Goal: Task Accomplishment & Management: Complete application form

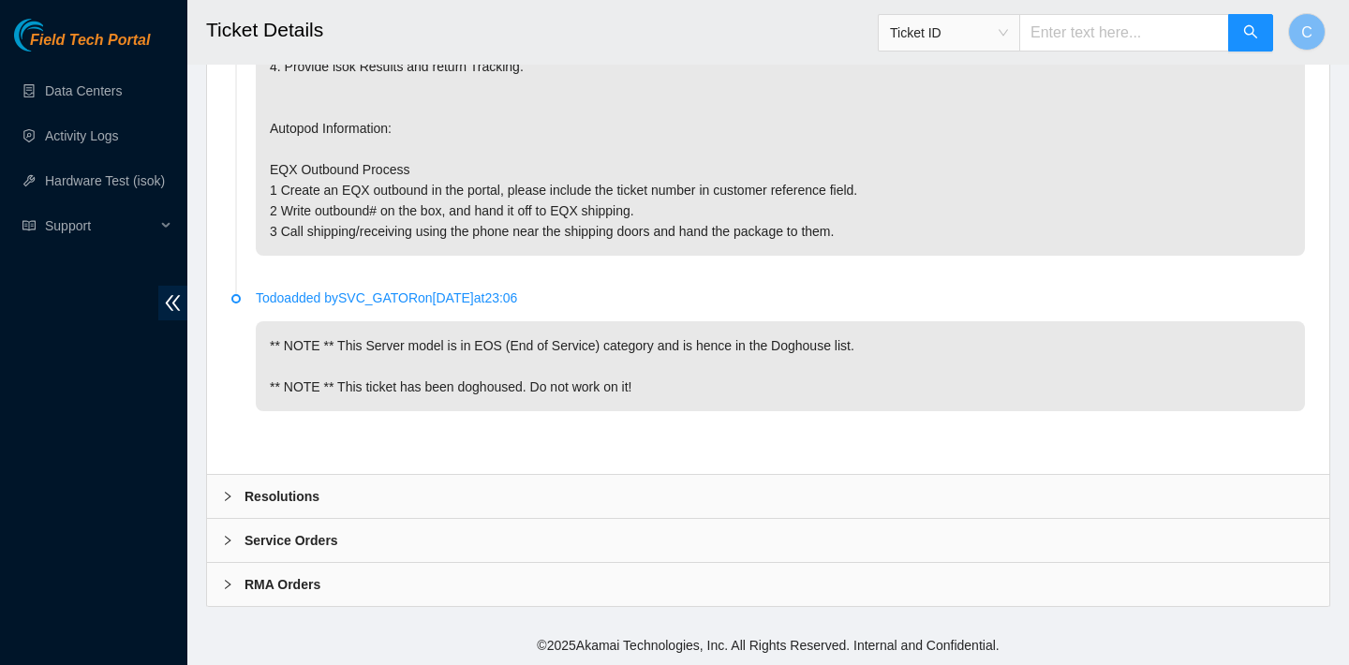
scroll to position [4401, 0]
click at [285, 487] on b "Resolutions" at bounding box center [281, 496] width 75 height 21
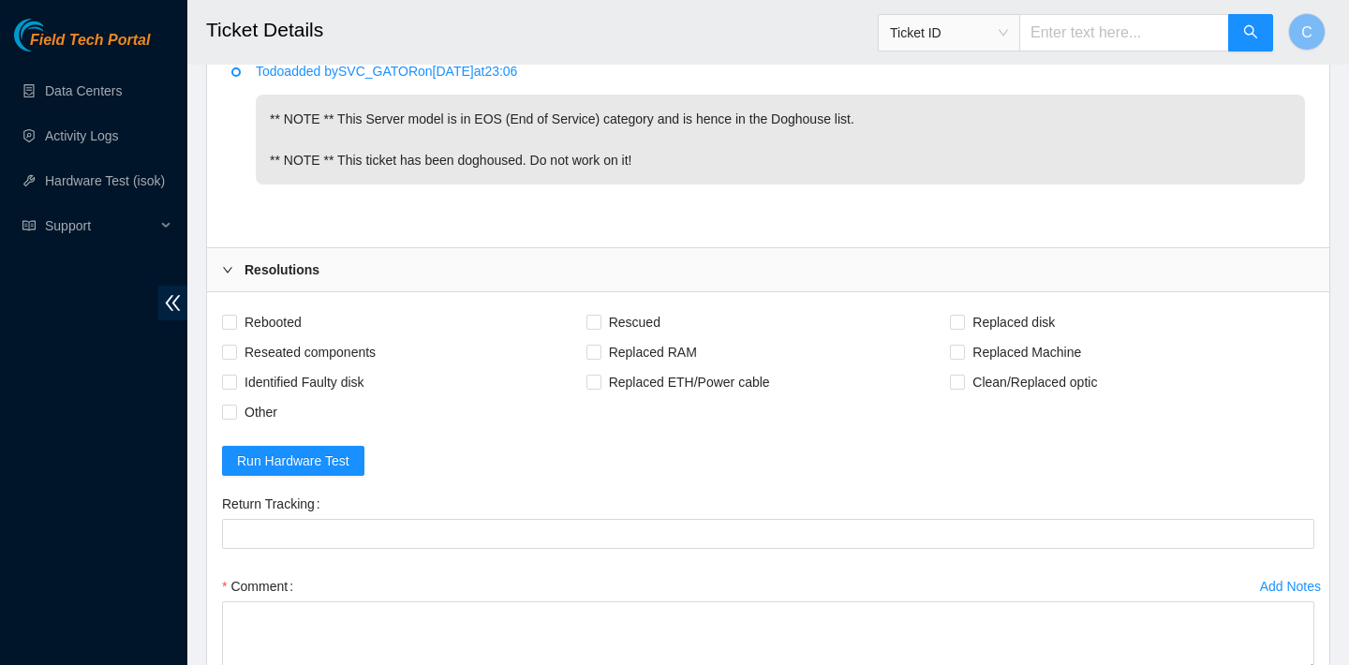
scroll to position [4883, 0]
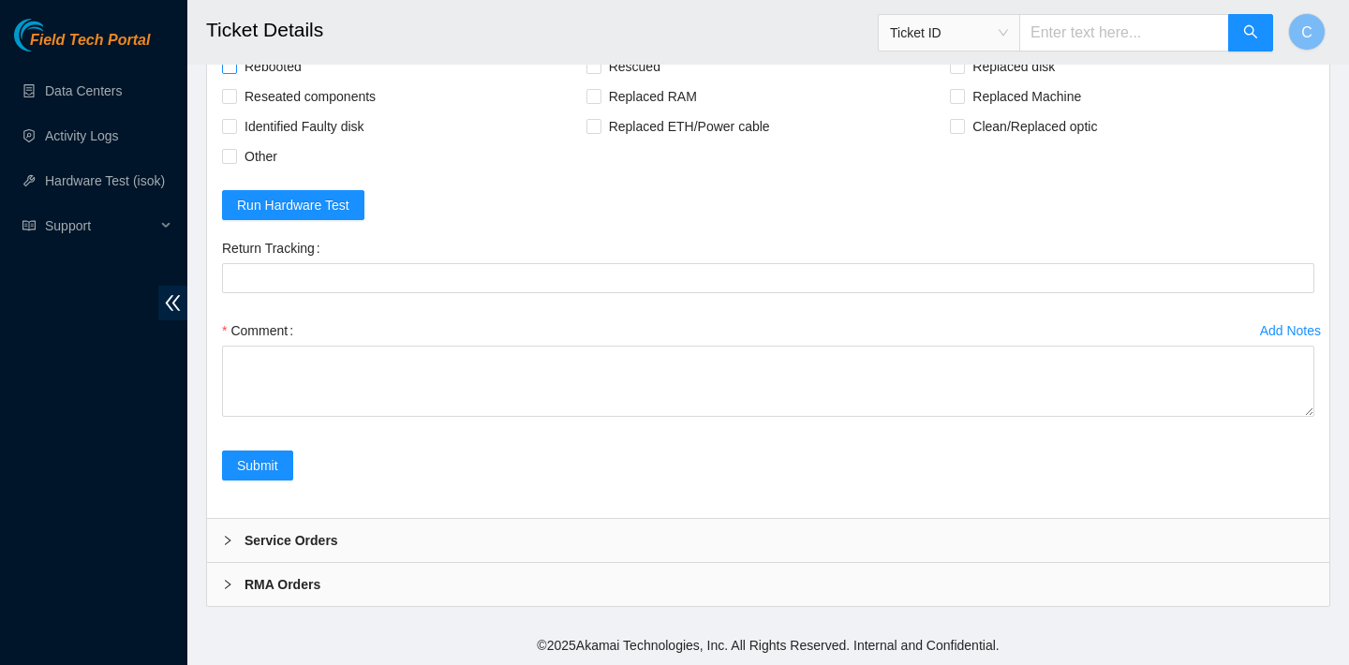
click at [294, 67] on span "Rebooted" at bounding box center [273, 67] width 72 height 30
click at [235, 67] on input "Rebooted" at bounding box center [228, 65] width 13 height 13
checkbox input "true"
click at [641, 64] on header "Ticket Details Ticket ID C" at bounding box center [861, 32] width 1349 height 65
click at [1017, 64] on header "Ticket Details Ticket ID C" at bounding box center [861, 32] width 1349 height 65
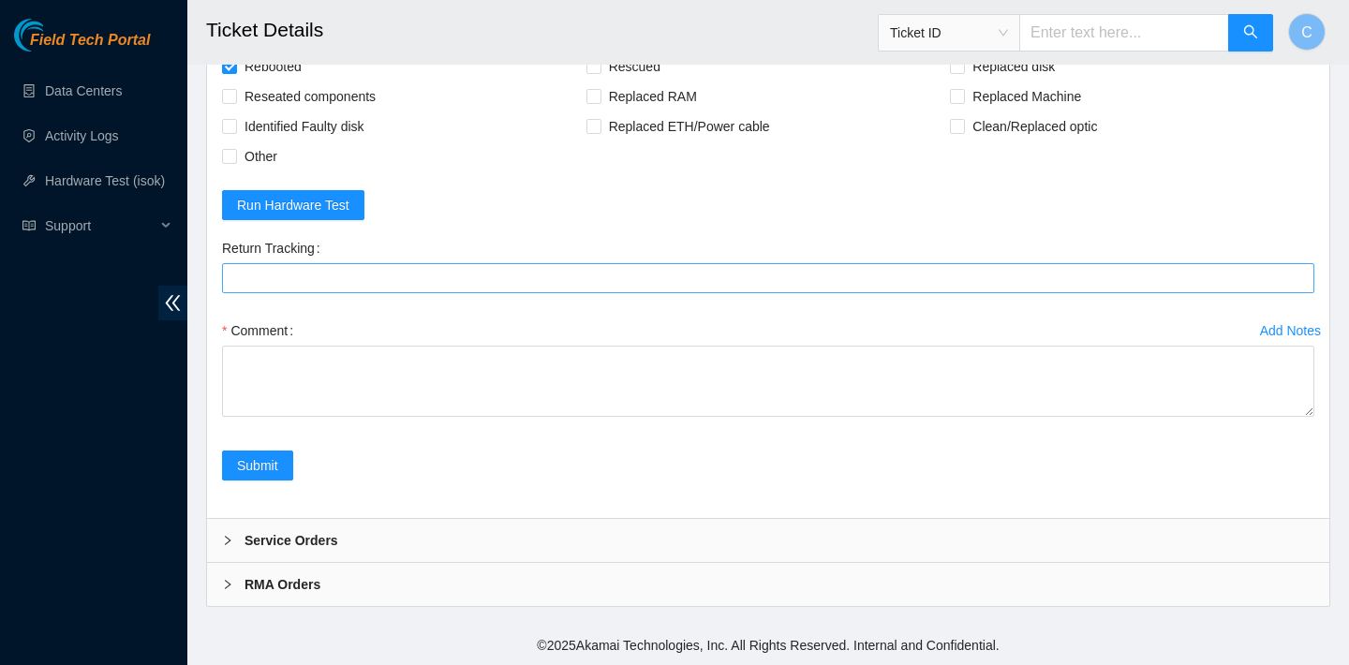
drag, startPoint x: 979, startPoint y: 66, endPoint x: 759, endPoint y: 277, distance: 305.4
click at [979, 66] on span "Replaced disk" at bounding box center [1013, 67] width 97 height 30
click at [963, 66] on input "Replaced disk" at bounding box center [956, 65] width 13 height 13
checkbox input "true"
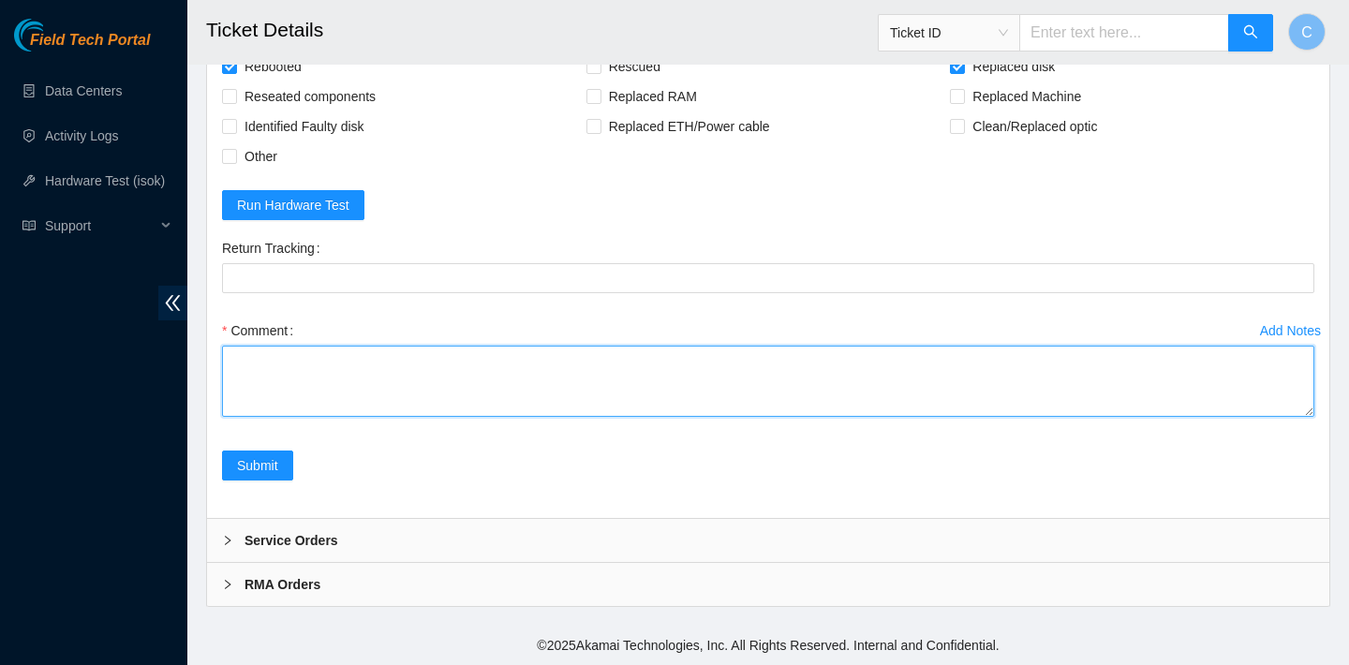
click at [502, 382] on textarea "Comment" at bounding box center [768, 381] width 1092 height 71
type textarea "c"
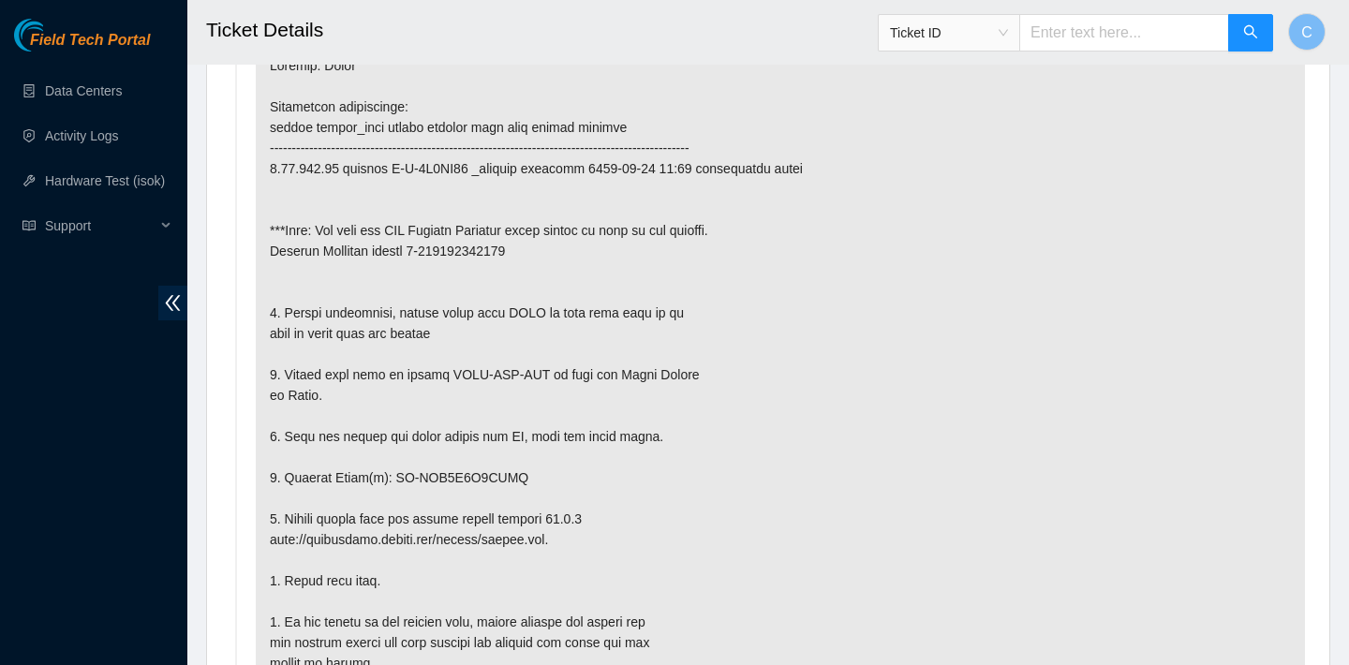
scroll to position [1065, 0]
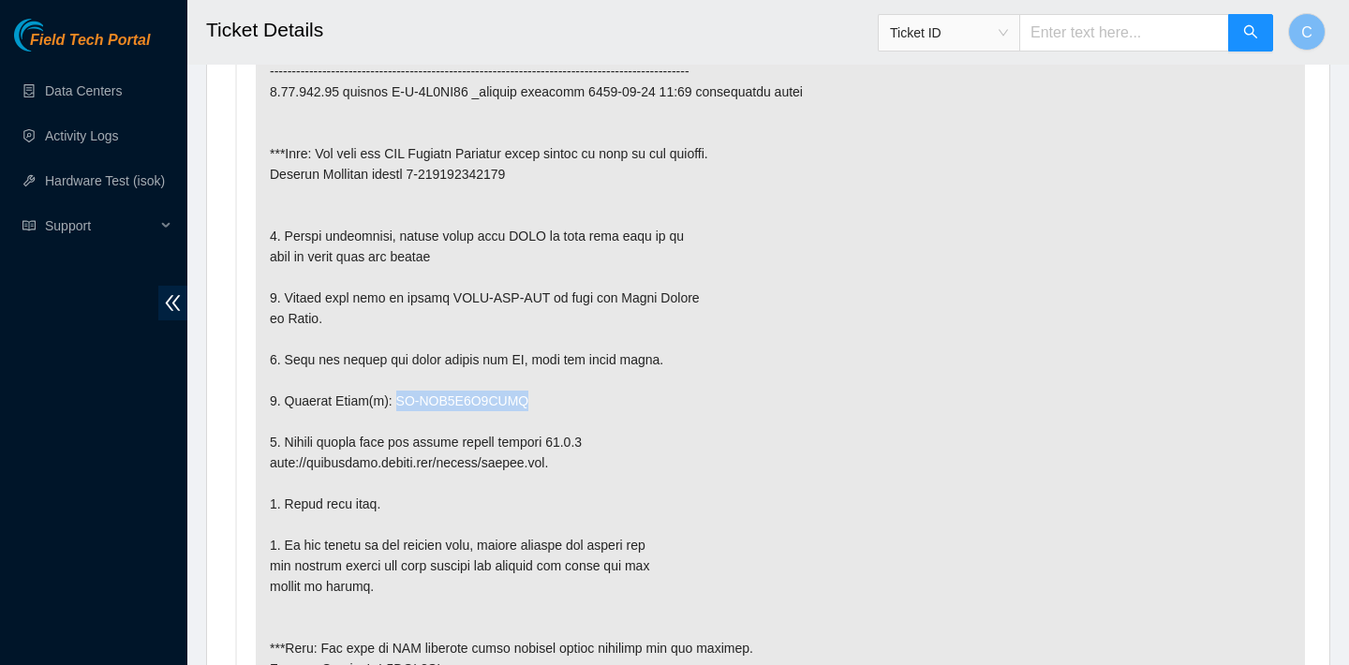
drag, startPoint x: 542, startPoint y: 392, endPoint x: 397, endPoint y: 397, distance: 145.3
click at [397, 397] on p at bounding box center [780, 606] width 1049 height 1285
copy p "WD-WMC1P0F4ACVU"
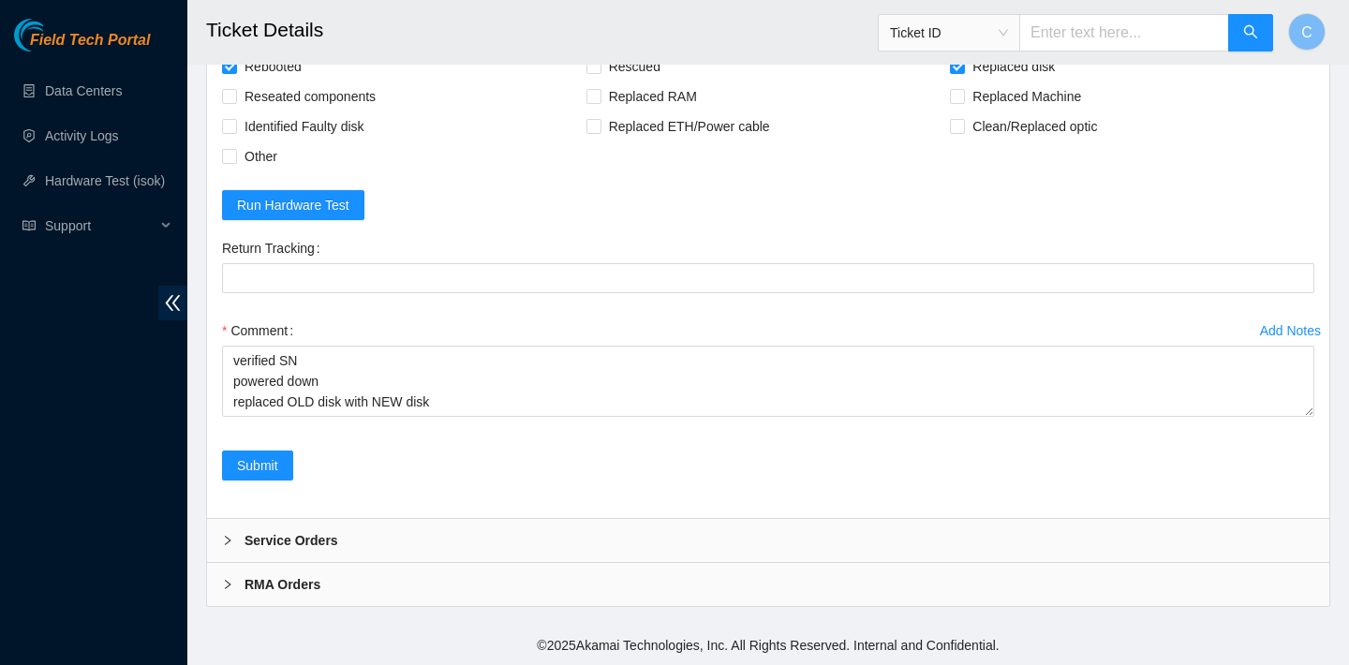
scroll to position [4883, 0]
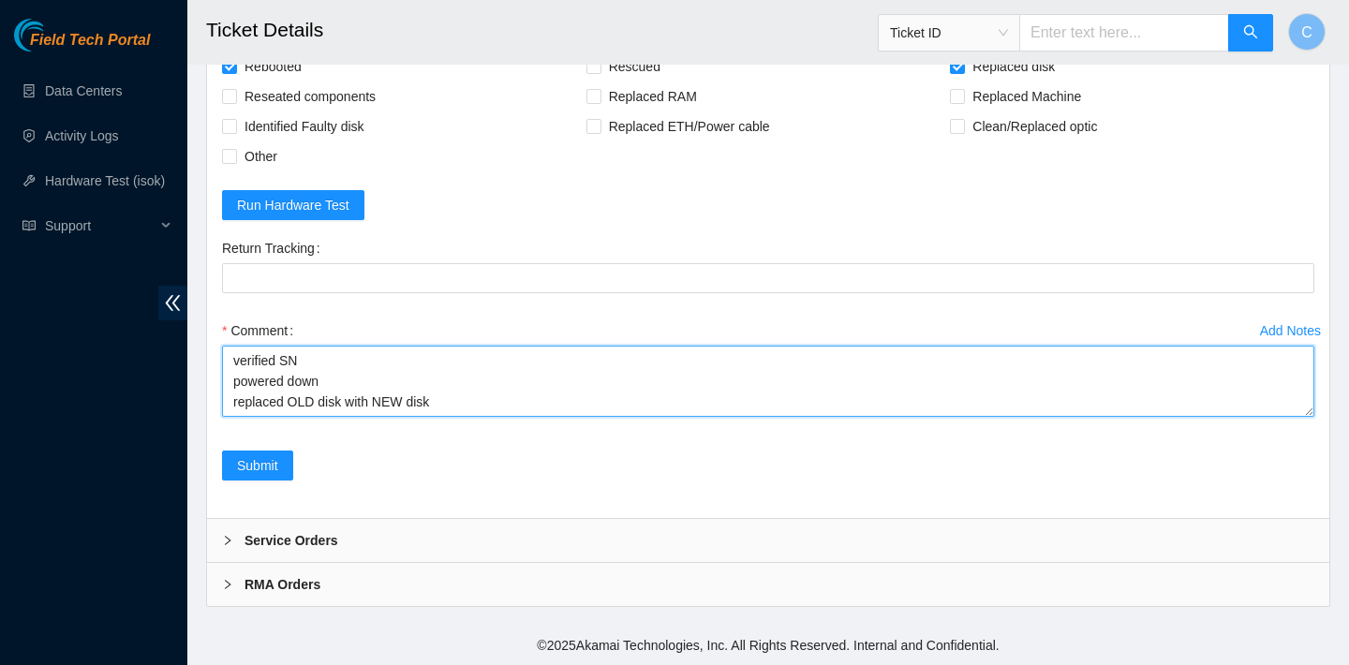
click at [350, 398] on textarea "verified SN powered down replaced OLD disk with NEW disk" at bounding box center [768, 381] width 1092 height 71
paste textarea "WD-WMC1P0F4ACVU"
click at [594, 405] on textarea "verified SN powered down replaced OLD disk WD-WMC1P0F4ACVU with NEW disk" at bounding box center [768, 381] width 1092 height 71
click at [585, 396] on textarea "verified SN powered down replaced OLD disk WD-WMC1P0F4ACVU with NEW disk z1z7kh…" at bounding box center [768, 381] width 1092 height 71
click at [600, 404] on textarea "verified SN powered down replaced OLD disk WD-WMC1P0F4ACVU with NEW disk Z1z7kh…" at bounding box center [768, 381] width 1092 height 71
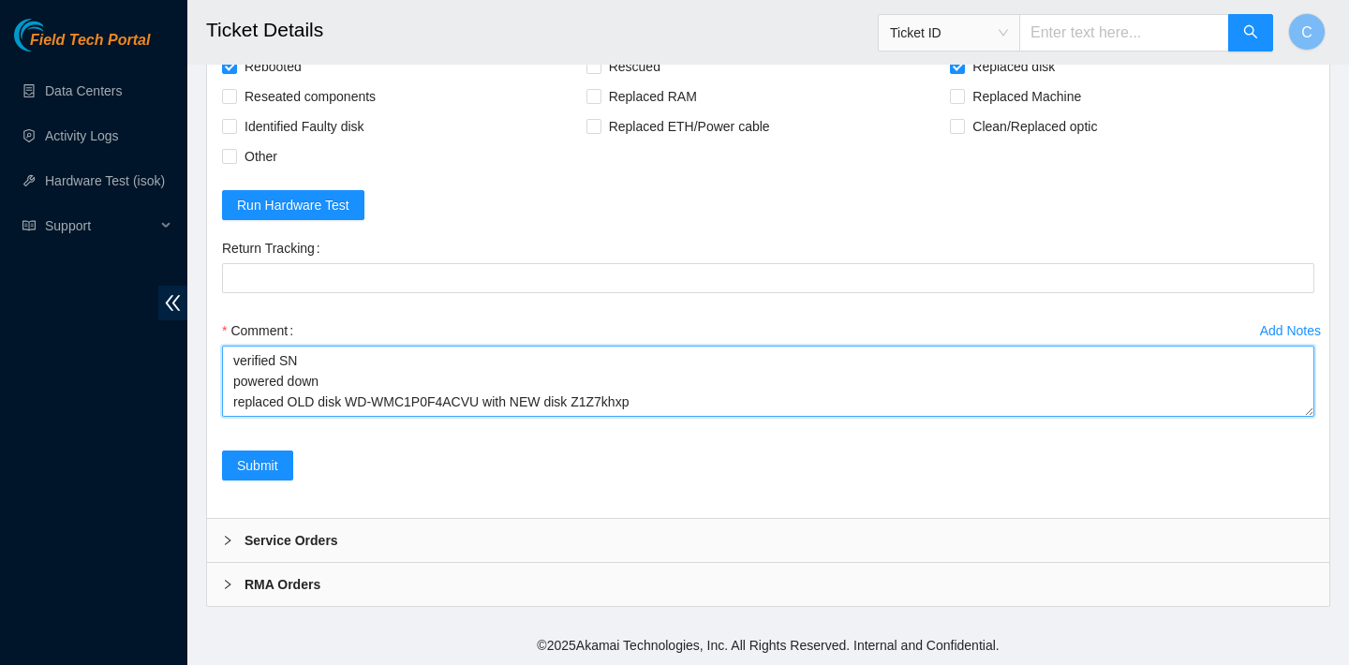
click at [618, 403] on textarea "verified SN powered down replaced OLD disk WD-WMC1P0F4ACVU with NEW disk Z1Z7kh…" at bounding box center [768, 381] width 1092 height 71
click at [628, 402] on textarea "verified SN powered down replaced OLD disk WD-WMC1P0F4ACVU with NEW disk Z1Z7Kh…" at bounding box center [768, 381] width 1092 height 71
click at [636, 401] on textarea "verified SN powered down replaced OLD disk WD-WMC1P0F4ACVU with NEW disk Z1Z7KH…" at bounding box center [768, 381] width 1092 height 71
click at [659, 397] on textarea "verified SN powered down replaced OLD disk WD-WMC1P0F4ACVU with NEW disk Z1Z7KH…" at bounding box center [768, 381] width 1092 height 71
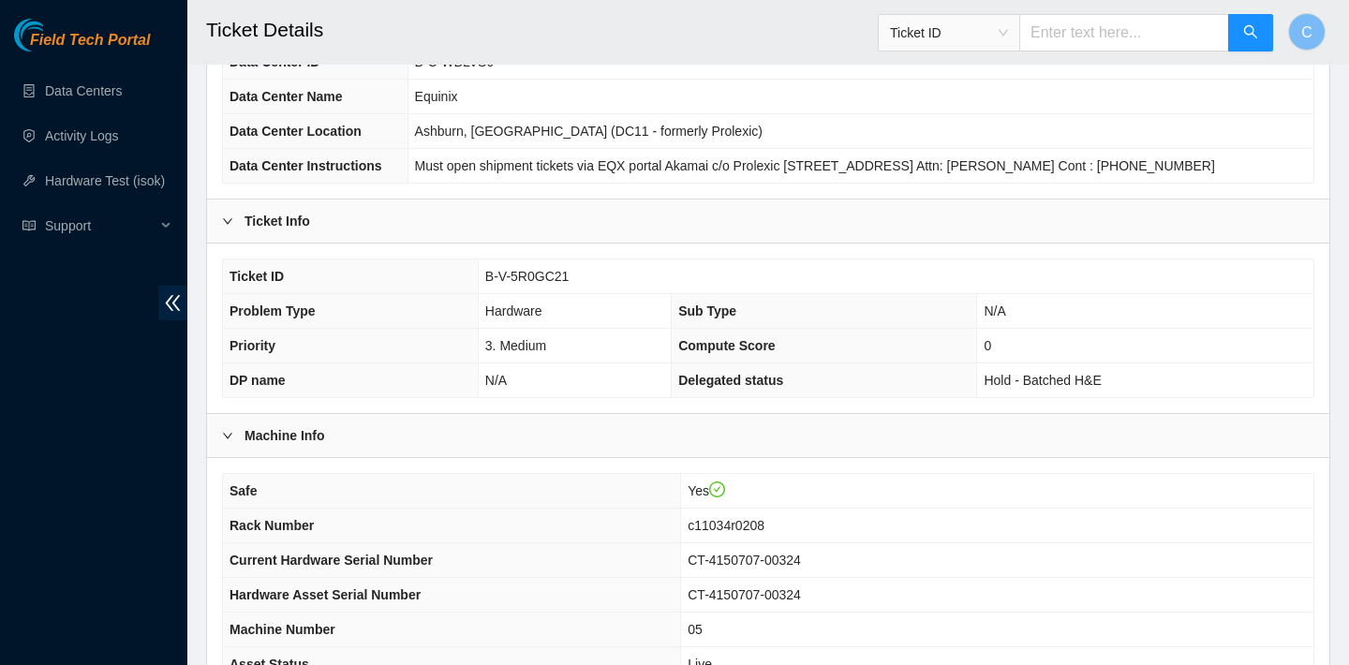
scroll to position [351, 0]
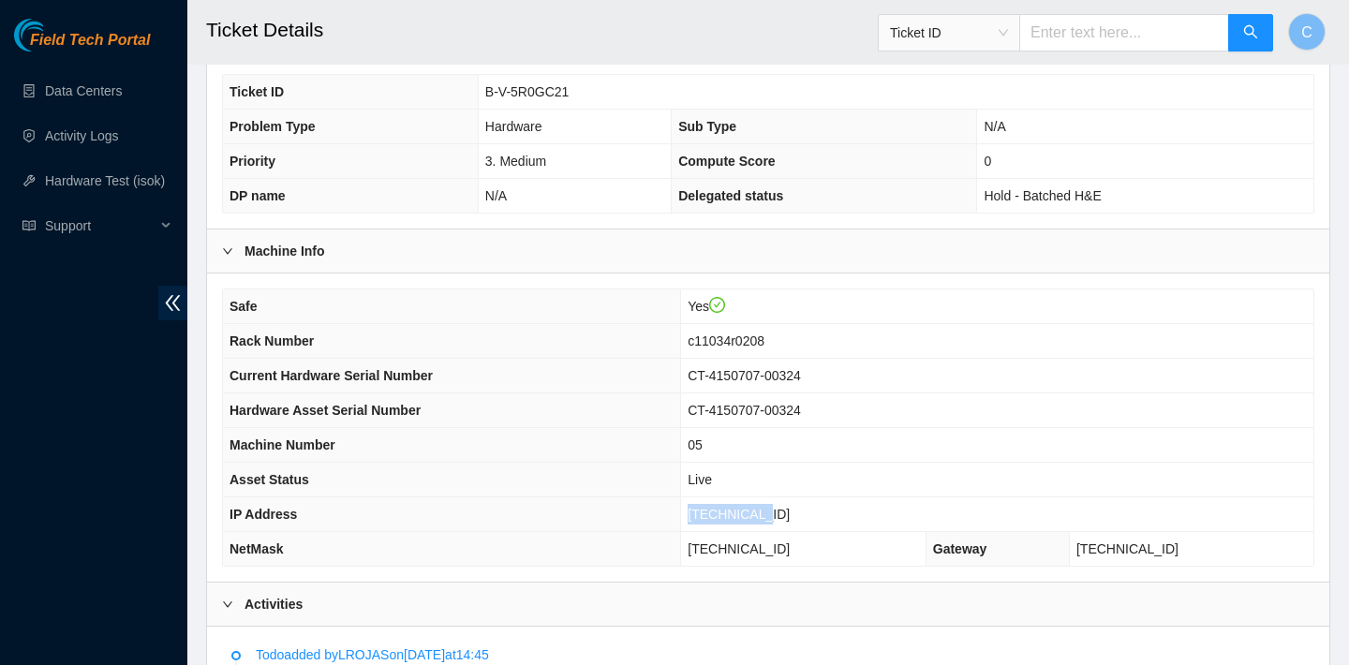
drag, startPoint x: 808, startPoint y: 516, endPoint x: 718, endPoint y: 515, distance: 90.9
click at [718, 515] on td "2.17.192.34" at bounding box center [997, 514] width 632 height 35
copy span "2.17.192.34"
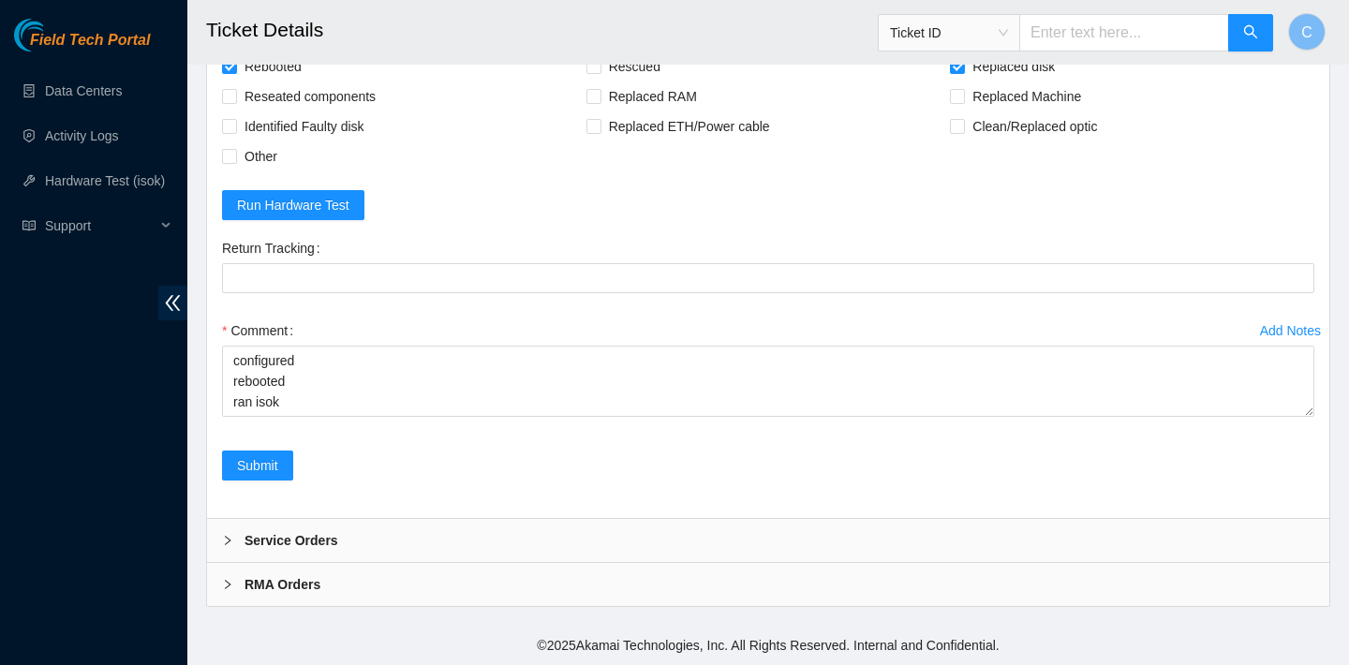
scroll to position [4883, 0]
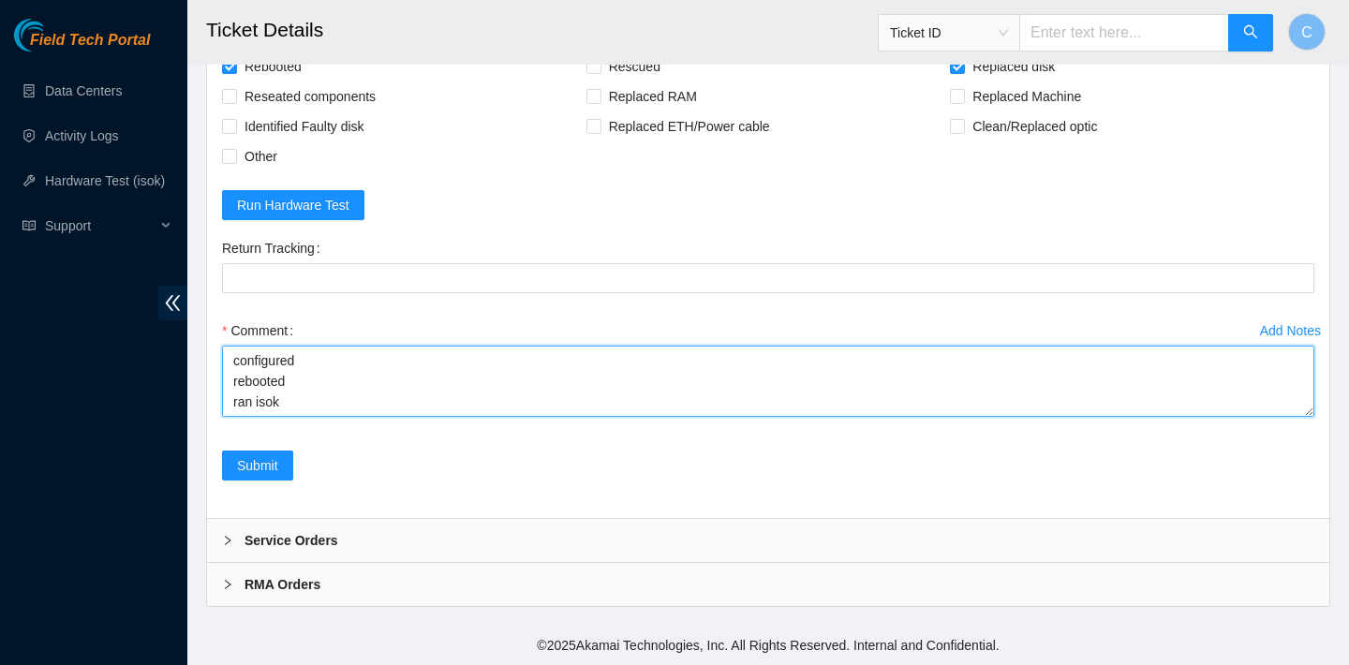
click at [314, 407] on textarea "verified SN powered down replaced OLD disk WD-WMC1P0F4ACVU with NEW disk Z1Z7KH…" at bounding box center [768, 381] width 1092 height 71
paste textarea "2.17.192.34 : failed: siebel-disk_size: siebel-disk_size - 2 x 2000 (Siebel) !~…"
click at [315, 375] on textarea "verified SN powered down replaced OLD disk WD-WMC1P0F4ACVU with NEW disk Z1Z7KH…" at bounding box center [768, 381] width 1092 height 71
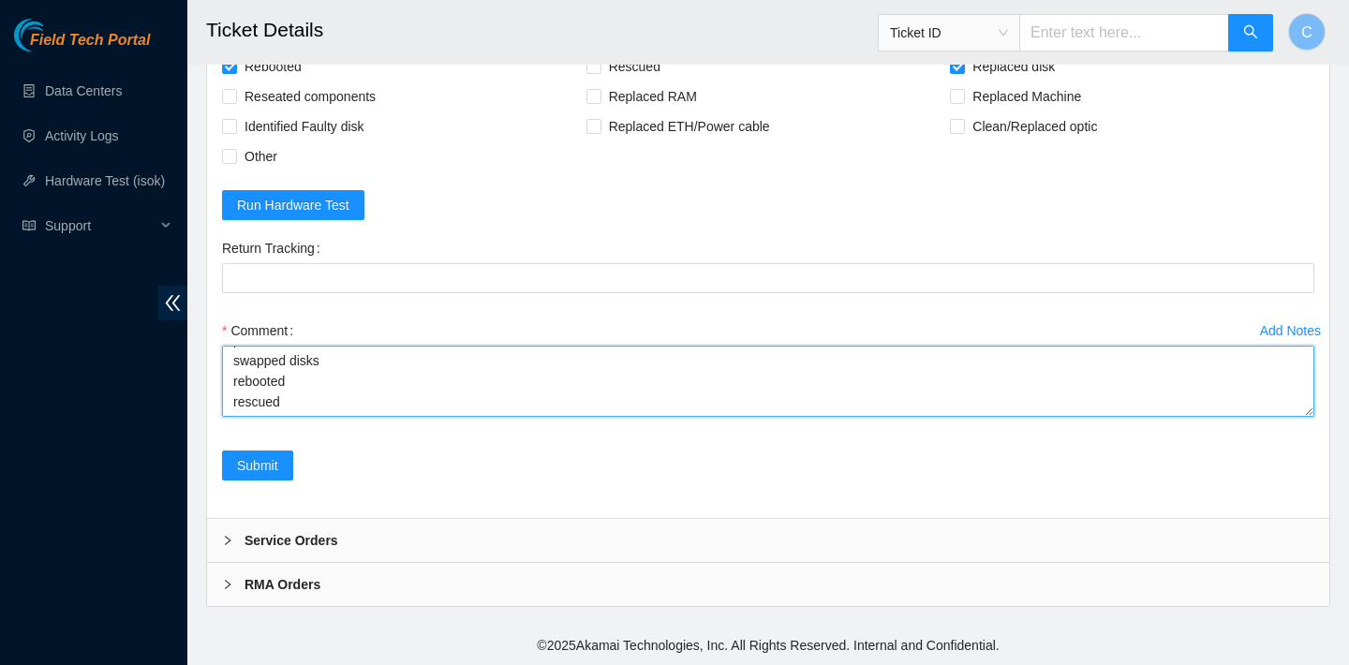
click at [307, 402] on textarea "verified SN powered down replaced OLD disk WD-WMC1P0F4ACVU with NEW disk Z1Z7KH…" at bounding box center [768, 381] width 1092 height 71
drag, startPoint x: 294, startPoint y: 400, endPoint x: 230, endPoint y: 368, distance: 71.2
click at [230, 368] on textarea "verified SN powered down replaced OLD disk WD-WMC1P0F4ACVU with NEW disk Z1Z7KH…" at bounding box center [768, 381] width 1092 height 71
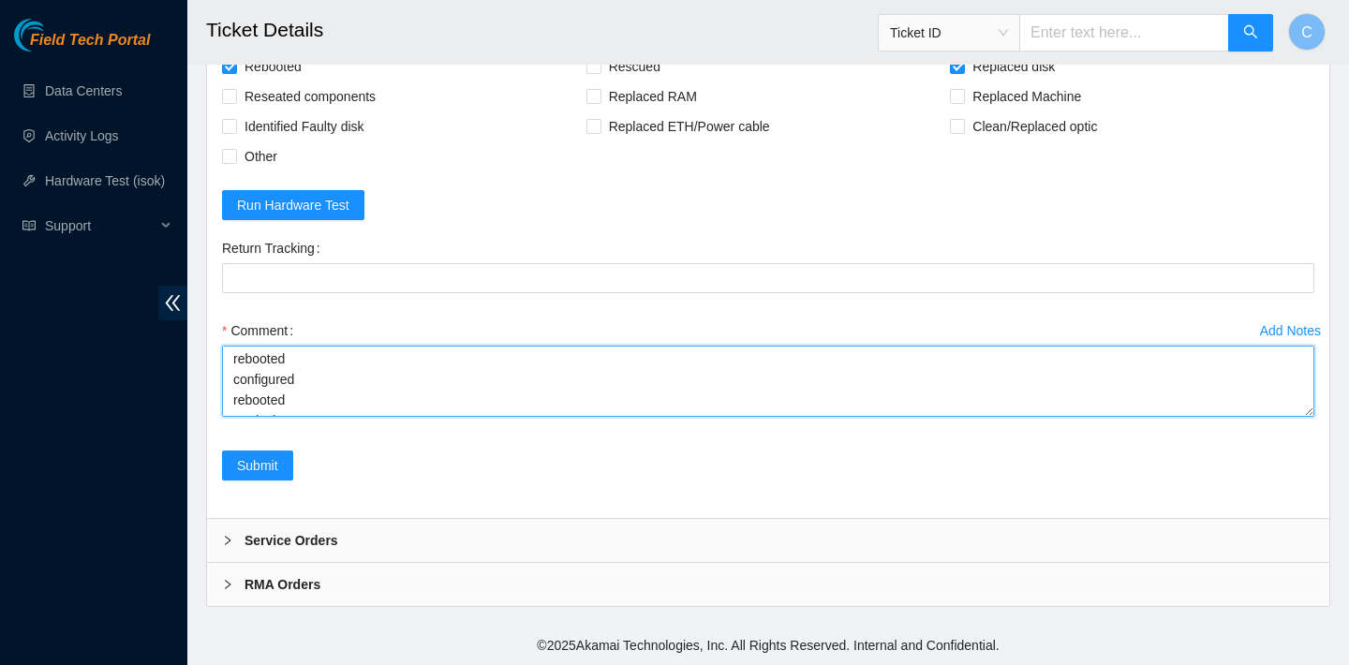
drag, startPoint x: 297, startPoint y: 399, endPoint x: 234, endPoint y: 365, distance: 71.2
click at [234, 365] on textarea "verified SN powered down replaced OLD disk WD-WMC1P0F4ACVU with NEW disk Z1Z7KH…" at bounding box center [768, 381] width 1092 height 71
click at [295, 385] on textarea "verified SN powered down replaced OLD disk WD-WMC1P0F4ACVU with NEW disk Z1Z7KH…" at bounding box center [768, 381] width 1092 height 71
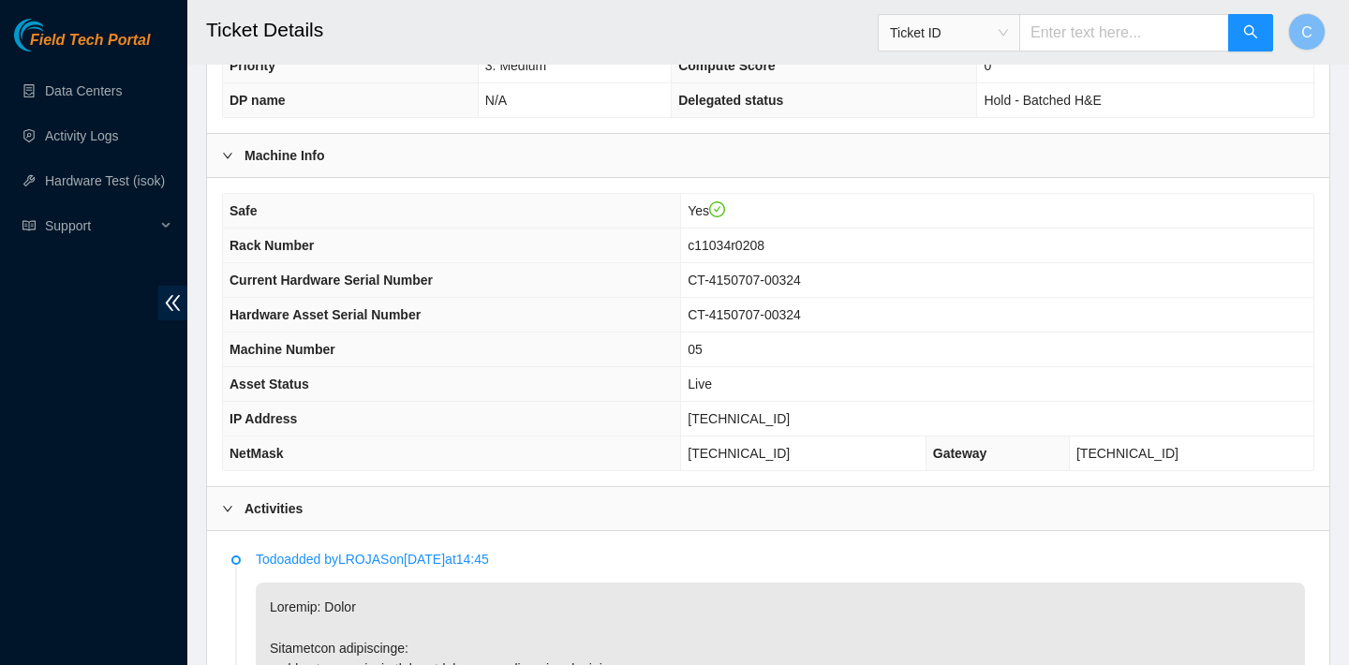
scroll to position [470, 0]
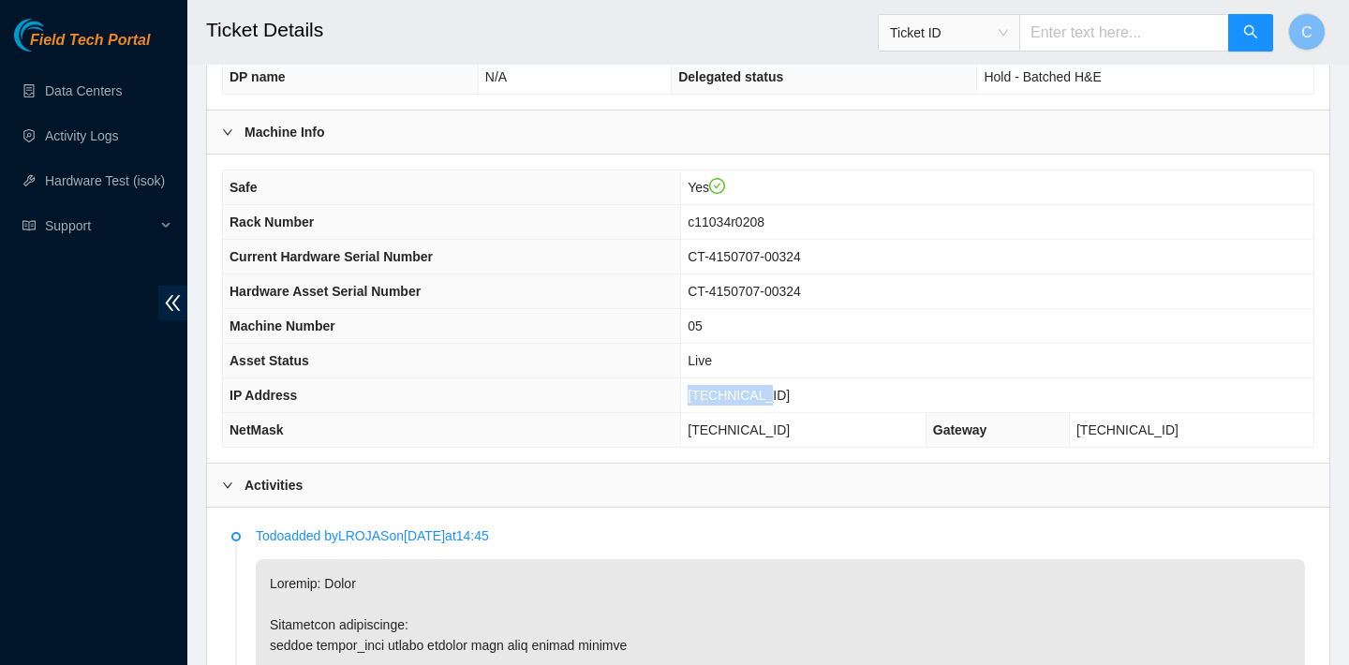
drag, startPoint x: 802, startPoint y: 392, endPoint x: 720, endPoint y: 386, distance: 81.7
click at [720, 386] on td "2.17.192.34" at bounding box center [997, 395] width 632 height 35
copy span "2.17.192.34"
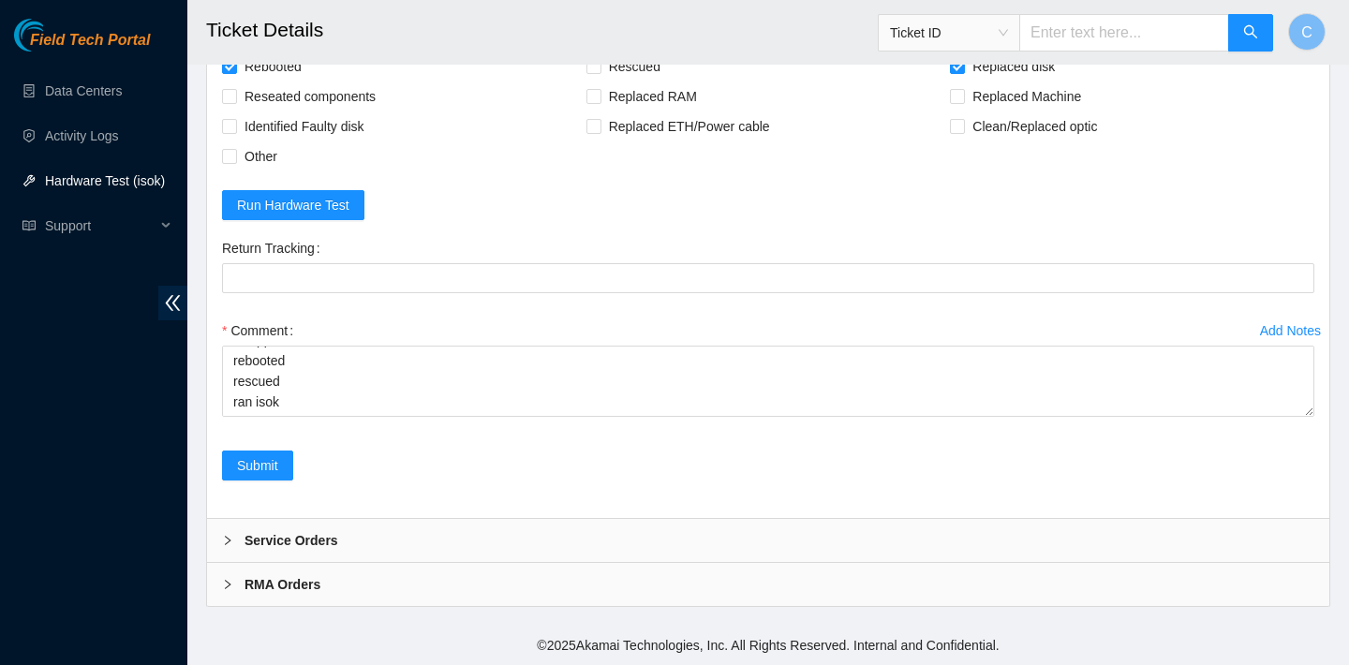
scroll to position [4883, 0]
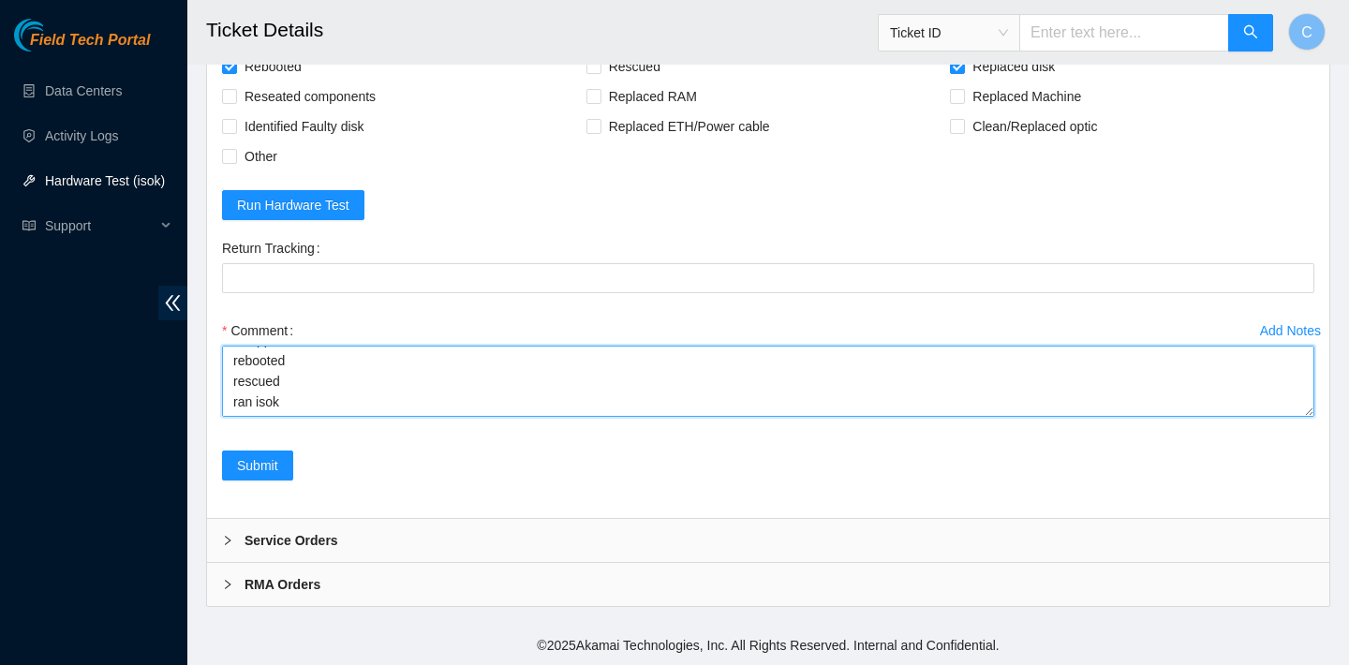
click at [384, 398] on textarea "verified SN powered down replaced OLD disk WD-WMC1P0F4ACVU with NEW disk Z1Z7KH…" at bounding box center [768, 381] width 1092 height 71
paste textarea "2.17.192.34 : failed: siebel-disk_size: siebel-disk_size - 2 x 2000 (Siebel) !~…"
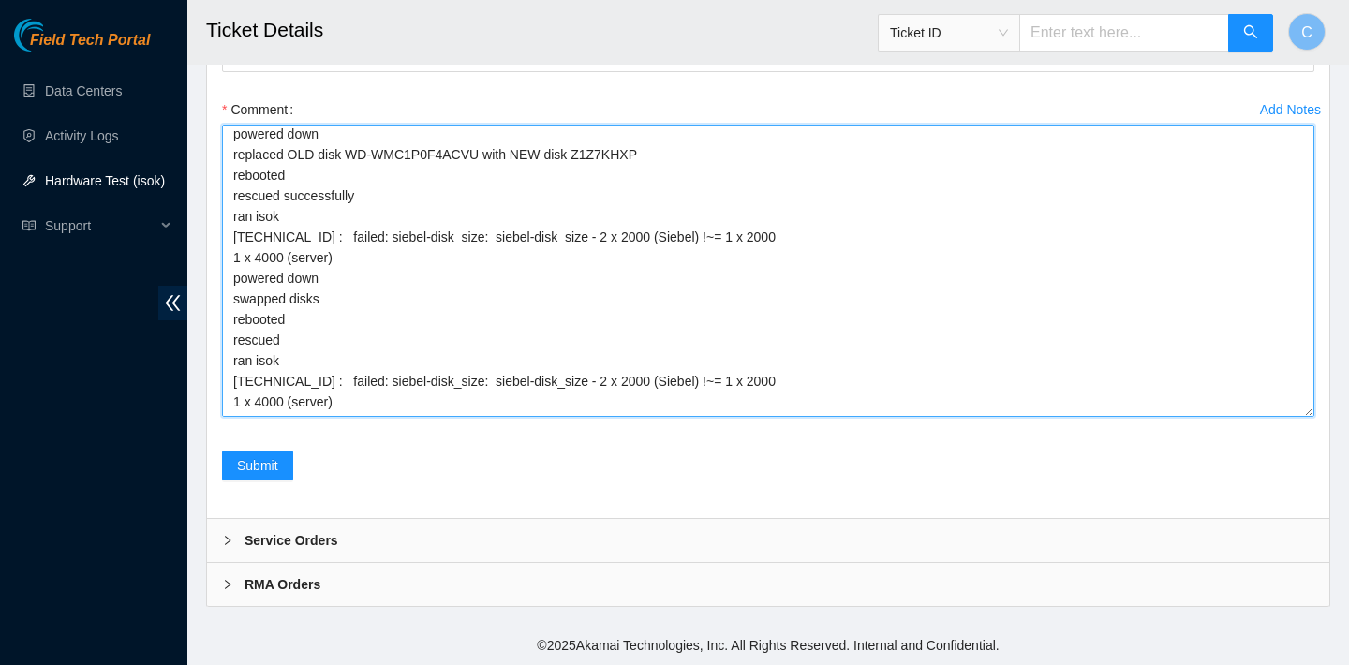
scroll to position [0, 0]
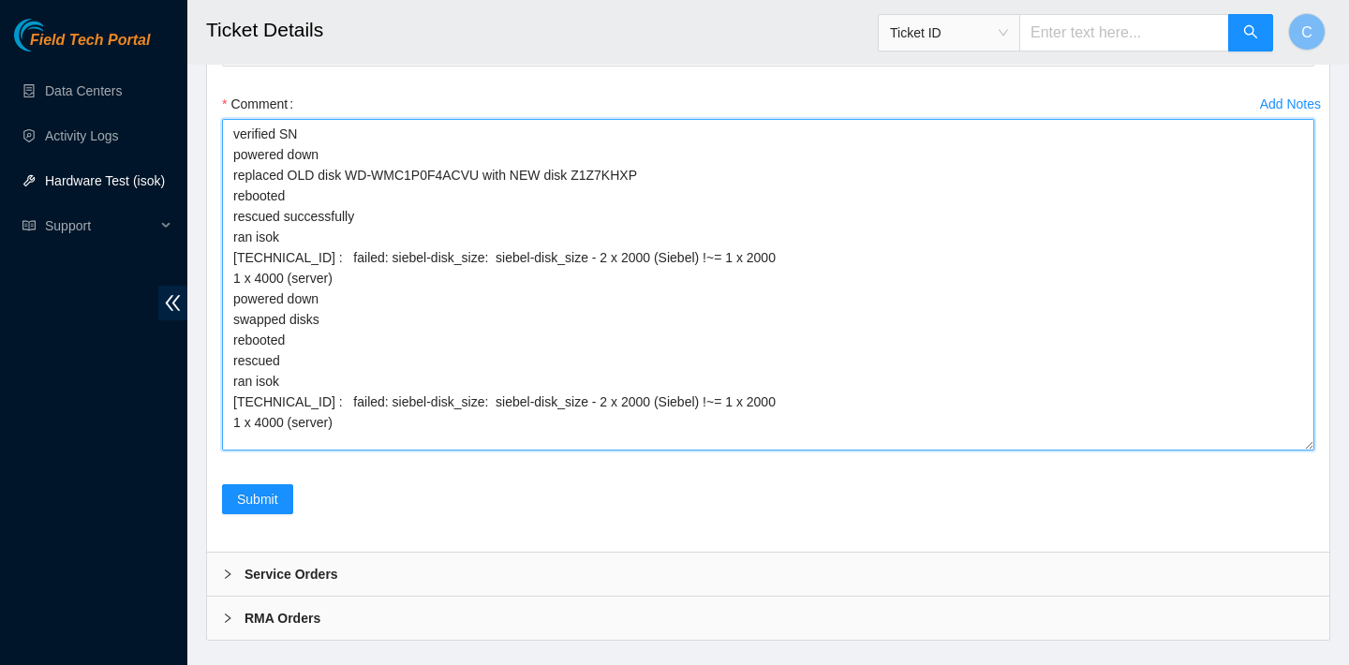
drag, startPoint x: 1311, startPoint y: 415, endPoint x: 1319, endPoint y: 675, distance: 260.5
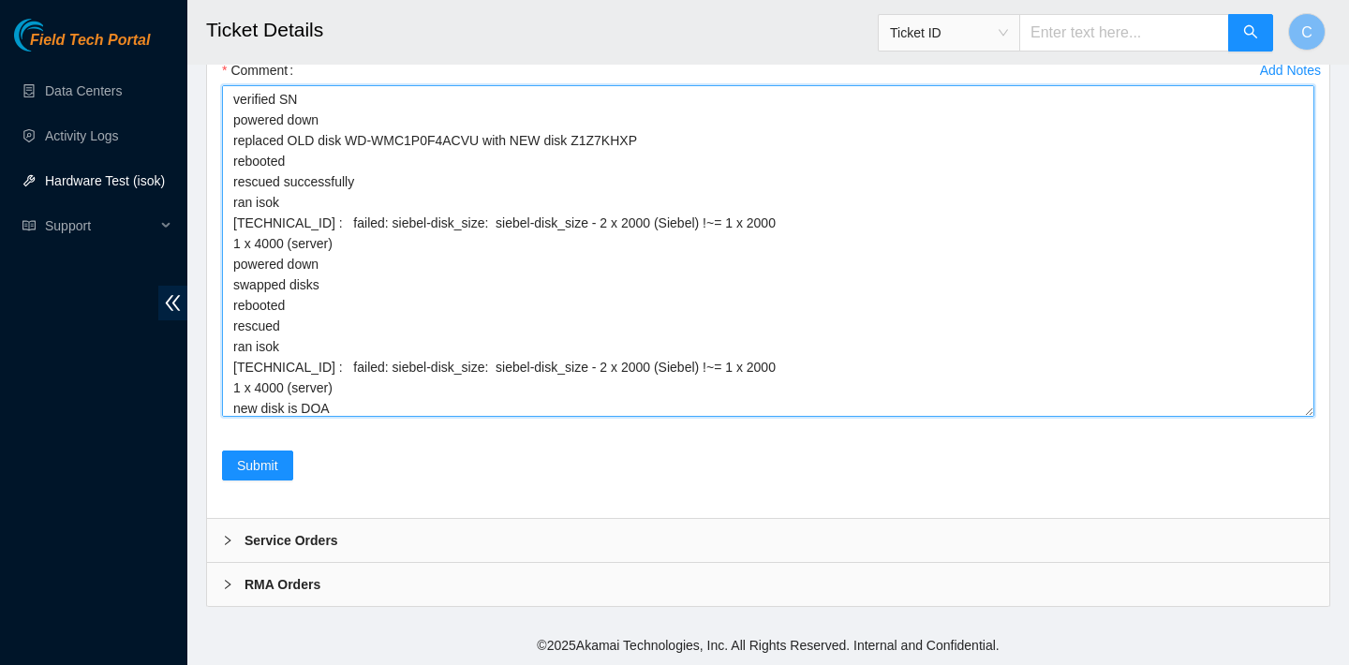
scroll to position [22, 0]
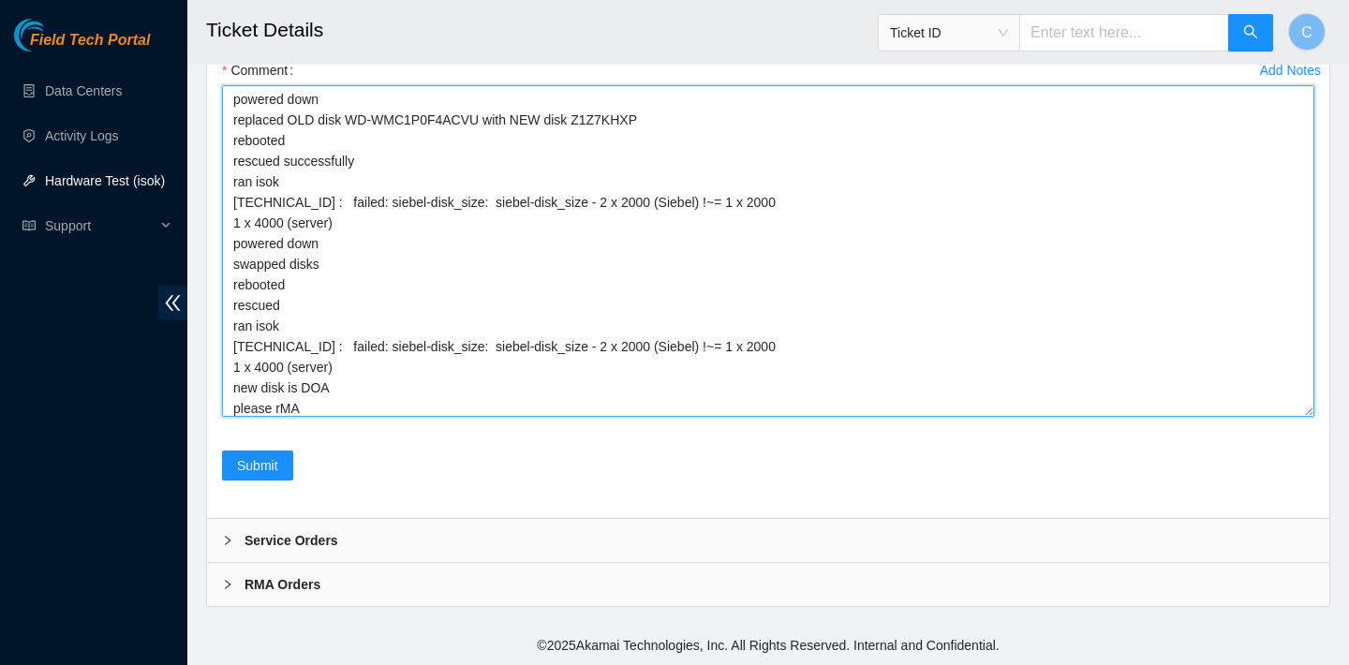
click at [279, 417] on textarea "verified SN powered down replaced OLD disk WD-WMC1P0F4ACVU with NEW disk Z1Z7KH…" at bounding box center [768, 251] width 1092 height 332
click at [329, 417] on textarea "verified SN powered down replaced OLD disk WD-WMC1P0F4ACVU with NEW disk Z1Z7KH…" at bounding box center [768, 251] width 1092 height 332
drag, startPoint x: 647, startPoint y: 264, endPoint x: 582, endPoint y: 263, distance: 65.6
click at [582, 263] on textarea "verified SN powered down replaced OLD disk WD-WMC1P0F4ACVU with NEW disk Z1Z7KH…" at bounding box center [768, 251] width 1092 height 332
click at [527, 417] on textarea "verified SN powered down replaced OLD disk WD-WMC1P0F4ACVU with NEW disk Z1Z7KH…" at bounding box center [768, 251] width 1092 height 332
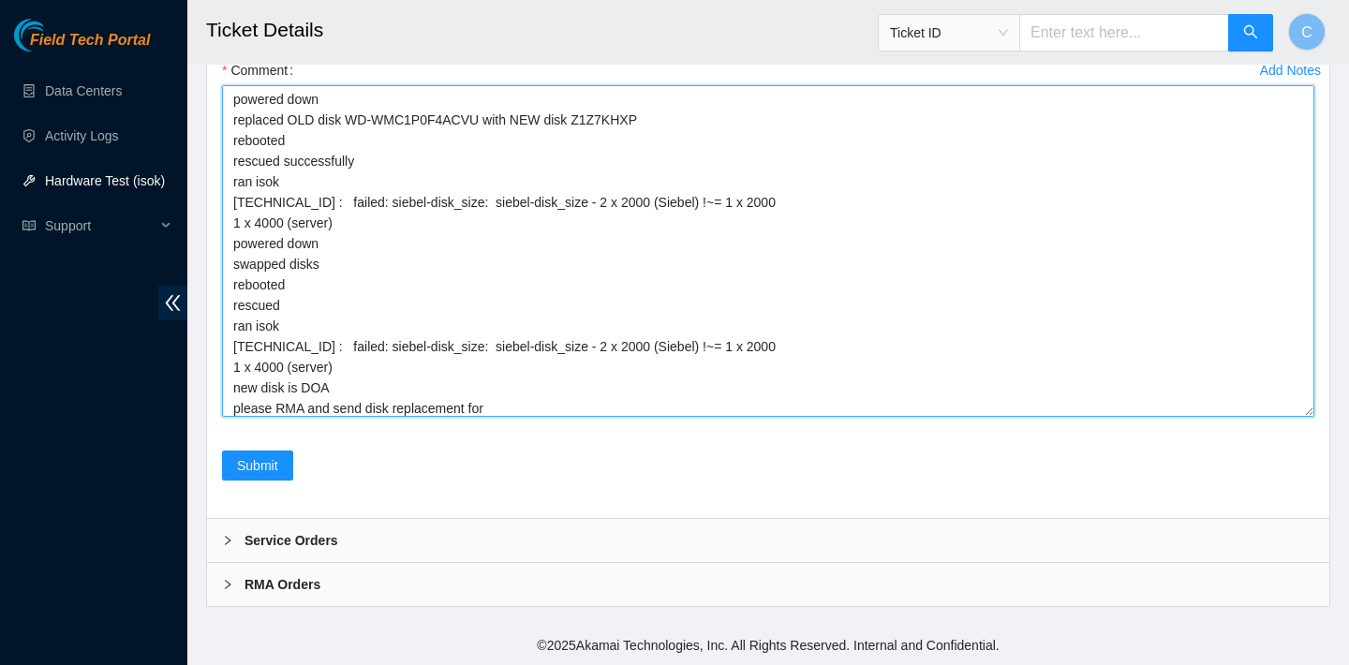
paste textarea "Z1Z7KHXP"
click at [295, 417] on textarea "verified SN powered down replaced OLD disk WD-WMC1P0F4ACVU with NEW disk Z1Z7KH…" at bounding box center [768, 251] width 1092 height 332
click at [577, 417] on textarea "verified SN powered down replaced OLD disk WD-WMC1P0F4ACVU with NEW disk Z1Z7KH…" at bounding box center [768, 251] width 1092 height 332
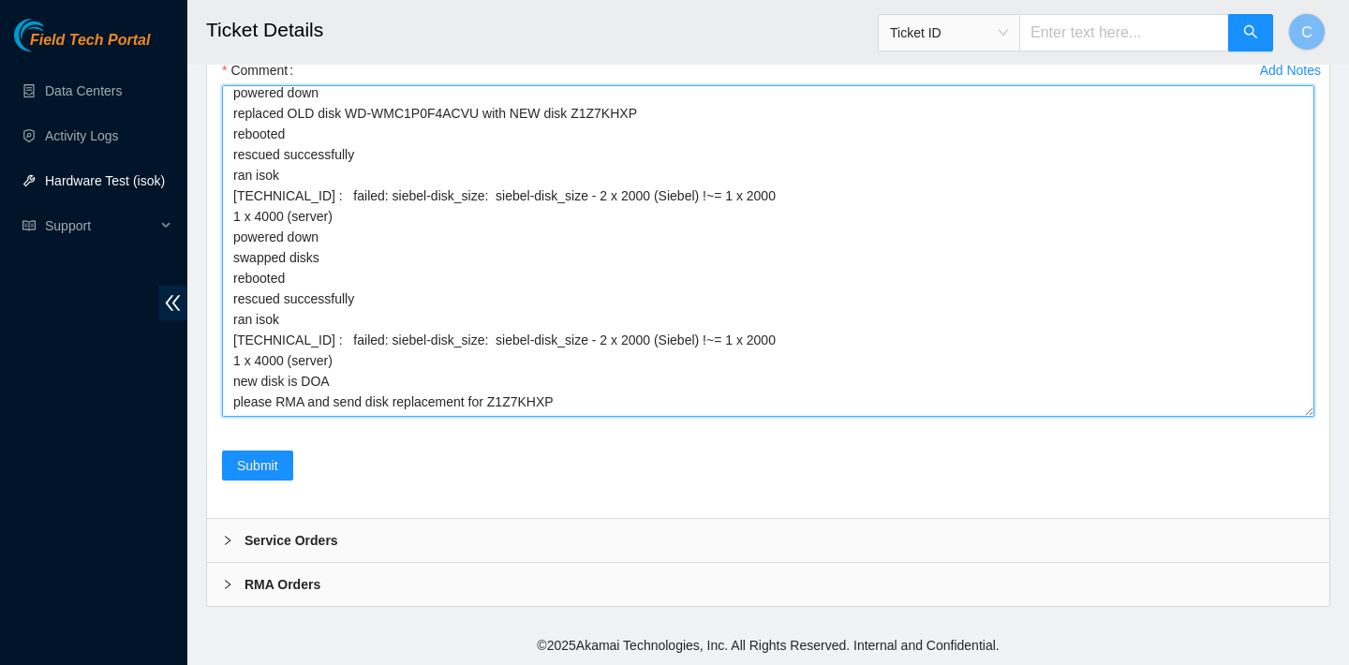
scroll to position [22, 0]
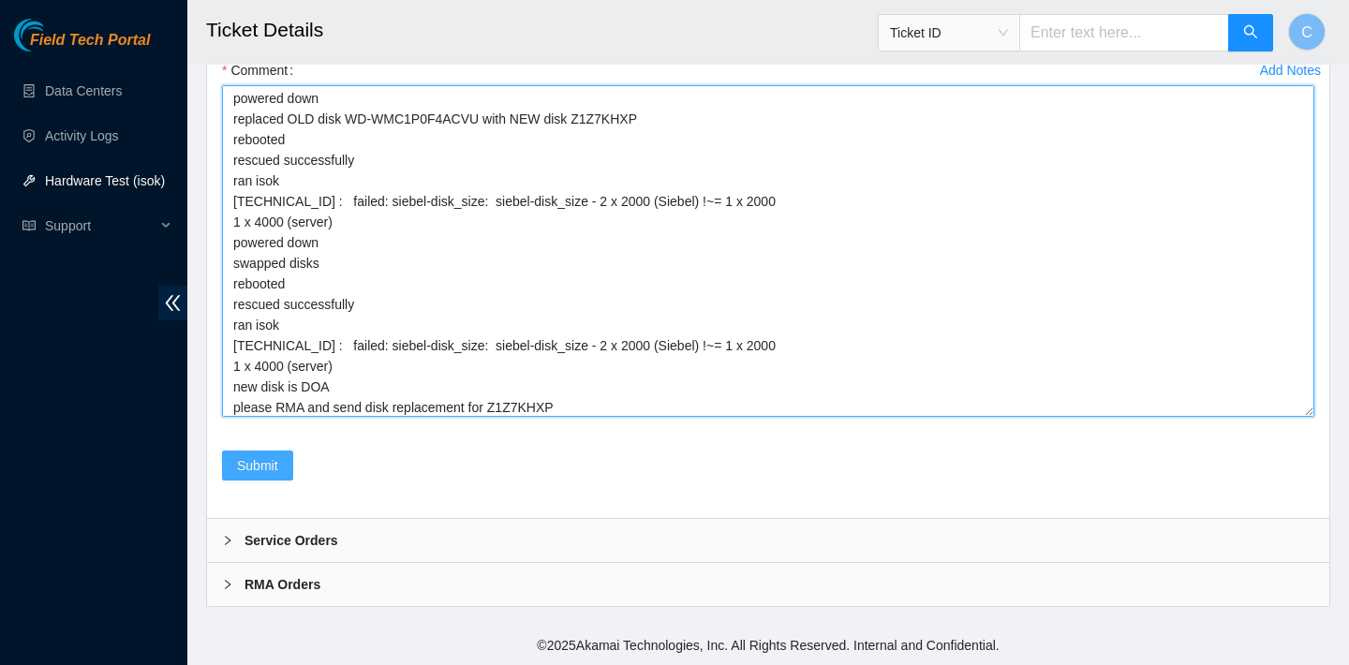
type textarea "verified SN powered down replaced OLD disk WD-WMC1P0F4ACVU with NEW disk Z1Z7KH…"
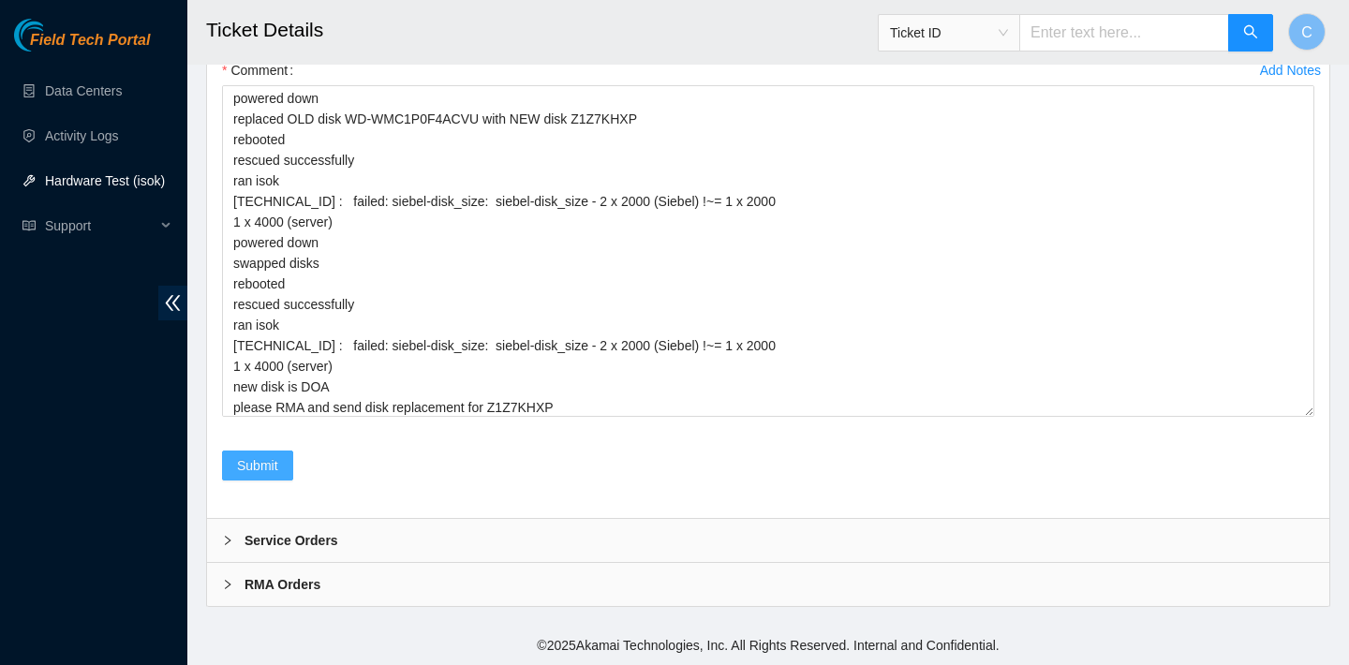
click at [265, 476] on span "Submit" at bounding box center [257, 465] width 41 height 21
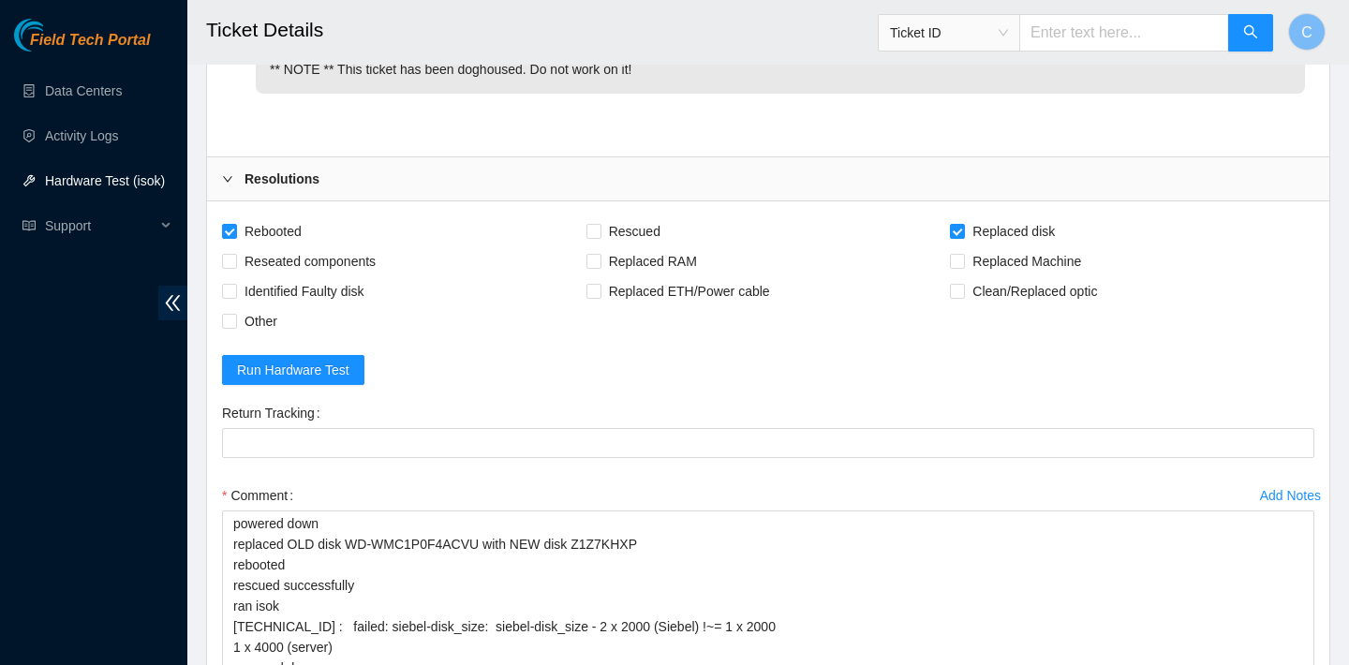
scroll to position [0, 0]
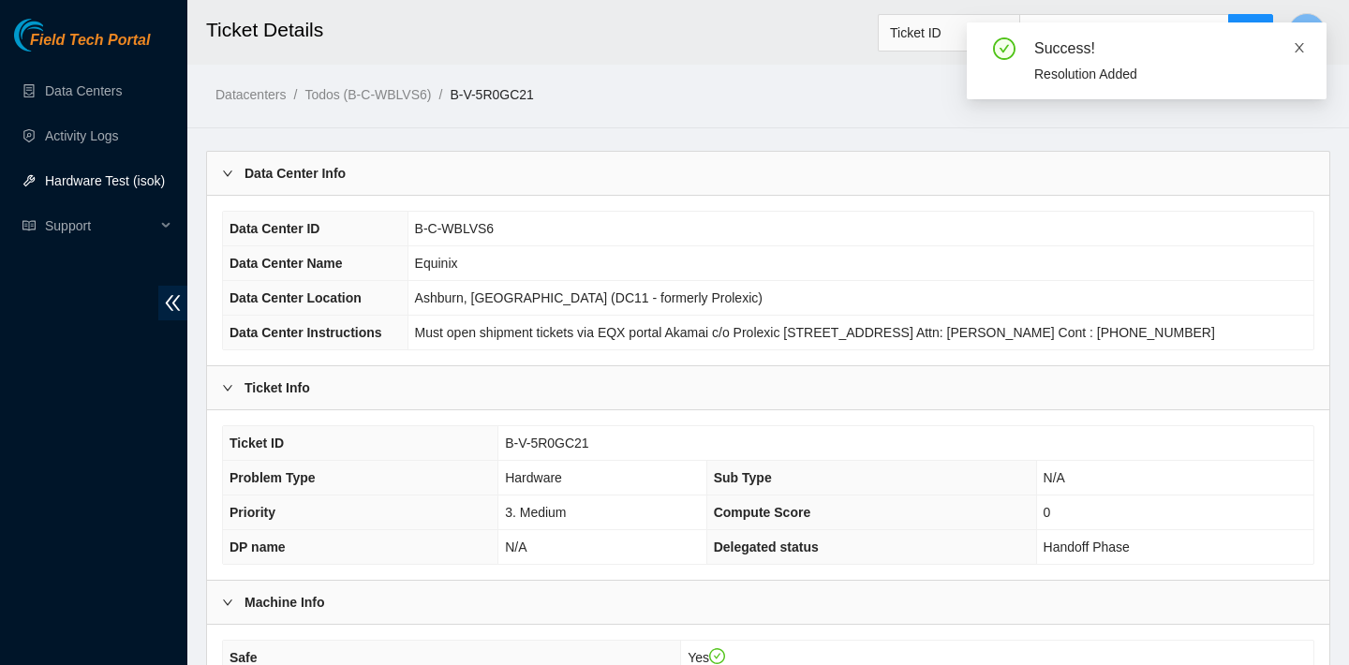
click at [1297, 45] on icon "close" at bounding box center [1299, 47] width 9 height 9
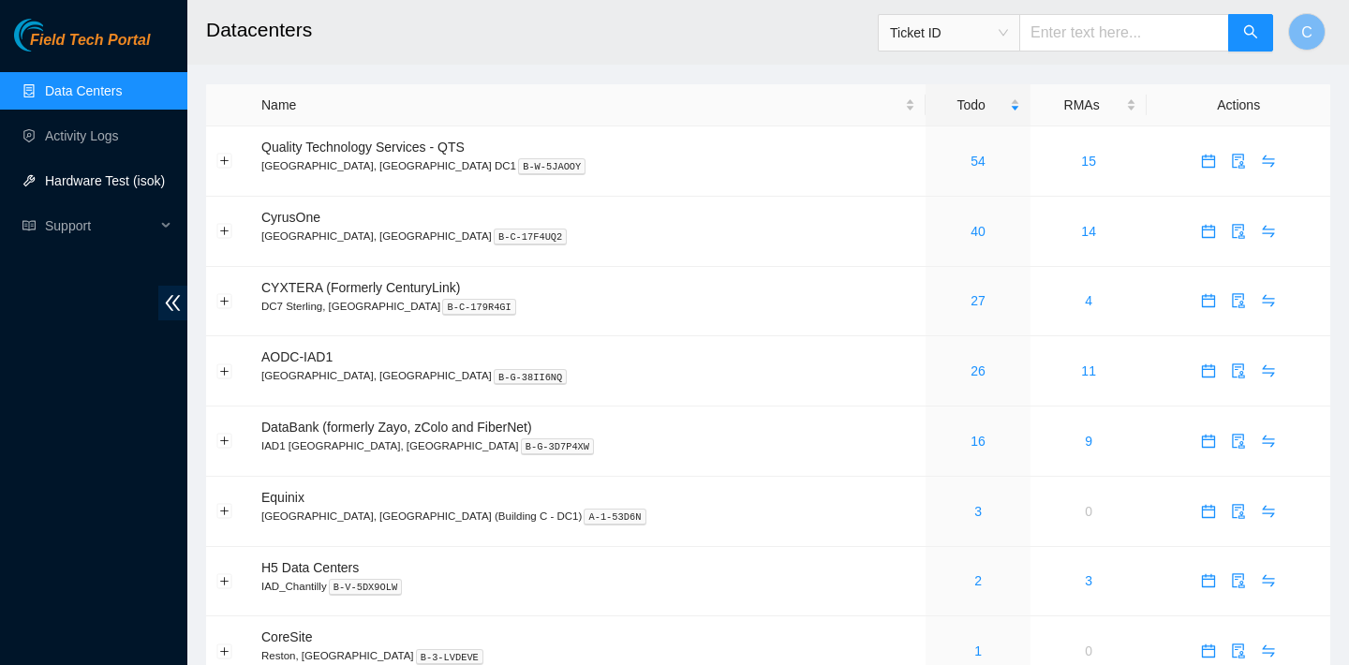
click at [140, 180] on link "Hardware Test (isok)" at bounding box center [105, 180] width 120 height 15
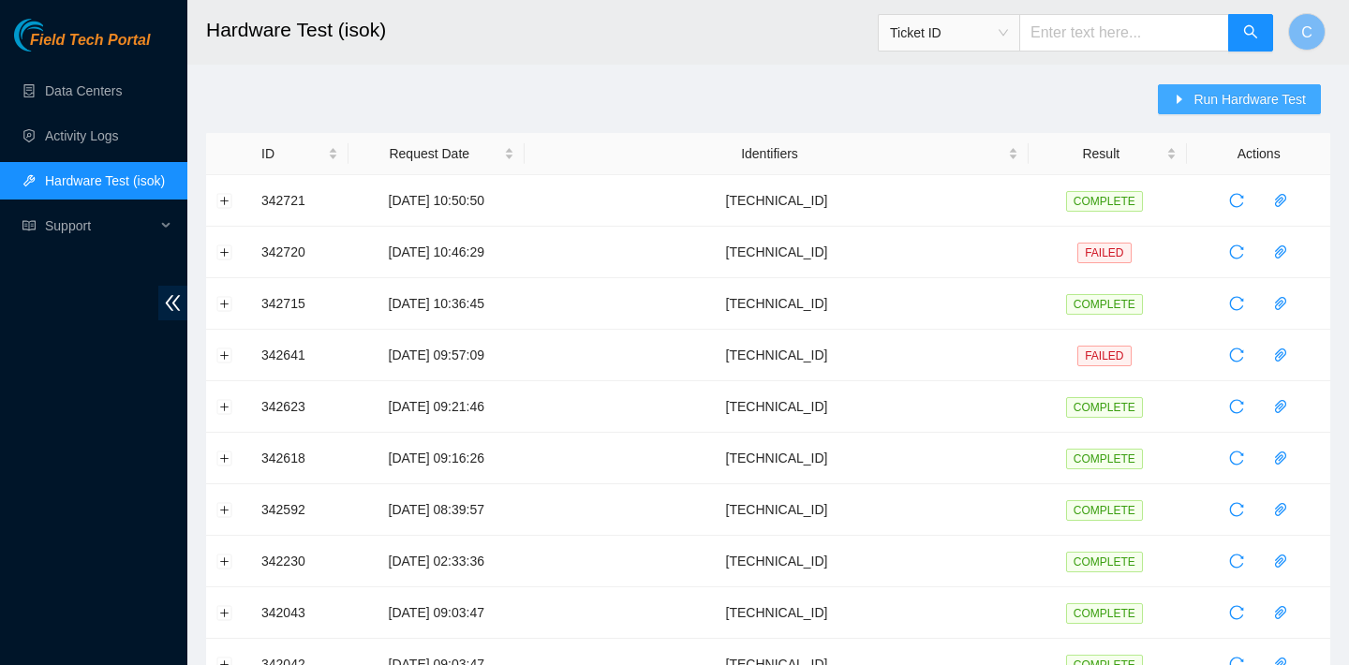
click at [1240, 96] on span "Run Hardware Test" at bounding box center [1249, 99] width 112 height 21
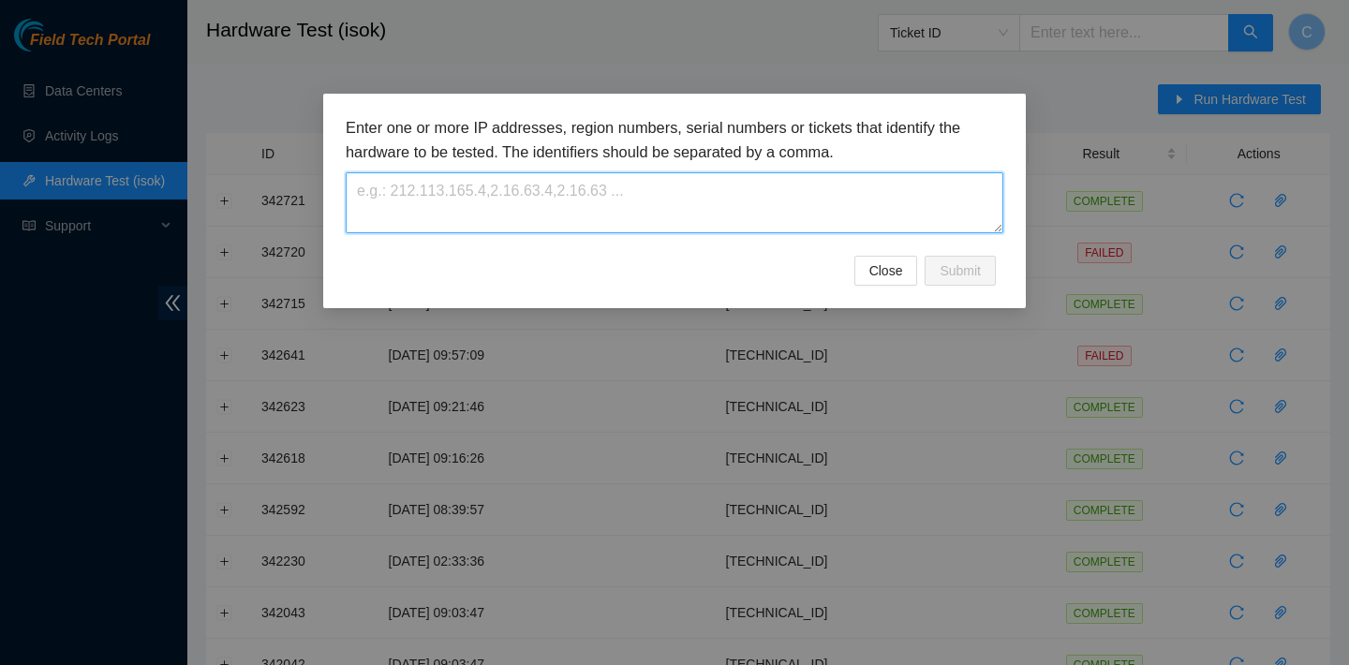
click at [694, 221] on textarea at bounding box center [675, 202] width 658 height 61
paste textarea "2.17.192.34"
type textarea "2.17.192.34"
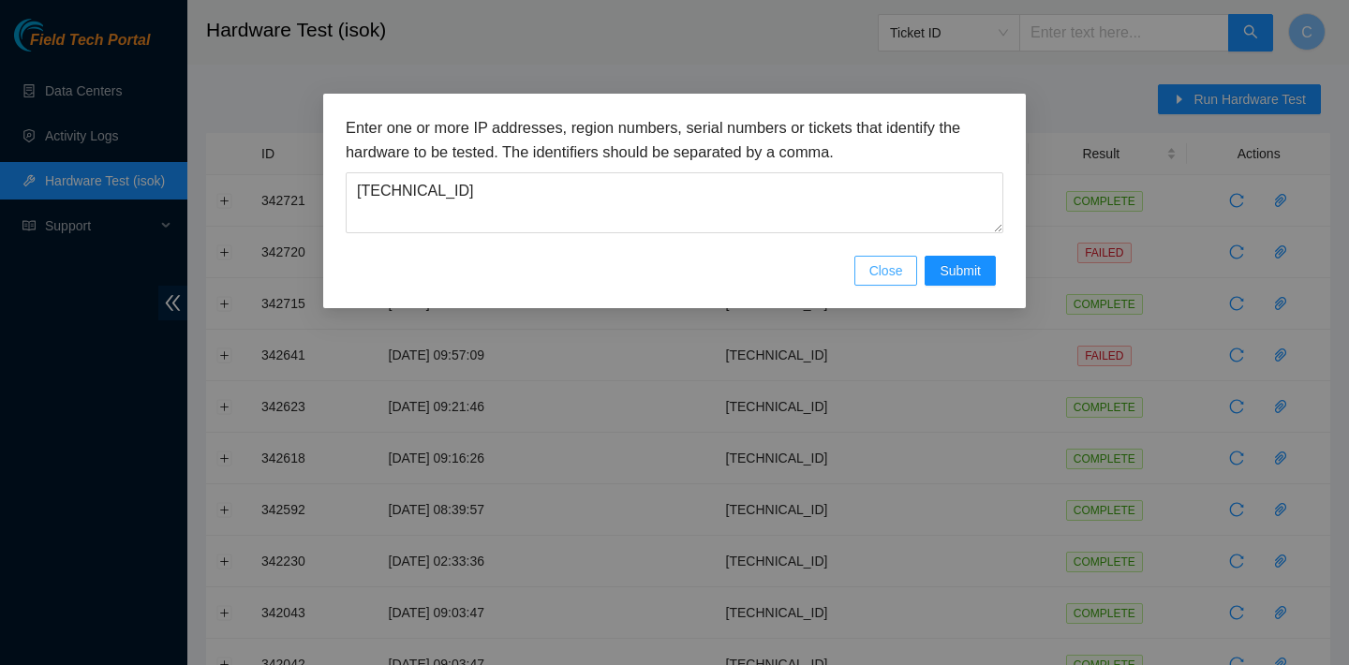
click at [891, 271] on span "Close" at bounding box center [886, 270] width 34 height 21
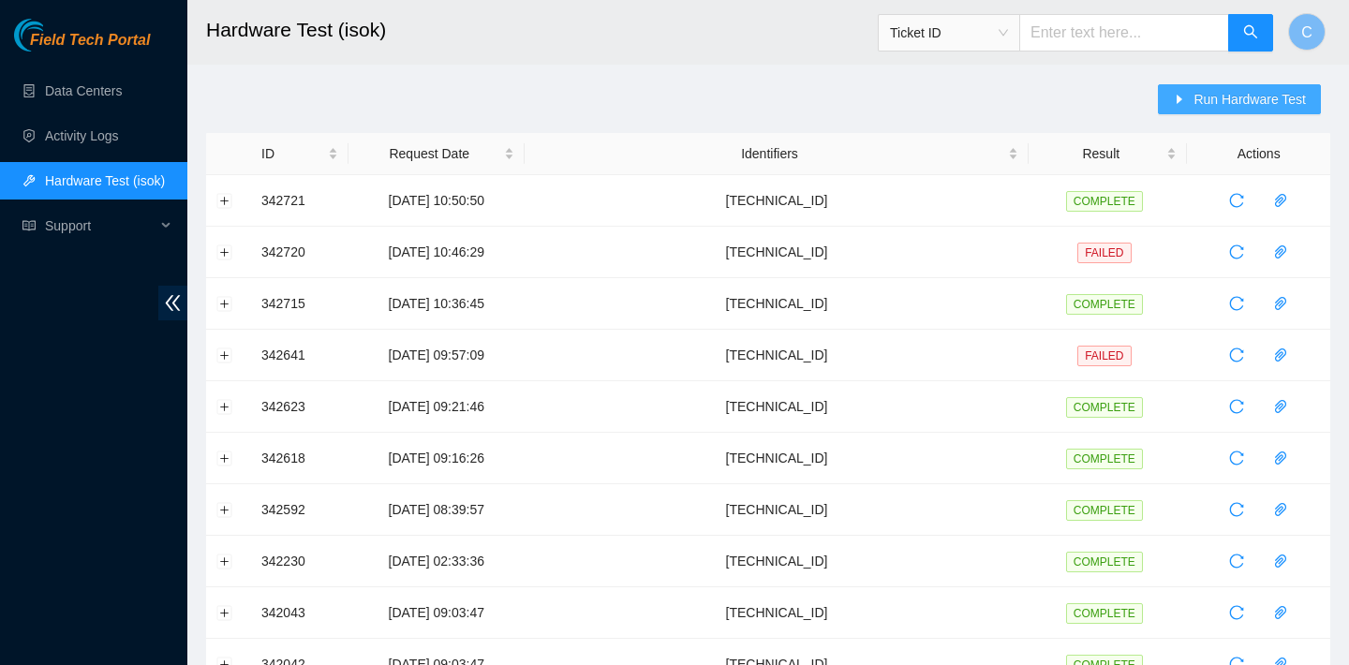
click at [1173, 103] on icon "caret-right" at bounding box center [1179, 99] width 13 height 13
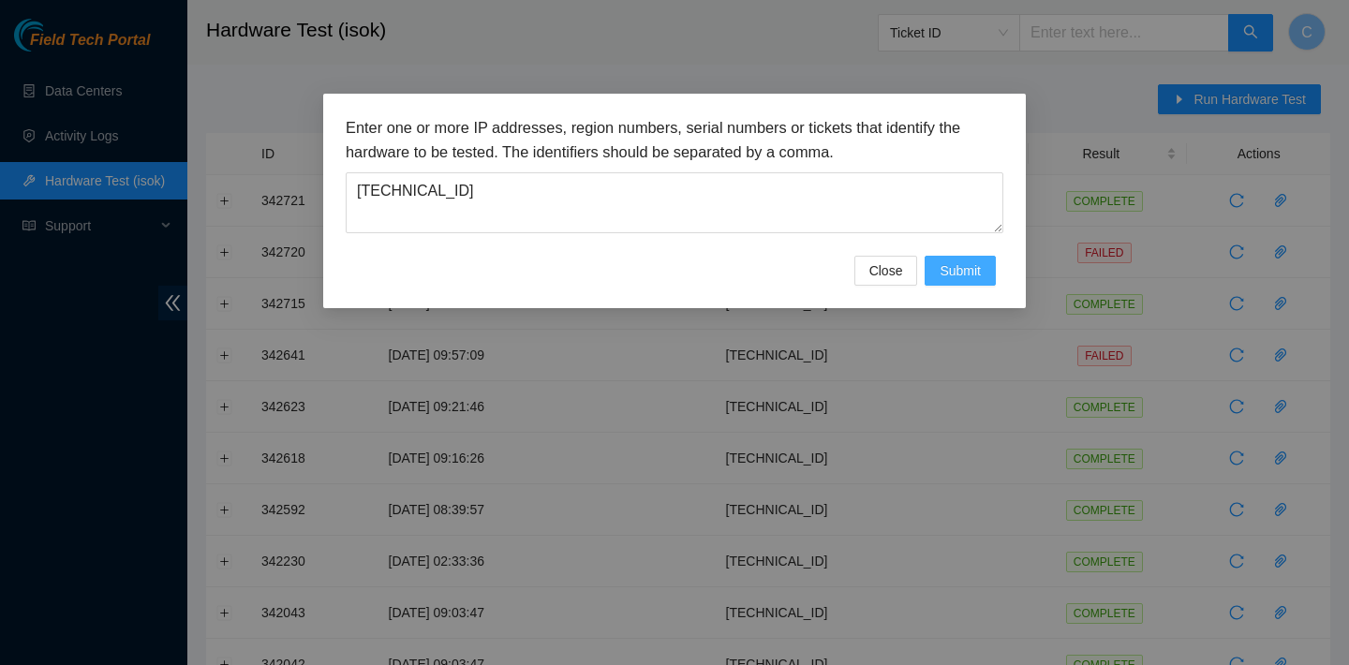
click at [947, 273] on span "Submit" at bounding box center [960, 270] width 41 height 21
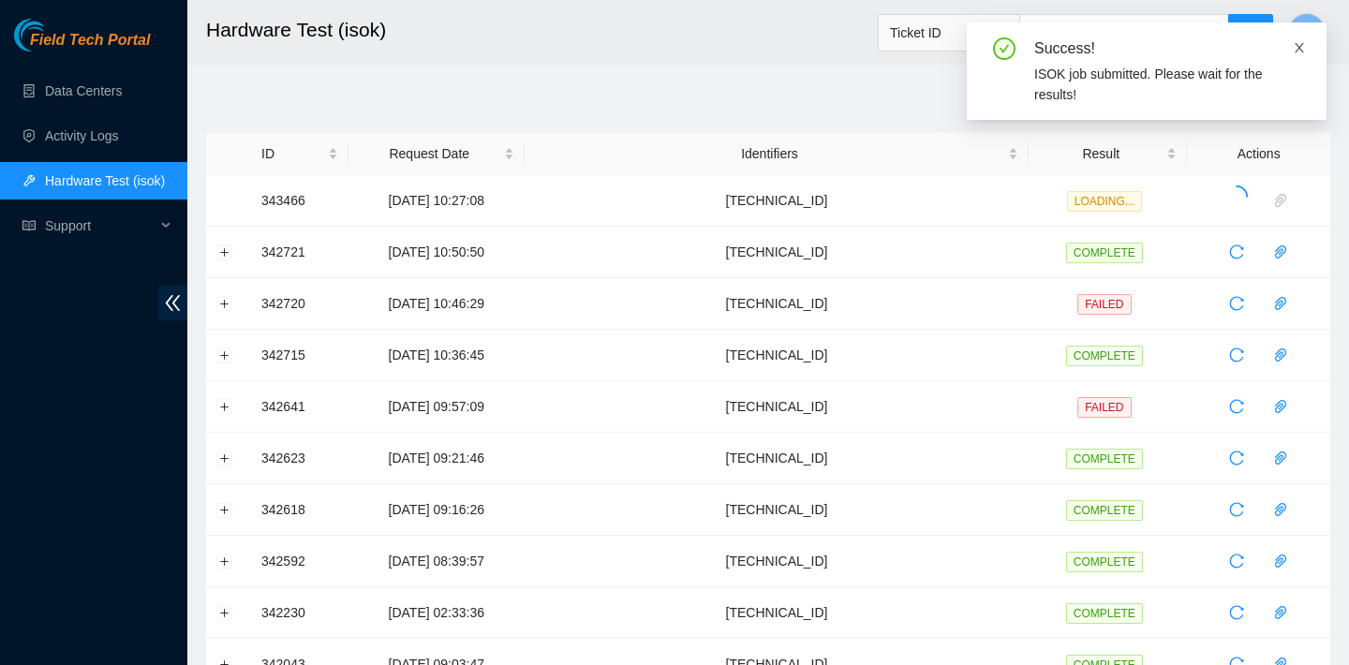
click at [1295, 45] on icon "close" at bounding box center [1299, 47] width 13 height 13
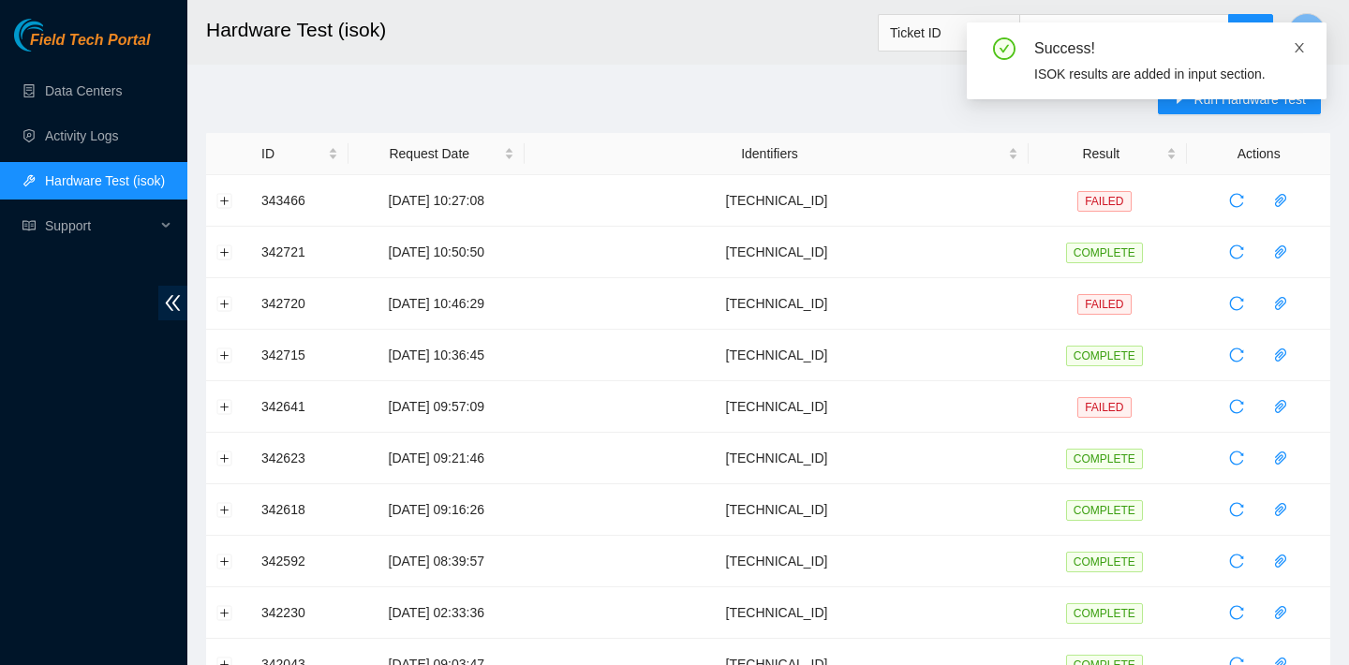
click at [1304, 47] on icon "close" at bounding box center [1299, 47] width 13 height 13
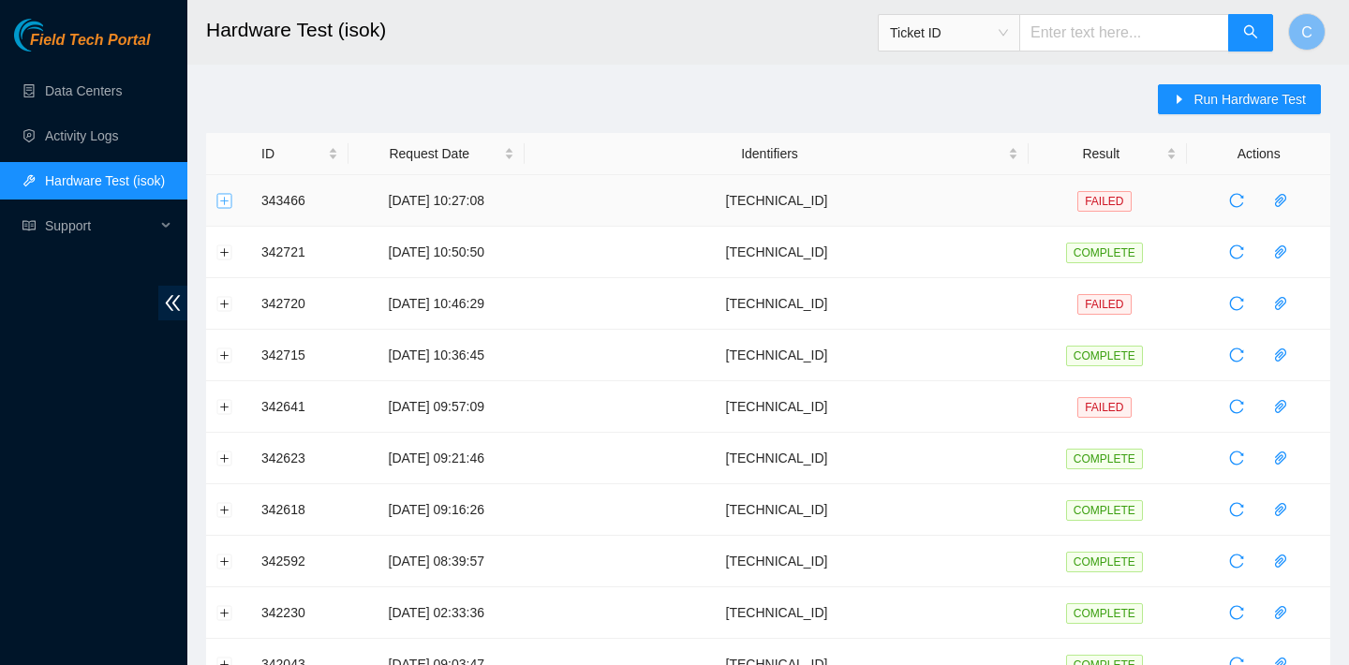
click at [224, 197] on button "Expand row" at bounding box center [224, 200] width 15 height 15
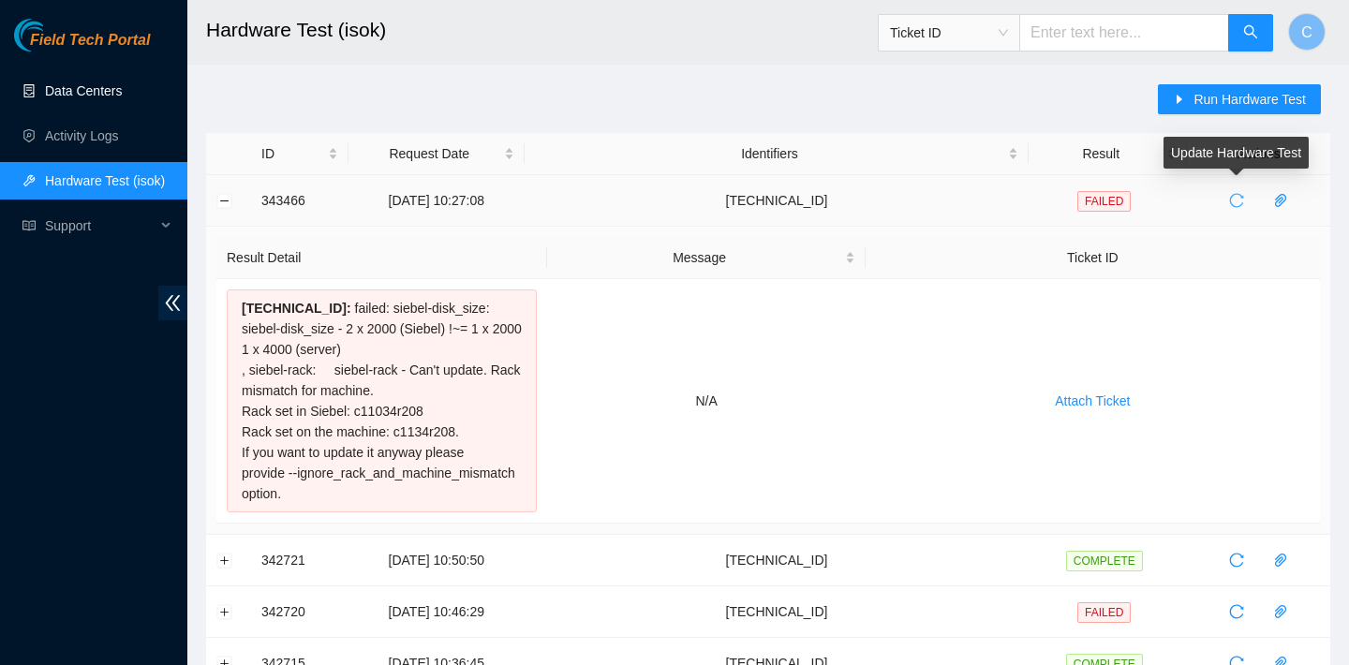
click at [1241, 200] on icon "reload" at bounding box center [1236, 200] width 15 height 15
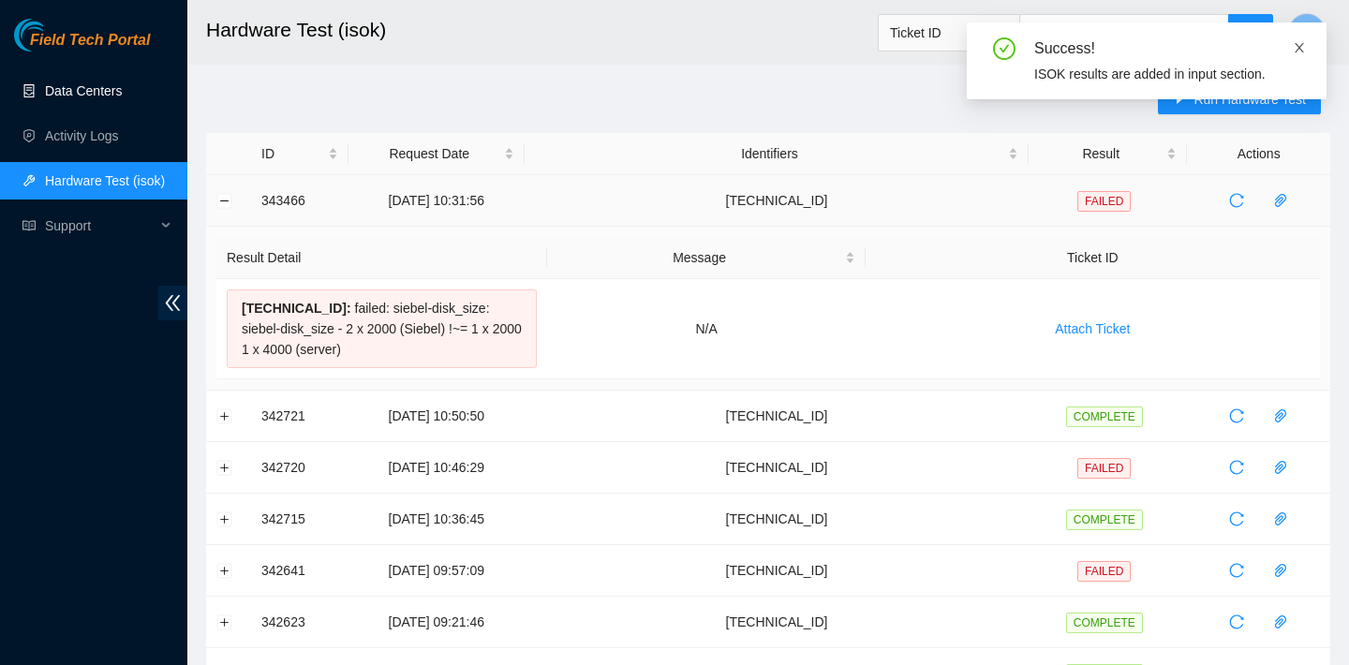
click at [1303, 51] on icon "close" at bounding box center [1299, 47] width 9 height 9
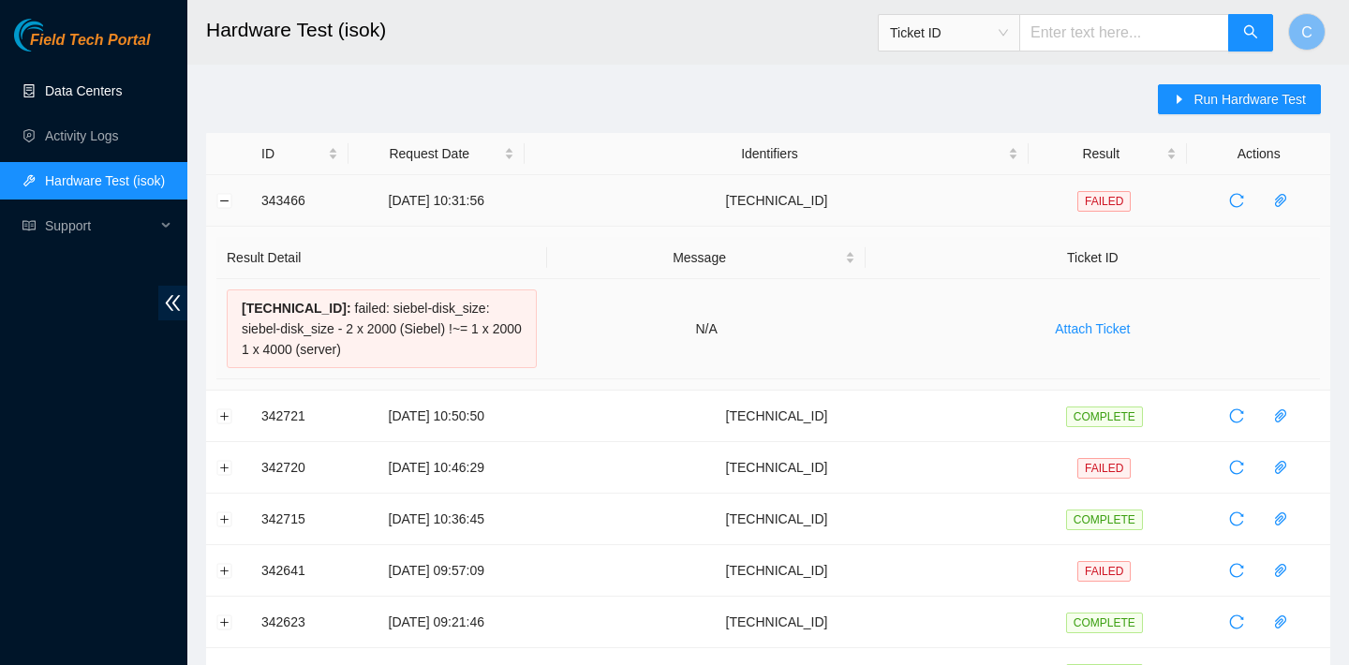
drag, startPoint x: 236, startPoint y: 306, endPoint x: 354, endPoint y: 364, distance: 131.5
click at [354, 364] on div "2.17.192.34 : failed: siebel-disk_size: siebel-disk_size - 2 x 2000 (Siebel) !~…" at bounding box center [382, 328] width 310 height 79
copy div "2.17.192.34 : failed: siebel-disk_size: siebel-disk_size - 2 x 2000 (Siebel) !~…"
click at [1173, 99] on icon "caret-right" at bounding box center [1179, 99] width 13 height 13
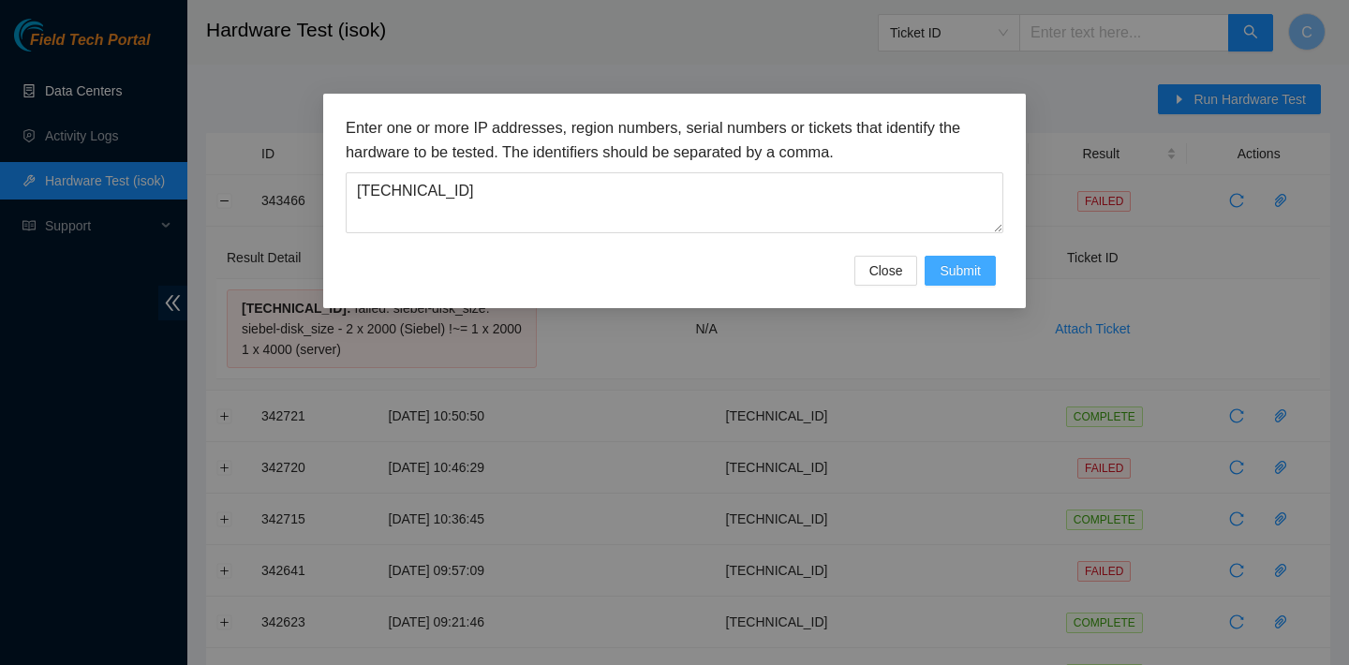
click at [967, 270] on span "Submit" at bounding box center [960, 270] width 41 height 21
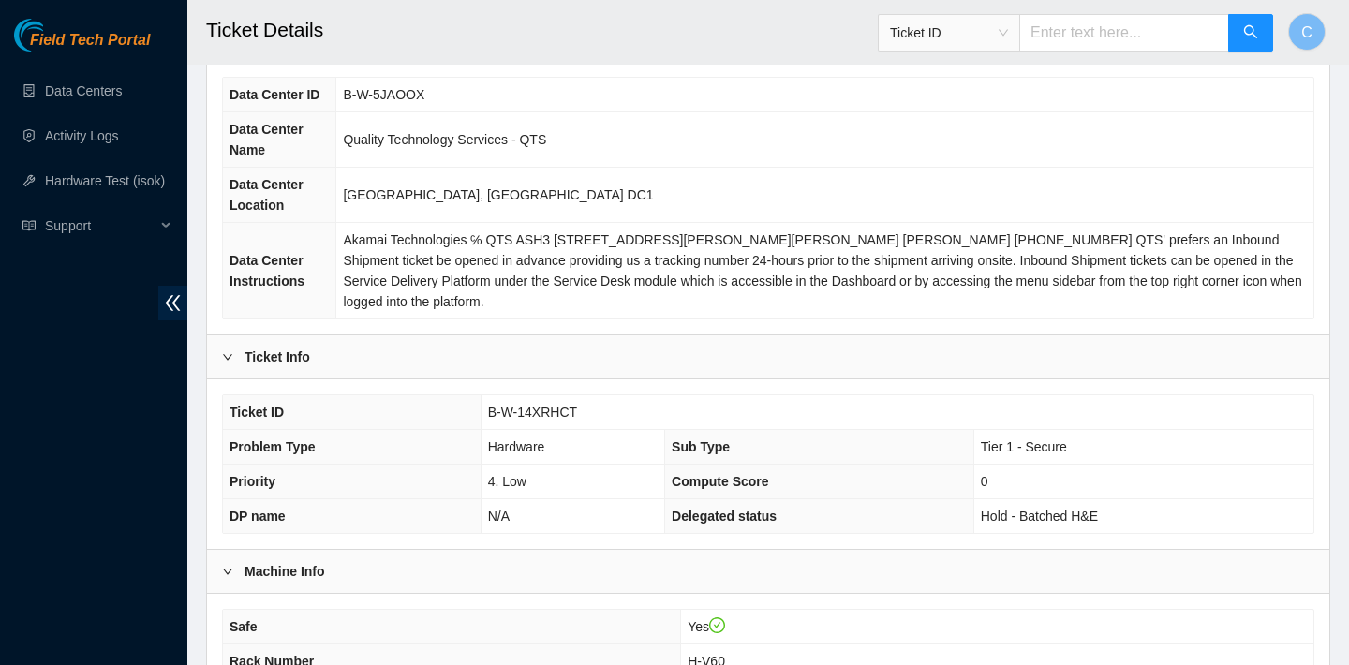
scroll to position [126, 0]
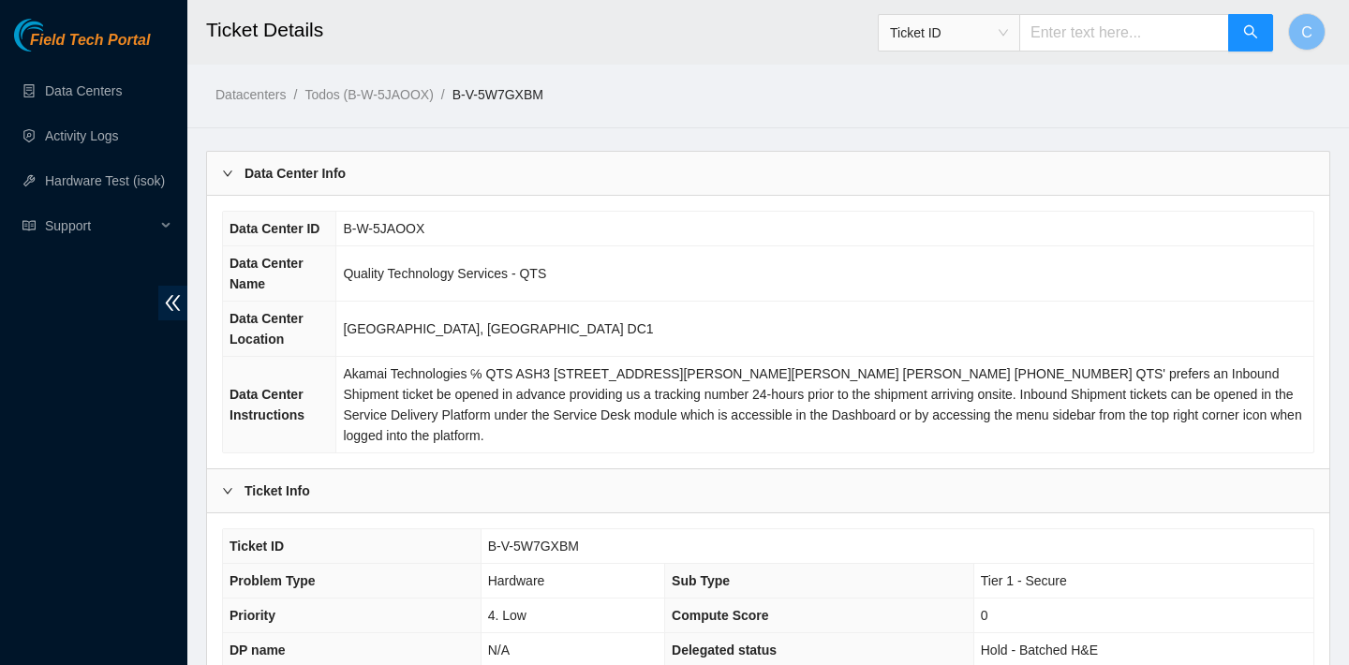
scroll to position [642, 0]
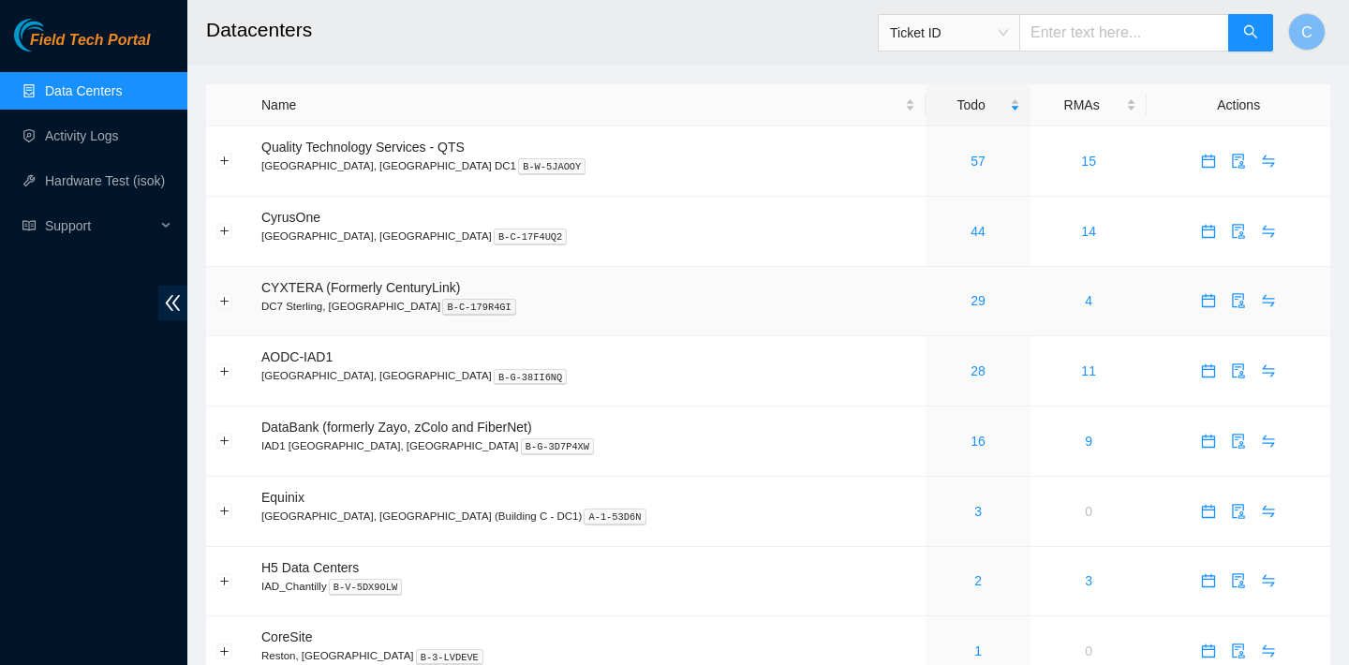
scroll to position [115, 0]
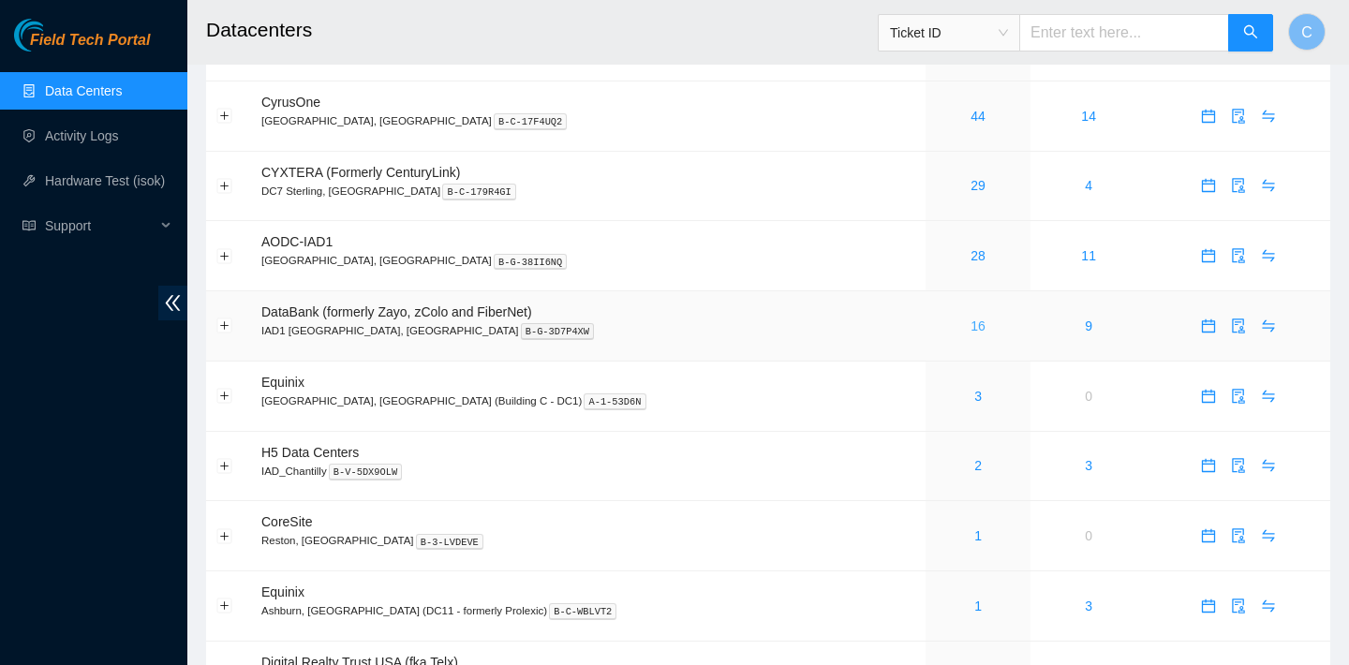
click at [970, 327] on link "16" at bounding box center [977, 325] width 15 height 15
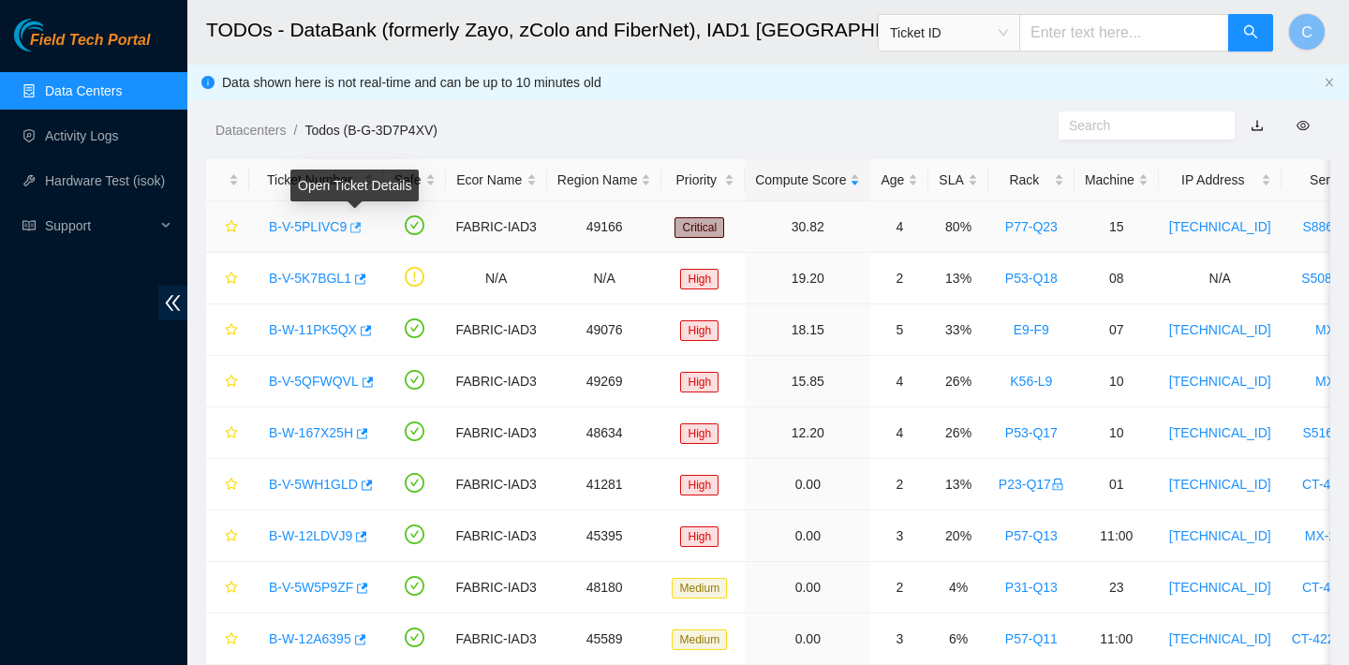
click at [361, 222] on icon "button" at bounding box center [355, 227] width 11 height 10
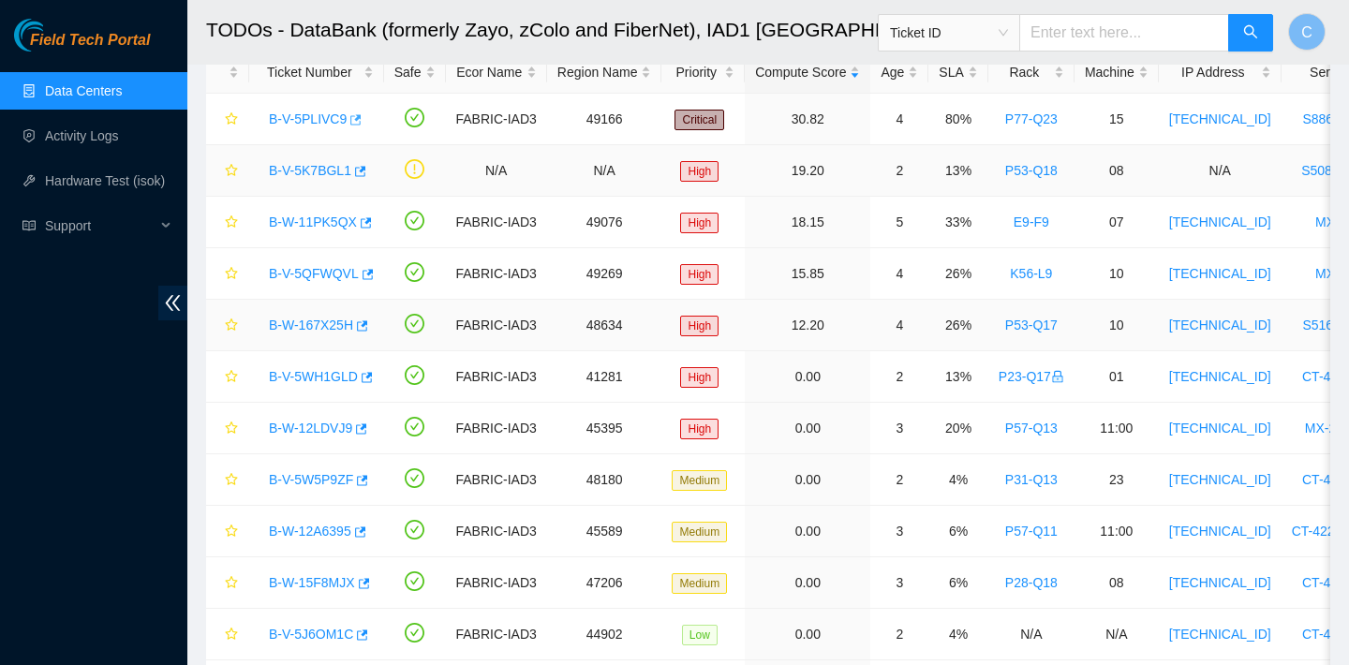
scroll to position [97, 0]
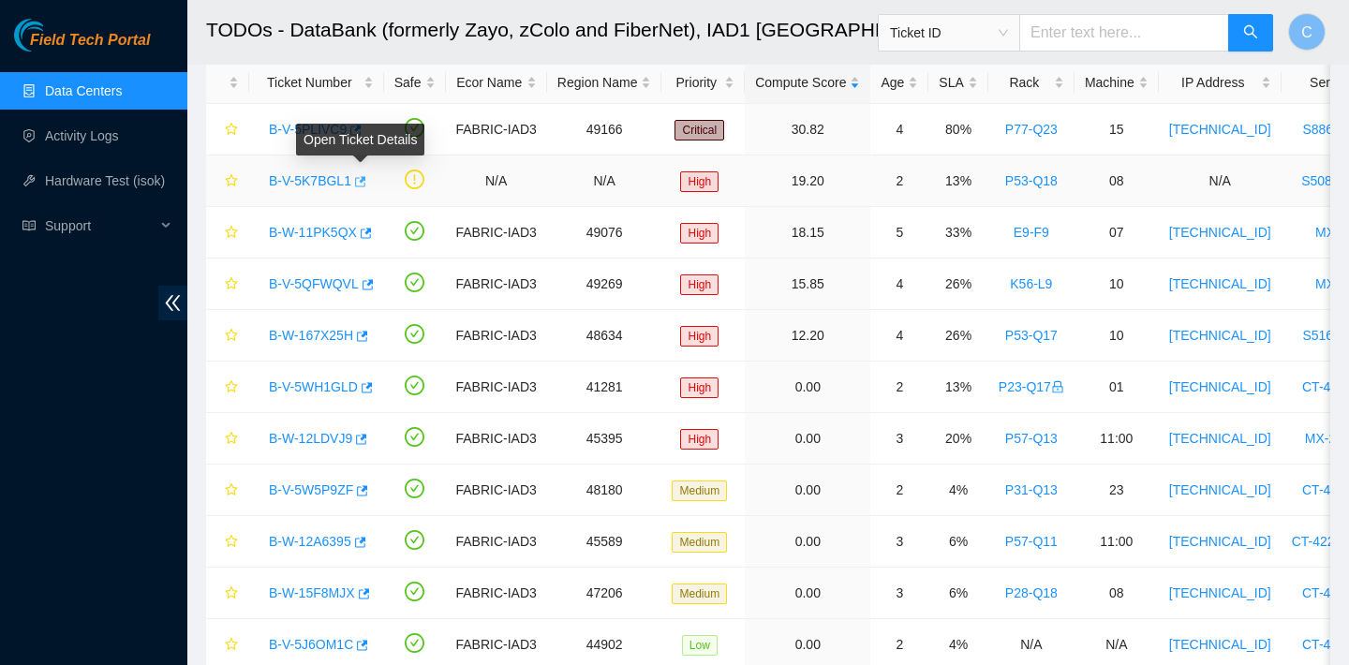
click at [363, 178] on icon "button" at bounding box center [358, 181] width 13 height 13
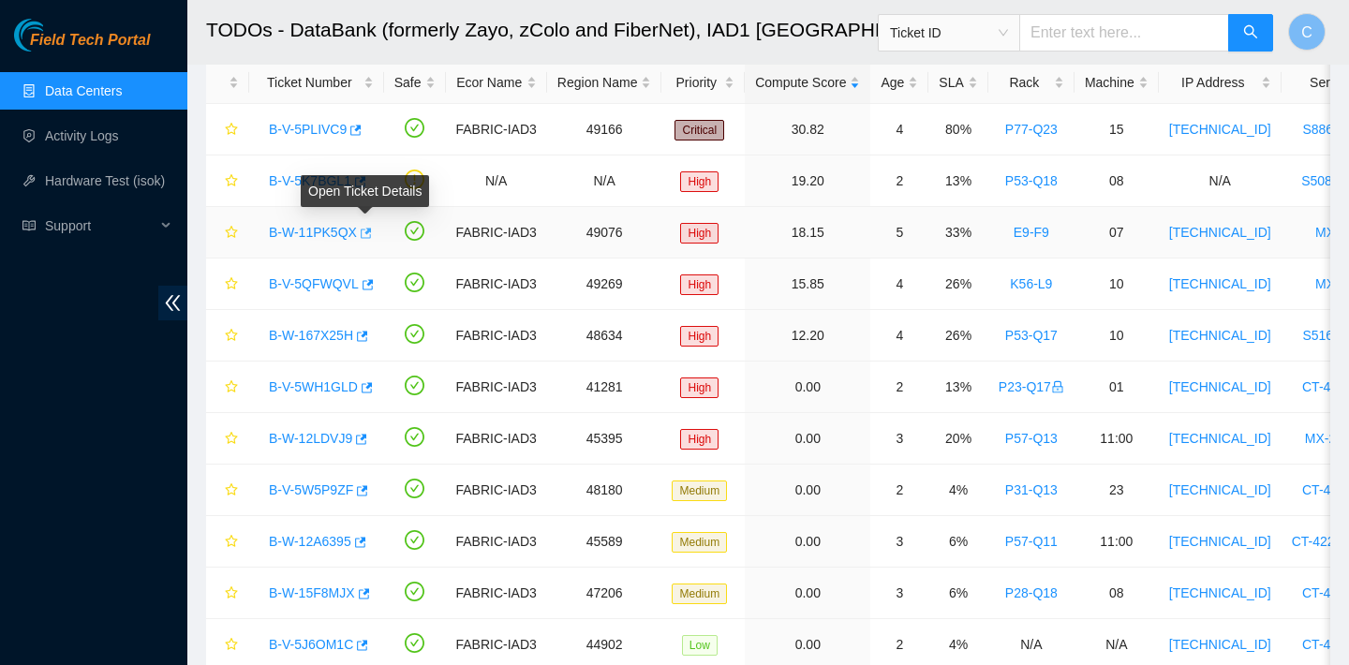
click at [363, 235] on icon "button" at bounding box center [366, 233] width 11 height 10
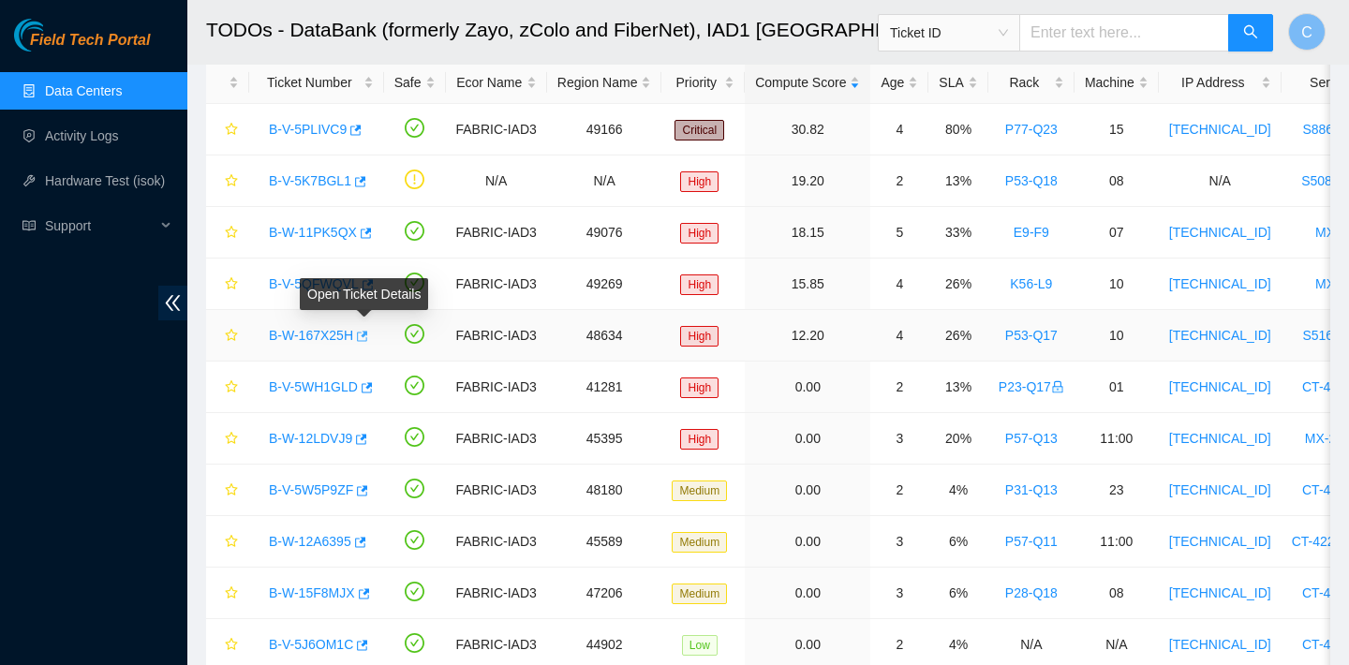
click at [363, 339] on icon "button" at bounding box center [362, 336] width 11 height 10
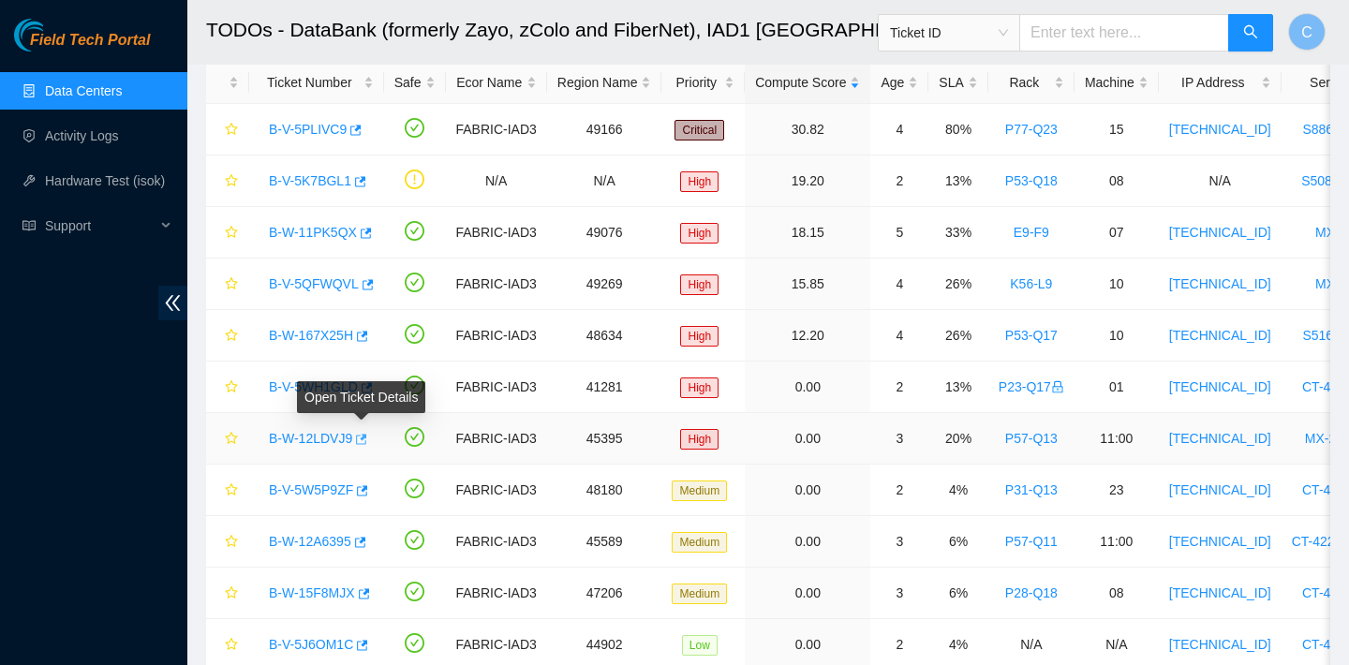
click at [367, 437] on icon "button" at bounding box center [361, 439] width 11 height 10
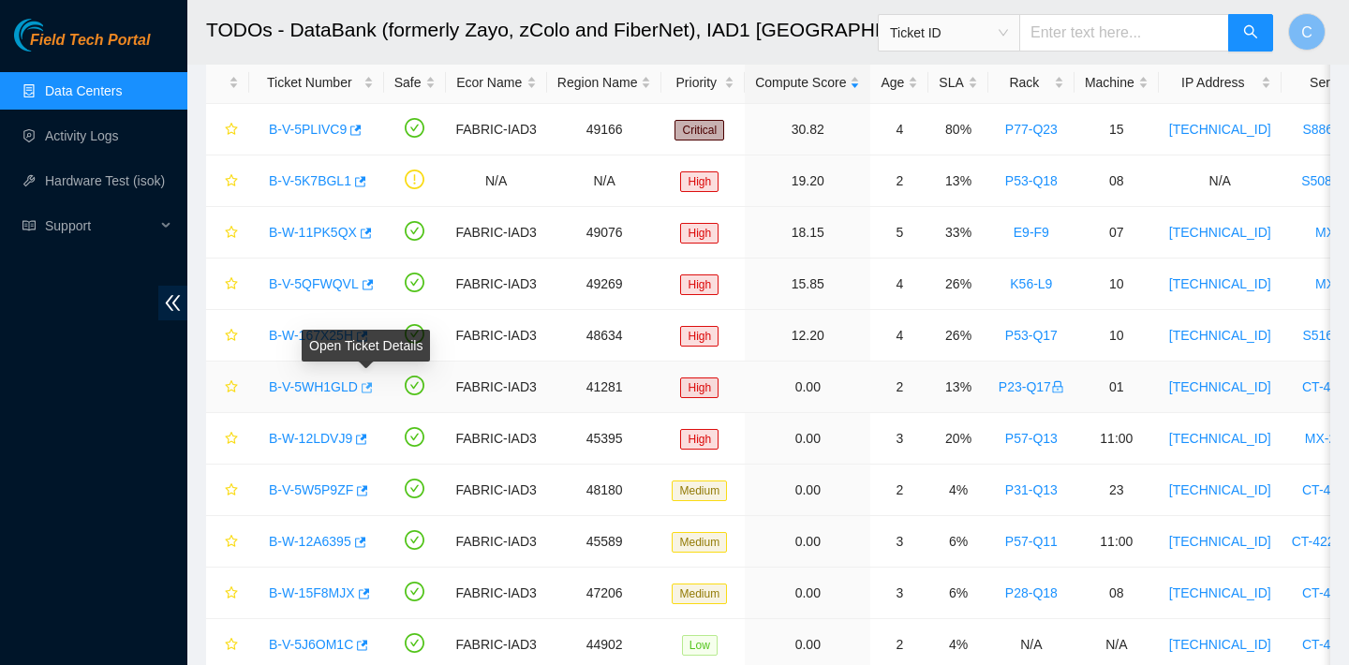
click at [371, 387] on icon "button" at bounding box center [367, 387] width 11 height 10
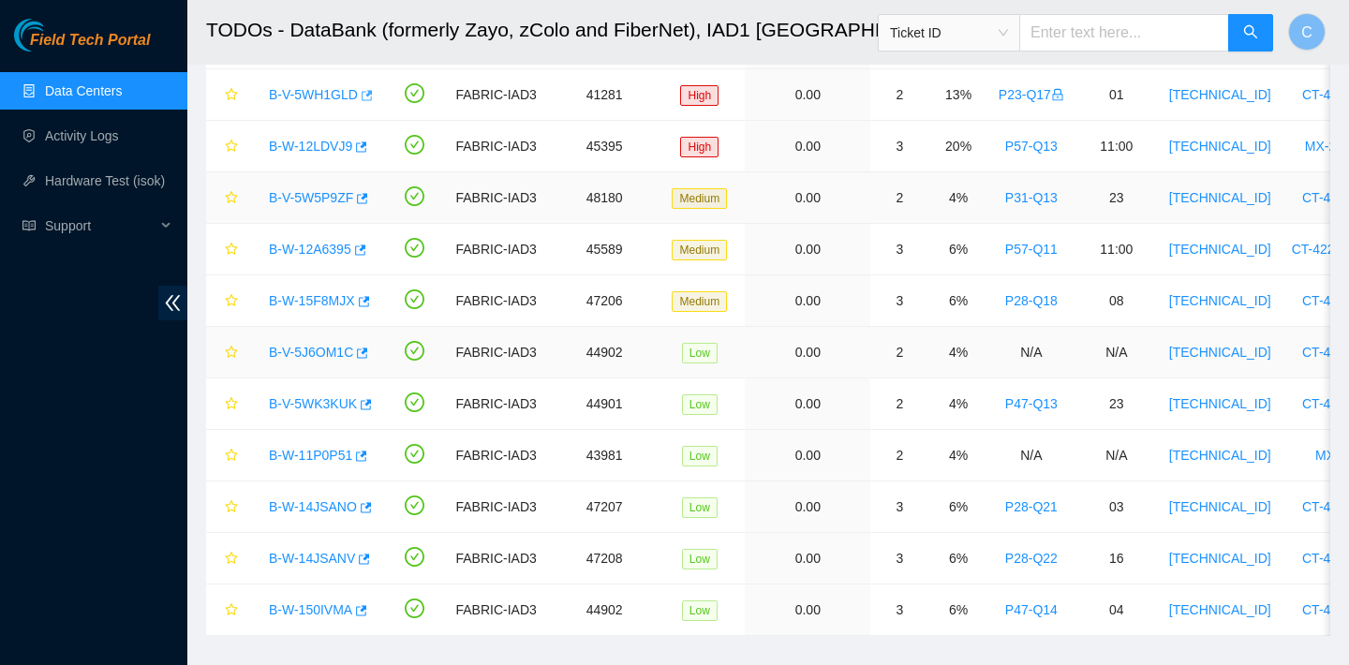
scroll to position [360, 0]
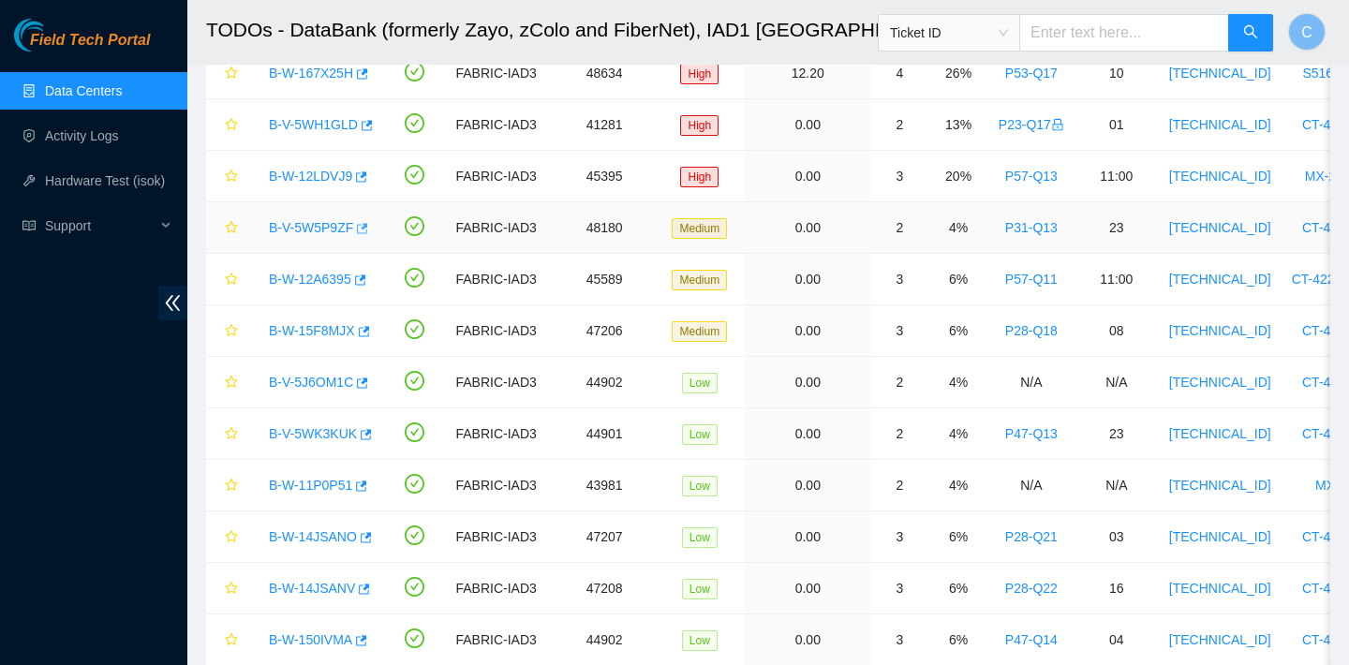
click at [367, 229] on icon "button" at bounding box center [362, 228] width 11 height 10
click at [365, 283] on icon "button" at bounding box center [358, 280] width 13 height 13
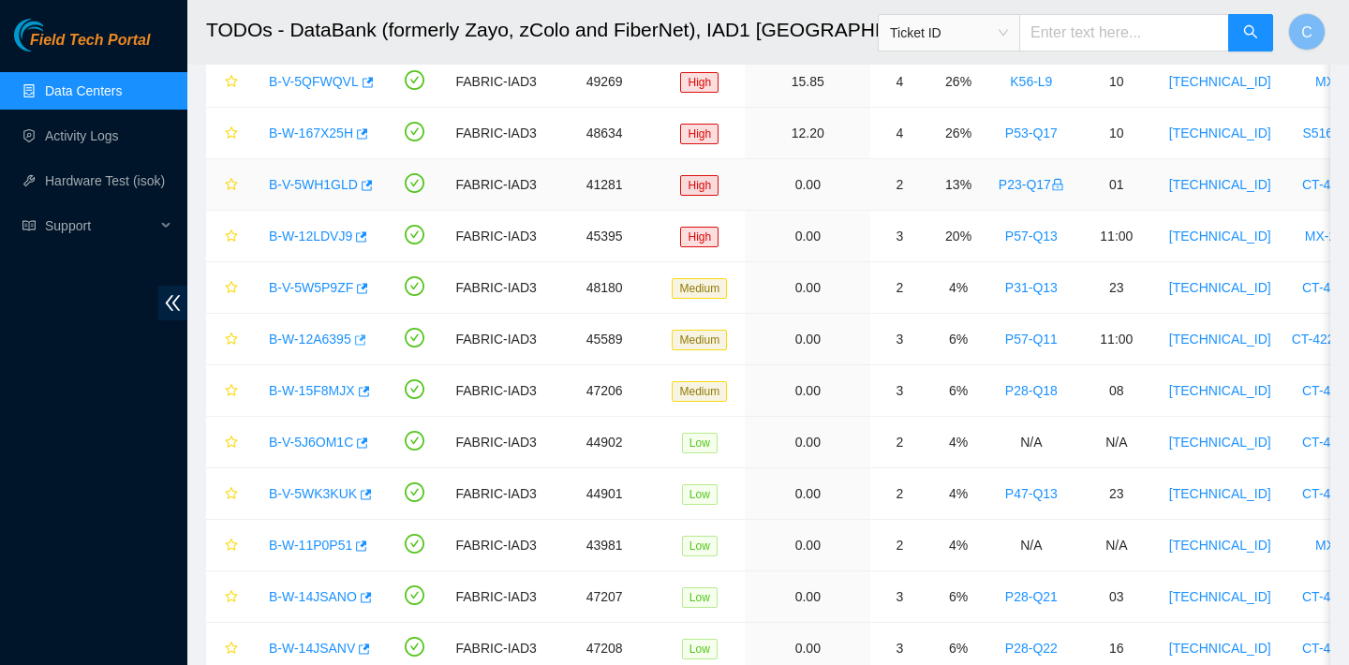
scroll to position [307, 0]
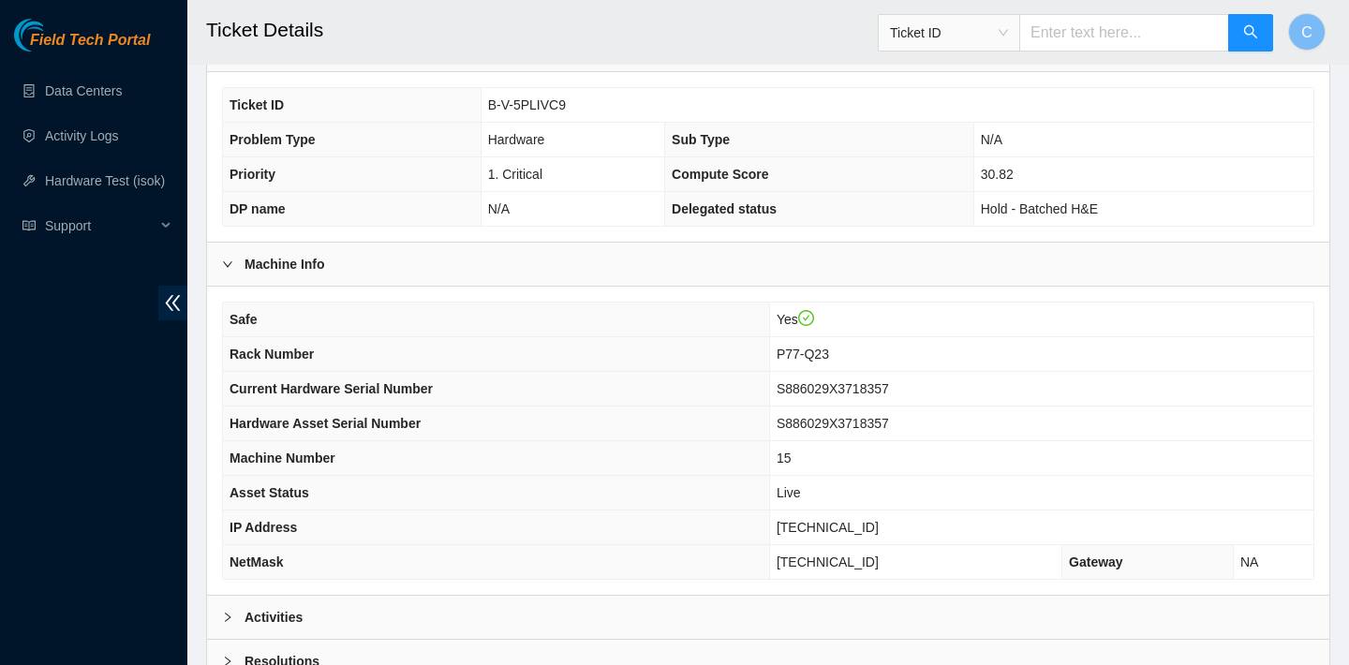
scroll to position [544, 0]
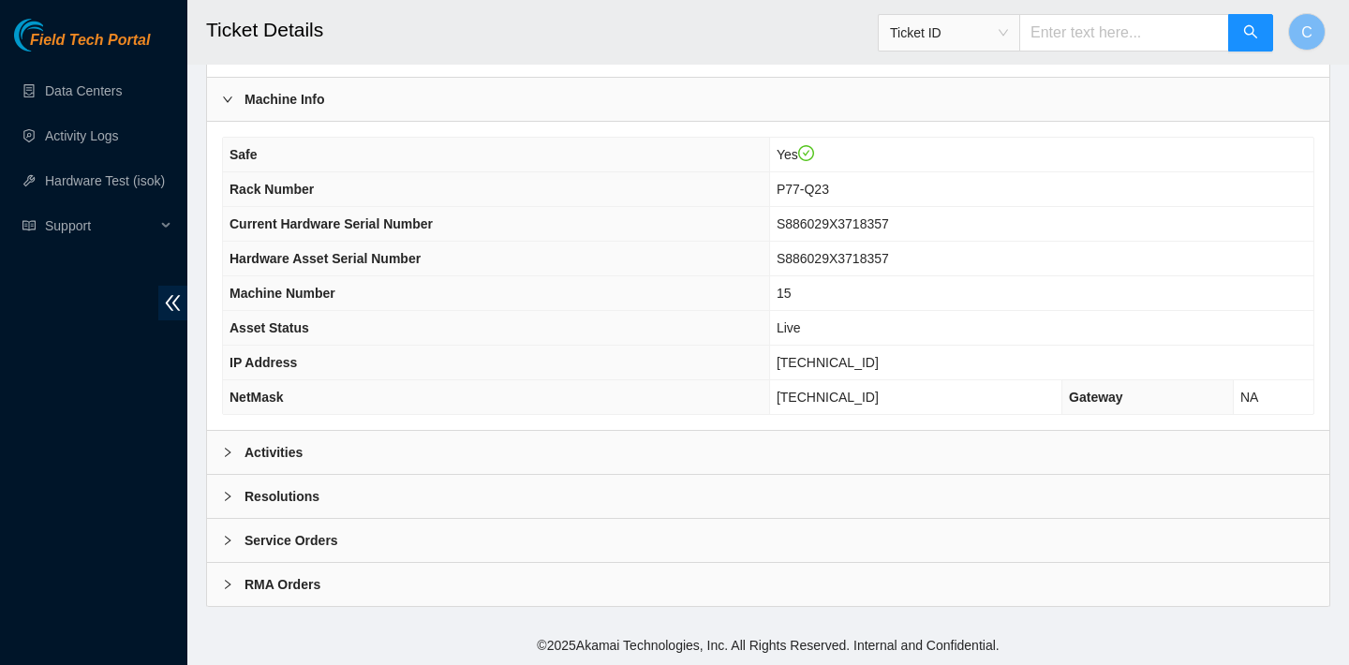
click at [683, 452] on div "Activities" at bounding box center [768, 452] width 1122 height 43
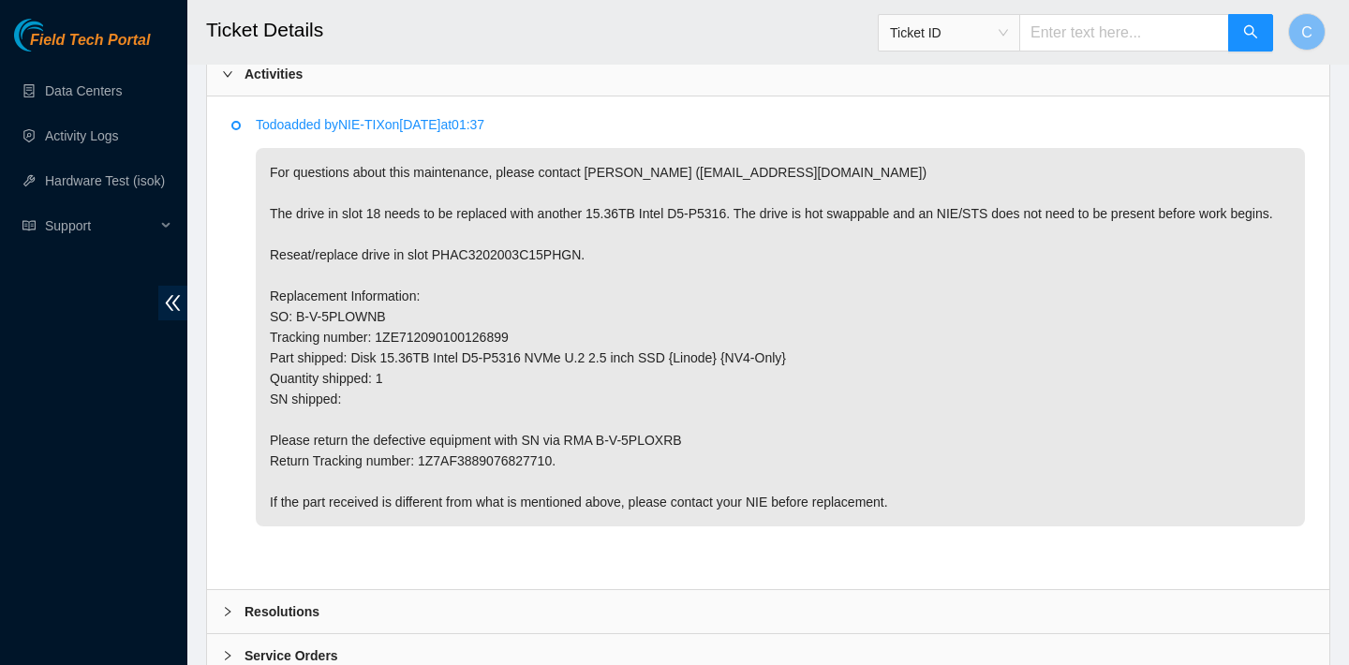
scroll to position [861, 0]
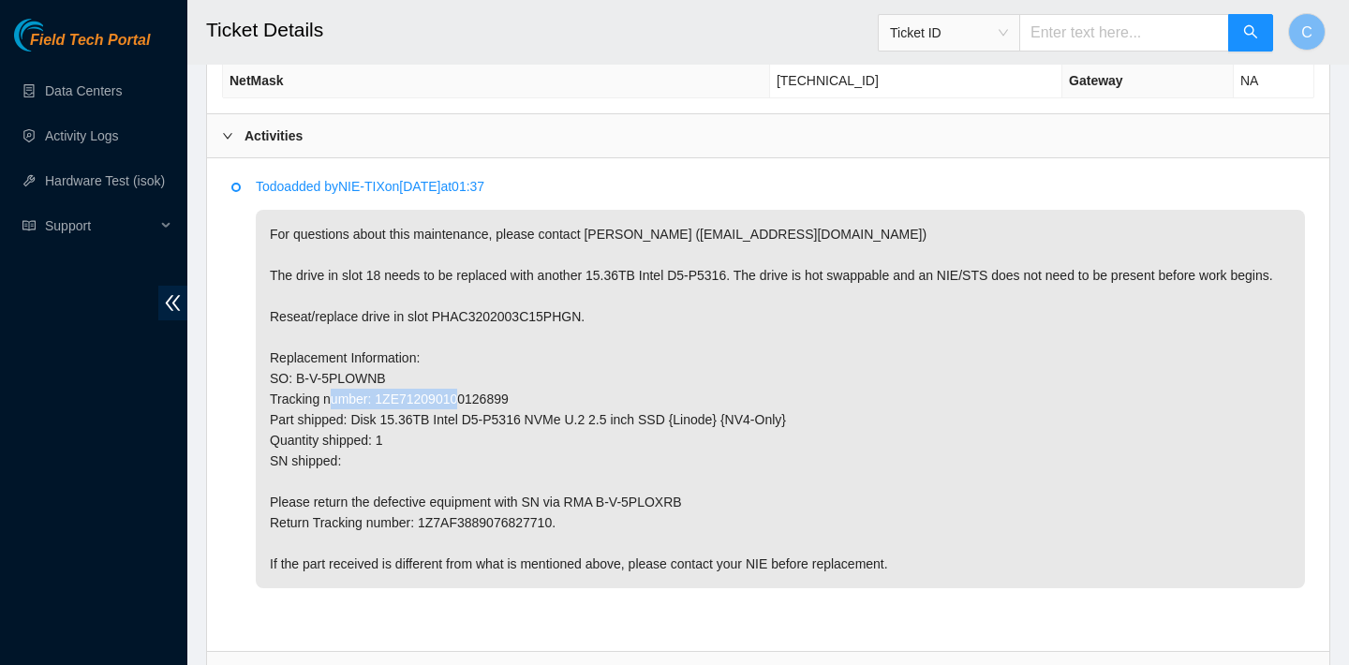
drag, startPoint x: 539, startPoint y: 413, endPoint x: 383, endPoint y: 411, distance: 155.5
click at [382, 411] on p "For questions about this maintenance, please contact [PERSON_NAME] ([EMAIL_ADDR…" at bounding box center [780, 399] width 1049 height 378
copy p "1ZE712090100126899"
drag, startPoint x: 570, startPoint y: 543, endPoint x: 421, endPoint y: 537, distance: 149.1
click at [421, 537] on p "For questions about this maintenance, please contact [PERSON_NAME] ([EMAIL_ADDR…" at bounding box center [780, 399] width 1049 height 378
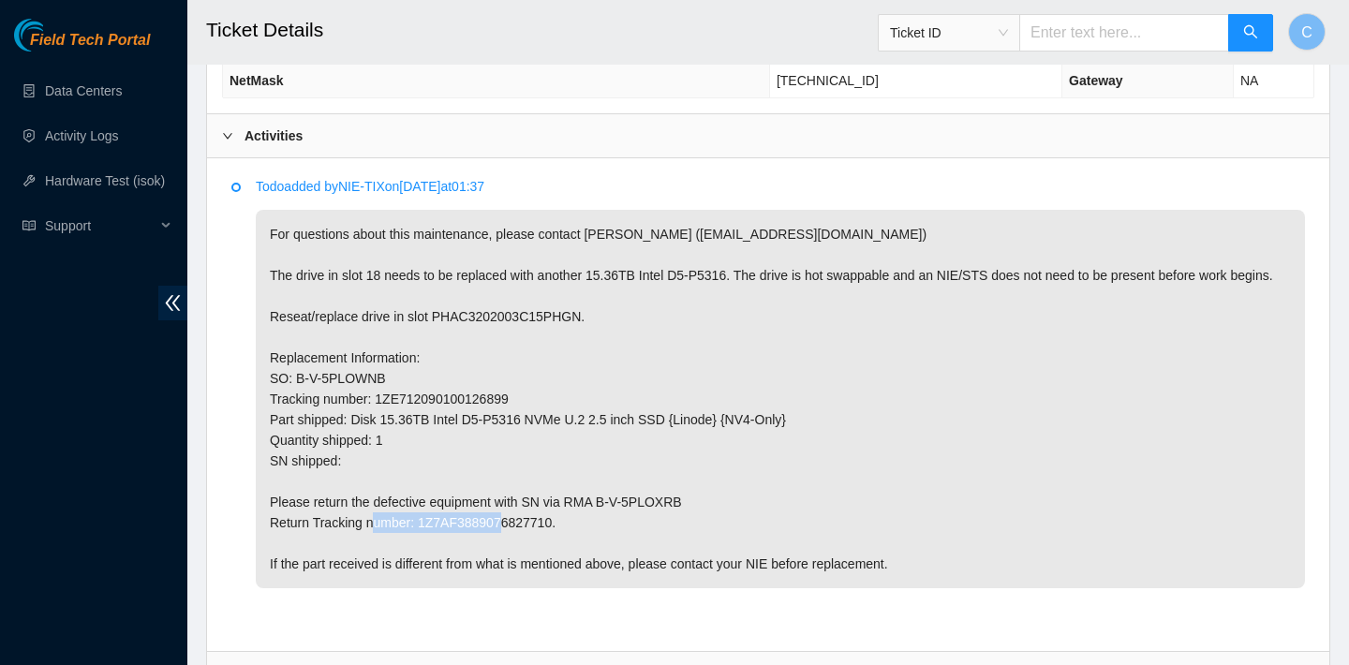
copy p "1Z7AF3889076827710"
click at [881, 124] on div "Activities" at bounding box center [768, 135] width 1122 height 43
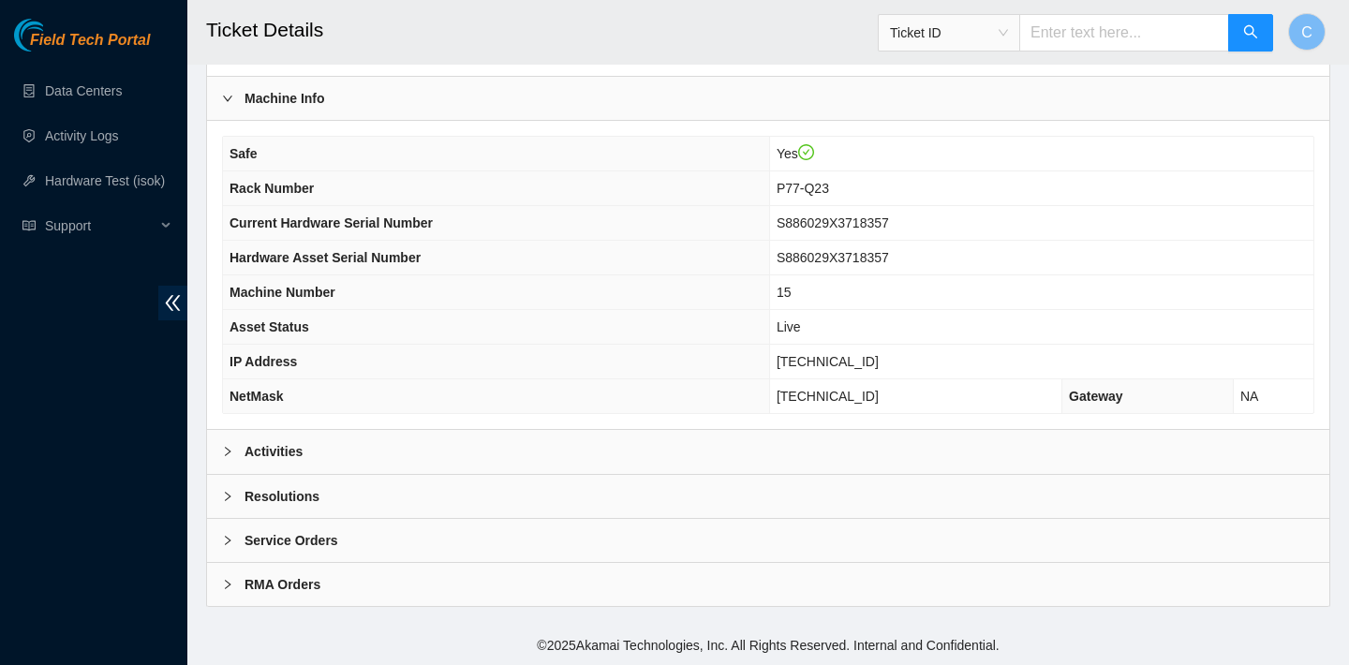
scroll to position [544, 0]
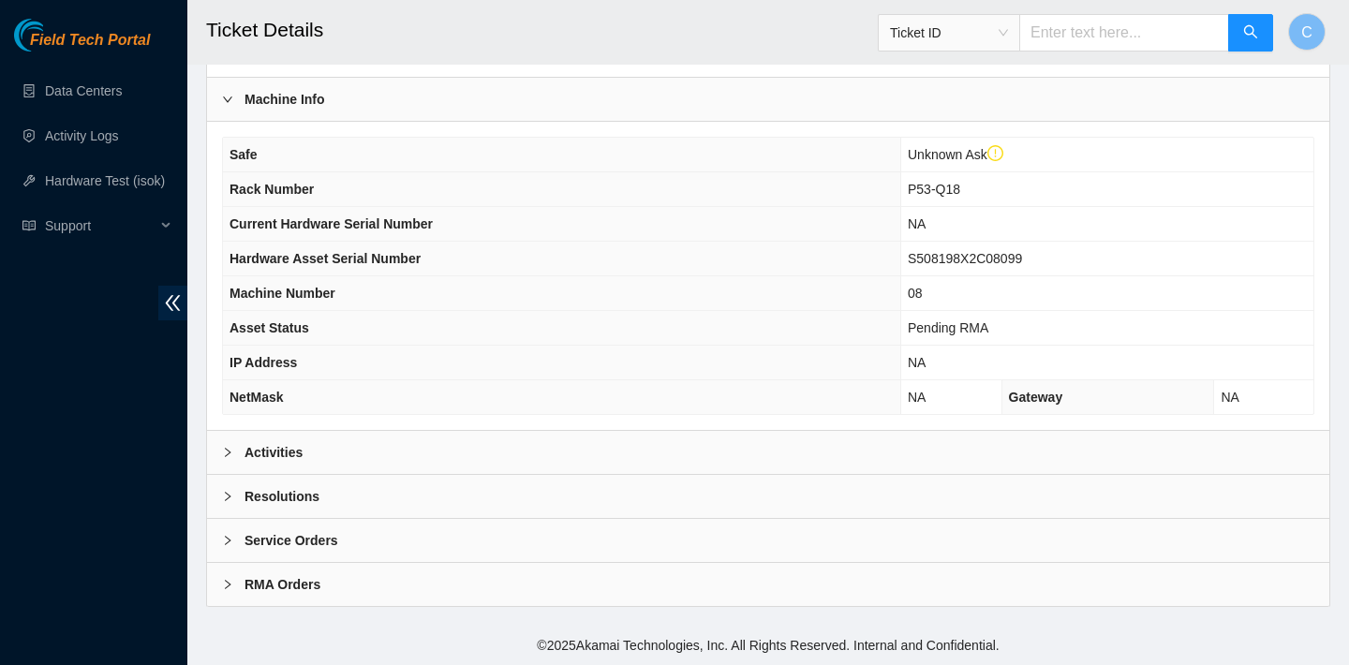
click at [672, 444] on div "Activities" at bounding box center [768, 452] width 1122 height 43
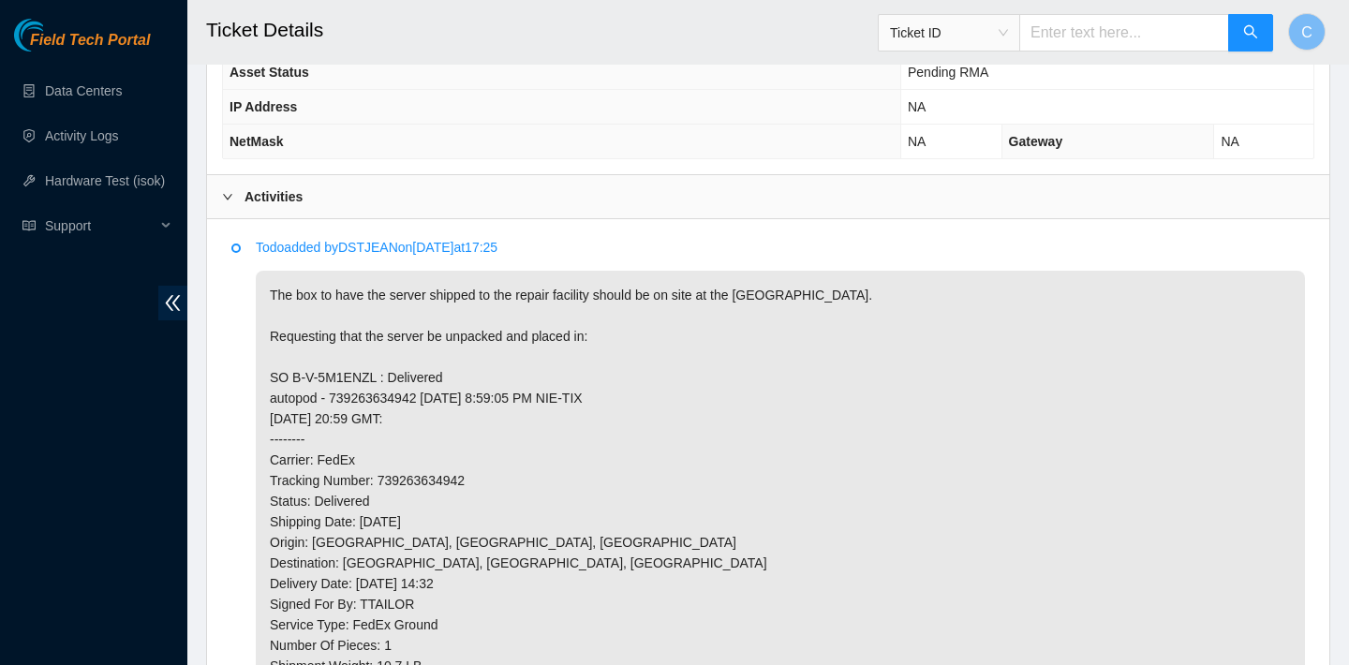
scroll to position [971, 0]
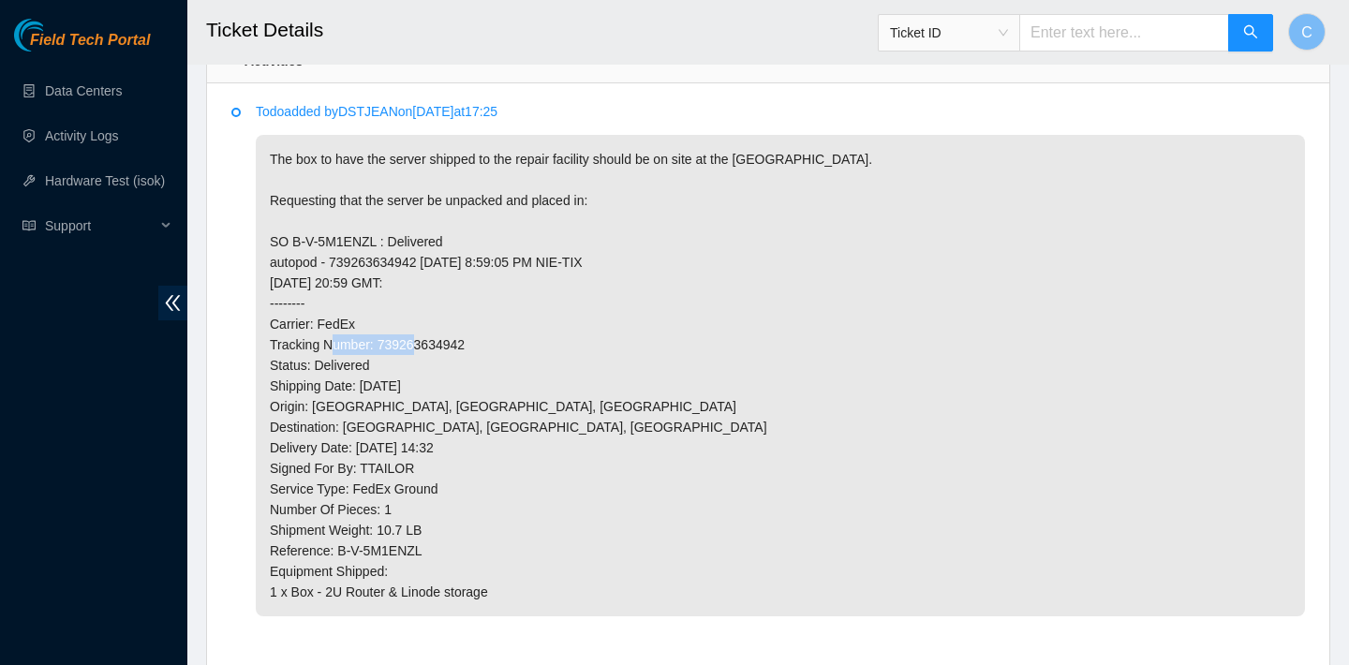
drag, startPoint x: 486, startPoint y: 347, endPoint x: 381, endPoint y: 342, distance: 105.0
click at [381, 342] on p "The box to have the server shipped to the repair facility should be on site at …" at bounding box center [780, 375] width 1049 height 481
copy p "739263634942"
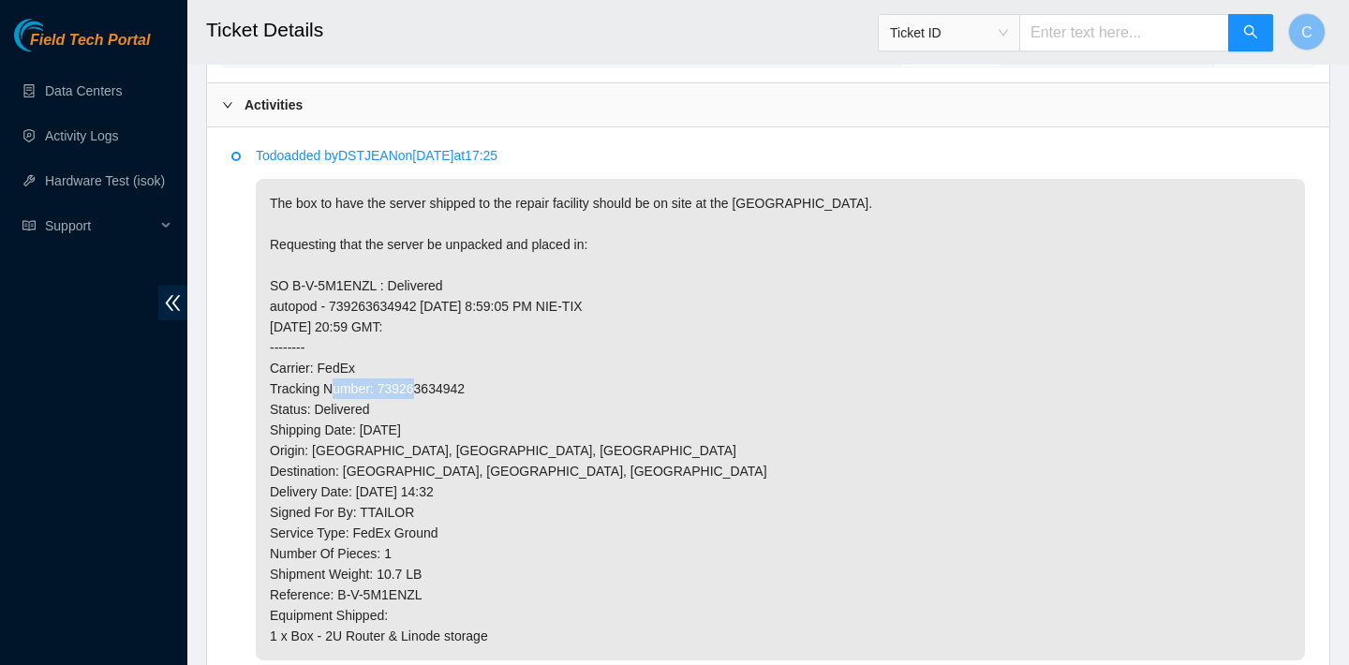
scroll to position [608, 0]
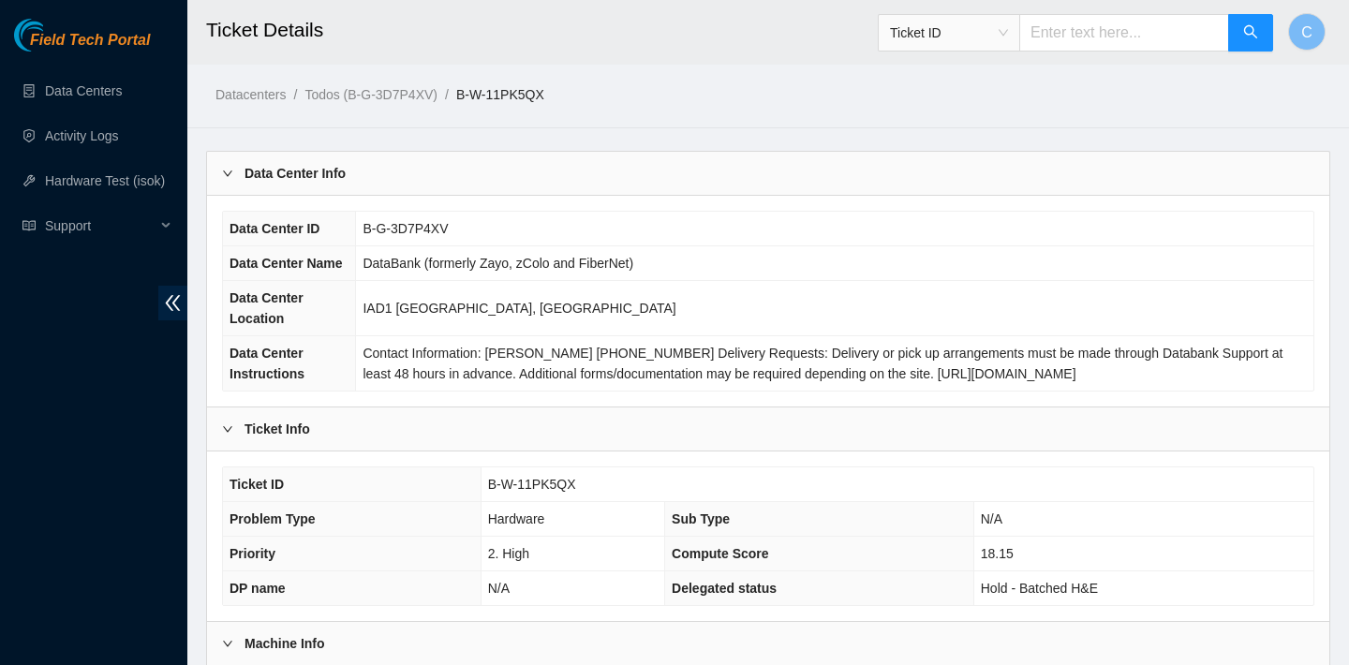
scroll to position [505, 0]
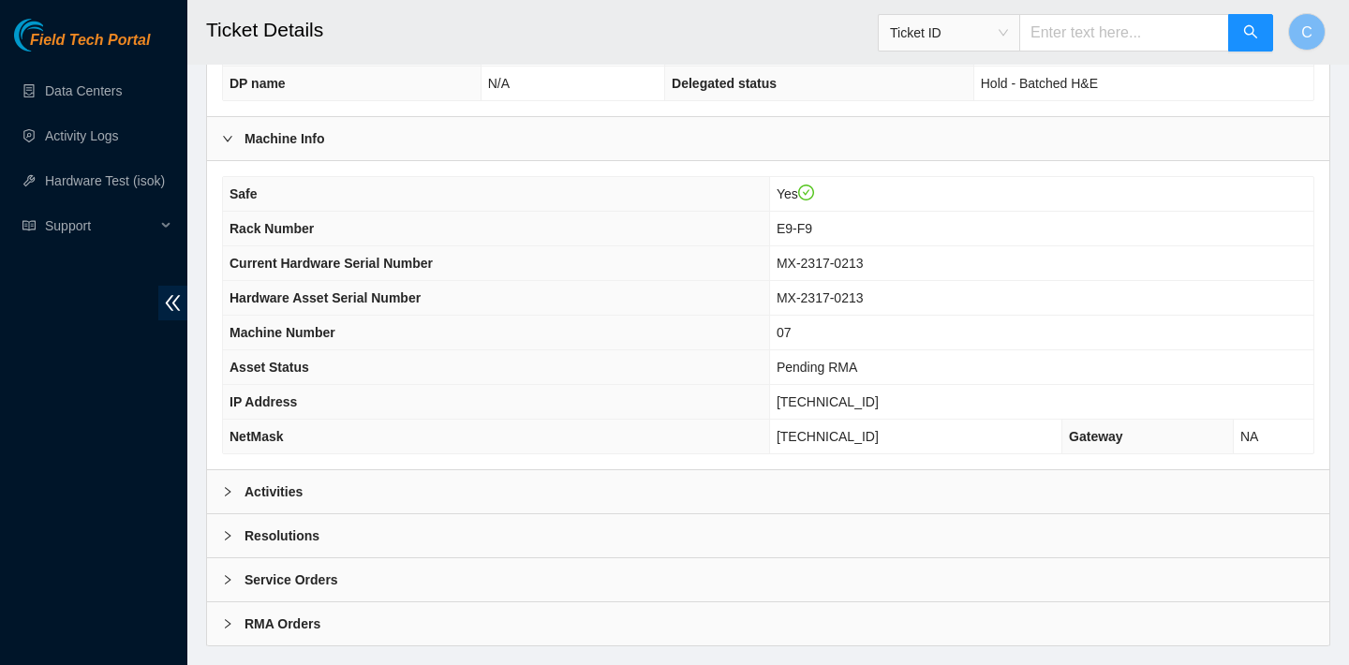
click at [497, 489] on div "Activities" at bounding box center [768, 491] width 1122 height 43
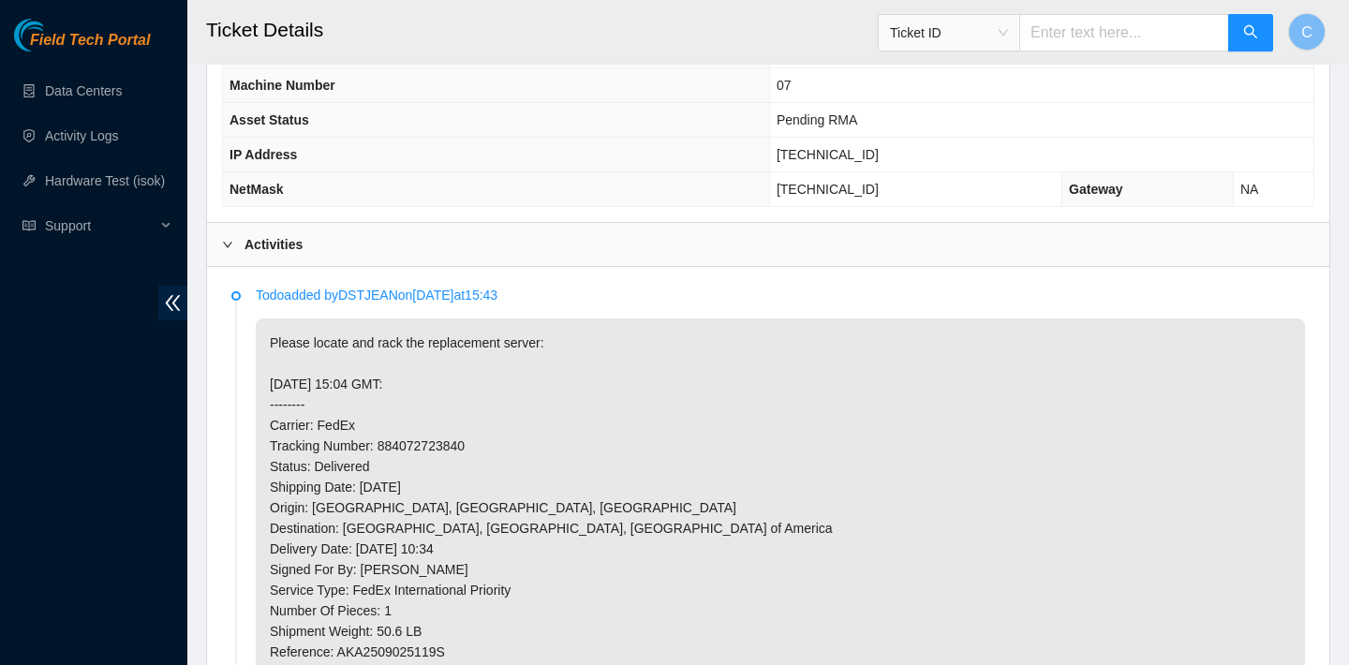
scroll to position [606, 0]
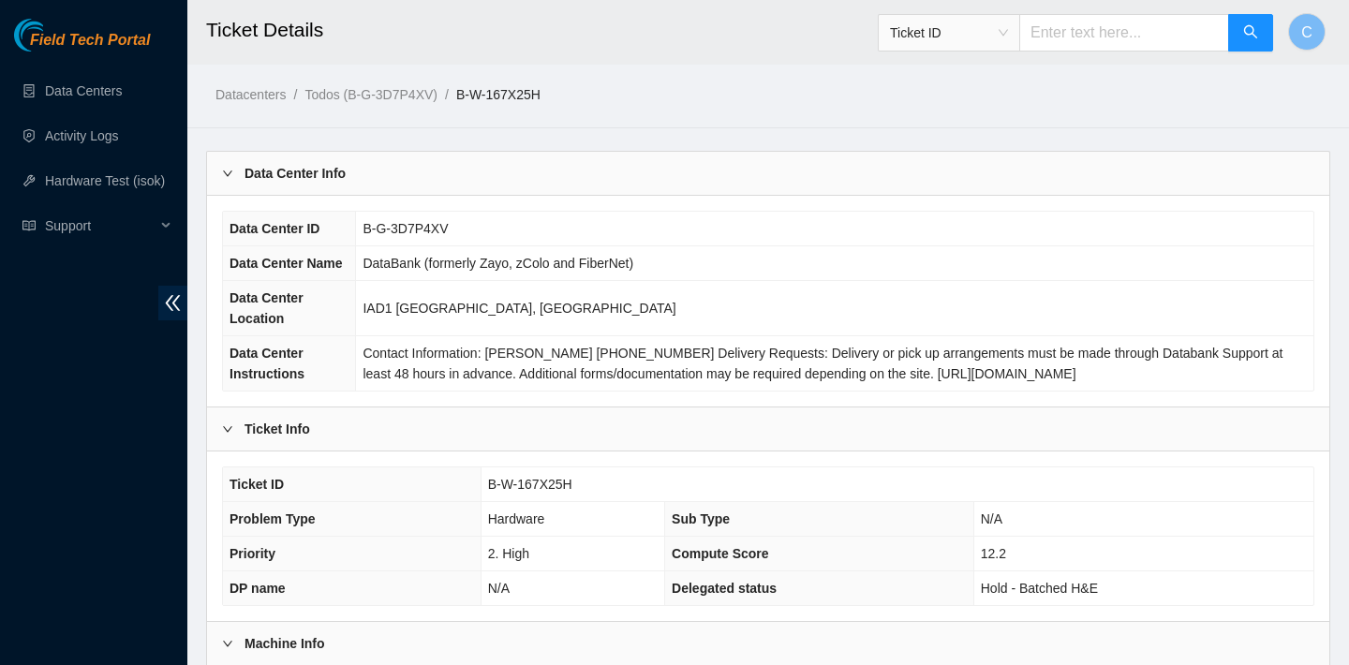
scroll to position [544, 0]
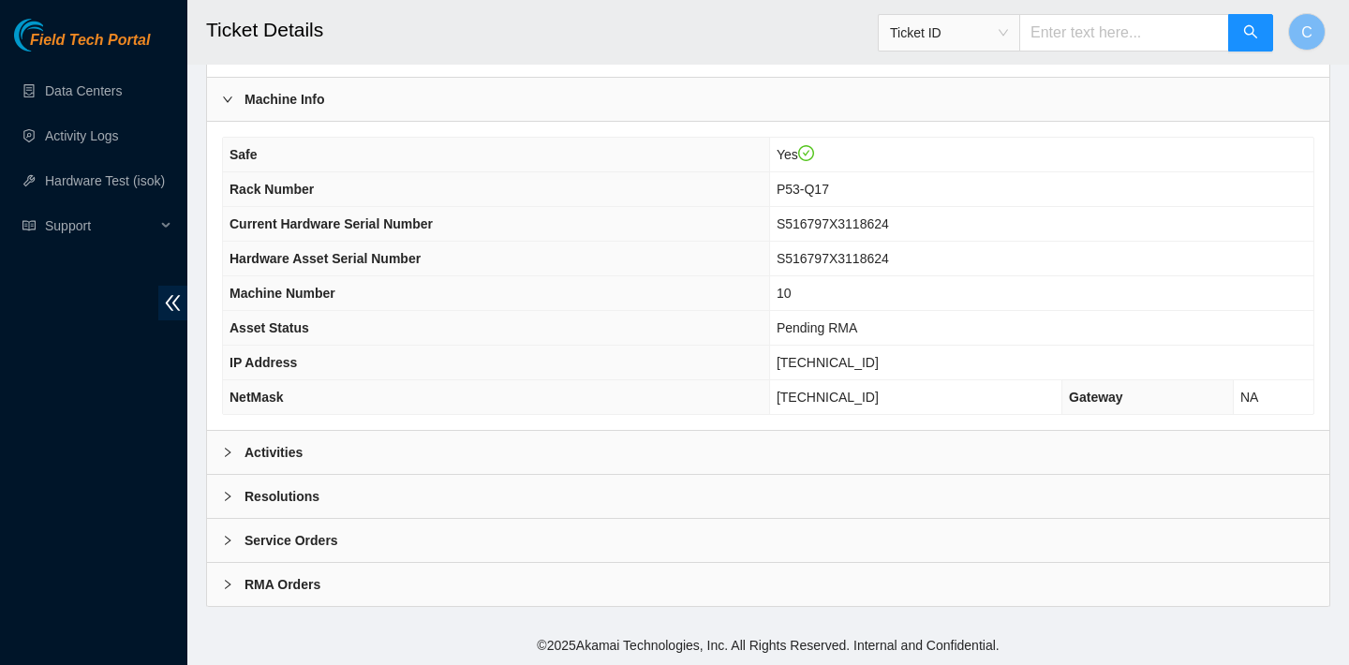
click at [529, 447] on div "Activities" at bounding box center [768, 452] width 1122 height 43
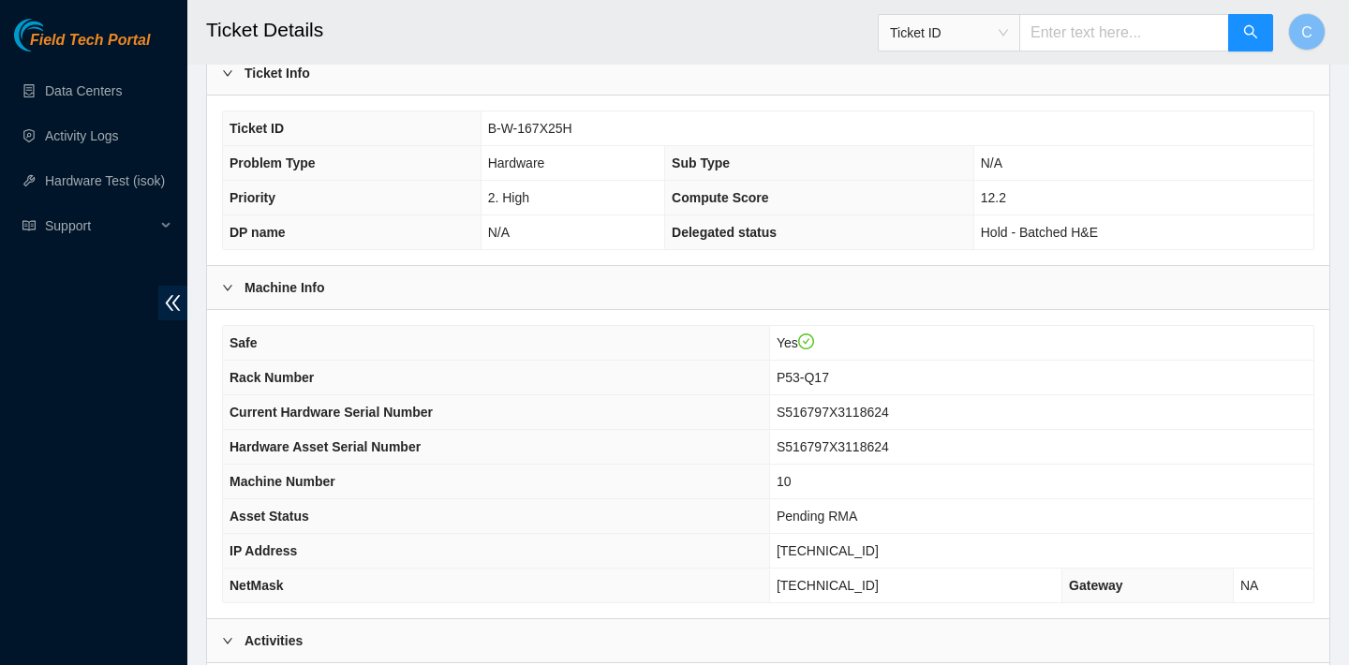
scroll to position [348, 0]
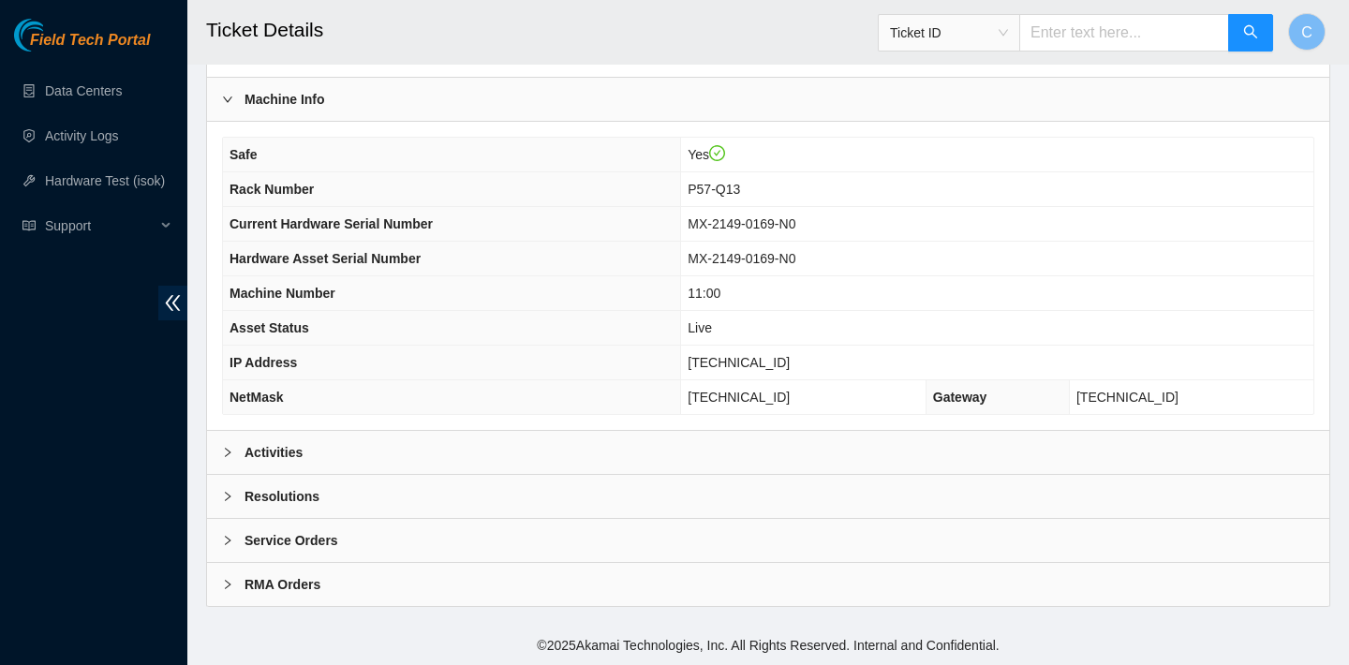
click at [629, 451] on div "Activities" at bounding box center [768, 452] width 1122 height 43
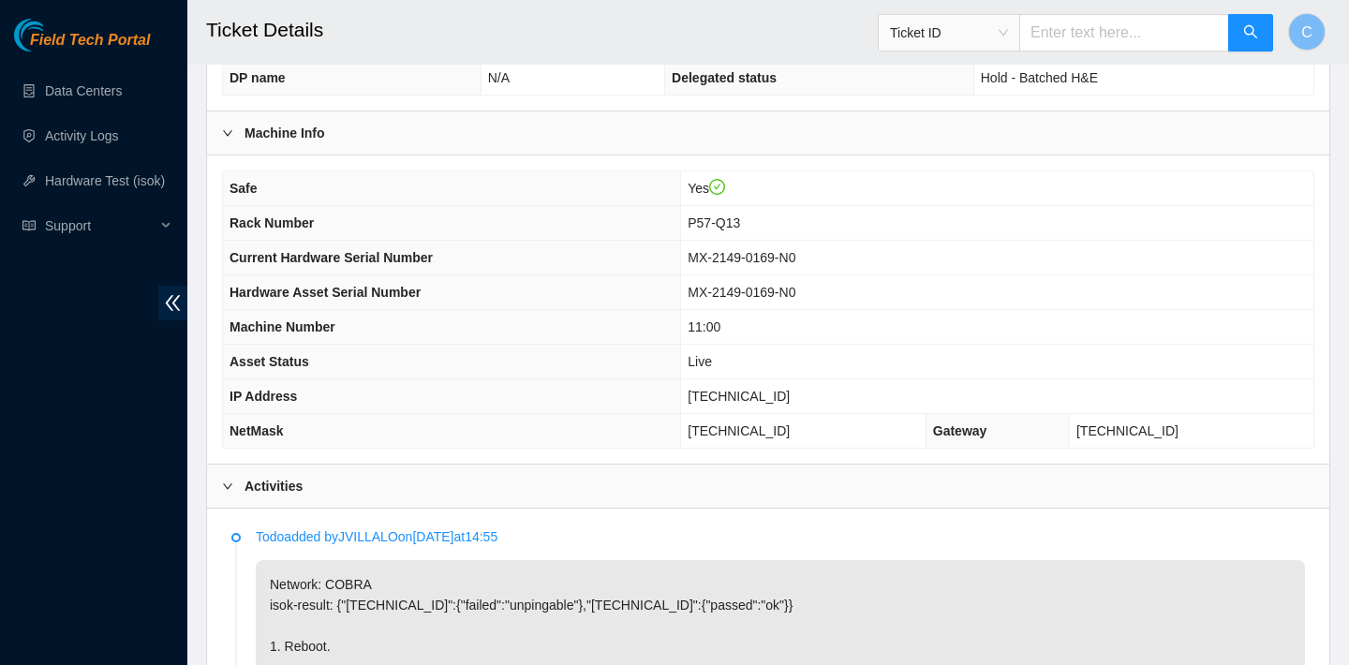
scroll to position [430, 0]
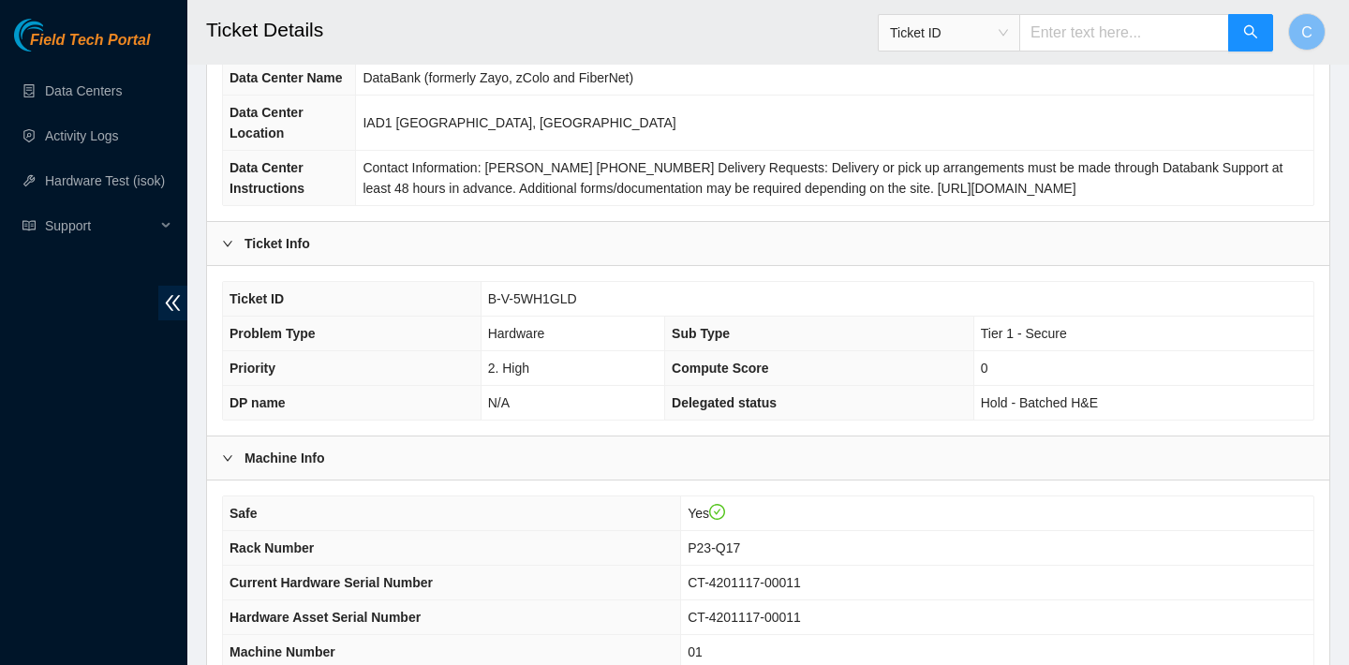
scroll to position [212, 0]
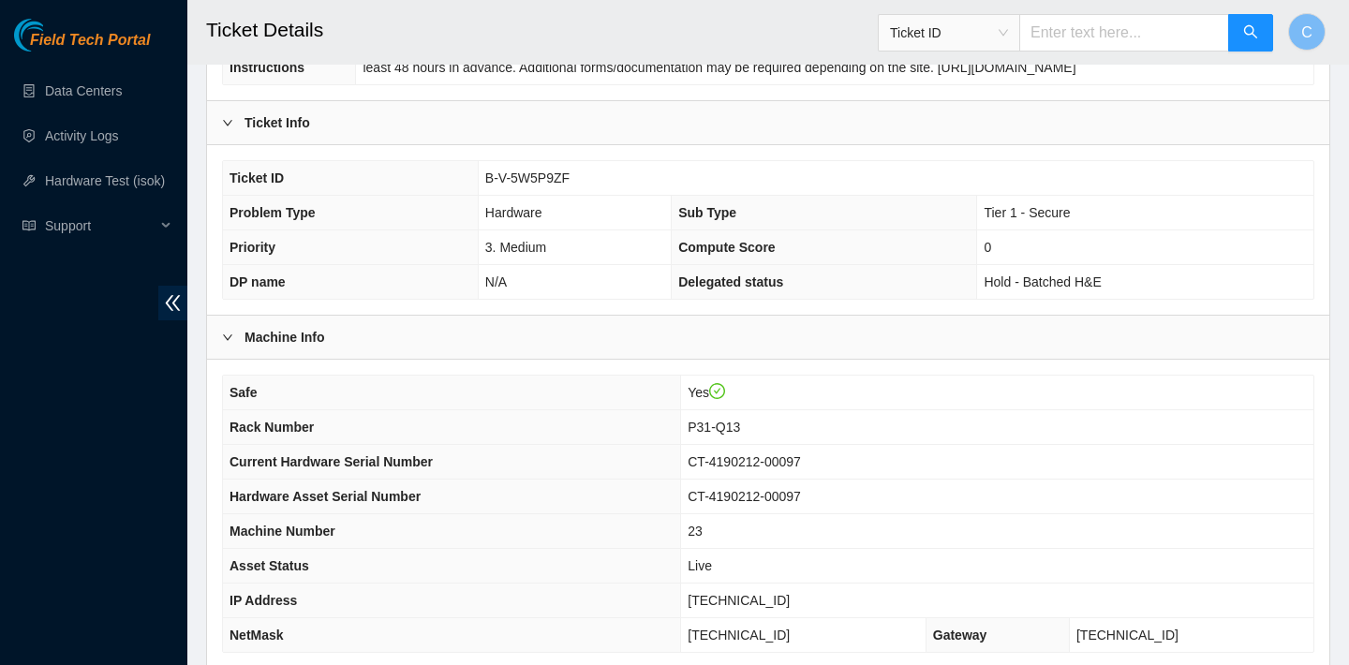
scroll to position [544, 0]
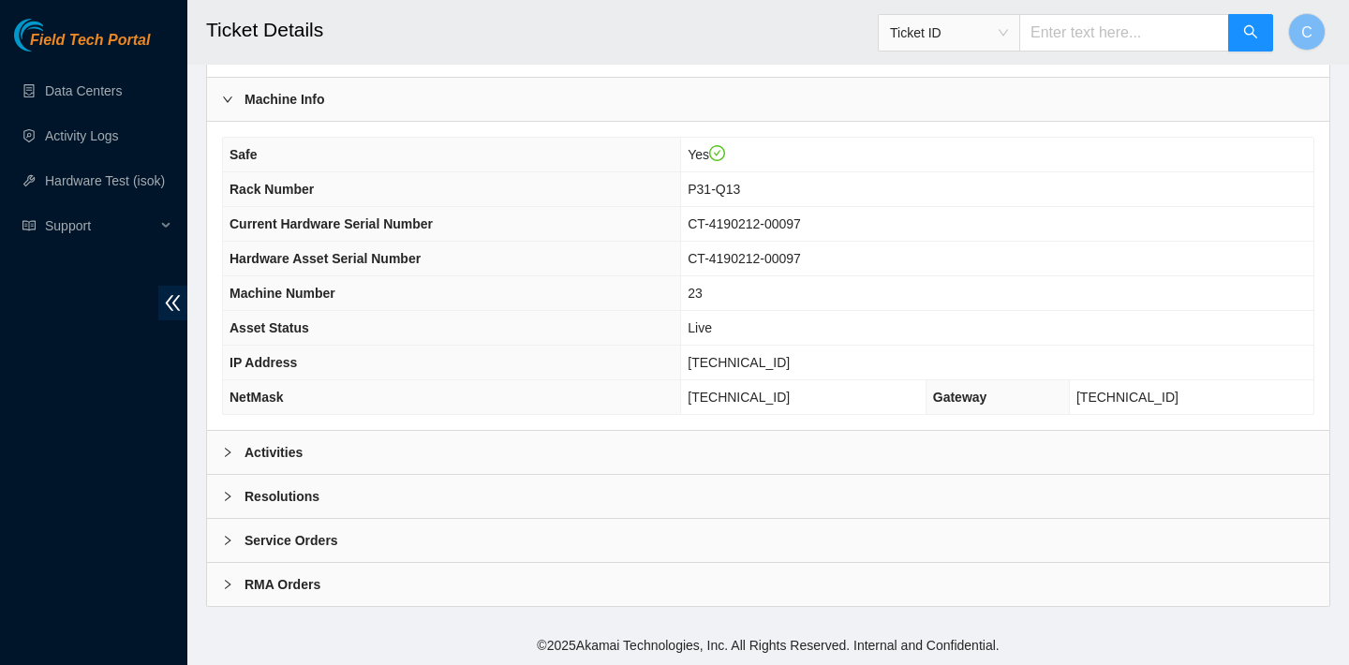
click at [563, 454] on div "Activities" at bounding box center [768, 452] width 1122 height 43
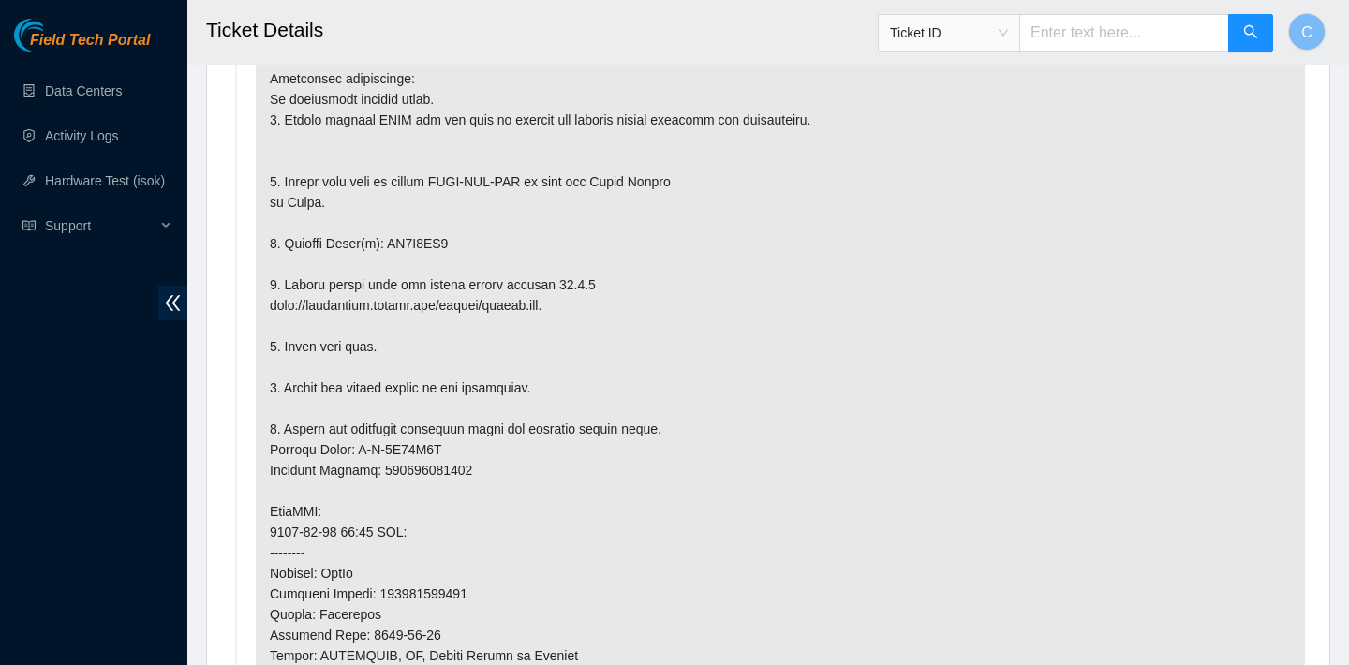
scroll to position [1086, 0]
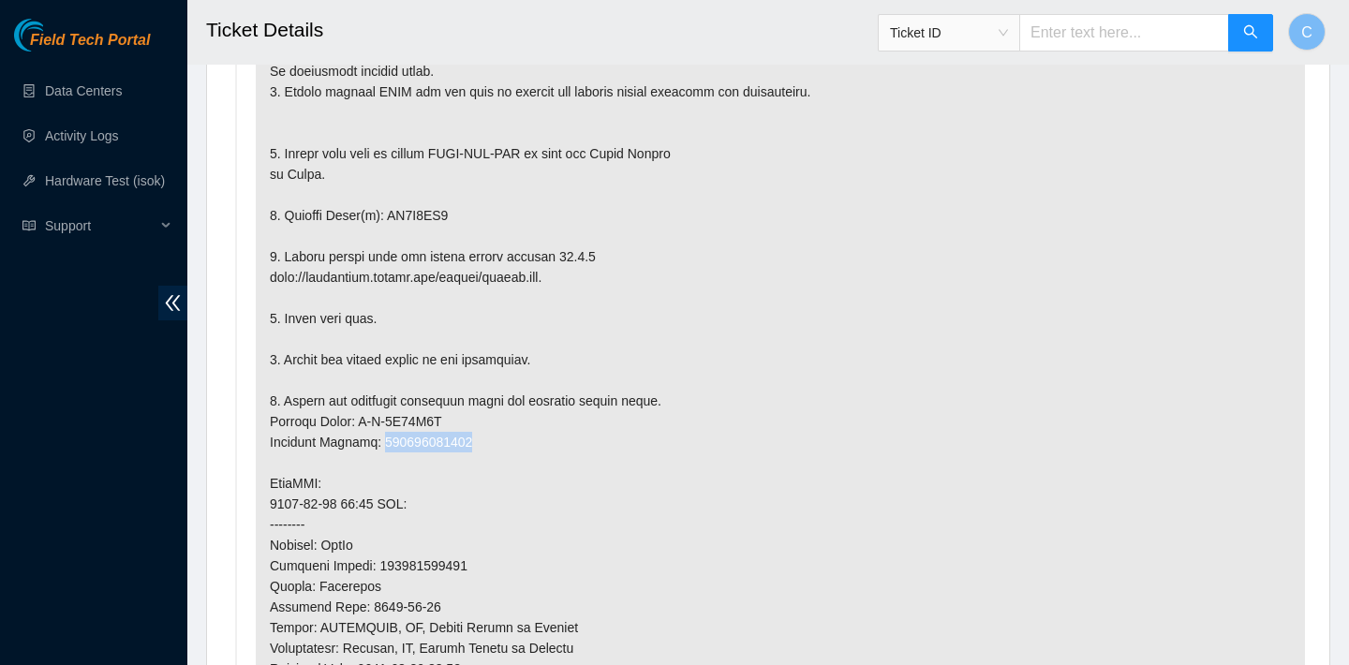
drag, startPoint x: 490, startPoint y: 441, endPoint x: 390, endPoint y: 436, distance: 100.4
click at [390, 436] on p at bounding box center [780, 493] width 1049 height 1017
copy p "473665219975"
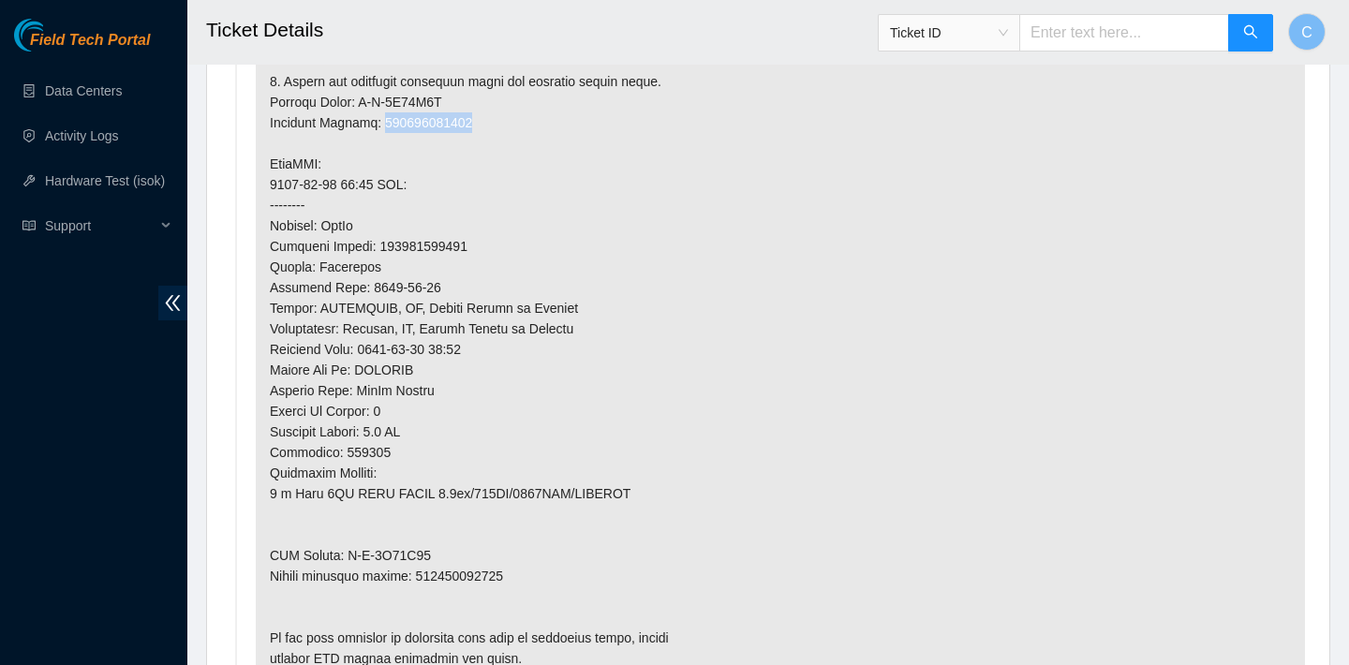
scroll to position [1455, 0]
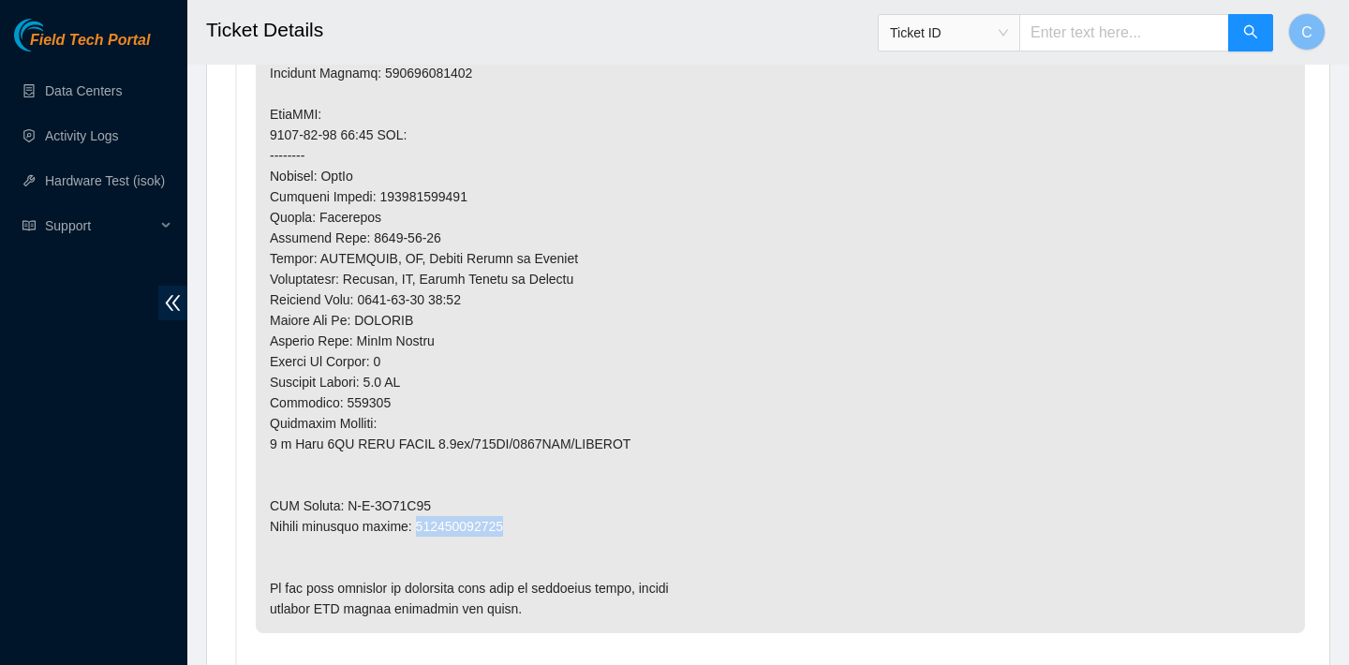
drag, startPoint x: 525, startPoint y: 519, endPoint x: 421, endPoint y: 517, distance: 104.0
click at [421, 517] on p at bounding box center [780, 124] width 1049 height 1017
copy p "473665219986"
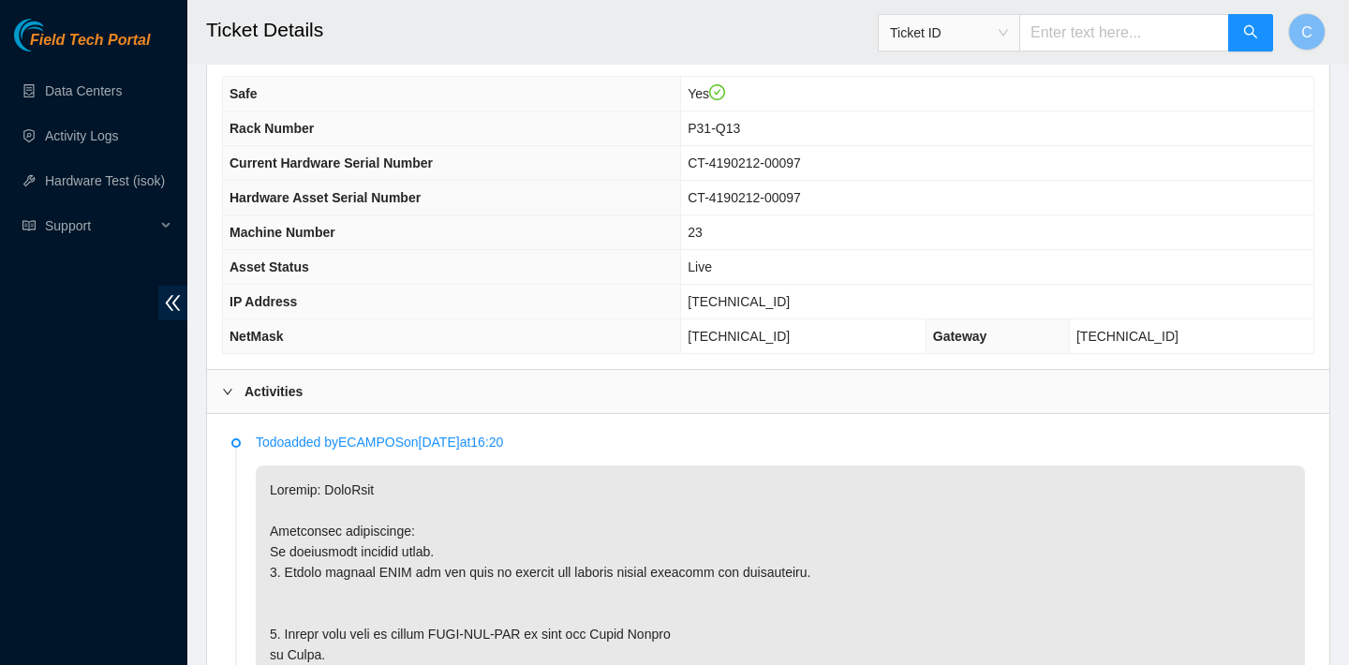
scroll to position [516, 0]
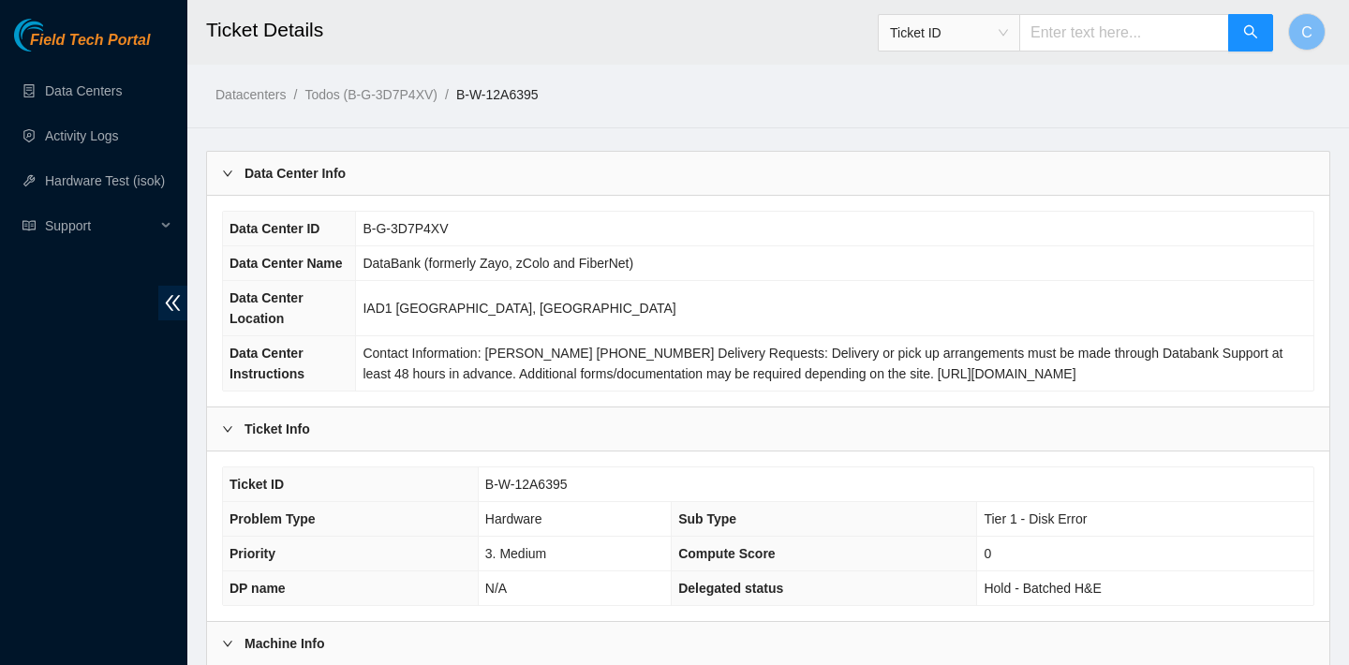
scroll to position [544, 0]
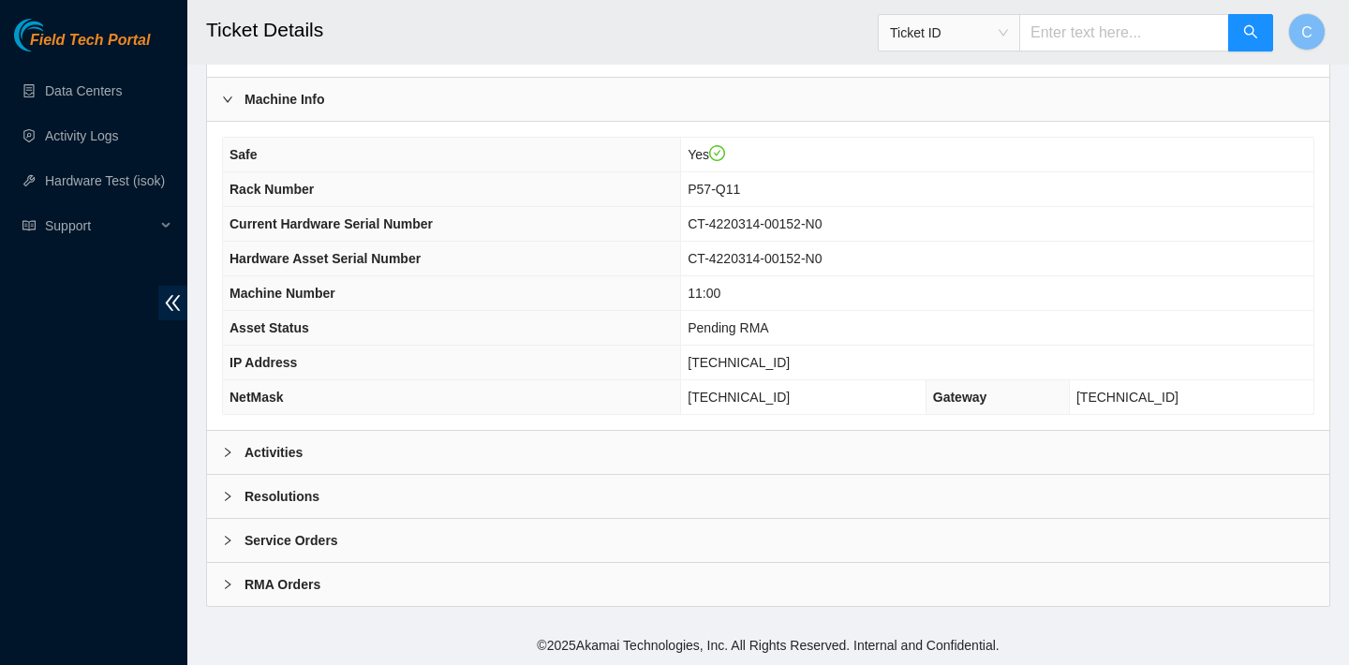
click at [656, 428] on div "Safe Yes Rack Number P57-Q11 Current Hardware Serial Number CT-4220314-00152-N0…" at bounding box center [768, 276] width 1122 height 308
click at [653, 451] on div "Activities" at bounding box center [768, 452] width 1122 height 43
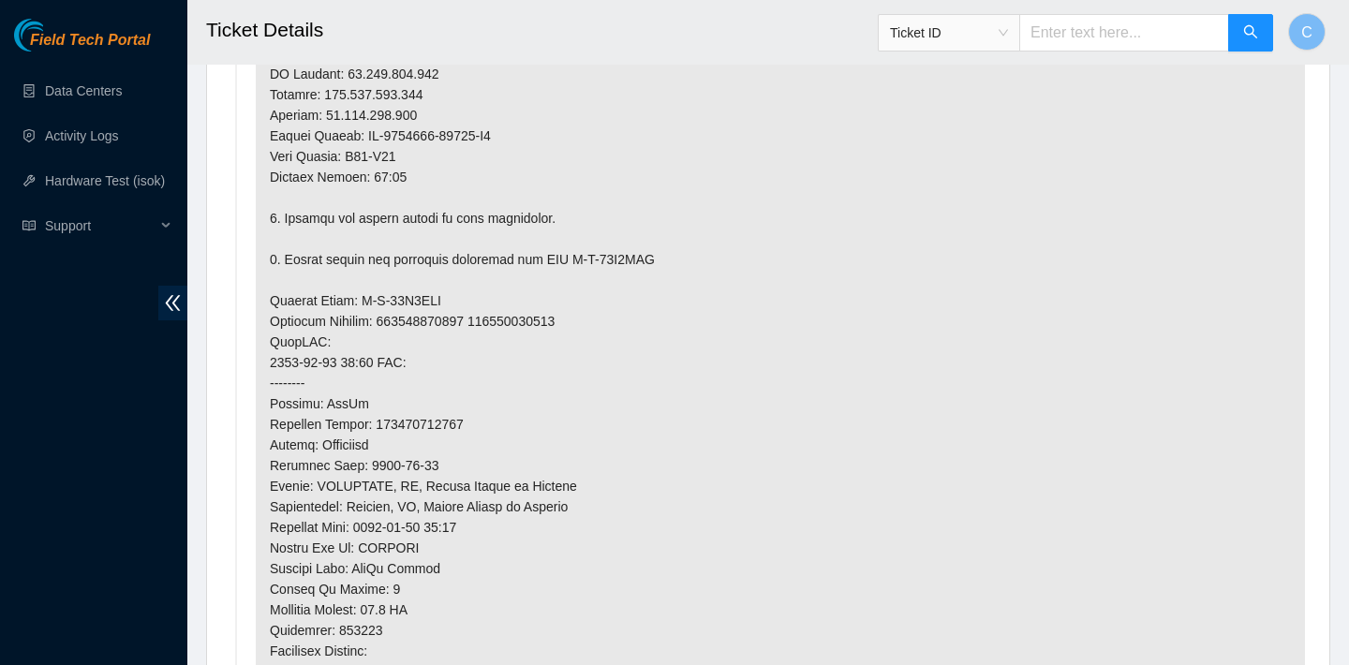
scroll to position [1497, 0]
drag, startPoint x: 387, startPoint y: 315, endPoint x: 481, endPoint y: 317, distance: 93.7
click at [481, 317] on p at bounding box center [780, 216] width 1049 height 1285
copy p "417328428056"
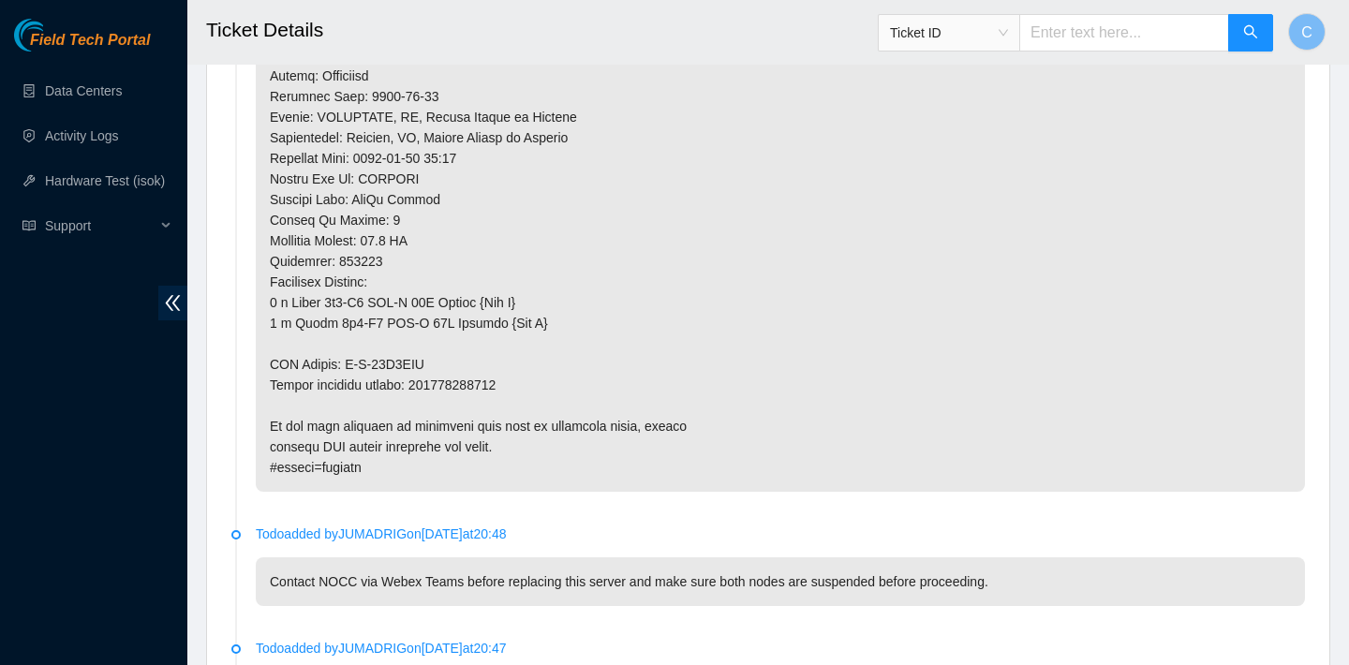
scroll to position [1887, 0]
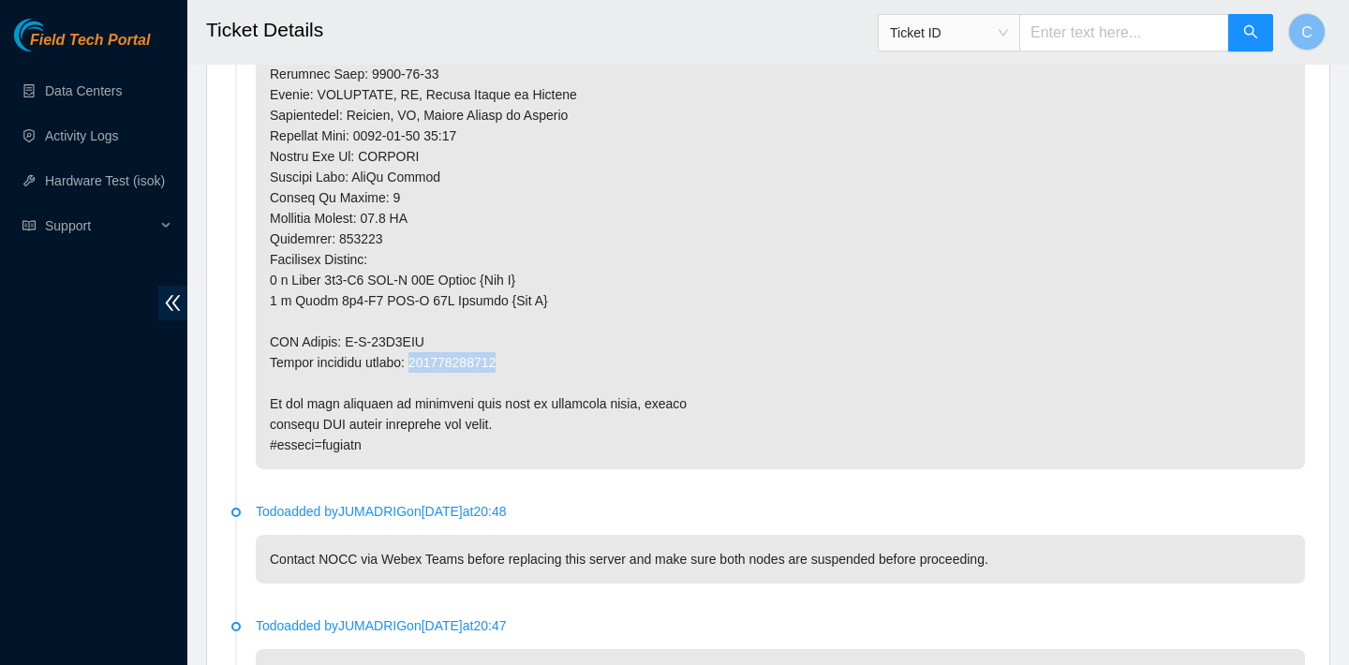
drag, startPoint x: 517, startPoint y: 364, endPoint x: 419, endPoint y: 363, distance: 98.4
copy p "417328428067"
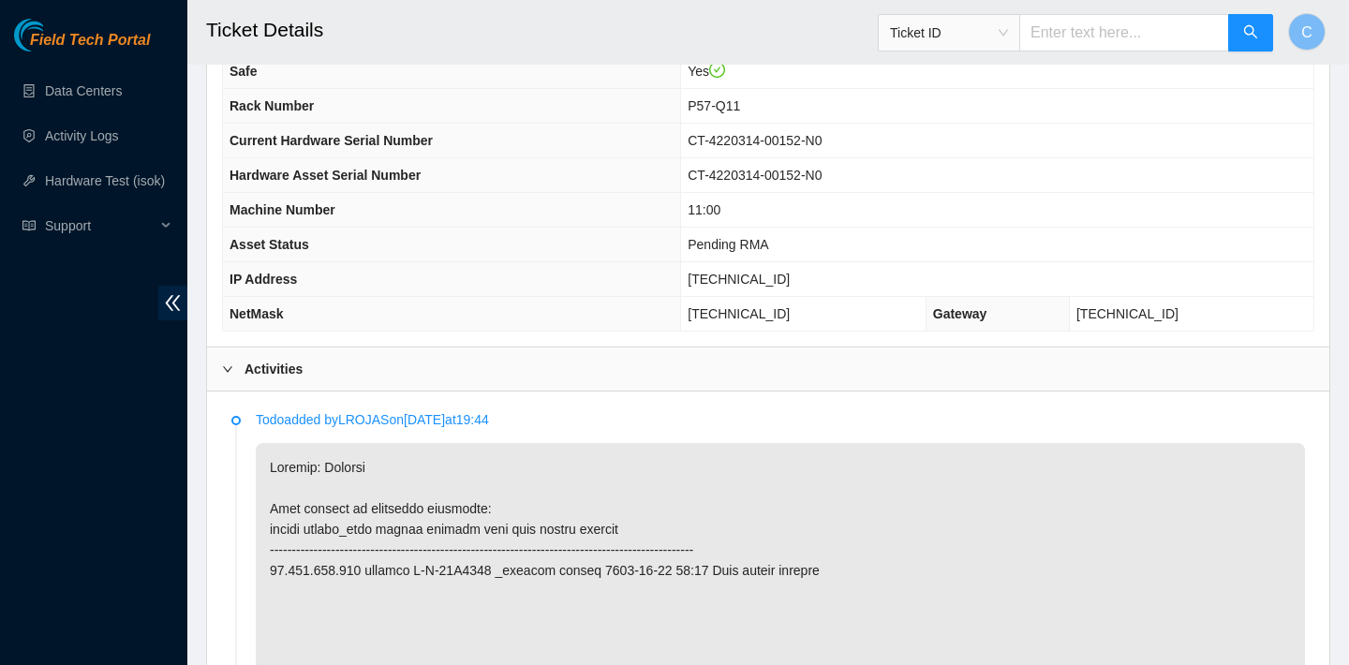
scroll to position [532, 0]
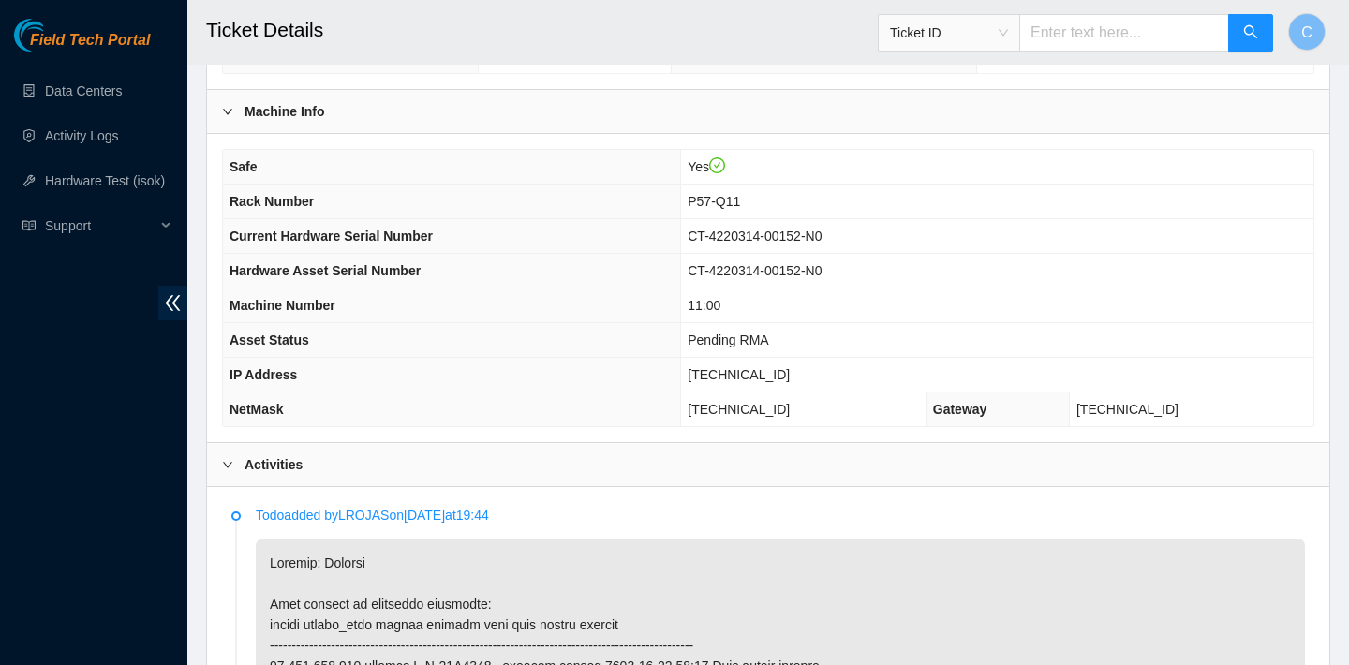
click at [626, 54] on h2 "Ticket Details" at bounding box center [665, 30] width 918 height 60
click at [987, 75] on div "Ticket ID B-W-12A6395 Problem Type Hardware Sub Type Tier 1 - Disk Error Priori…" at bounding box center [768, 4] width 1122 height 170
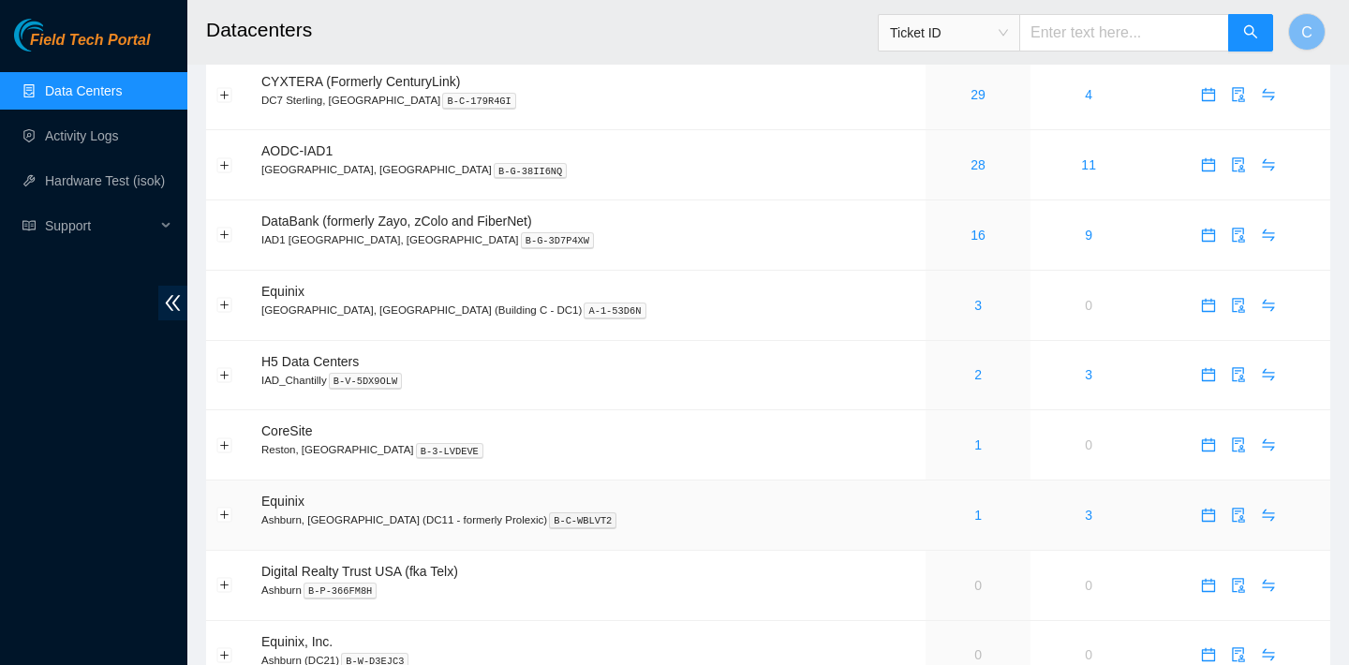
scroll to position [201, 0]
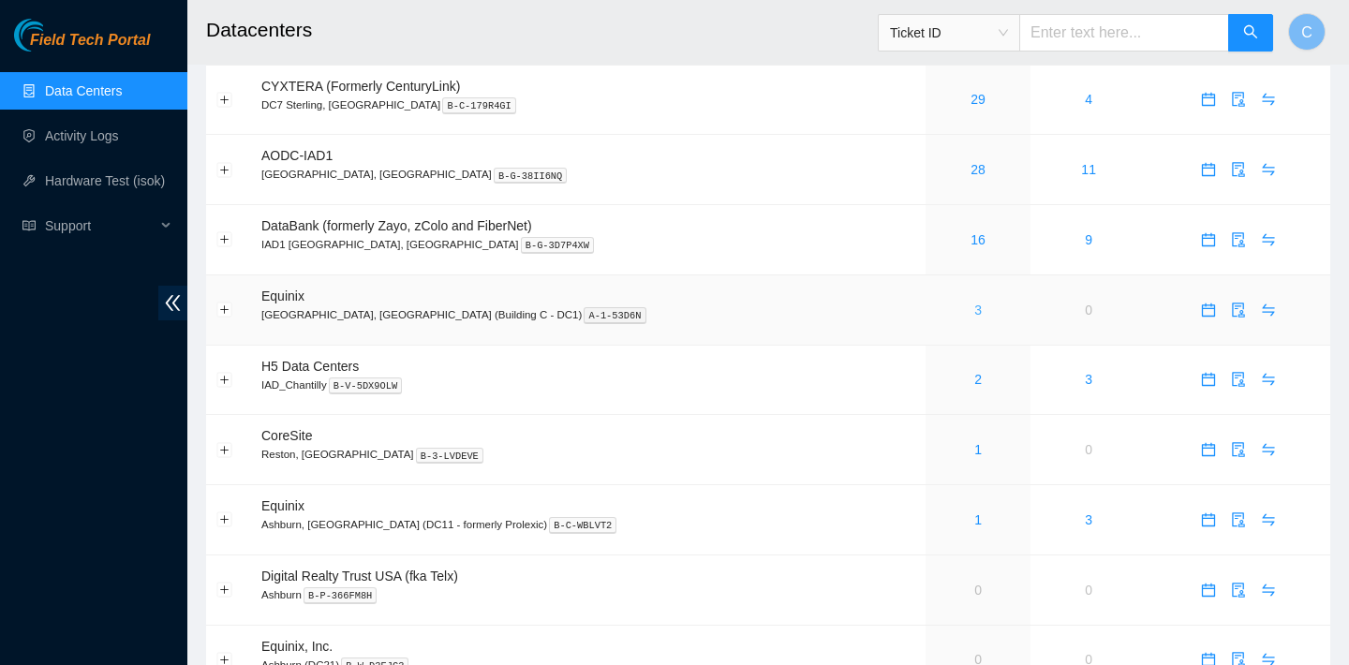
click at [974, 305] on link "3" at bounding box center [977, 310] width 7 height 15
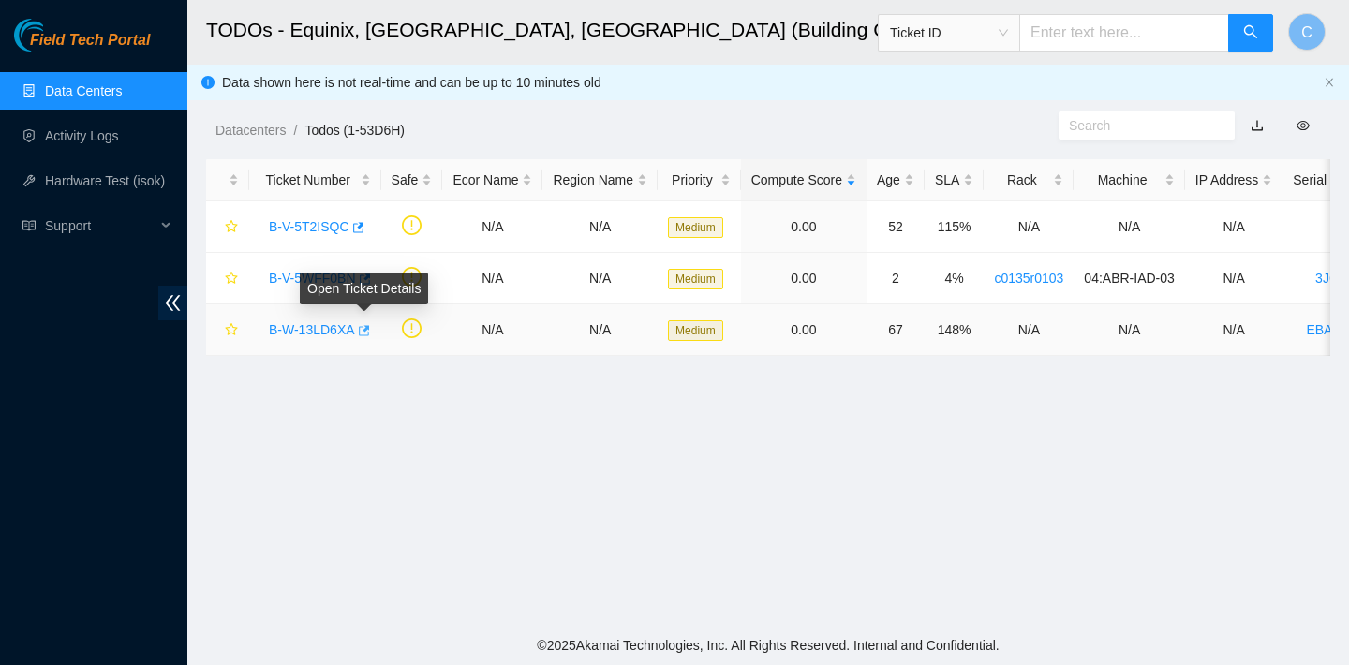
click at [368, 324] on icon "button" at bounding box center [362, 330] width 13 height 13
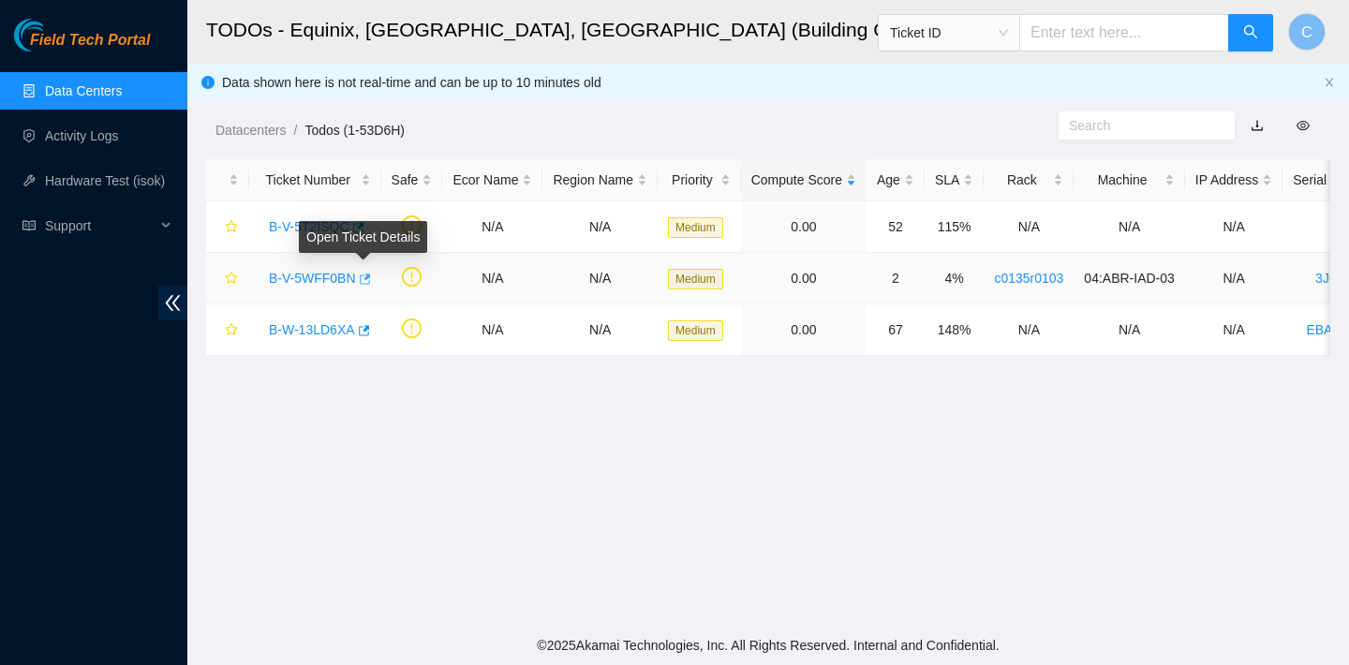
click at [369, 276] on icon "button" at bounding box center [365, 279] width 11 height 10
click at [363, 221] on icon "button" at bounding box center [356, 227] width 13 height 13
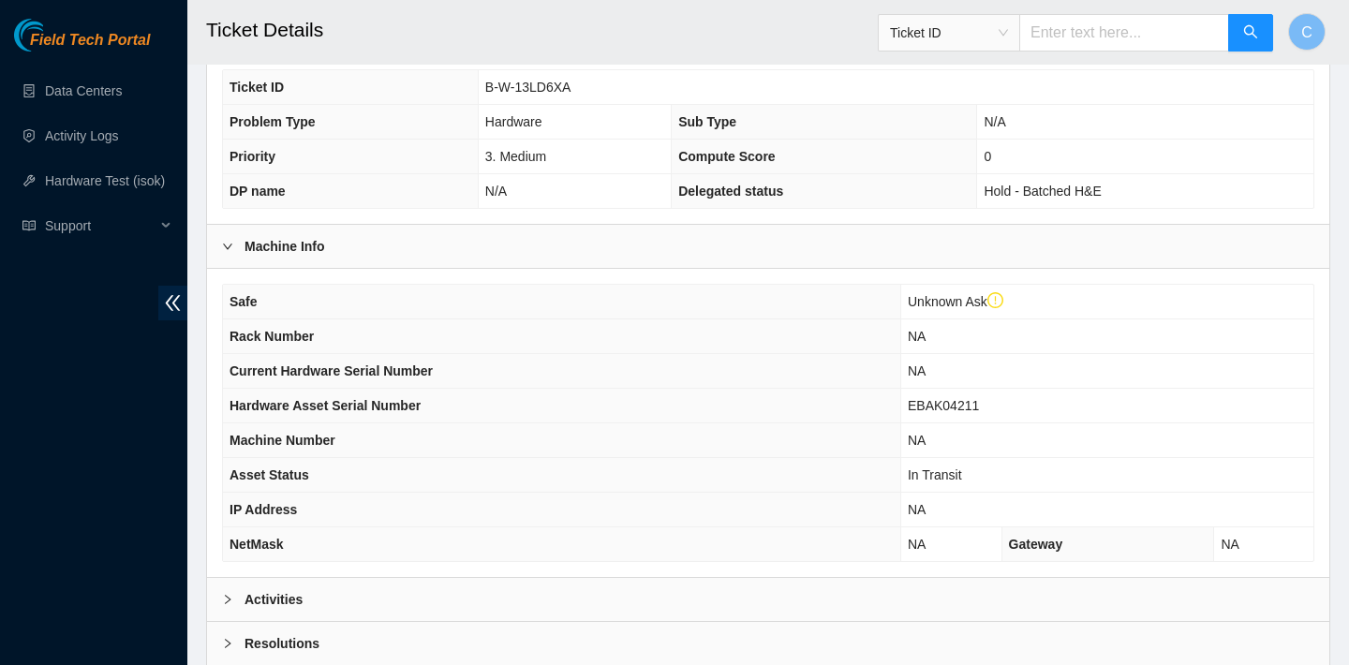
scroll to position [559, 0]
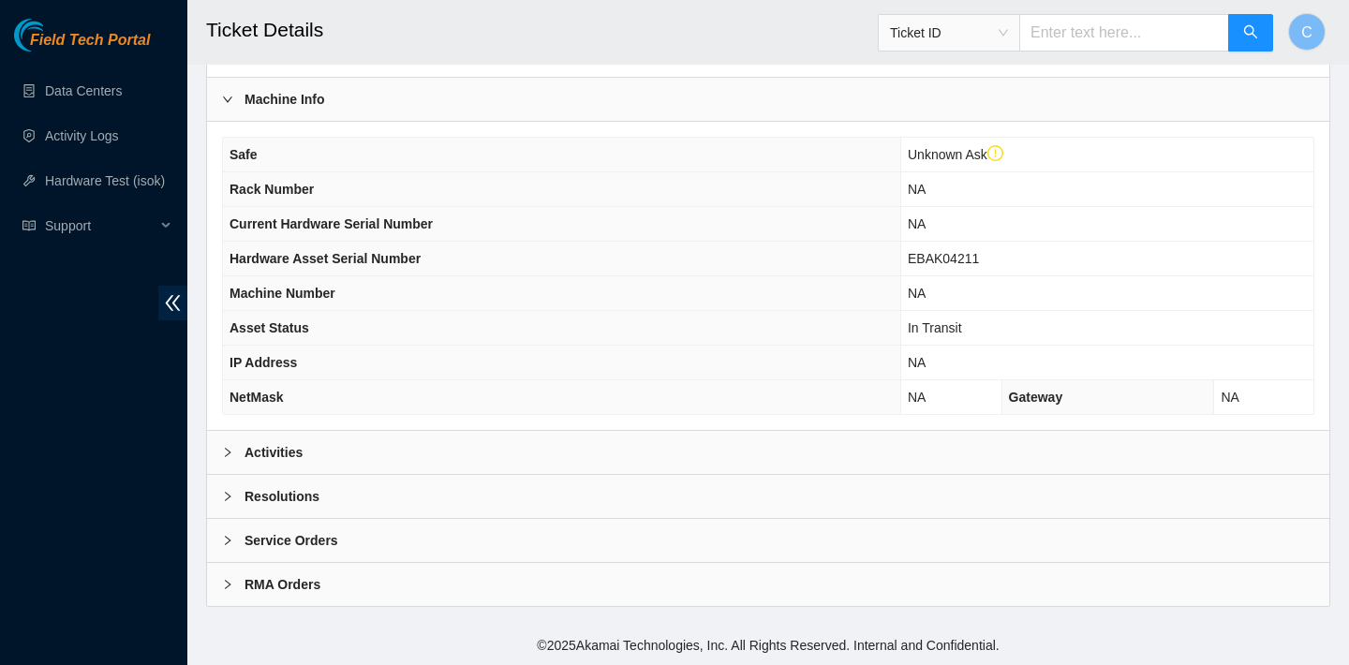
click at [703, 447] on div "Activities" at bounding box center [768, 452] width 1122 height 43
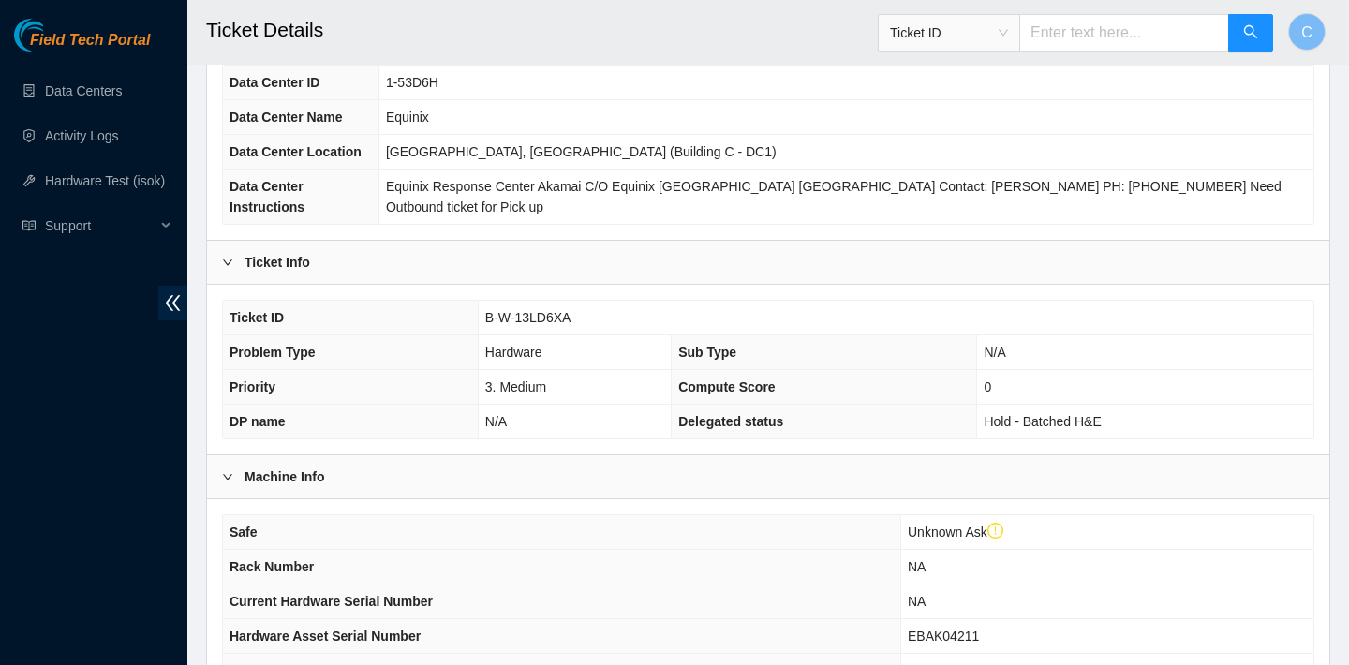
scroll to position [181, 0]
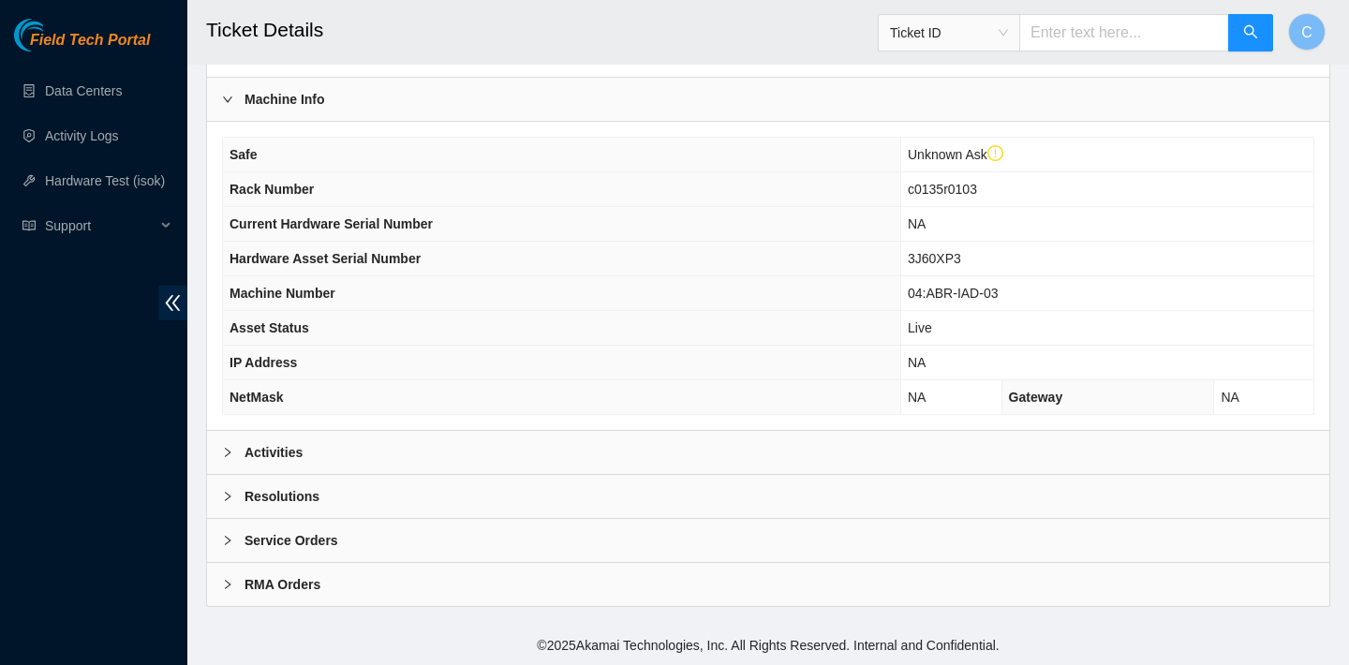
click at [508, 437] on div "Activities" at bounding box center [768, 452] width 1122 height 43
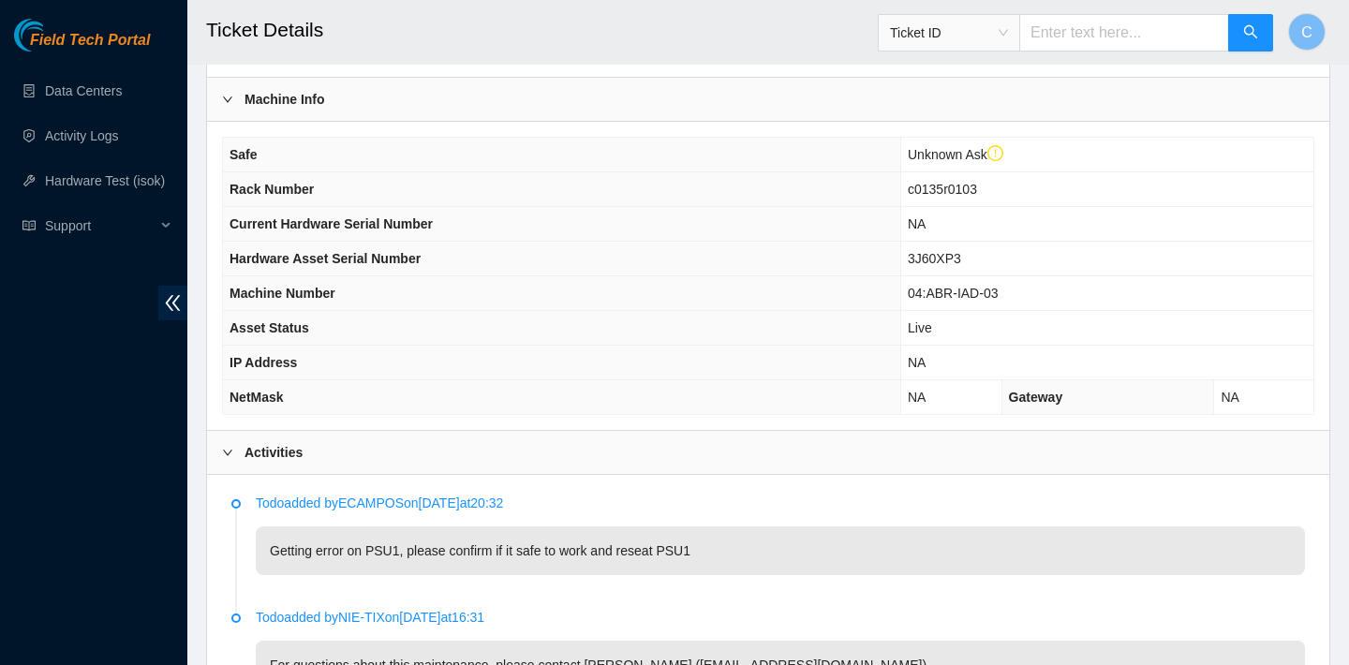
scroll to position [761, 0]
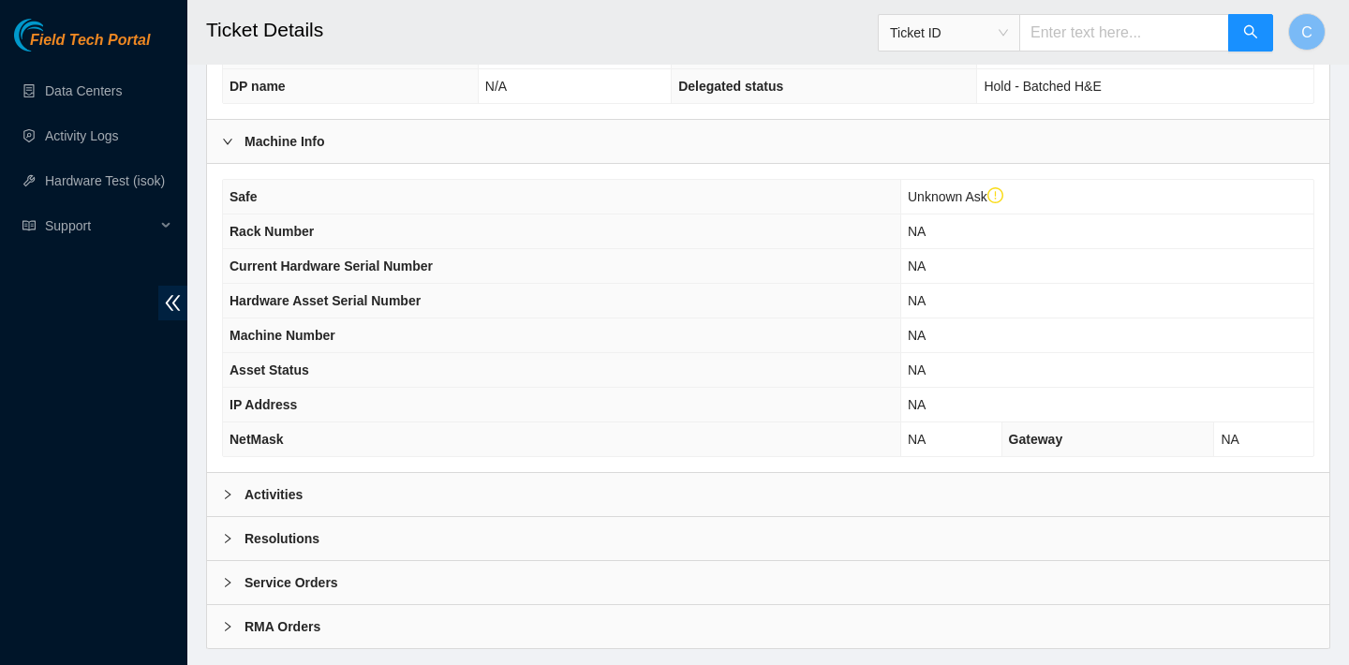
click at [515, 487] on div "Activities" at bounding box center [768, 494] width 1122 height 43
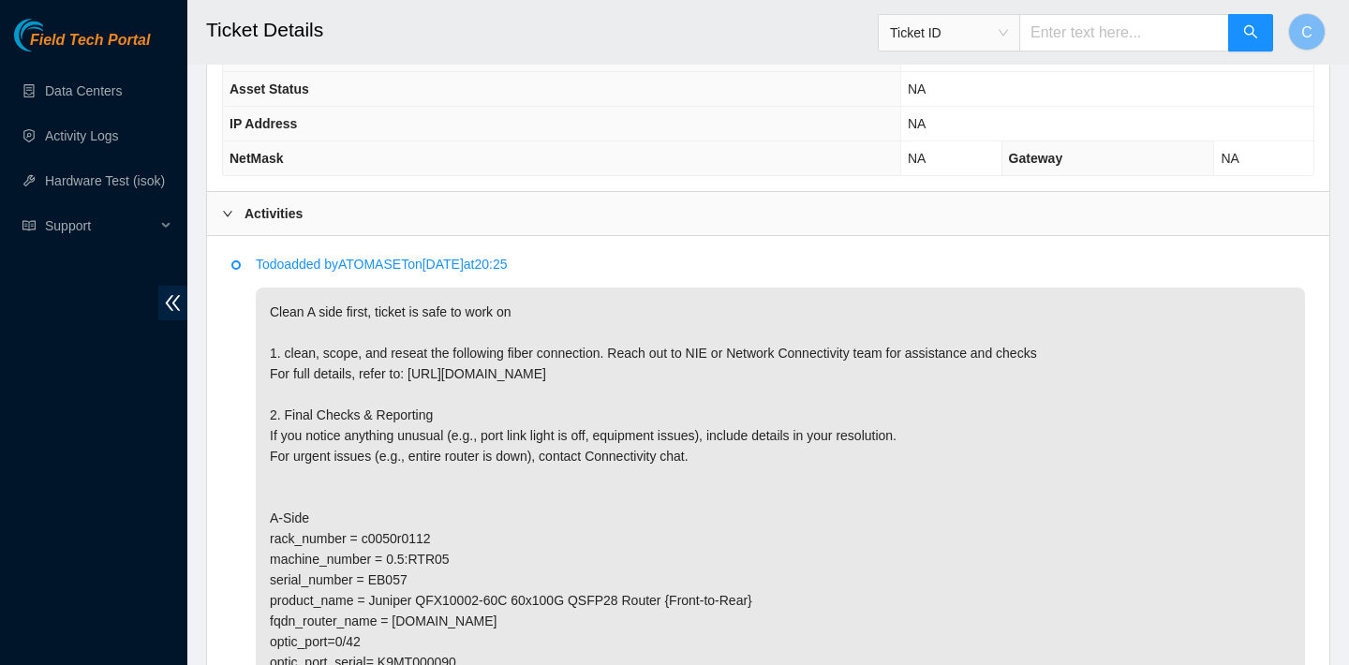
scroll to position [905, 0]
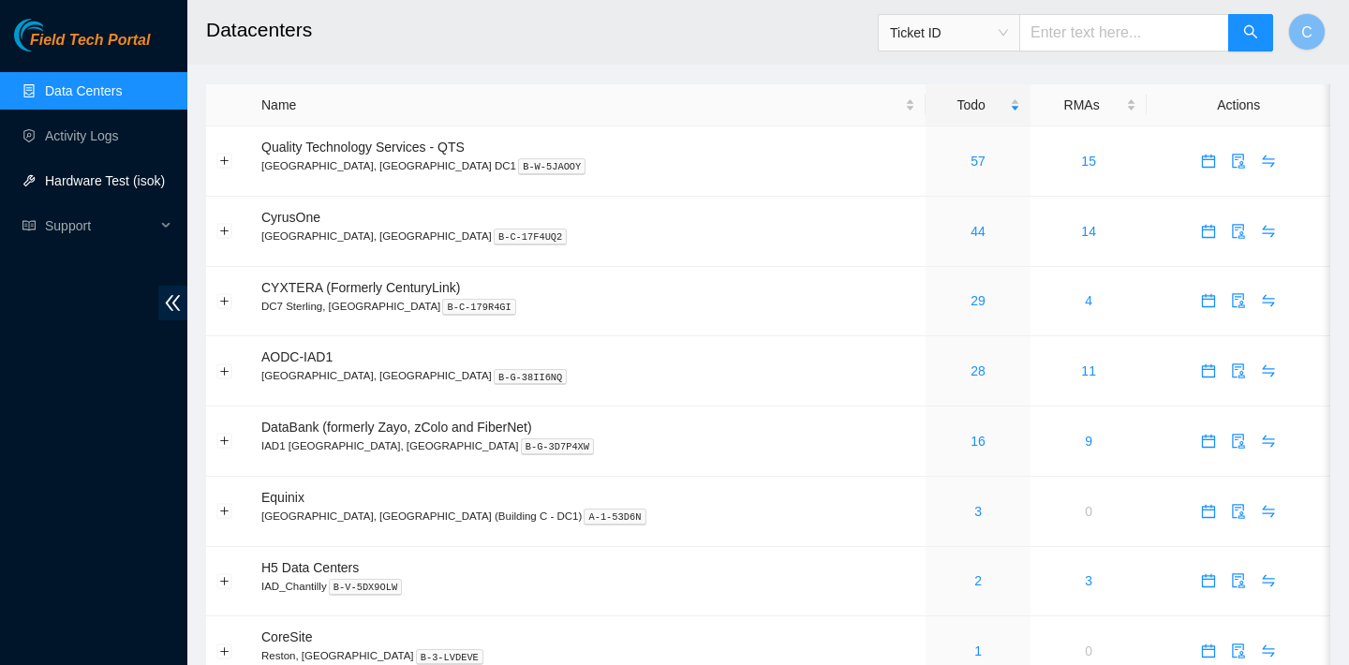
click at [107, 181] on link "Hardware Test (isok)" at bounding box center [105, 180] width 120 height 15
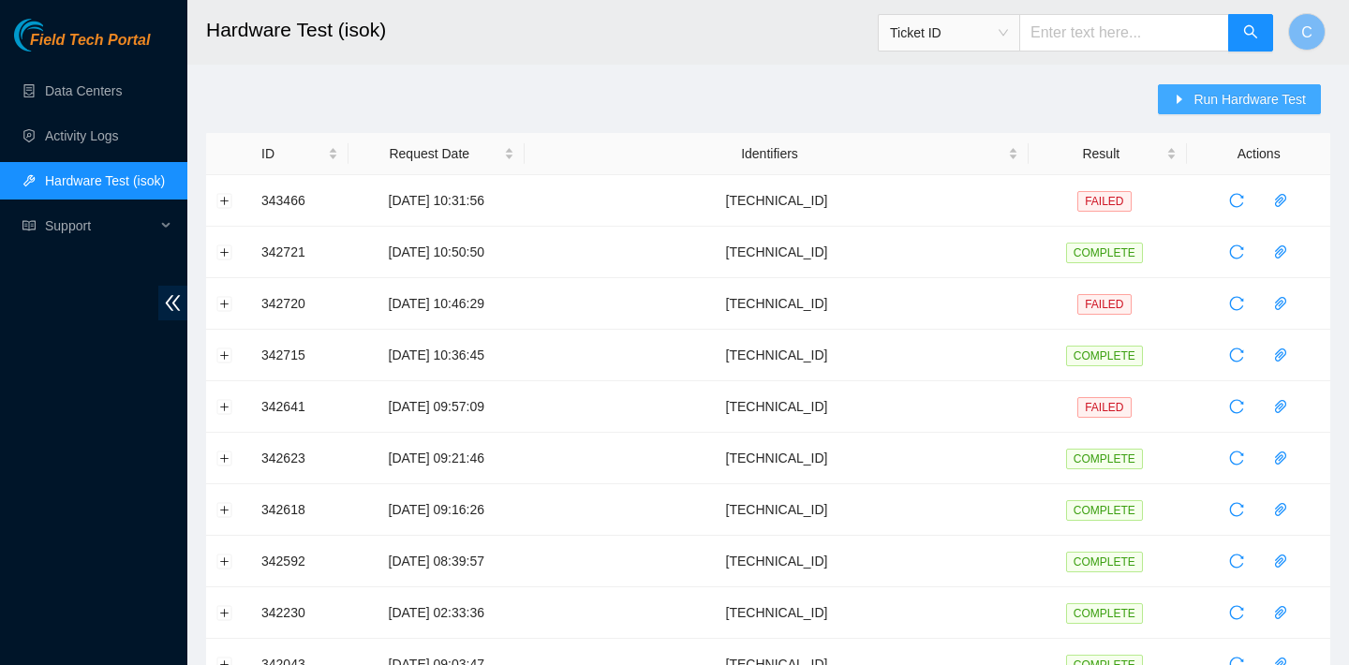
click at [1209, 99] on span "Run Hardware Test" at bounding box center [1249, 99] width 112 height 21
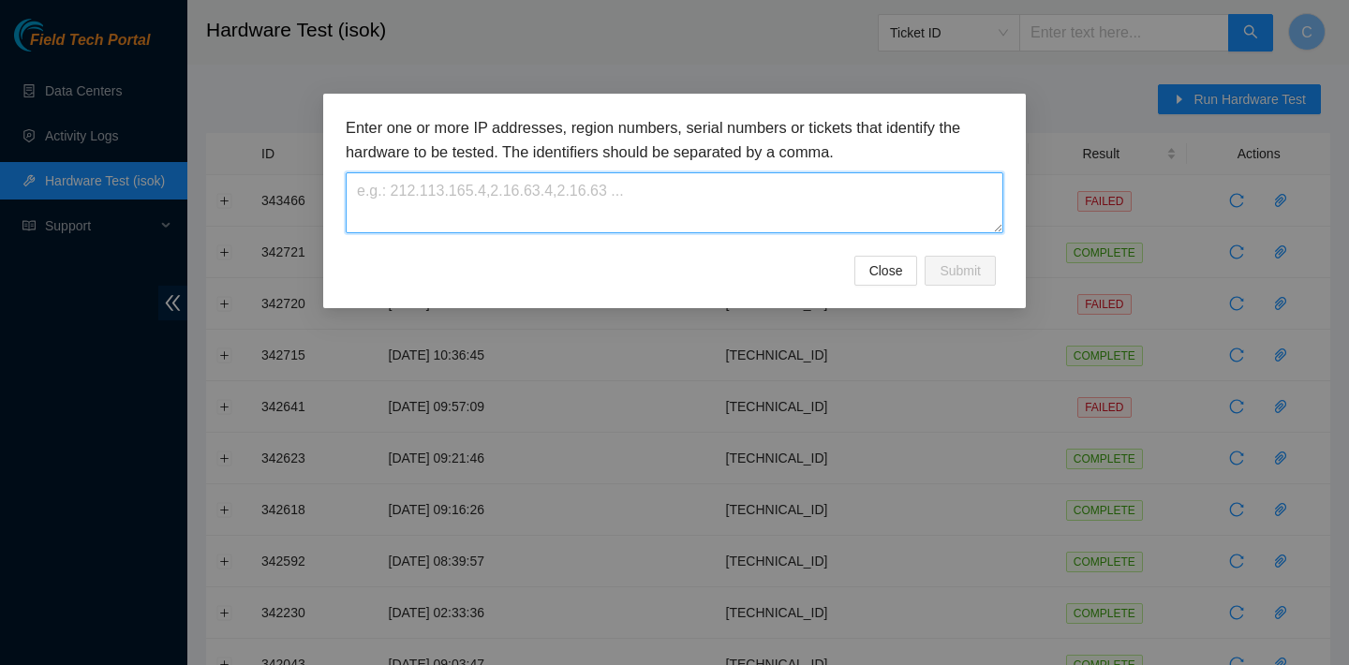
click at [828, 201] on textarea at bounding box center [675, 202] width 658 height 61
paste textarea "[TECHNICAL_ID] : failed: siebel-disk_size: siebel-disk_size - 2 x 2000 (Siebel)…"
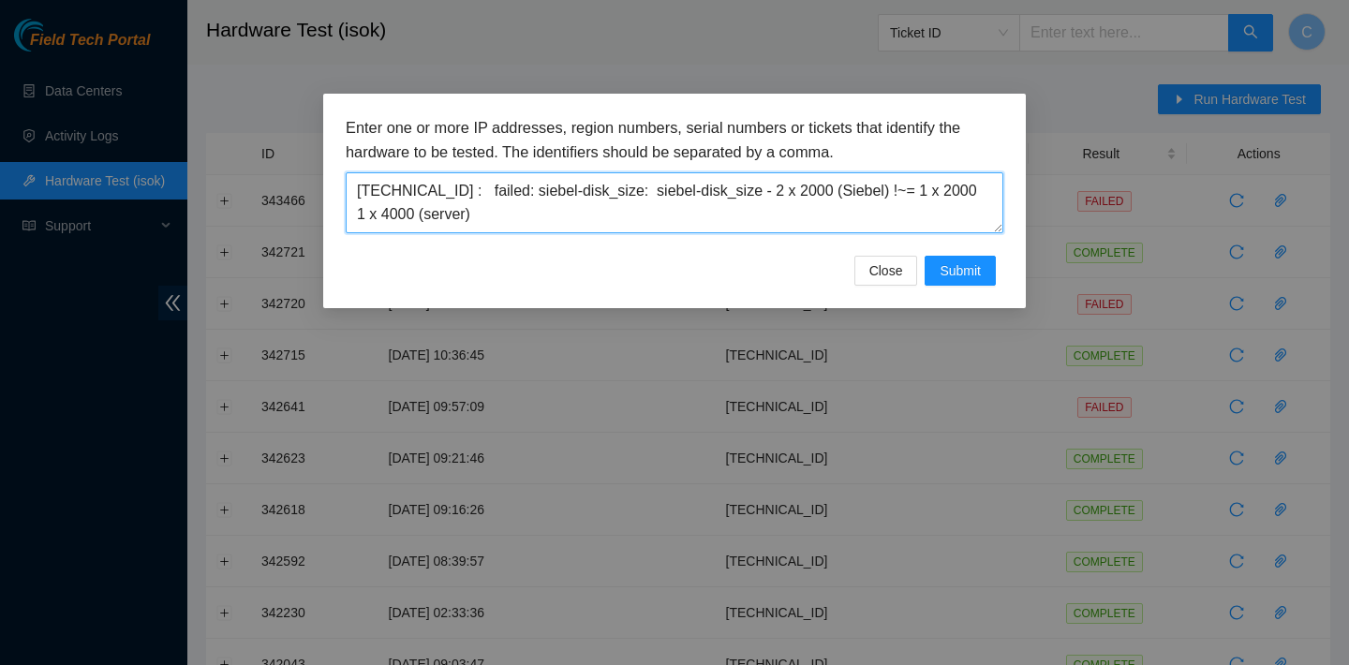
drag, startPoint x: 629, startPoint y: 191, endPoint x: 501, endPoint y: 226, distance: 132.9
click at [501, 226] on textarea "2.17.192.34 : failed: siebel-disk_size: siebel-disk_size - 2 x 2000 (Siebel) !~…" at bounding box center [675, 202] width 658 height 61
type textarea "2.17.192.34 : failed: siebel-disk_size:"
drag, startPoint x: 660, startPoint y: 186, endPoint x: 237, endPoint y: 179, distance: 423.5
click at [237, 179] on div "Enter one or more IP addresses, region numbers, serial numbers or tickets that …" at bounding box center [674, 332] width 1349 height 665
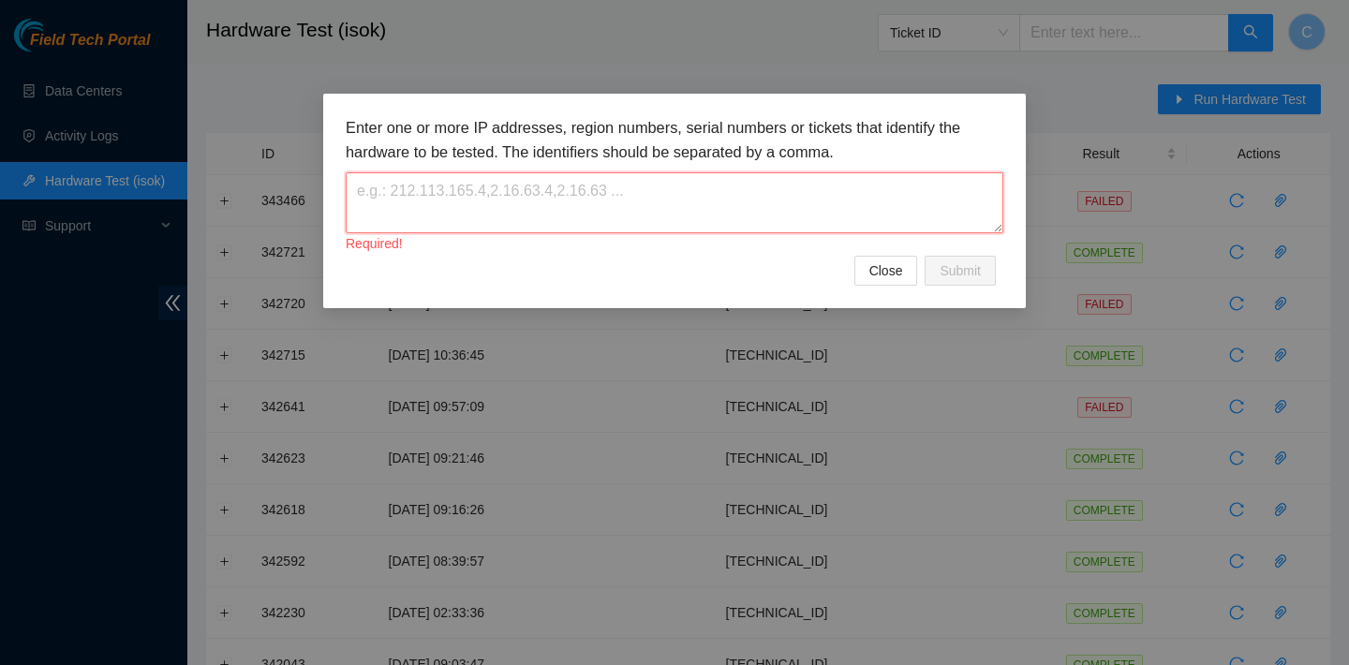
click at [616, 194] on textarea at bounding box center [675, 202] width 658 height 61
paste textarea "[TECHNICAL_ID]"
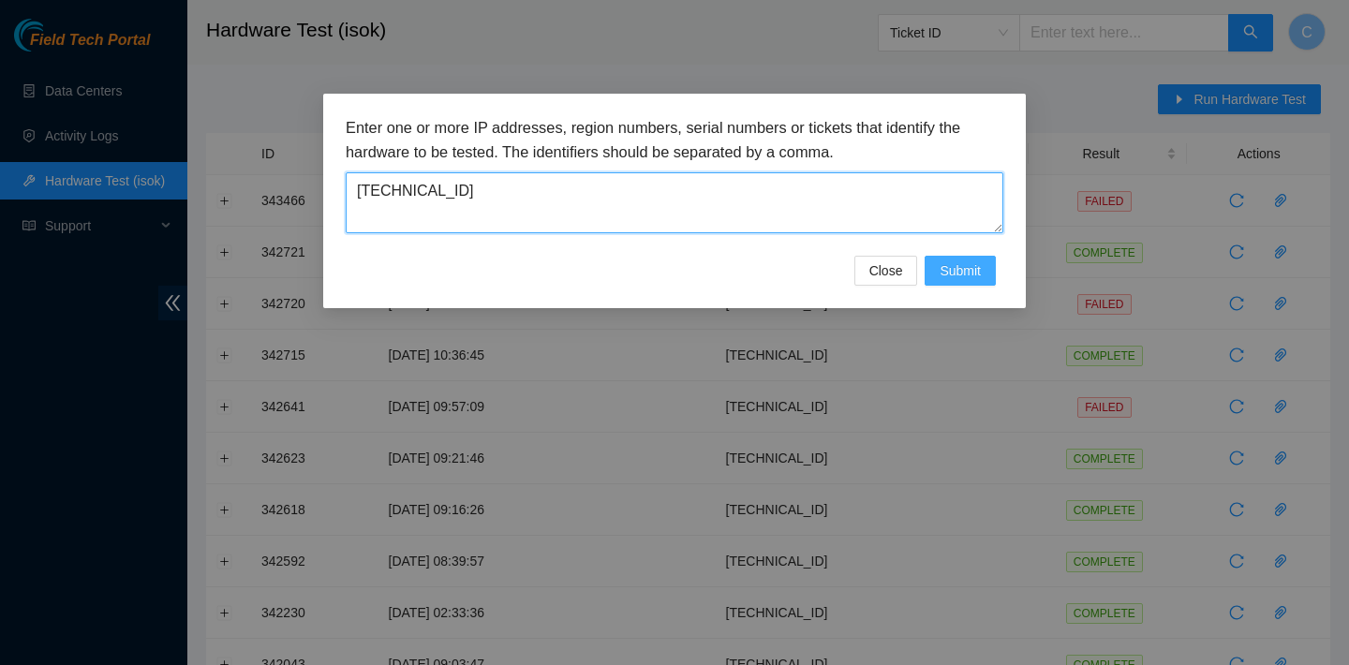
type textarea "[TECHNICAL_ID]"
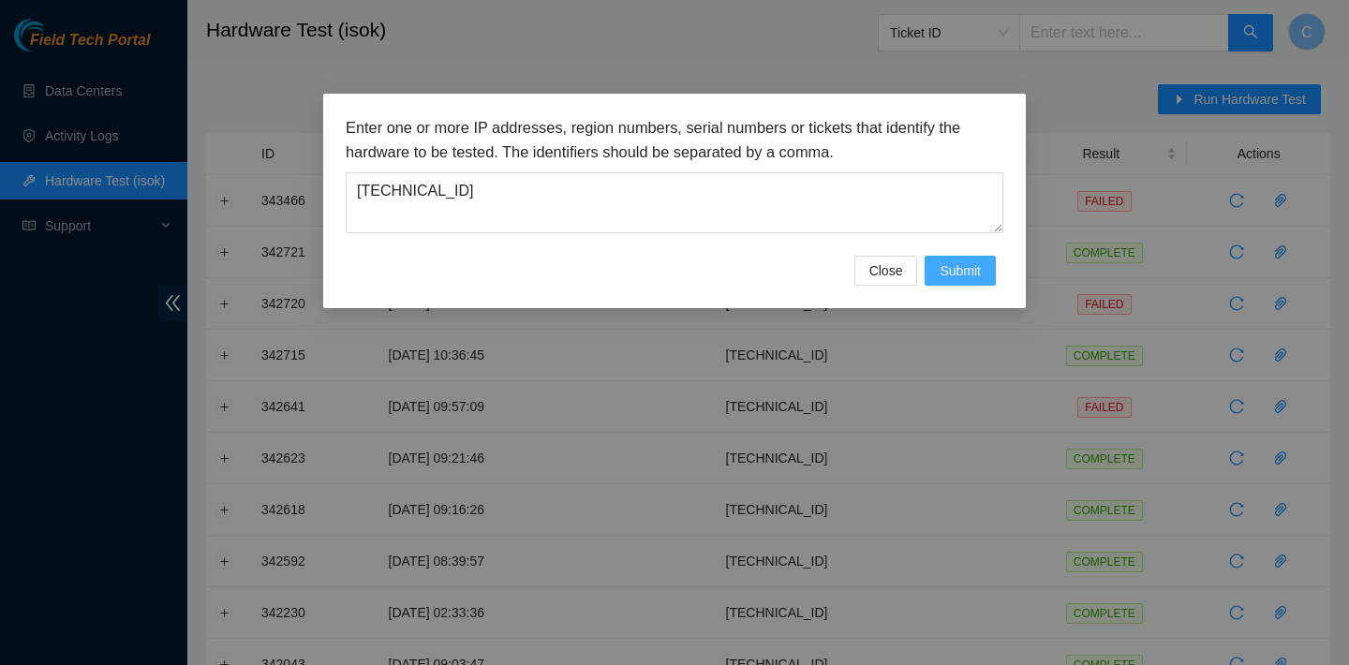
click at [955, 265] on span "Submit" at bounding box center [960, 270] width 41 height 21
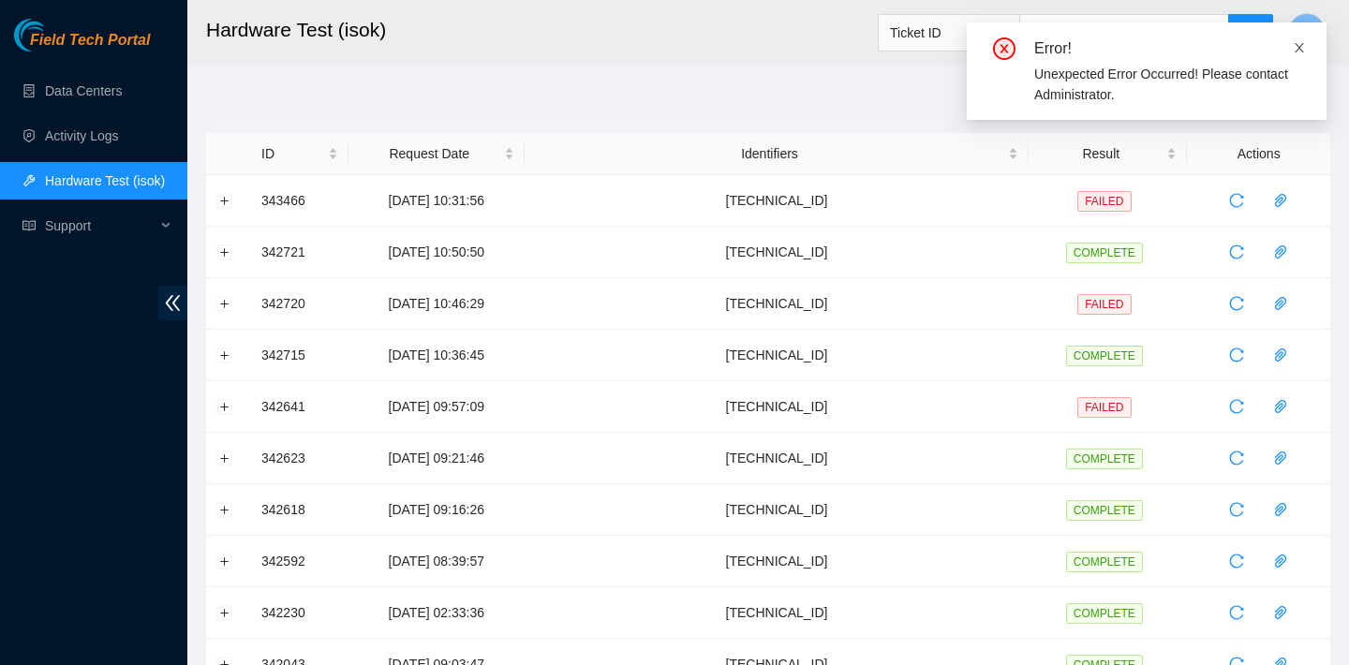
click at [1305, 52] on icon "close" at bounding box center [1299, 47] width 13 height 13
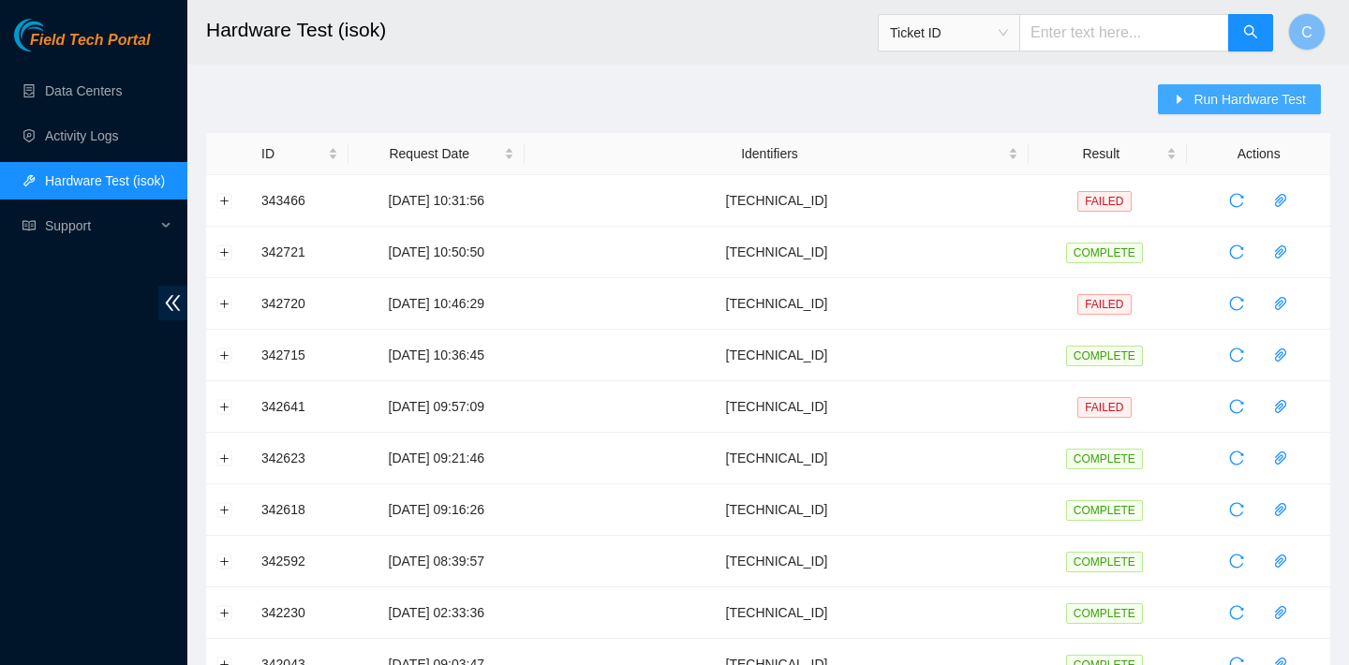
click at [1253, 104] on span "Run Hardware Test" at bounding box center [1249, 99] width 112 height 21
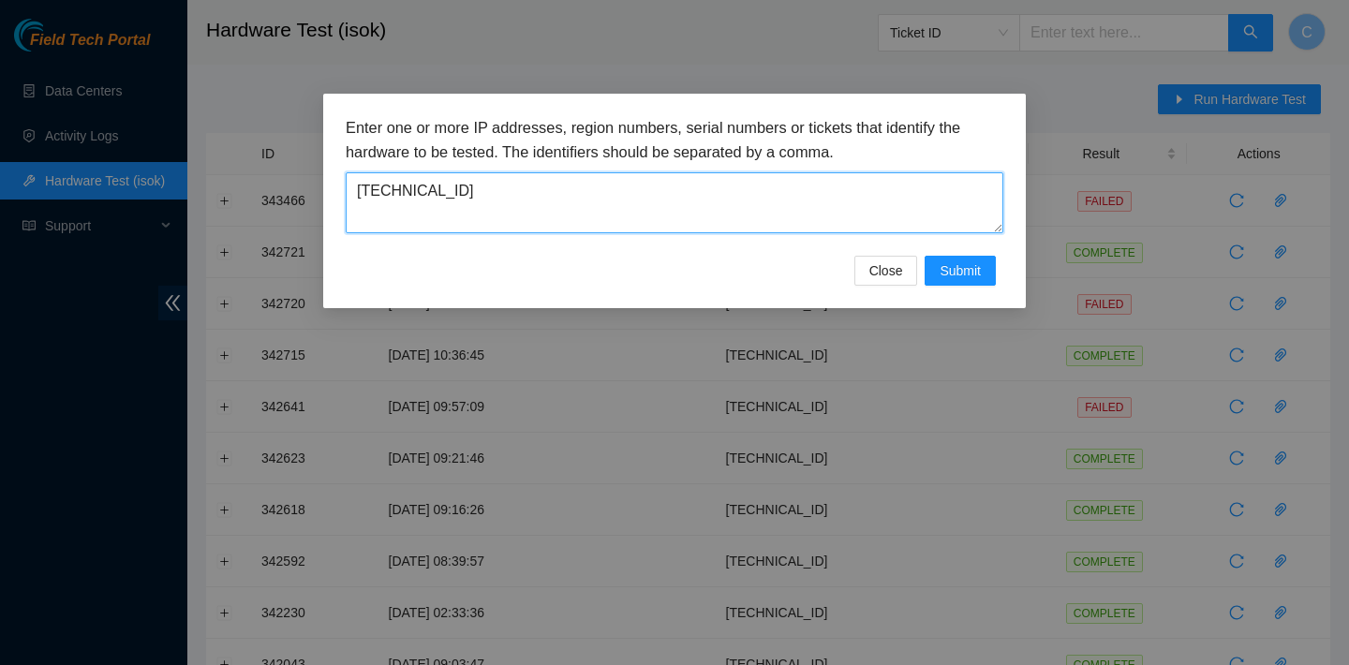
click at [688, 205] on textarea "[TECHNICAL_ID]" at bounding box center [675, 202] width 658 height 61
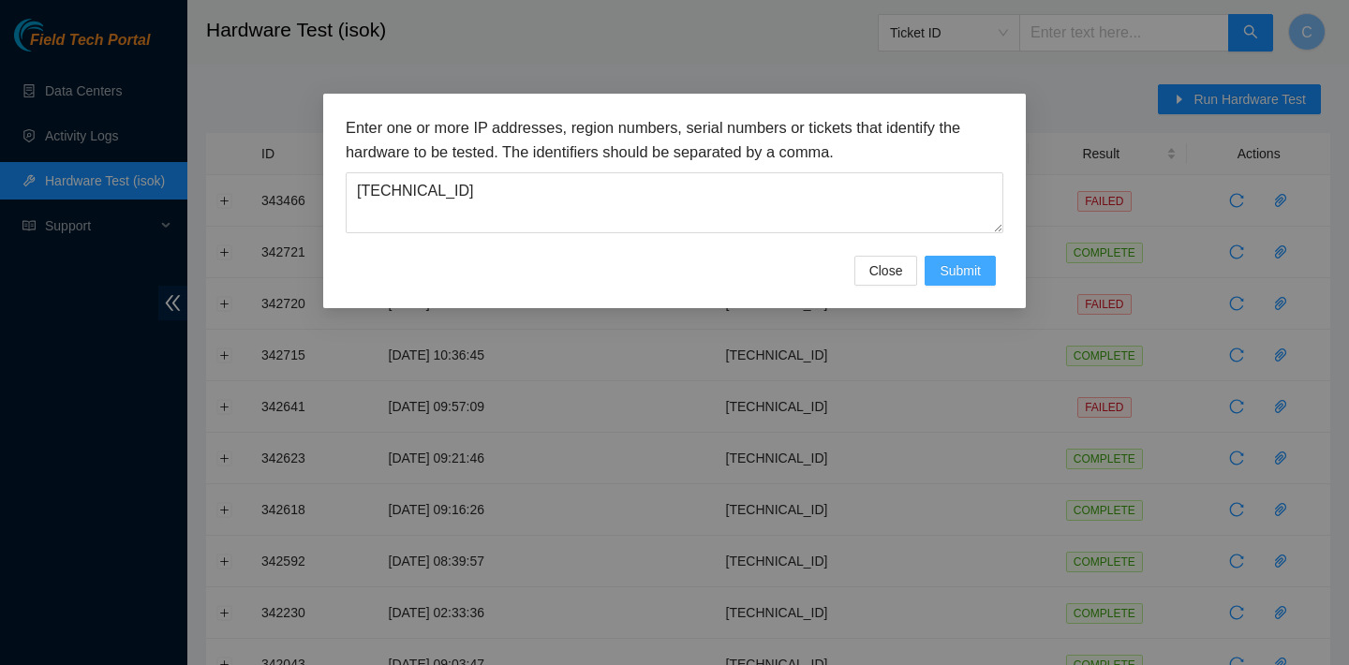
click at [949, 264] on span "Submit" at bounding box center [960, 270] width 41 height 21
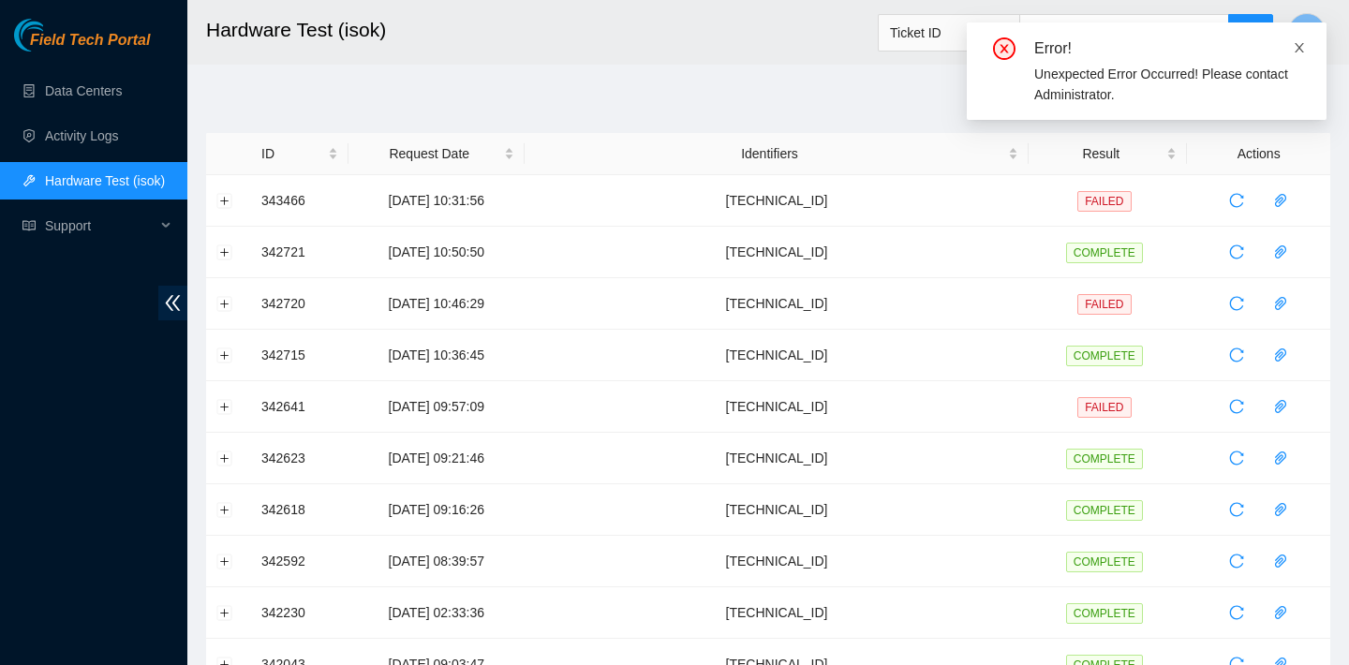
click at [1300, 52] on icon "close" at bounding box center [1299, 47] width 13 height 13
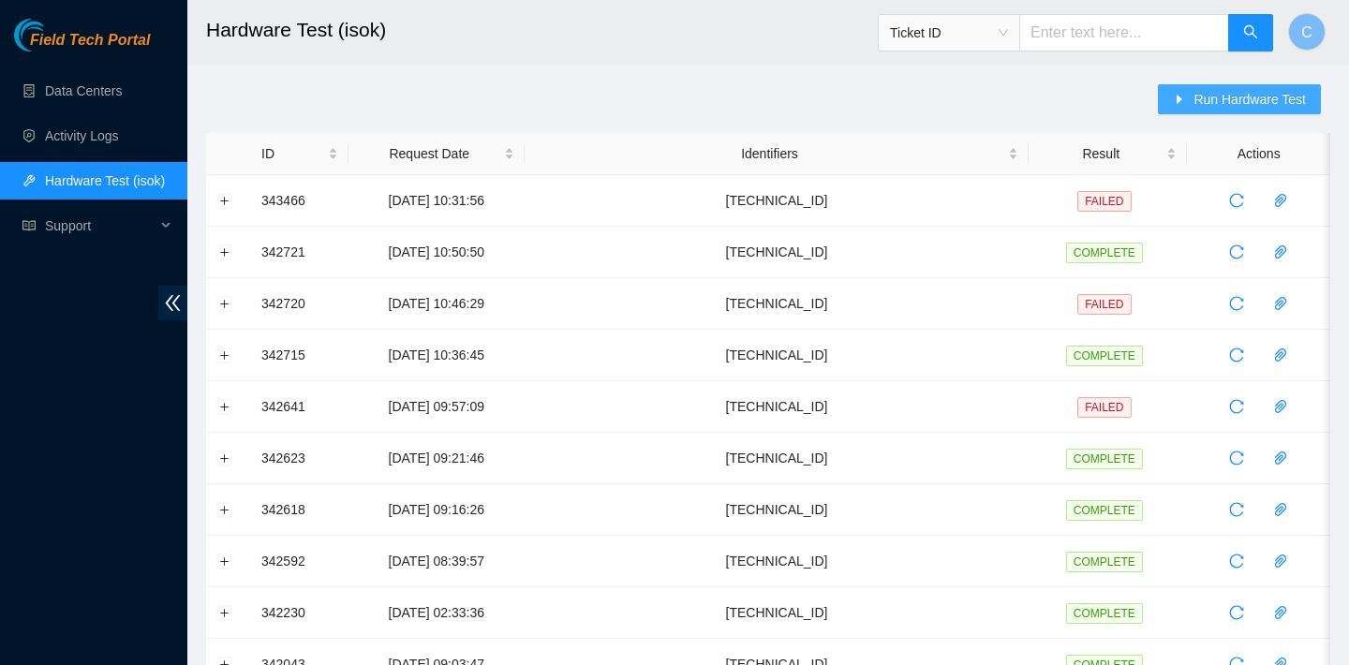
click at [1204, 85] on button "Run Hardware Test" at bounding box center [1239, 99] width 163 height 30
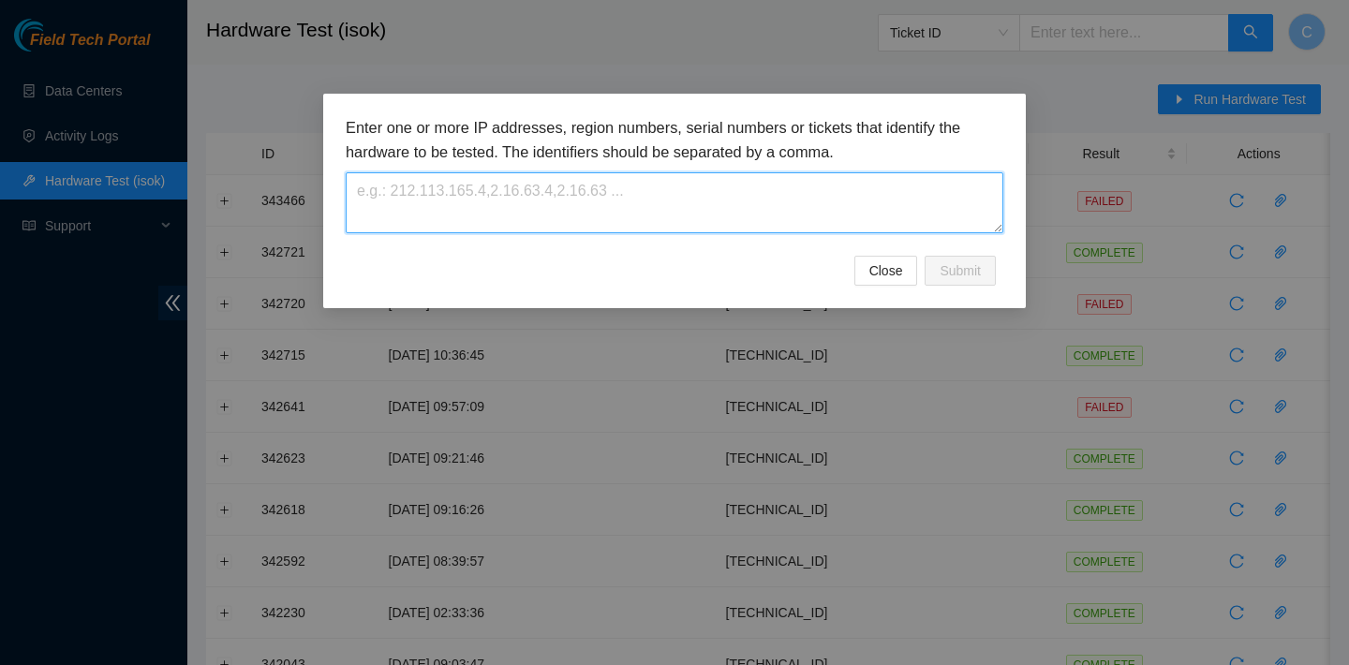
click at [790, 188] on textarea at bounding box center [675, 202] width 658 height 61
paste textarea "[TECHNICAL_ID]"
type textarea "[TECHNICAL_ID]"
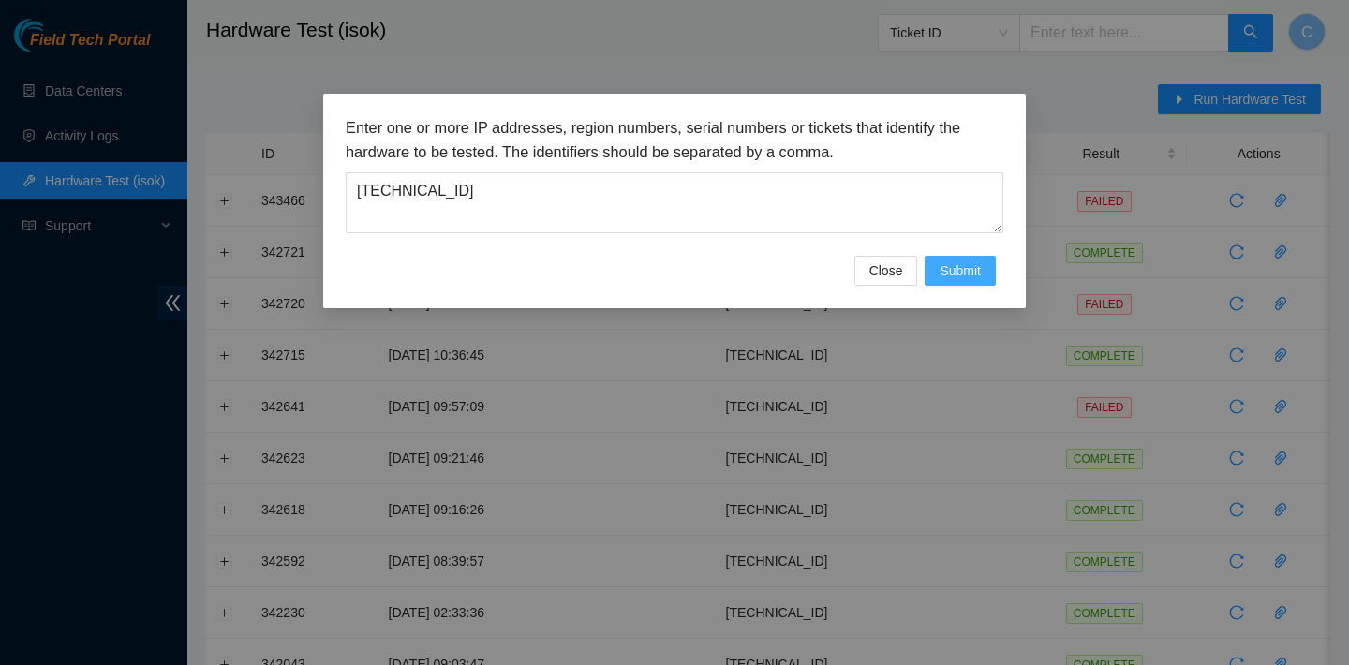
click at [947, 274] on span "Submit" at bounding box center [960, 270] width 41 height 21
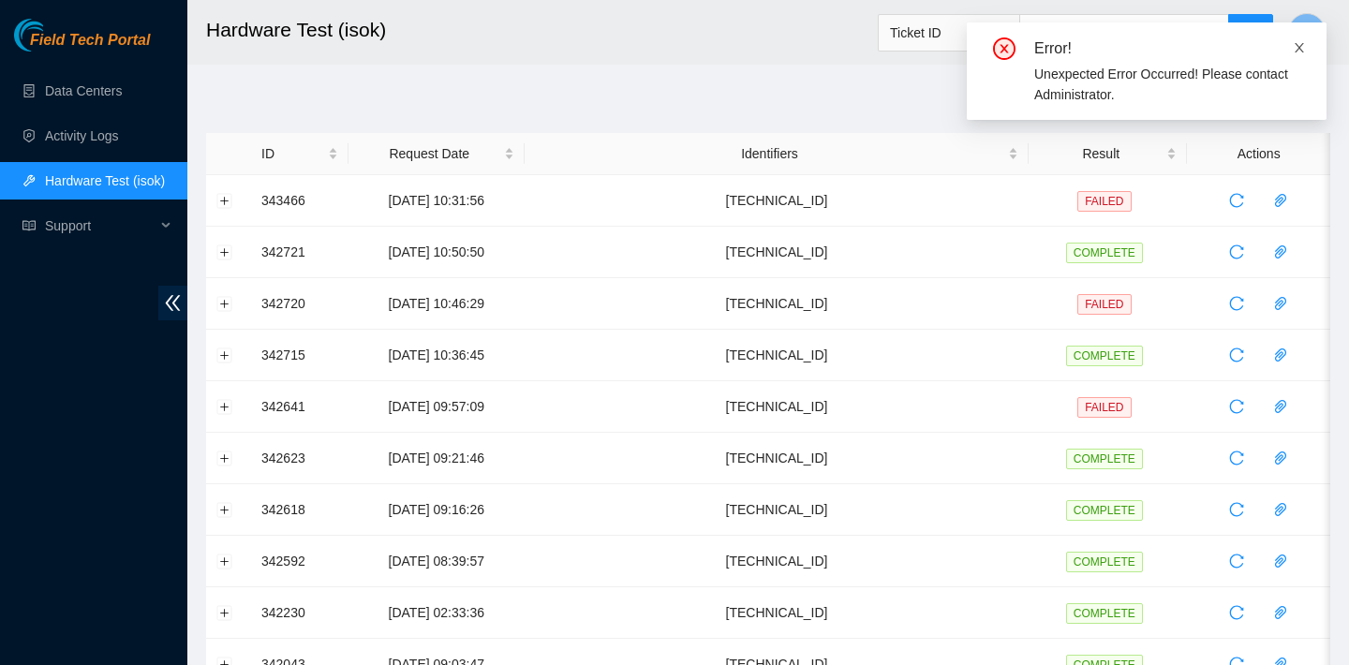
click at [1298, 43] on icon "close" at bounding box center [1299, 47] width 13 height 13
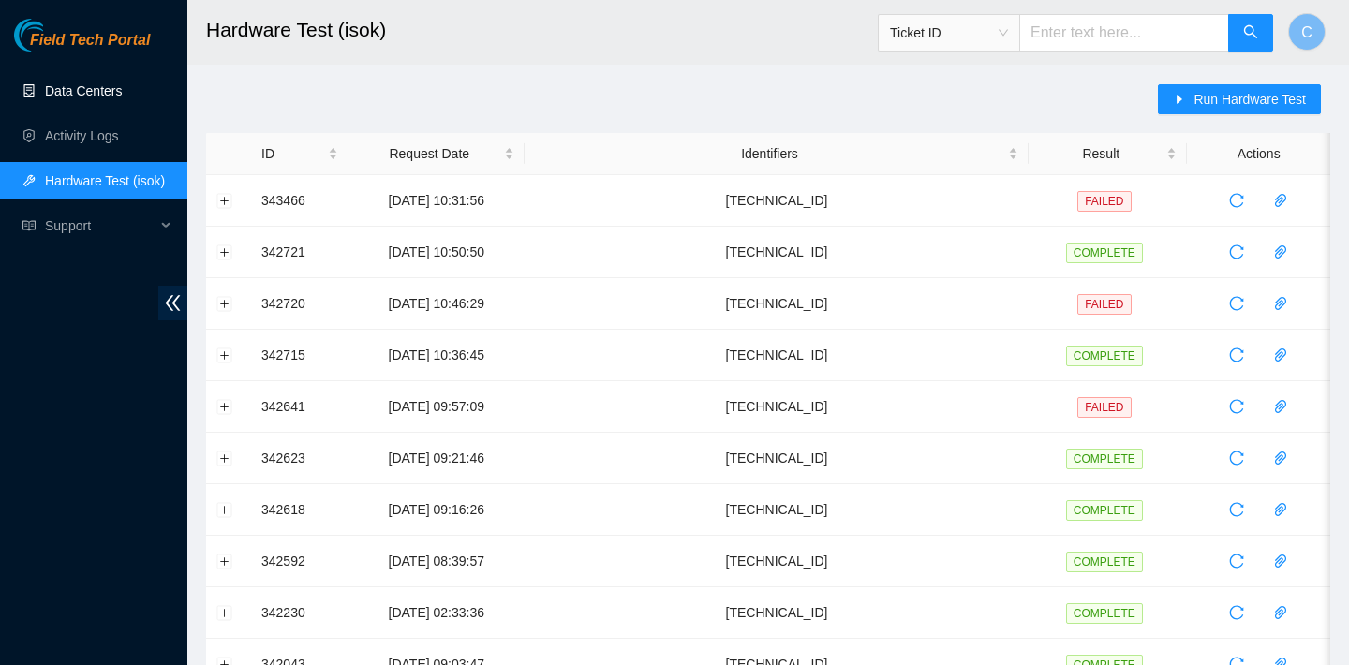
click at [74, 88] on link "Data Centers" at bounding box center [83, 90] width 77 height 15
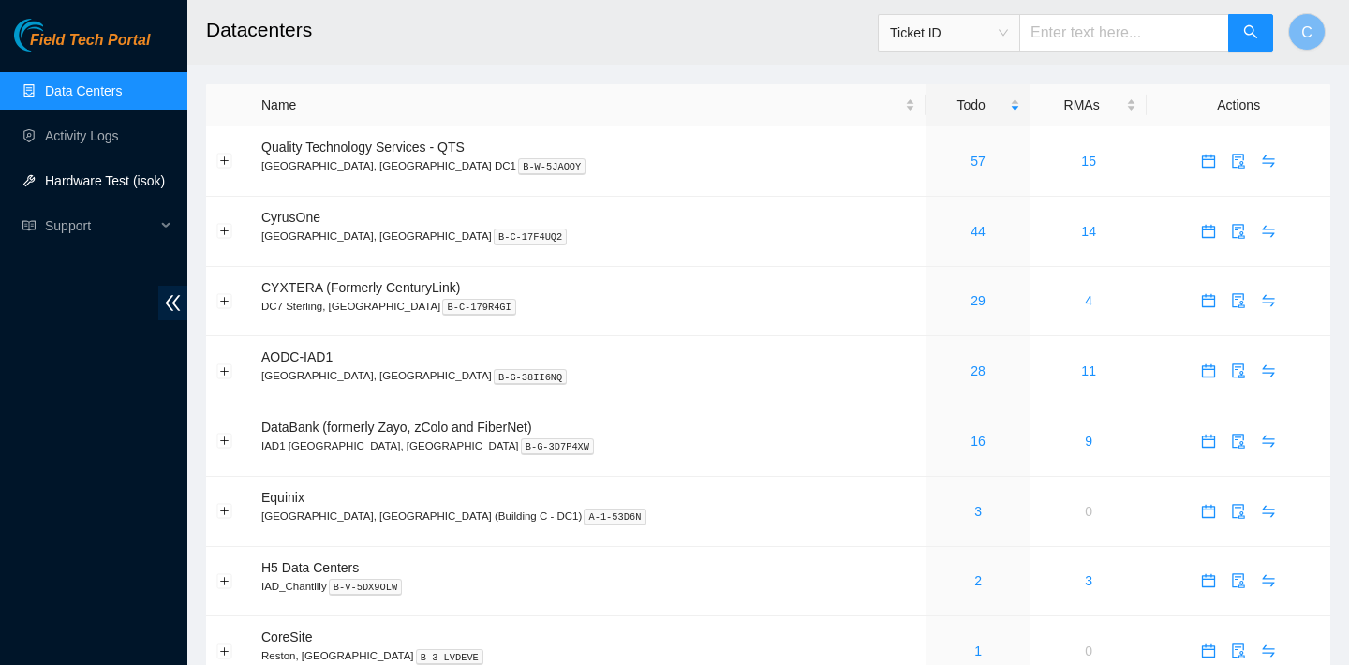
click at [88, 183] on link "Hardware Test (isok)" at bounding box center [105, 180] width 120 height 15
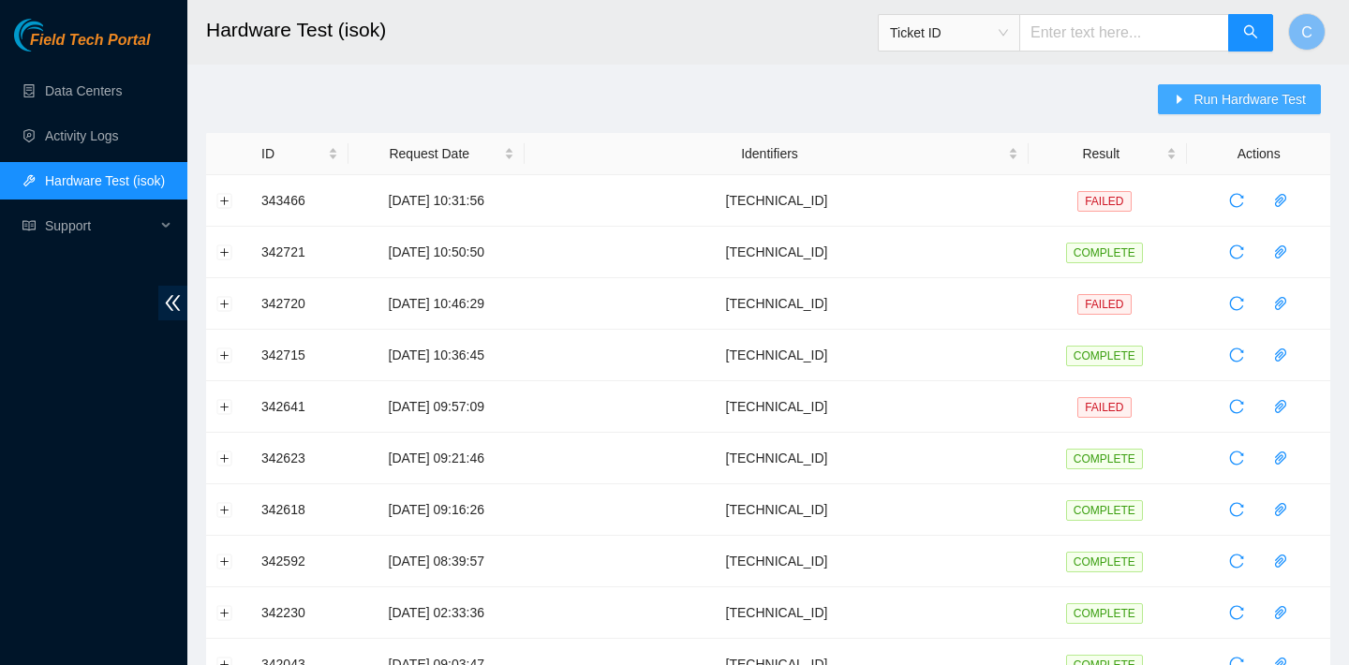
click at [1200, 91] on span "Run Hardware Test" at bounding box center [1249, 99] width 112 height 21
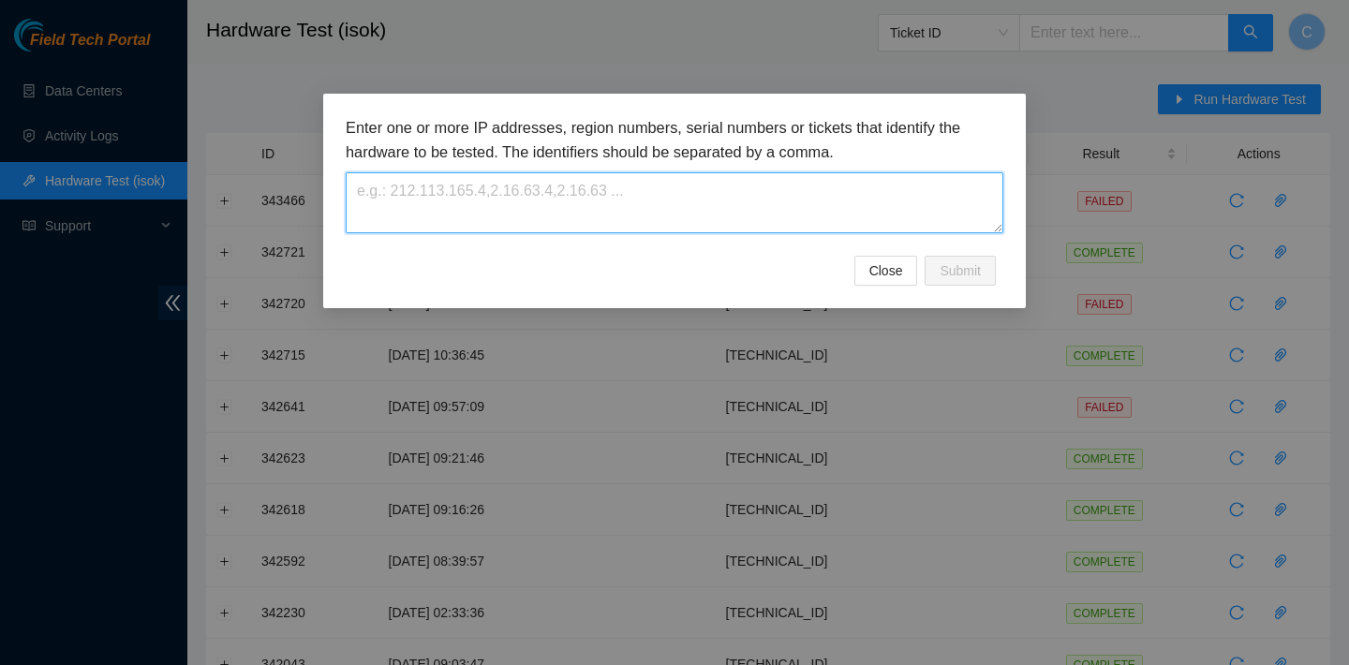
click at [780, 195] on textarea at bounding box center [675, 202] width 658 height 61
paste textarea "[TECHNICAL_ID]"
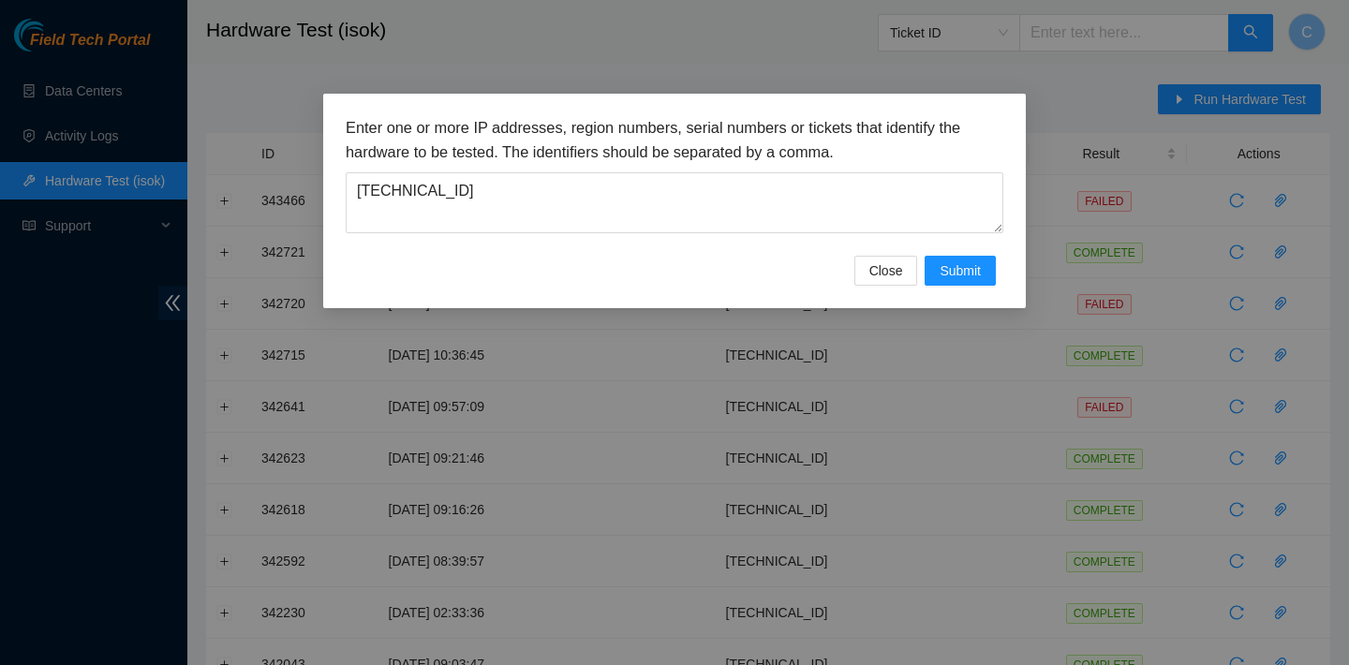
click at [960, 286] on div "Enter one or more IP addresses, region numbers, serial numbers or tickets that …" at bounding box center [674, 201] width 703 height 215
click at [963, 268] on span "Submit" at bounding box center [960, 270] width 41 height 21
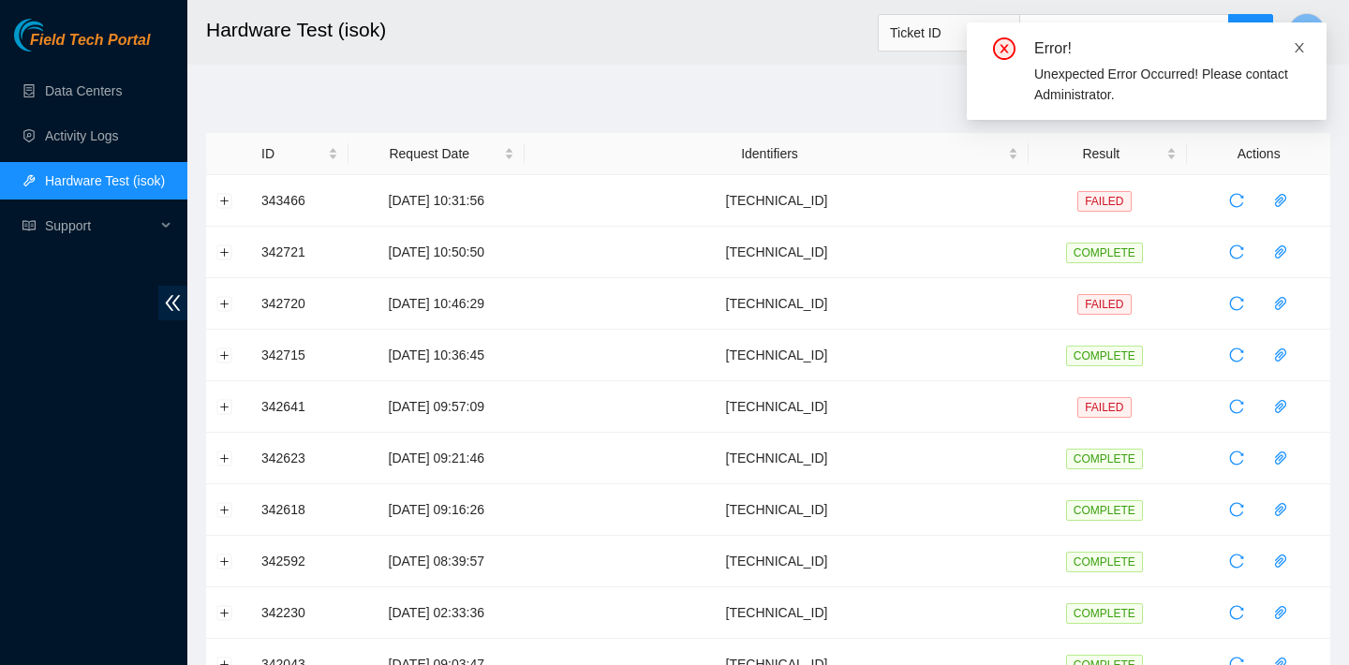
click at [1300, 53] on icon "close" at bounding box center [1299, 47] width 13 height 13
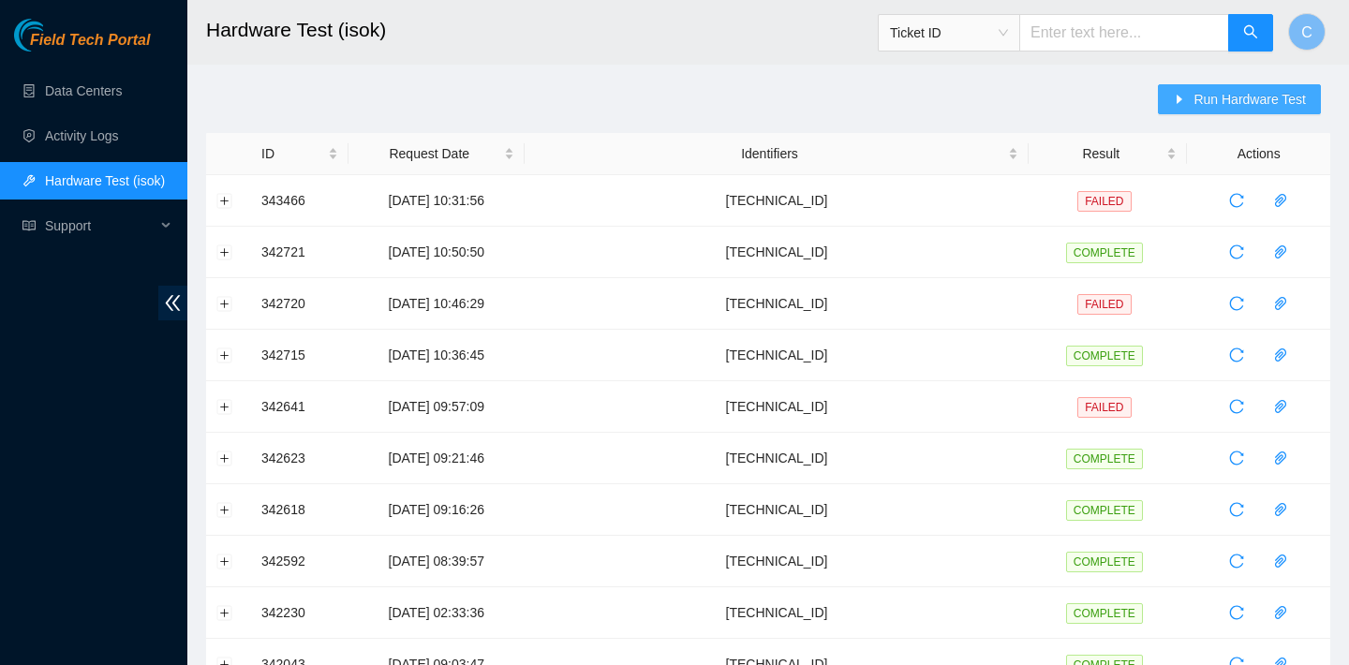
click at [1204, 95] on span "Run Hardware Test" at bounding box center [1249, 99] width 112 height 21
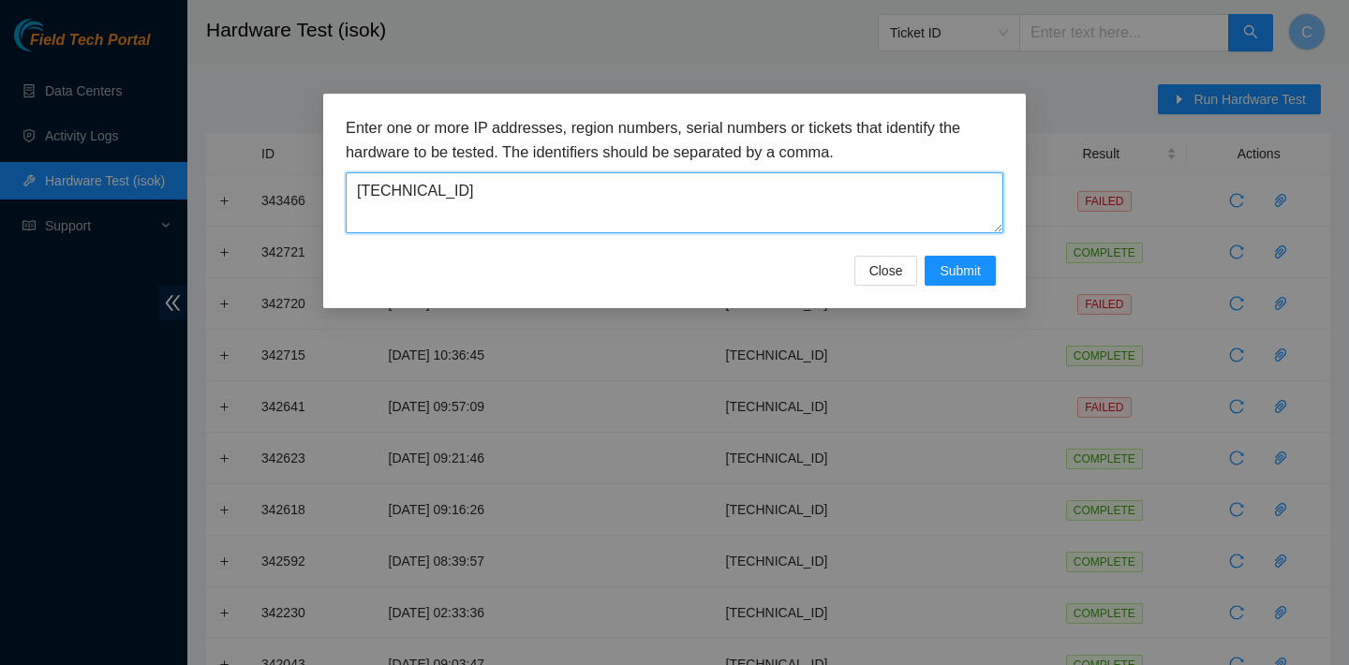
click at [483, 183] on textarea "[TECHNICAL_ID]" at bounding box center [675, 202] width 658 height 61
type textarea "2"
type textarea "[TECHNICAL_ID]"
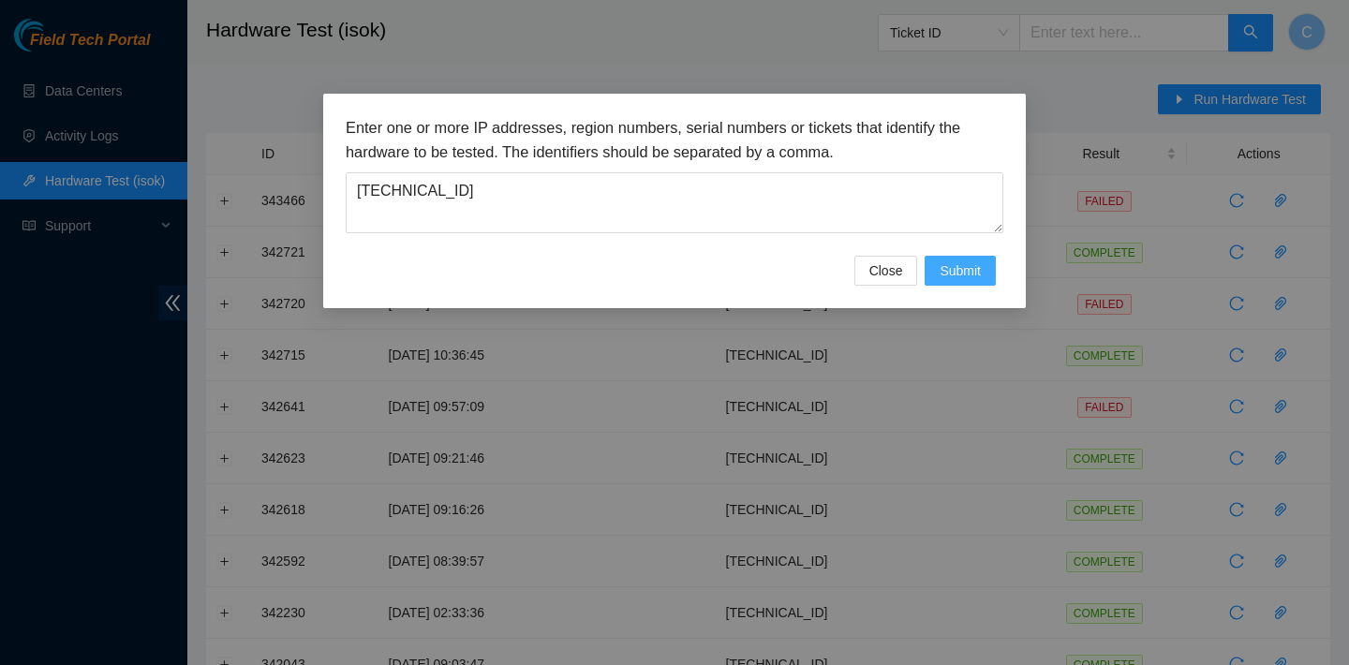
click at [955, 274] on span "Submit" at bounding box center [960, 270] width 41 height 21
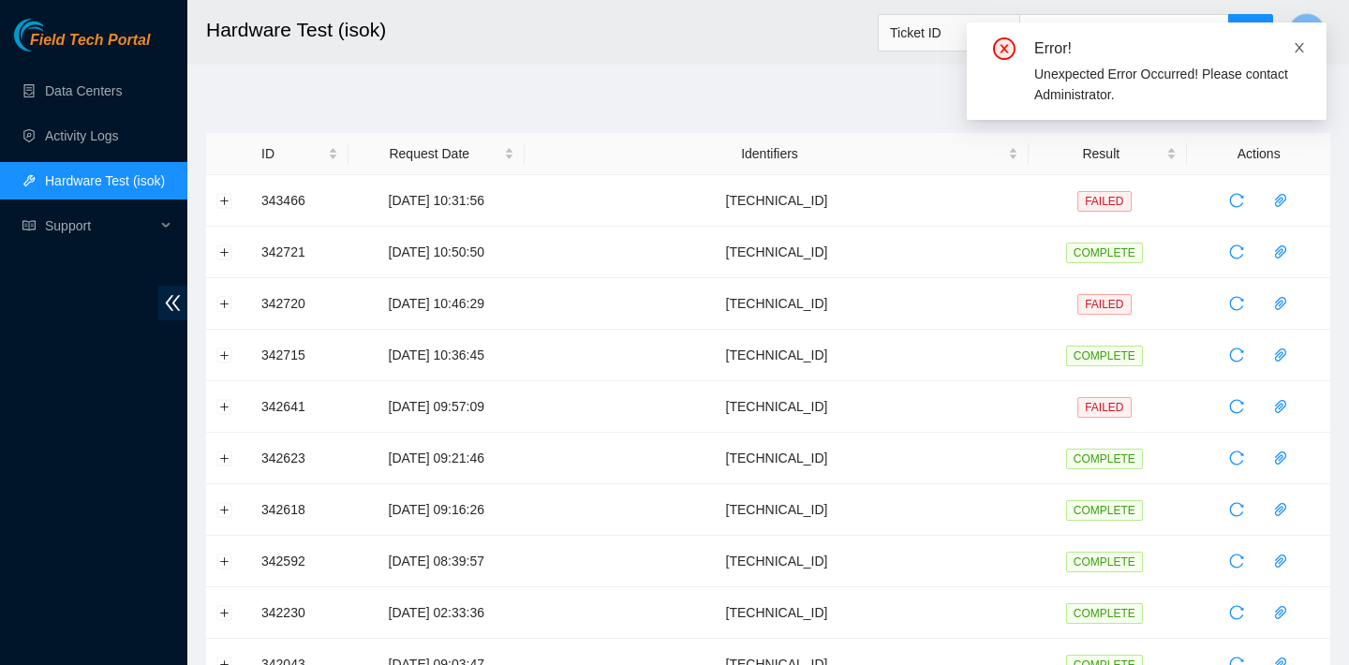
click at [1303, 37] on link at bounding box center [1299, 47] width 13 height 21
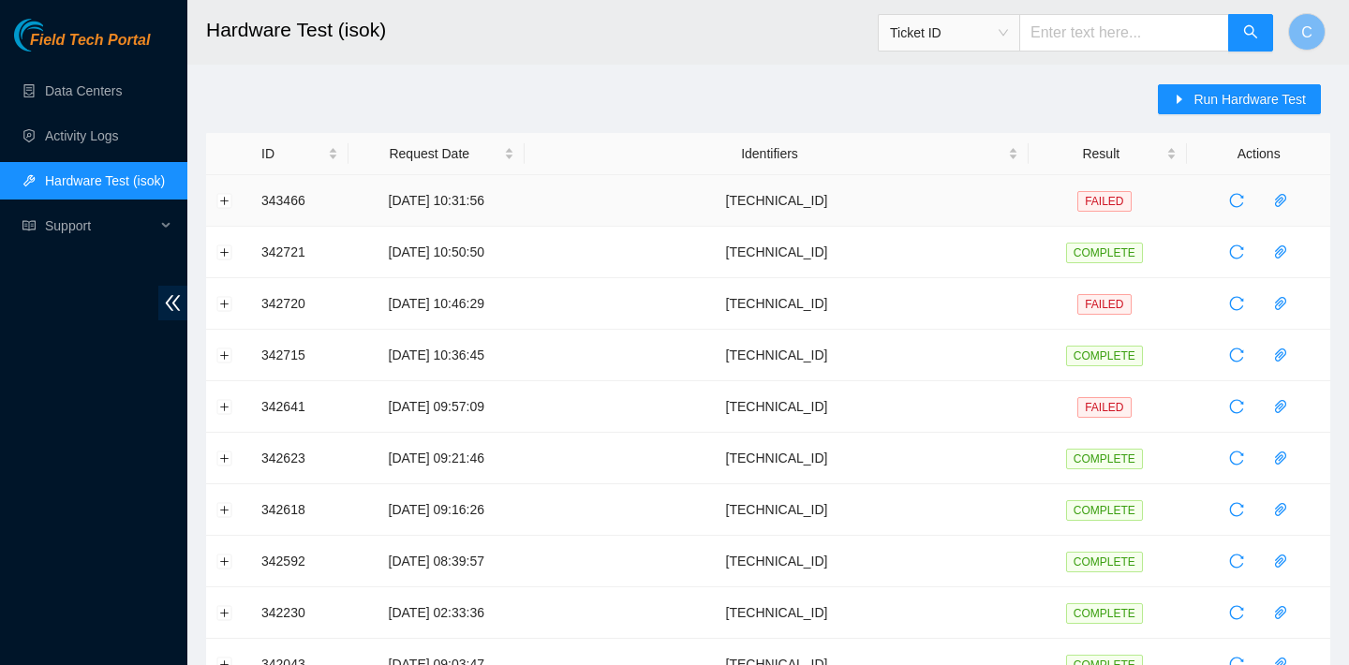
click at [231, 189] on td at bounding box center [228, 201] width 45 height 52
click at [227, 193] on button "Expand row" at bounding box center [224, 200] width 15 height 15
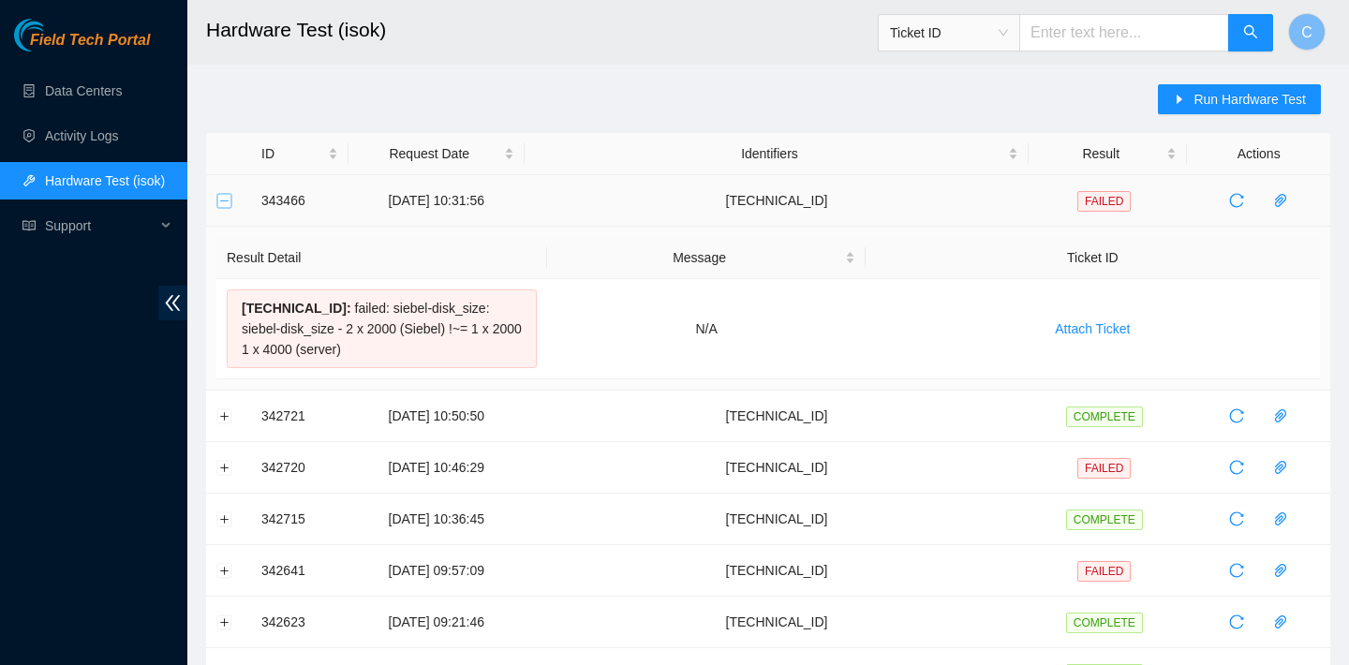
click at [227, 193] on button "Collapse row" at bounding box center [224, 200] width 15 height 15
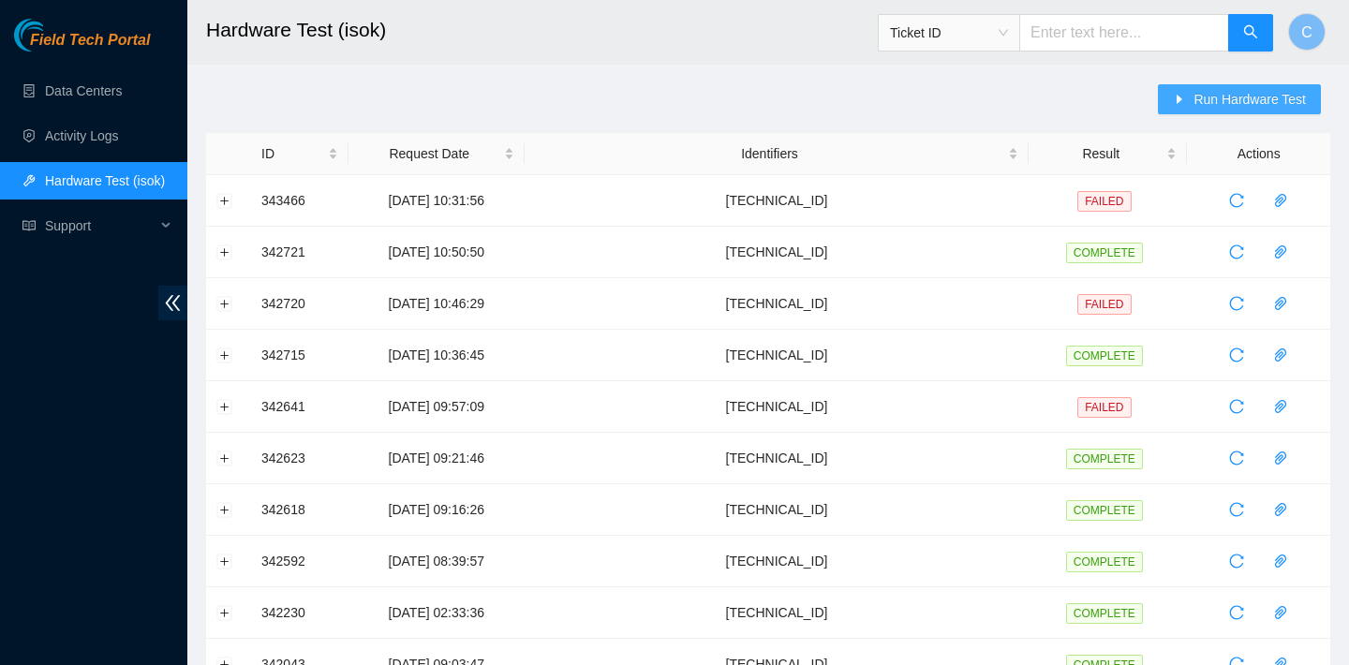
click at [1256, 101] on span "Run Hardware Test" at bounding box center [1249, 99] width 112 height 21
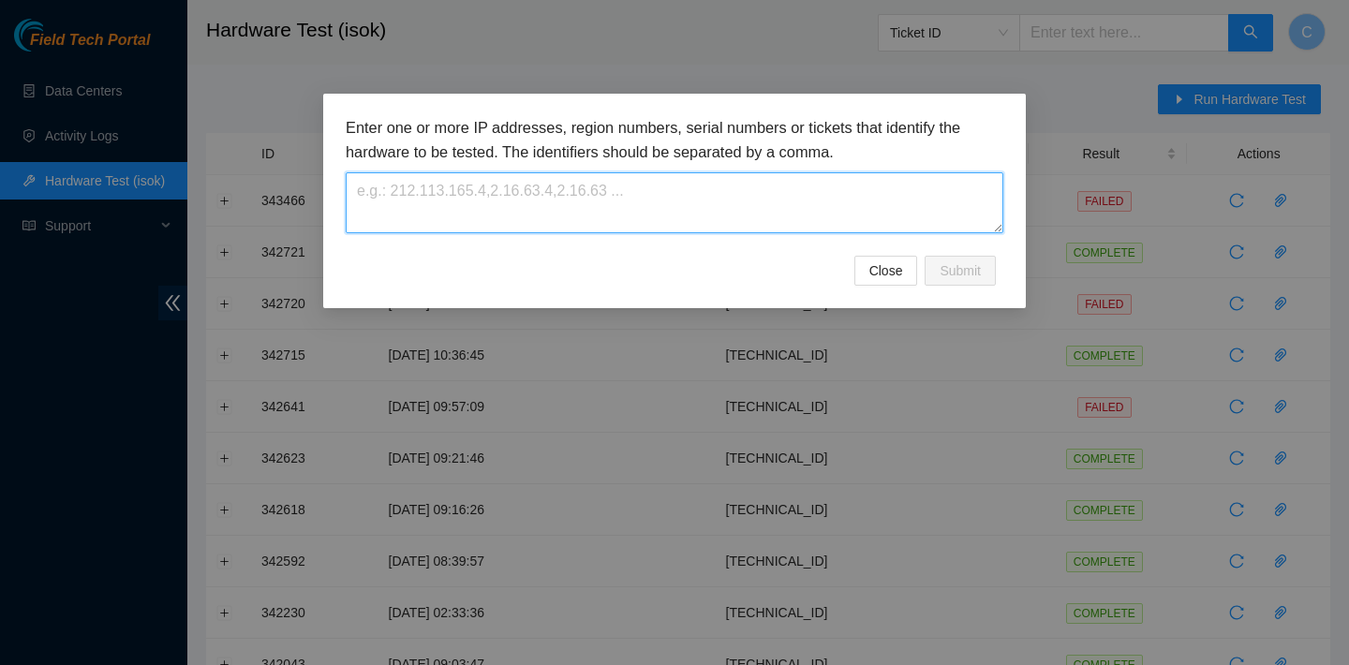
click at [862, 208] on textarea at bounding box center [675, 202] width 658 height 61
paste textarea "[TECHNICAL_ID]"
type textarea "[TECHNICAL_ID]"
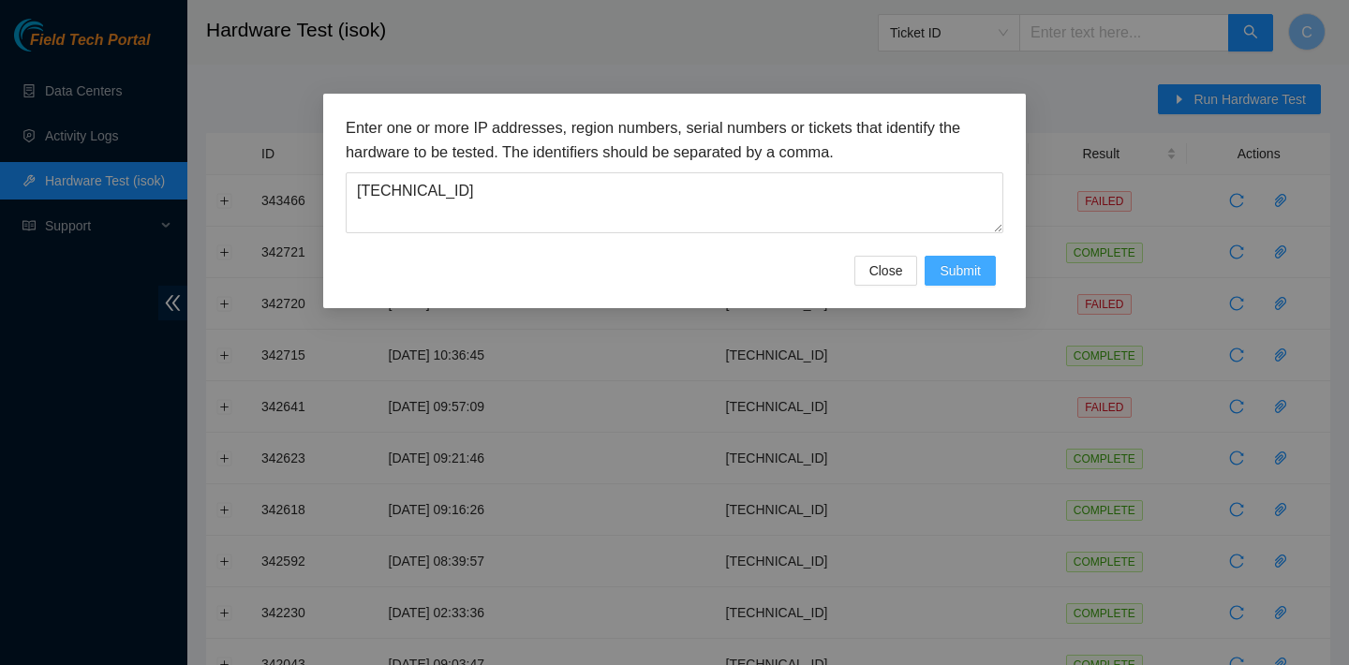
click at [947, 269] on span "Submit" at bounding box center [960, 270] width 41 height 21
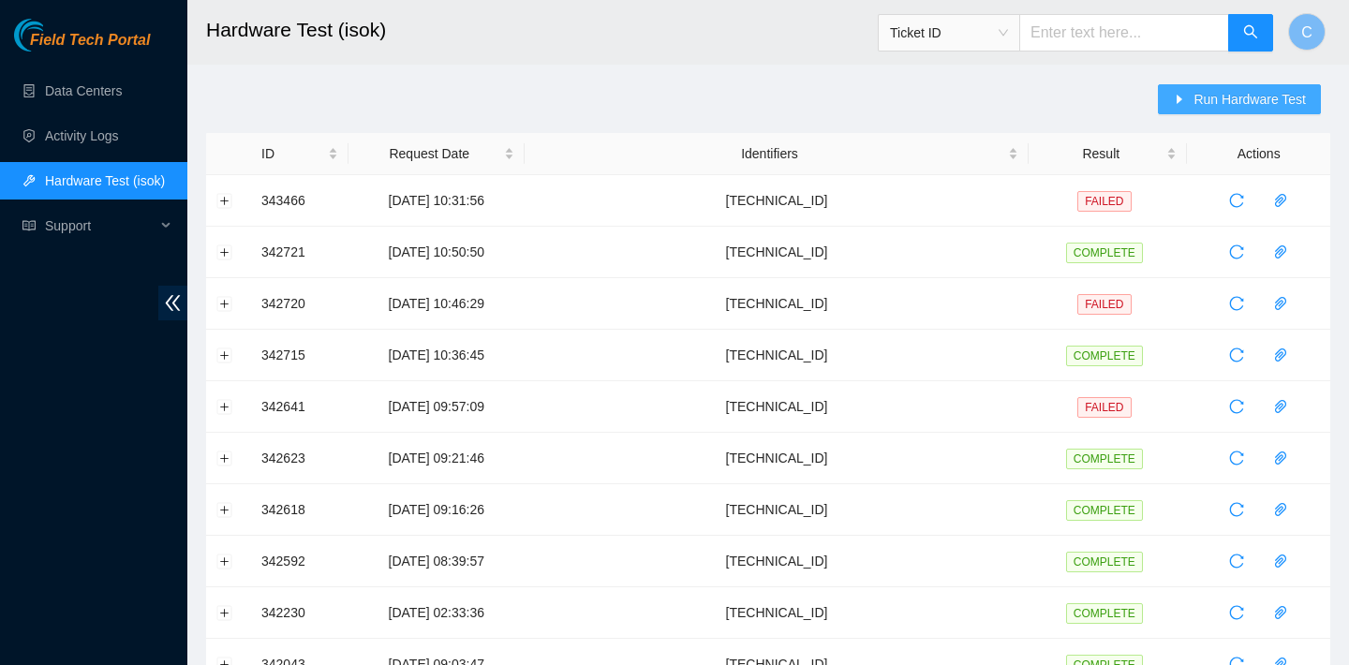
click at [1229, 96] on span "Run Hardware Test" at bounding box center [1249, 99] width 112 height 21
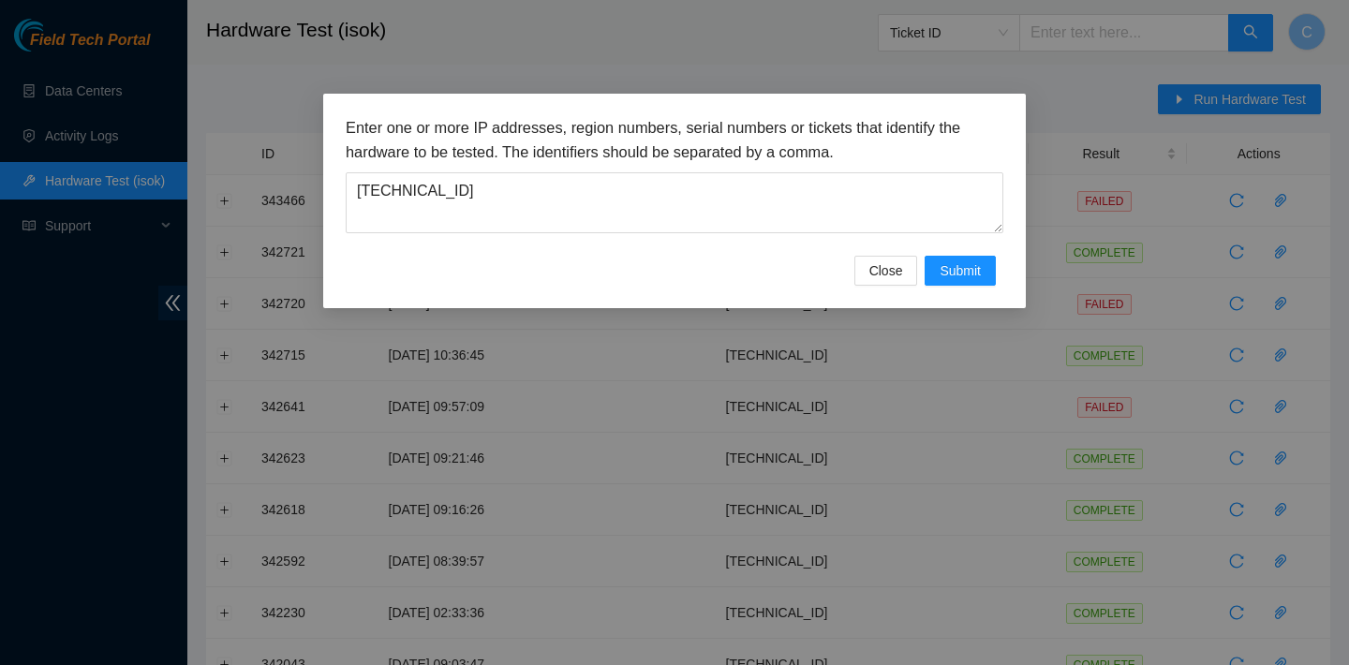
click at [762, 157] on h3 "Enter one or more IP addresses, region numbers, serial numbers or tickets that …" at bounding box center [675, 140] width 658 height 48
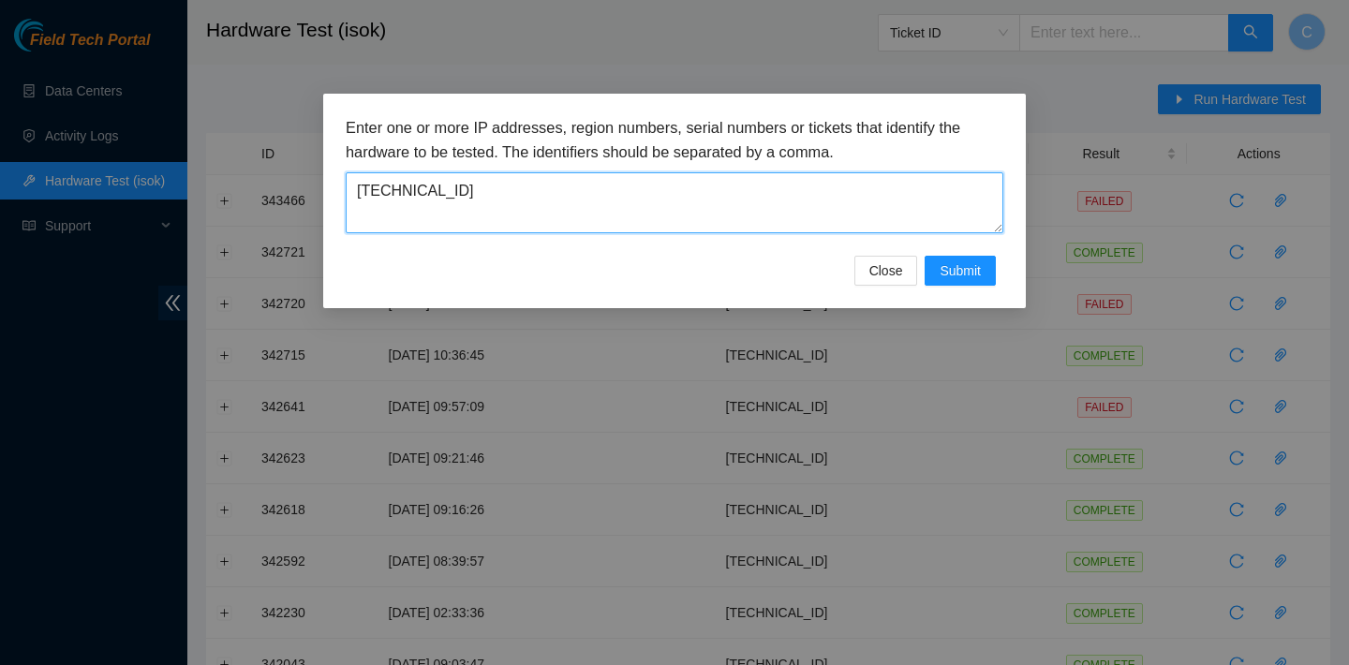
click at [762, 183] on textarea "[TECHNICAL_ID]" at bounding box center [675, 202] width 658 height 61
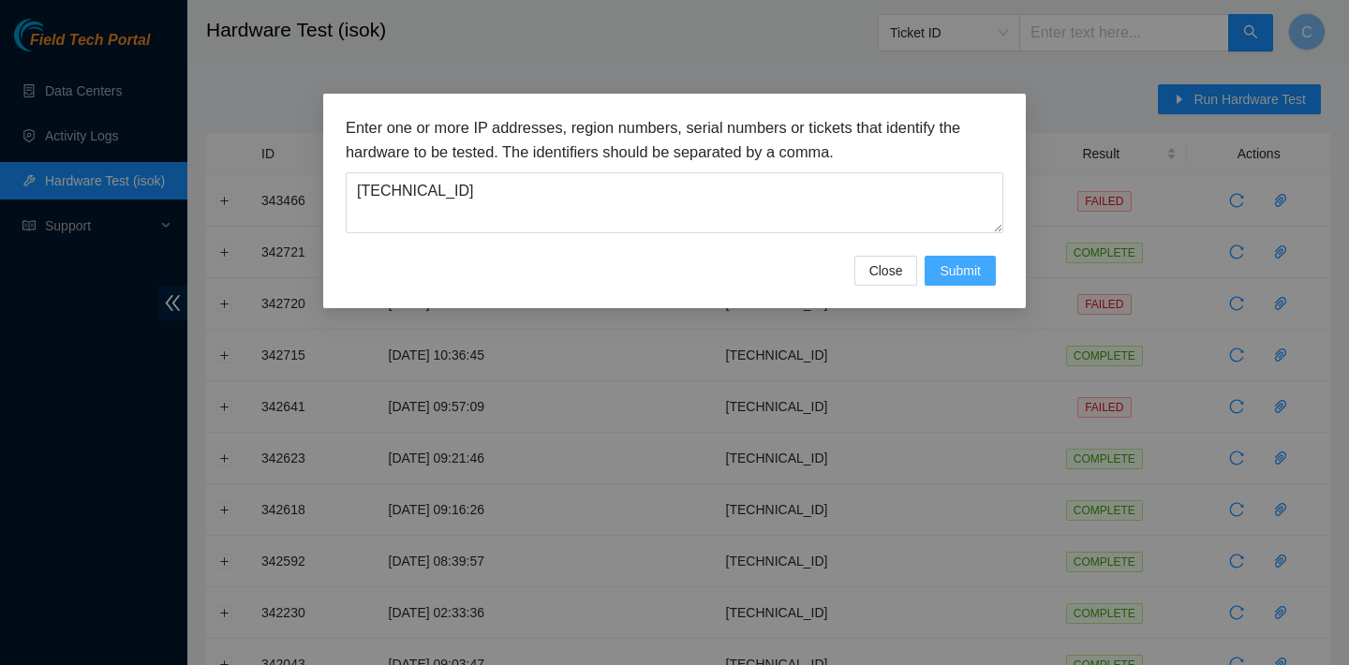
click at [975, 278] on span "Submit" at bounding box center [960, 270] width 41 height 21
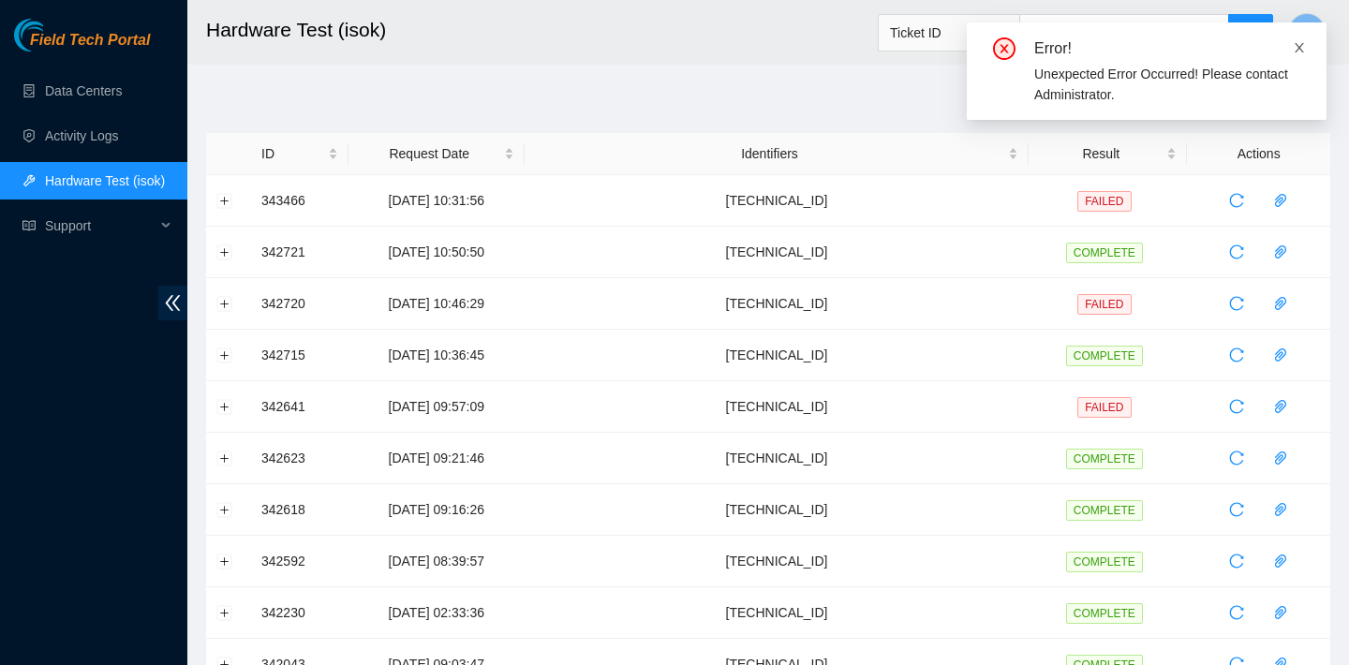
click at [1296, 45] on icon "close" at bounding box center [1299, 47] width 13 height 13
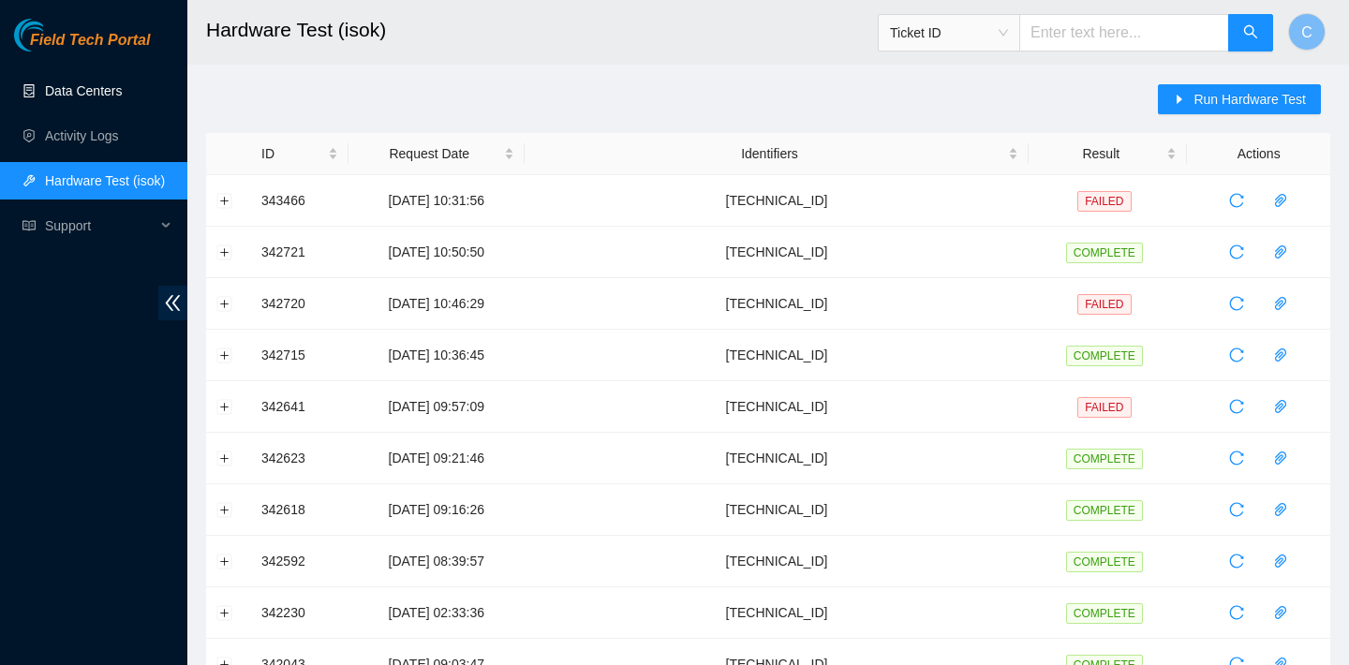
click at [82, 83] on link "Data Centers" at bounding box center [83, 90] width 77 height 15
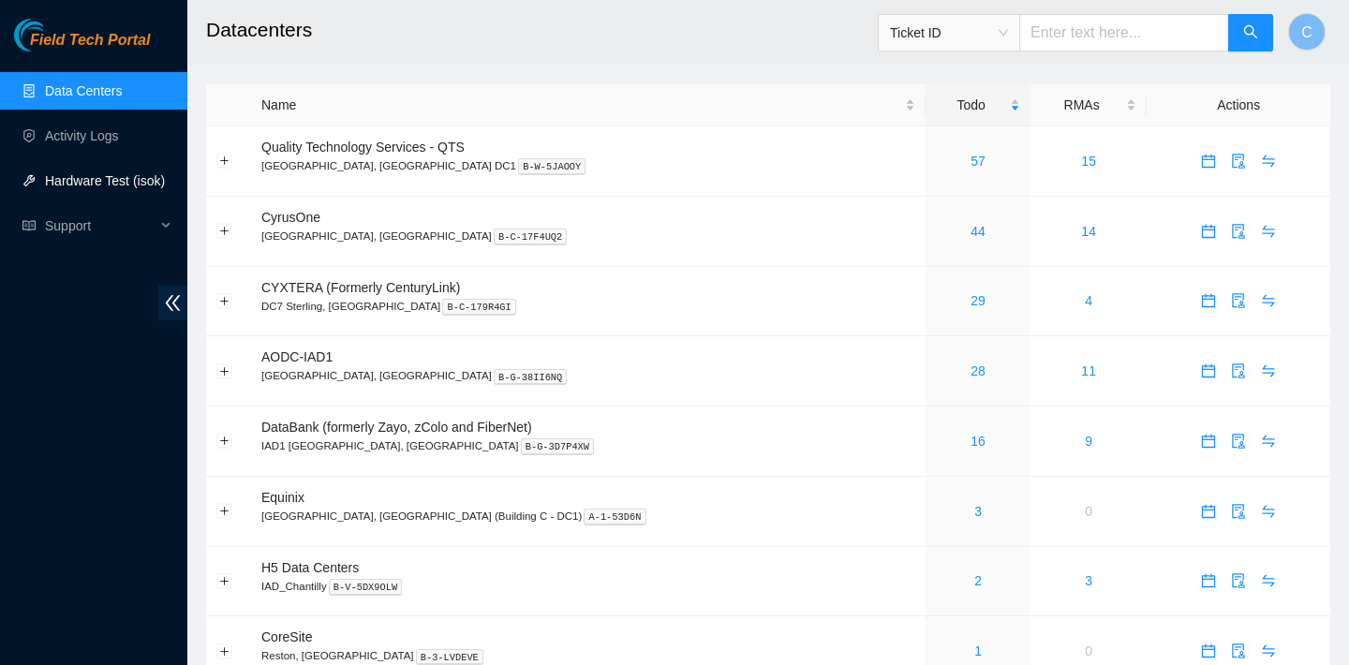
click at [101, 183] on link "Hardware Test (isok)" at bounding box center [105, 180] width 120 height 15
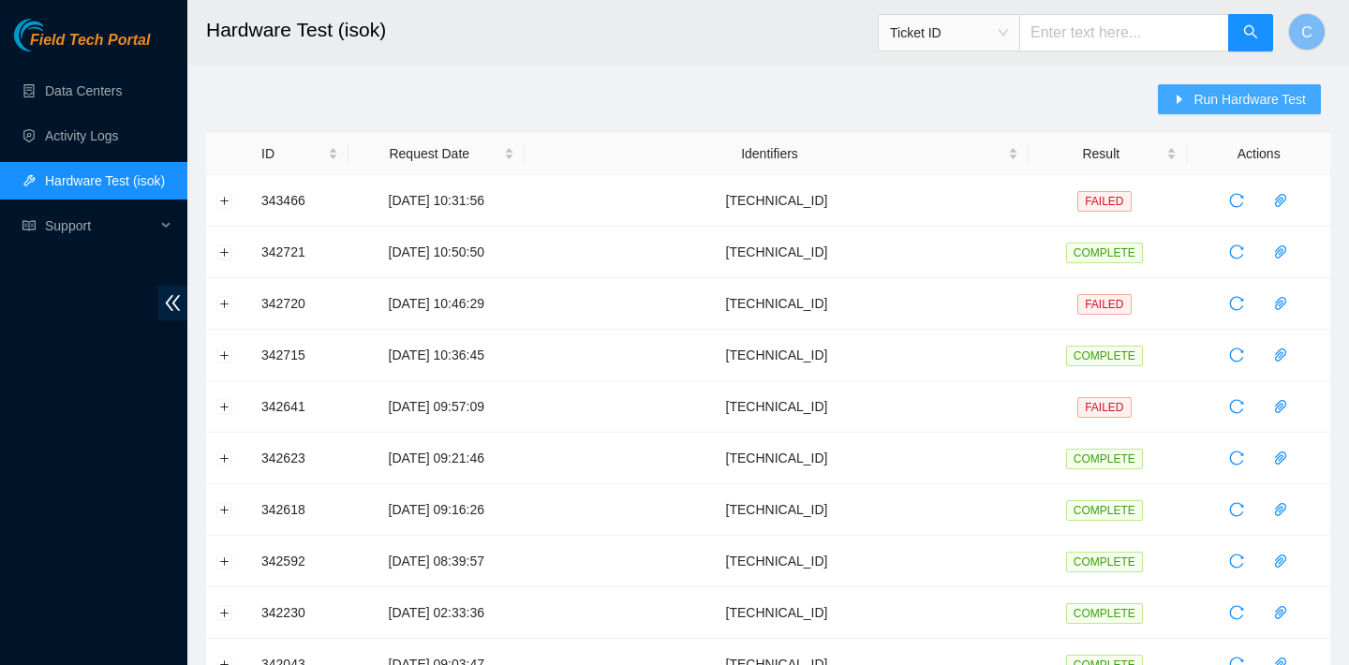
click at [1222, 85] on button "Run Hardware Test" at bounding box center [1239, 99] width 163 height 30
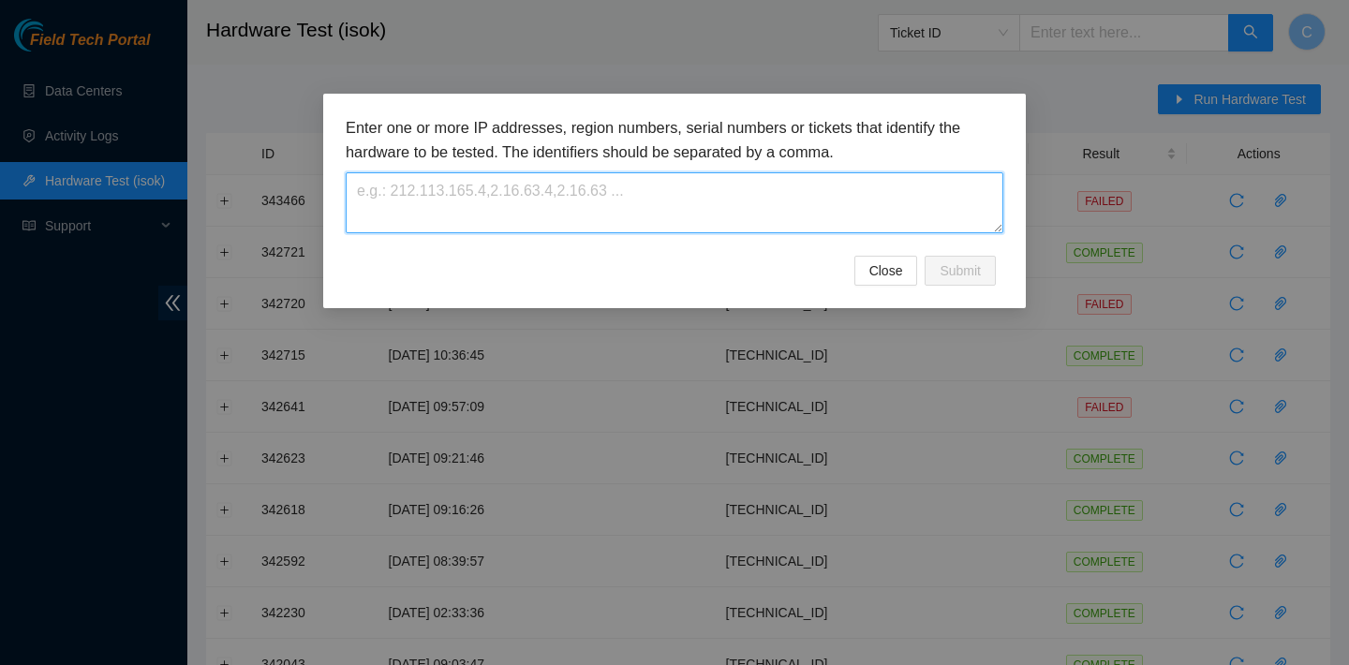
click at [781, 189] on textarea at bounding box center [675, 202] width 658 height 61
paste textarea "[TECHNICAL_ID]"
type textarea "[TECHNICAL_ID]"
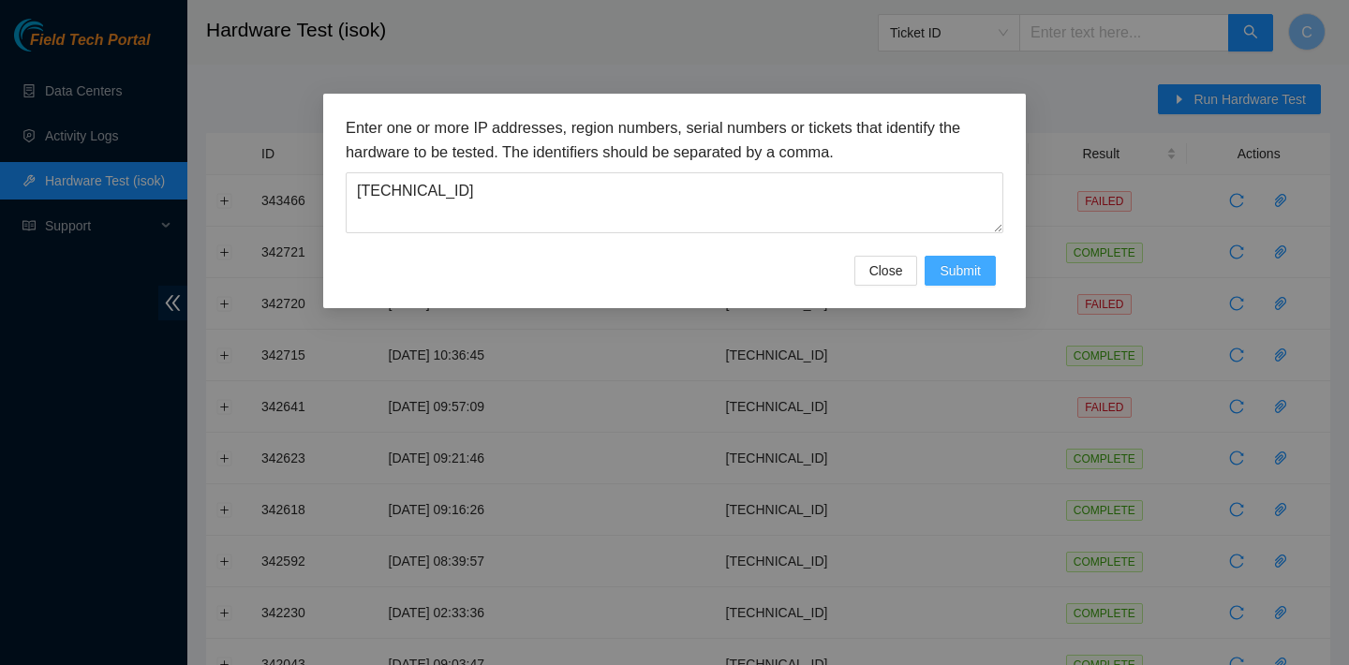
click at [966, 274] on span "Submit" at bounding box center [960, 270] width 41 height 21
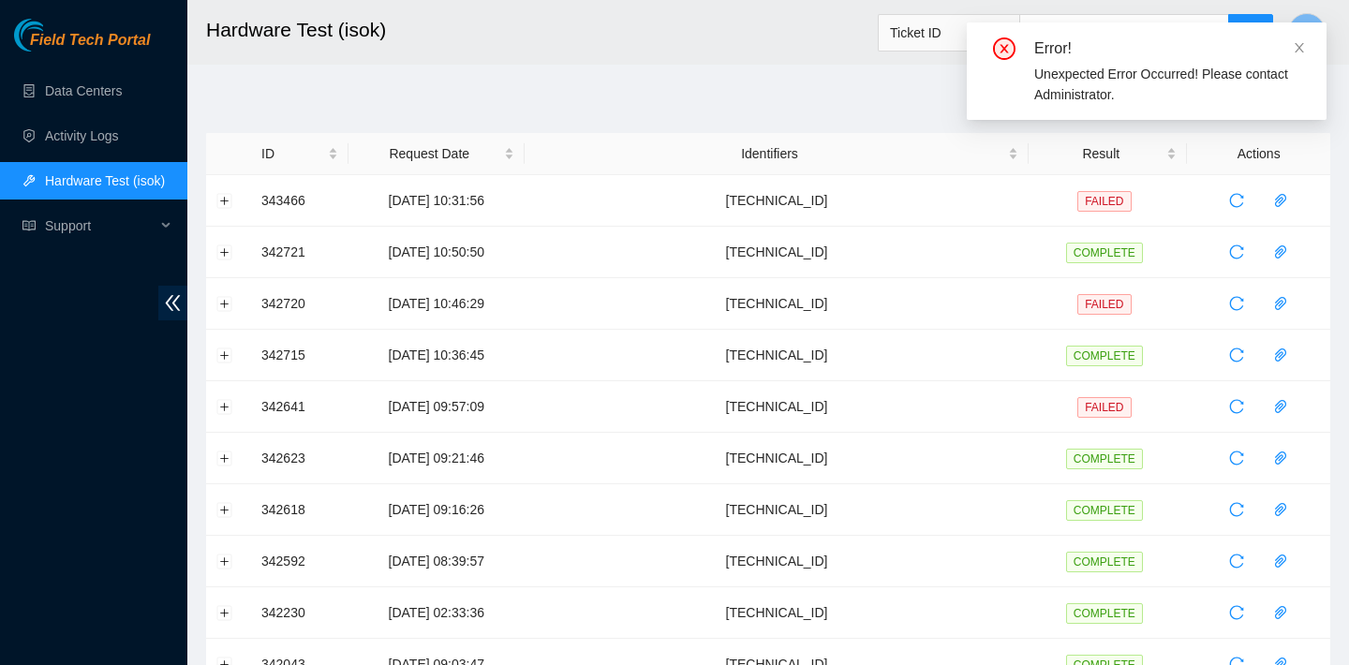
click at [1306, 45] on div "Error! Unexpected Error Occurred! Please contact Administrator." at bounding box center [1147, 70] width 360 height 97
click at [1300, 46] on icon "close" at bounding box center [1299, 47] width 9 height 9
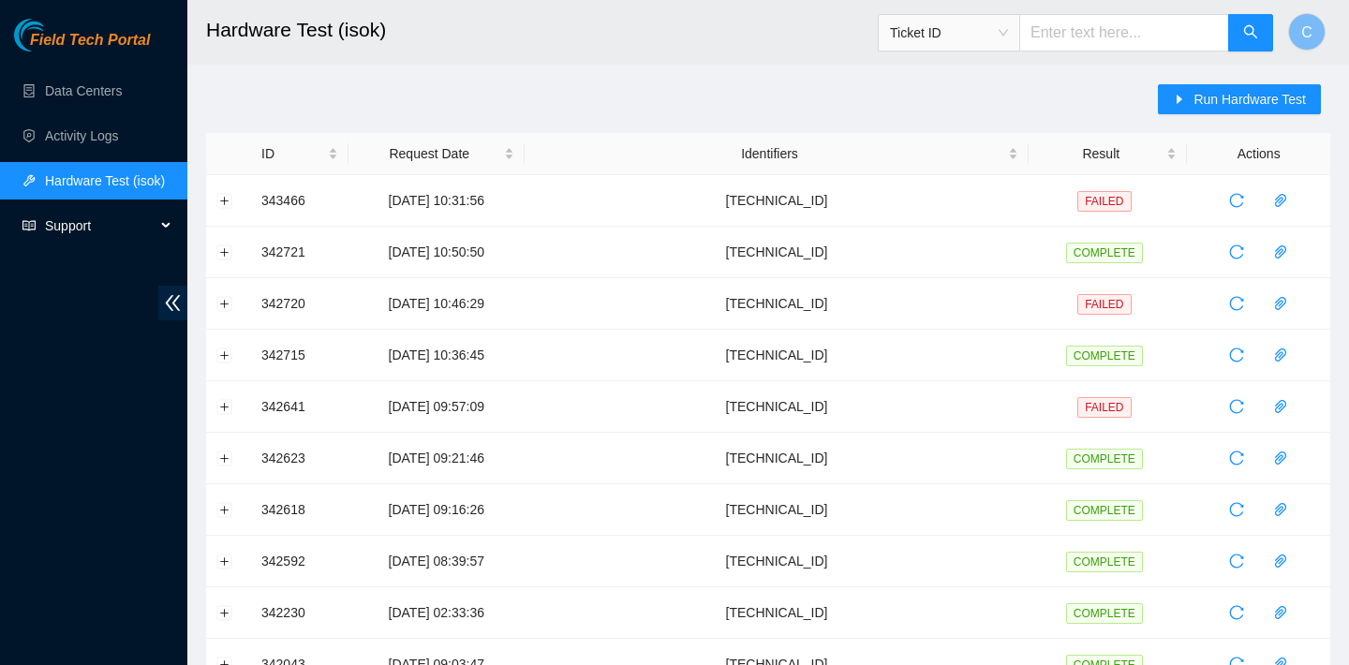
click at [108, 234] on span "Support" at bounding box center [100, 225] width 111 height 37
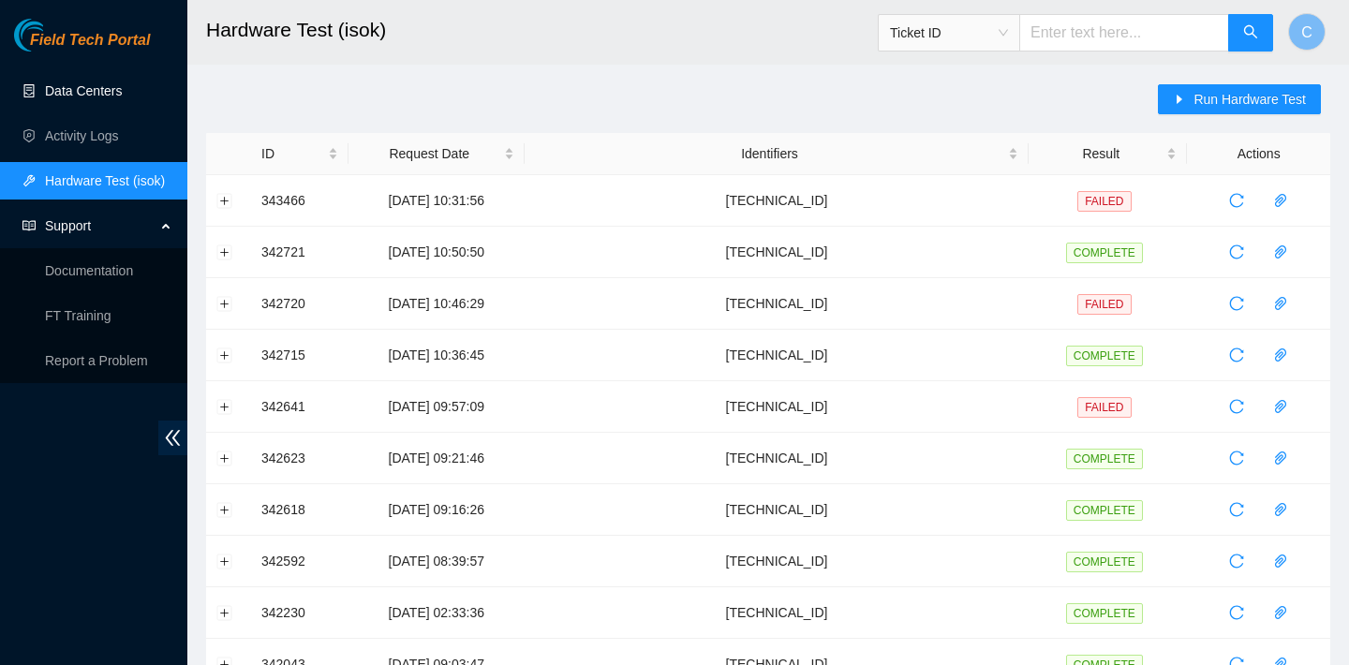
click at [122, 96] on link "Data Centers" at bounding box center [83, 90] width 77 height 15
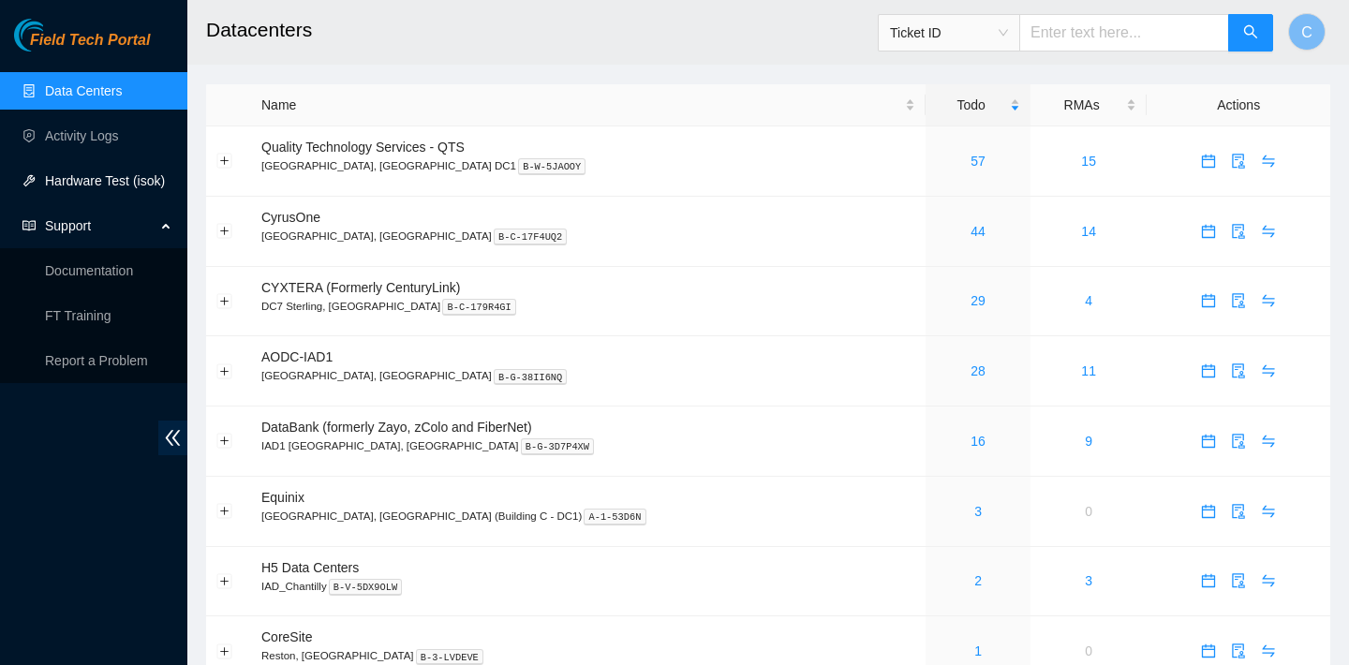
click at [119, 173] on link "Hardware Test (isok)" at bounding box center [105, 180] width 120 height 15
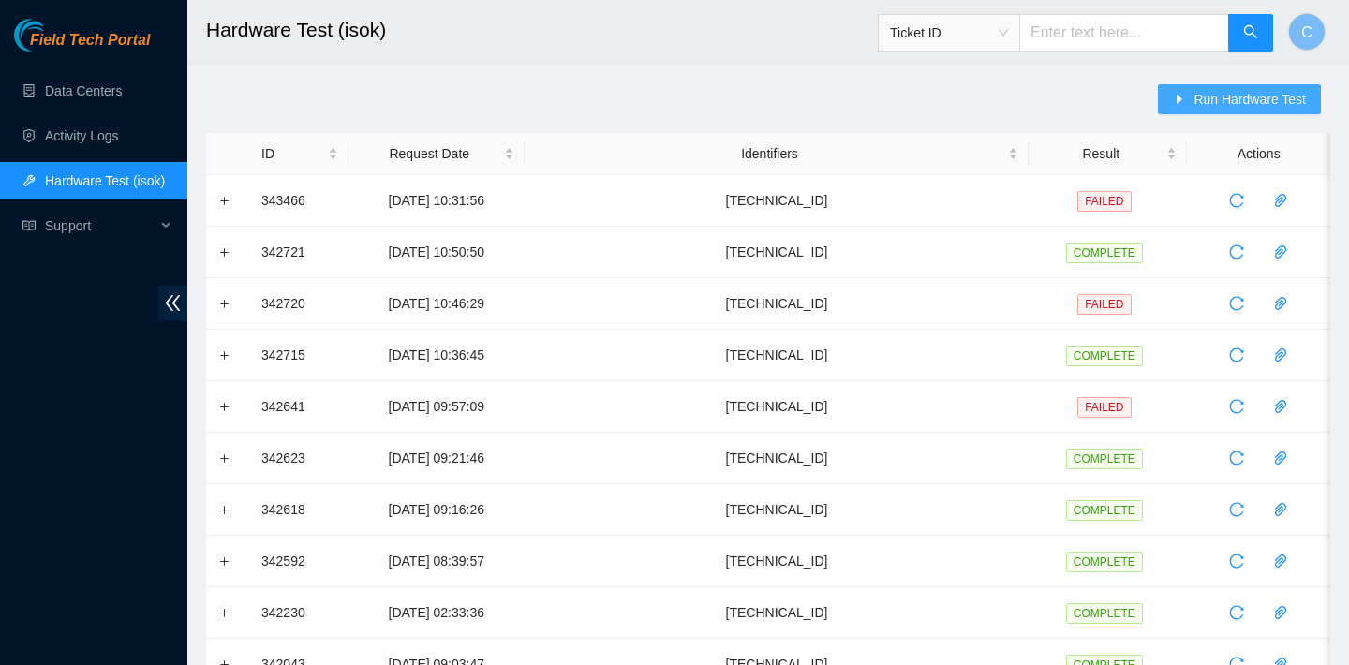
click at [1179, 98] on icon "caret-right" at bounding box center [1180, 99] width 6 height 9
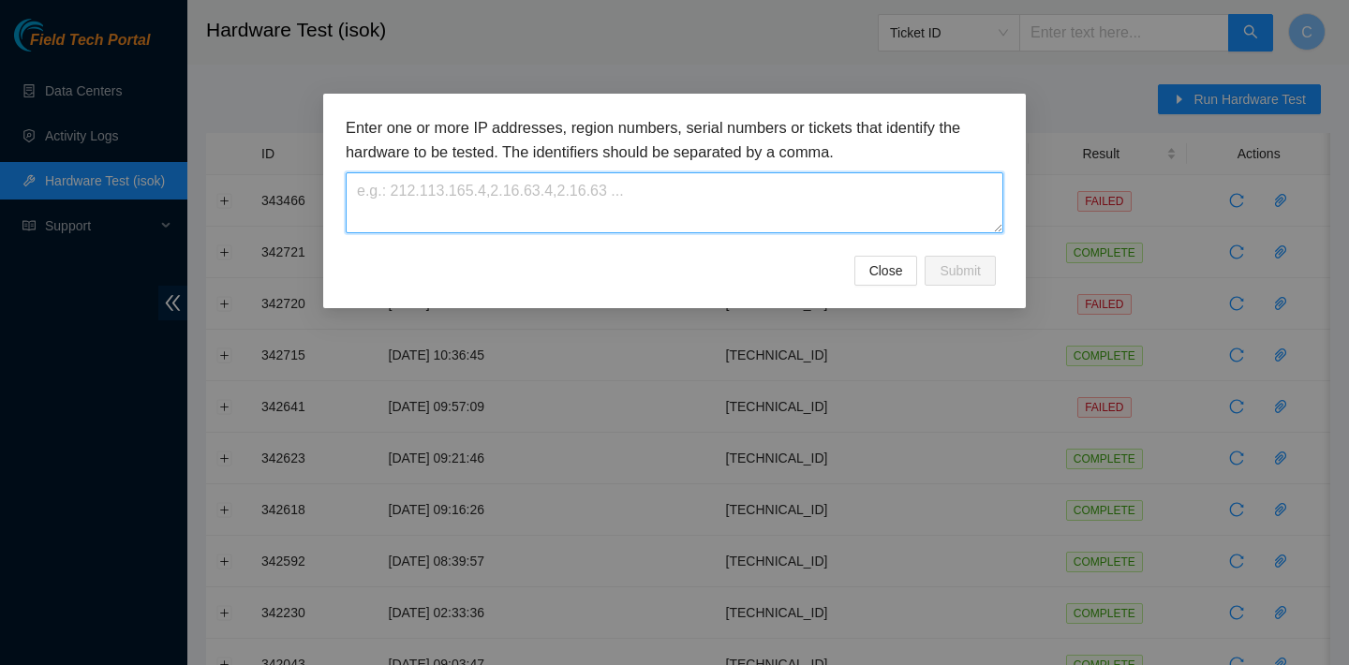
click at [872, 196] on textarea at bounding box center [675, 202] width 658 height 61
paste textarea "[TECHNICAL_ID]"
type textarea "[TECHNICAL_ID]"
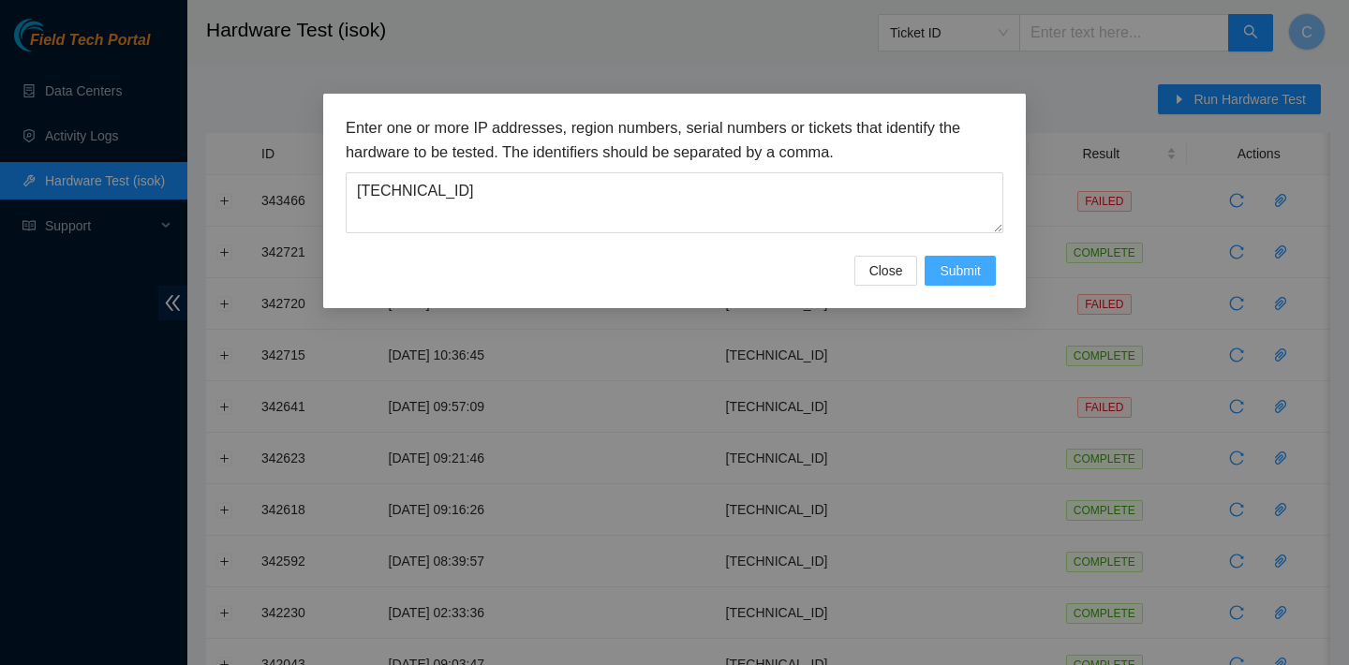
click at [990, 279] on button "Submit" at bounding box center [960, 271] width 71 height 30
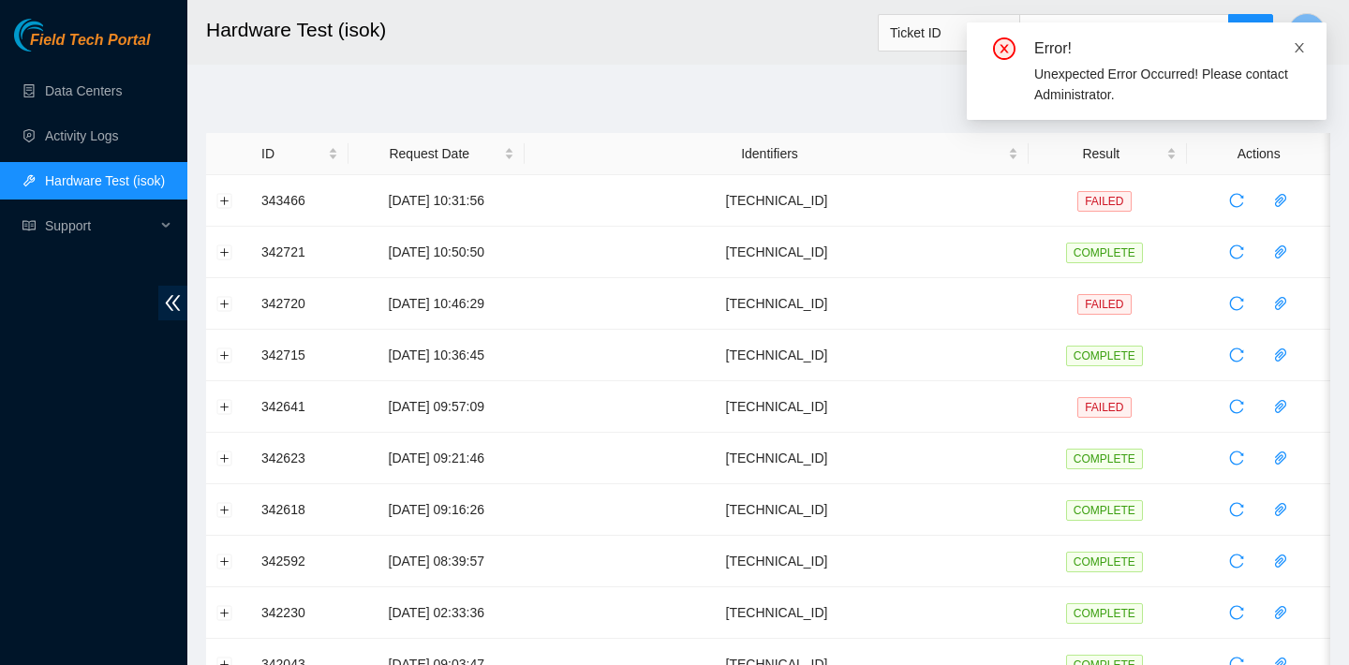
click at [1296, 42] on icon "close" at bounding box center [1299, 47] width 13 height 13
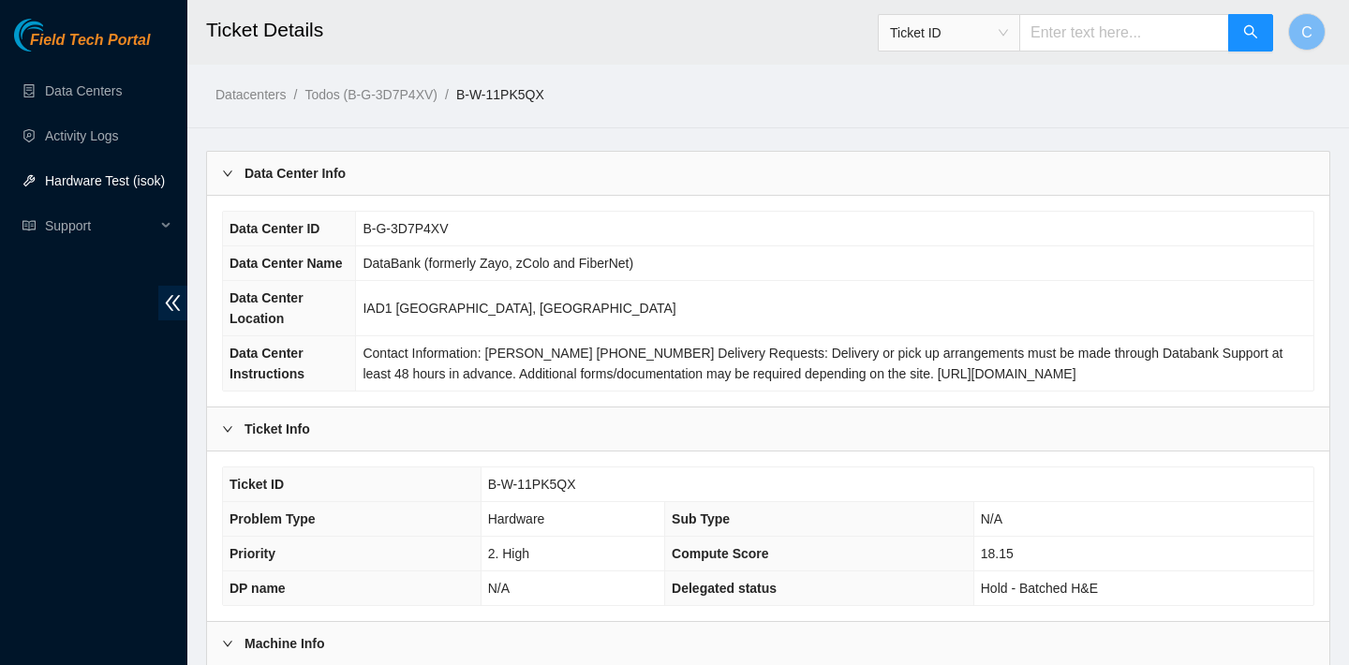
scroll to position [606, 0]
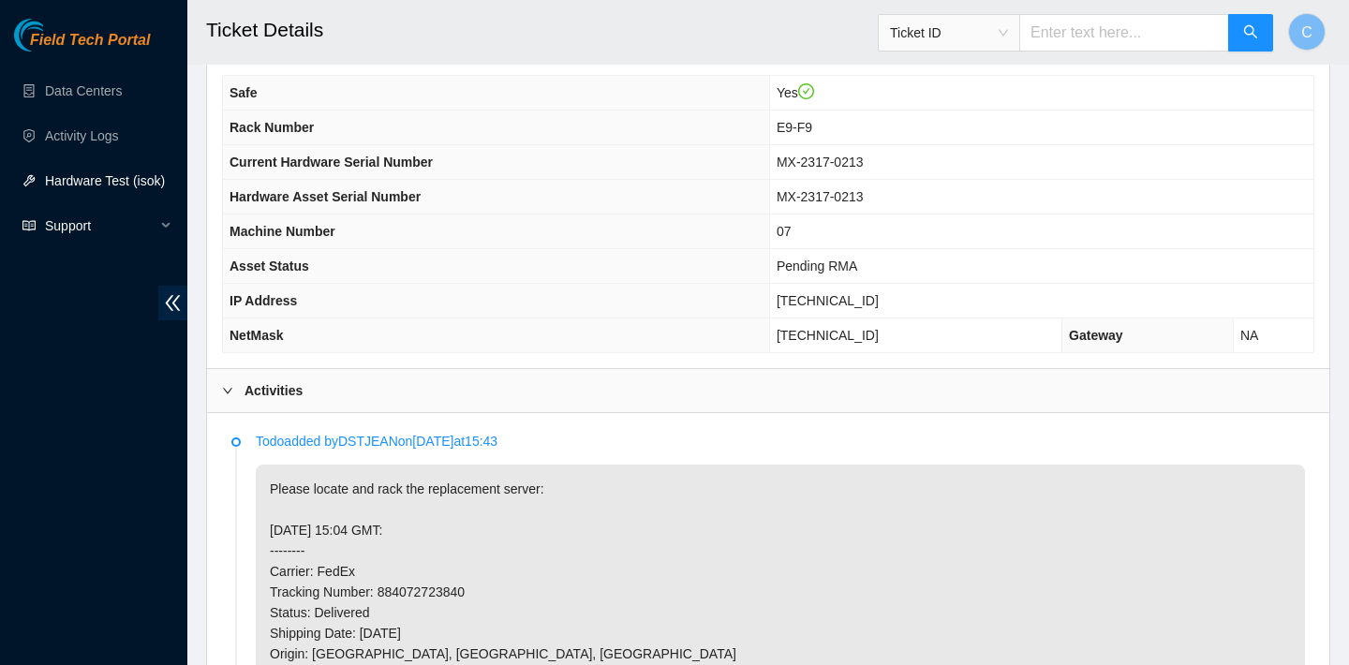
click at [111, 185] on link "Hardware Test (isok)" at bounding box center [105, 180] width 120 height 15
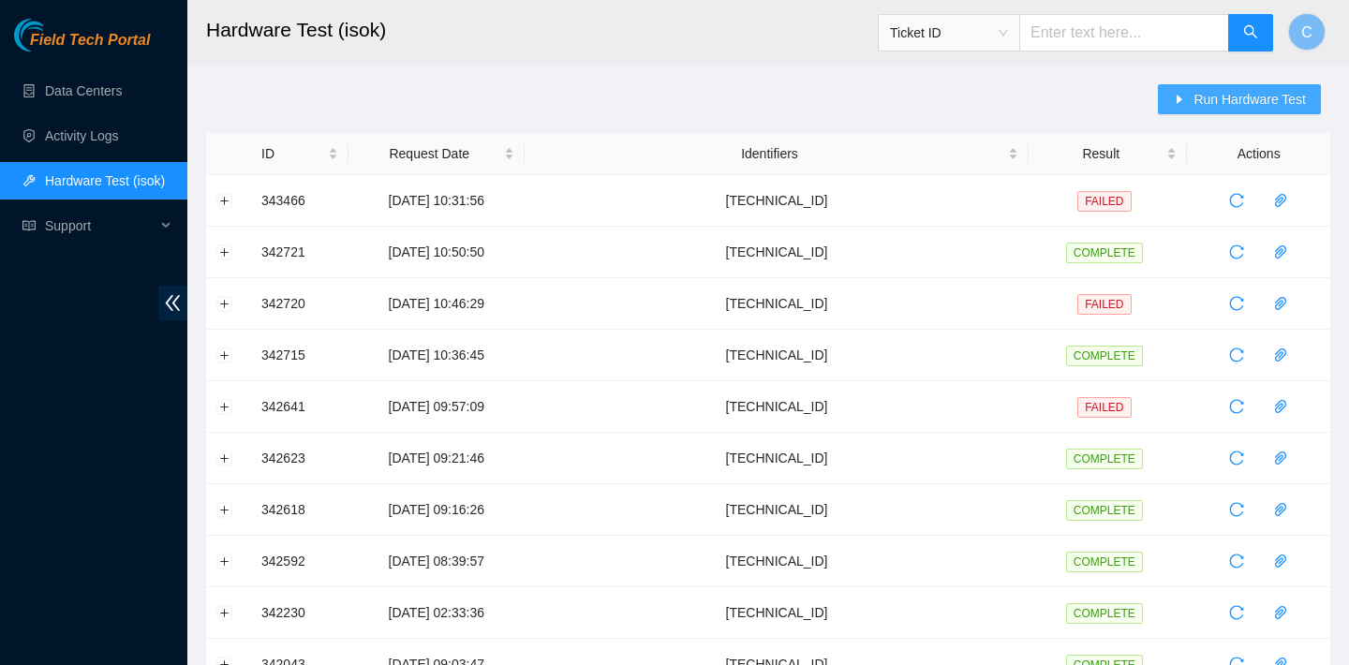
click at [1179, 93] on icon "caret-right" at bounding box center [1179, 99] width 13 height 13
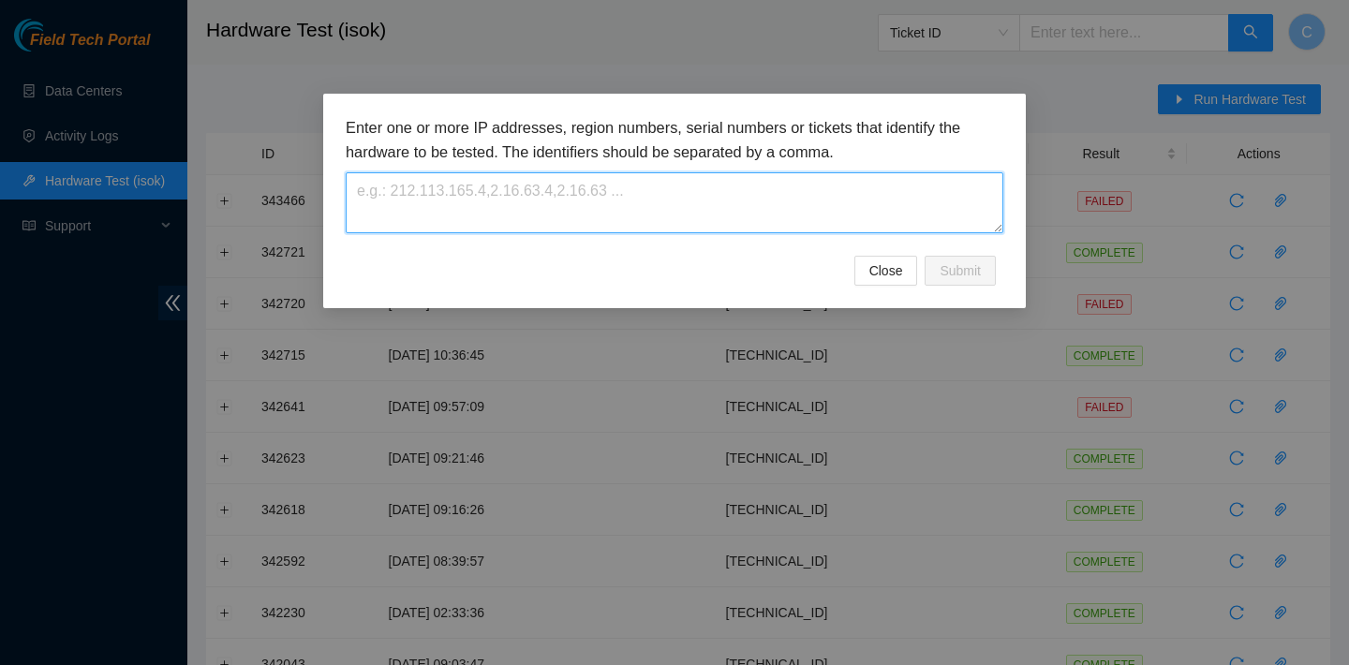
click at [940, 215] on textarea at bounding box center [675, 202] width 658 height 61
paste textarea "[TECHNICAL_ID]"
type textarea "[TECHNICAL_ID]"
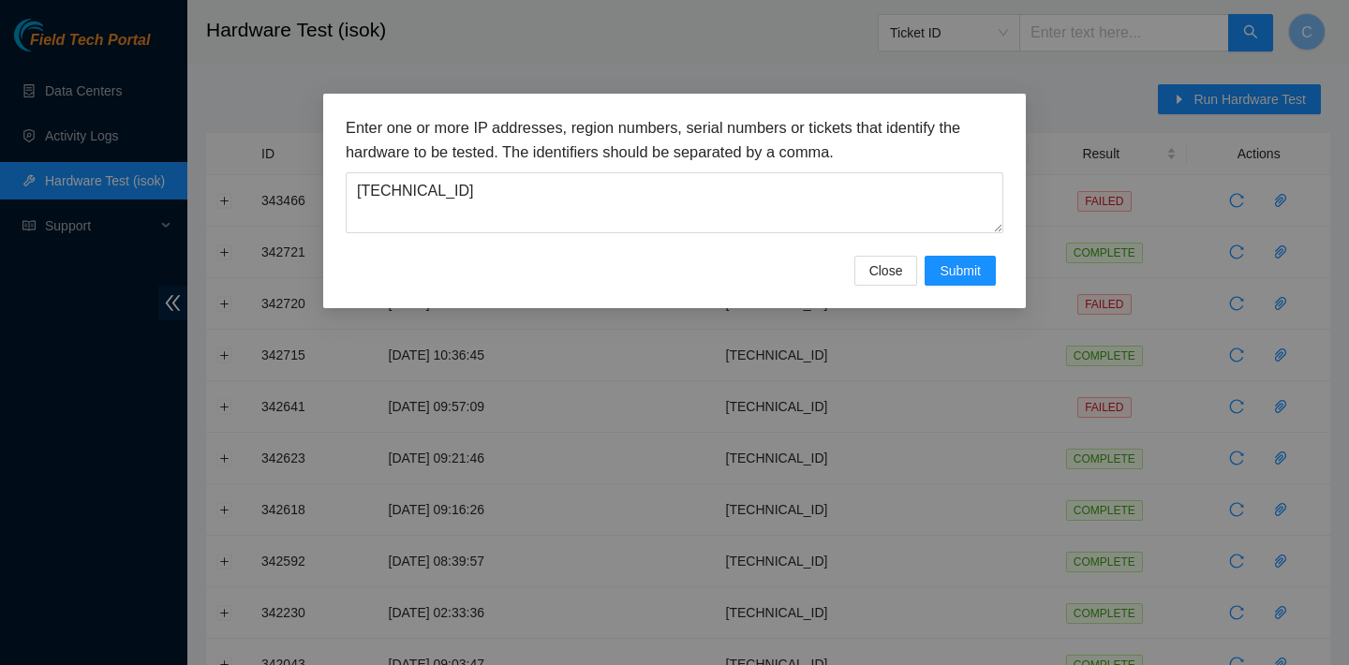
click at [964, 286] on div "Enter one or more IP addresses, region numbers, serial numbers or tickets that …" at bounding box center [674, 201] width 703 height 215
click at [957, 273] on span "Submit" at bounding box center [960, 270] width 41 height 21
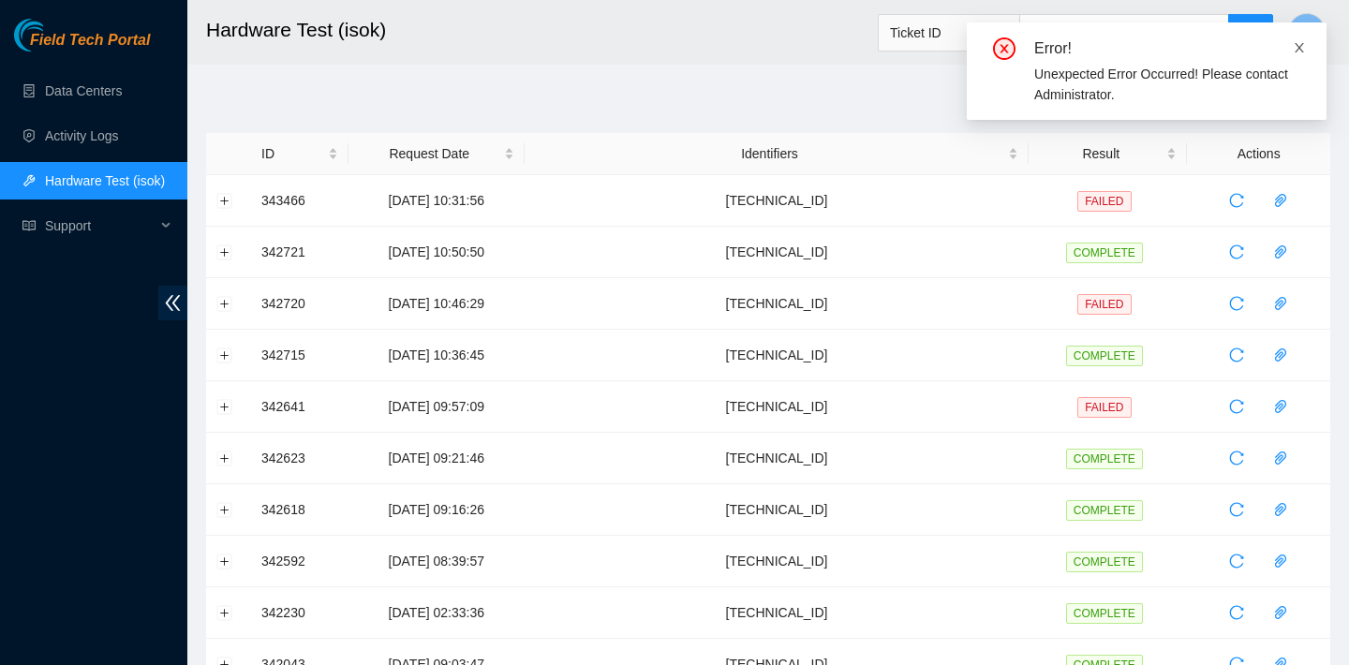
click at [1296, 56] on link at bounding box center [1299, 47] width 13 height 21
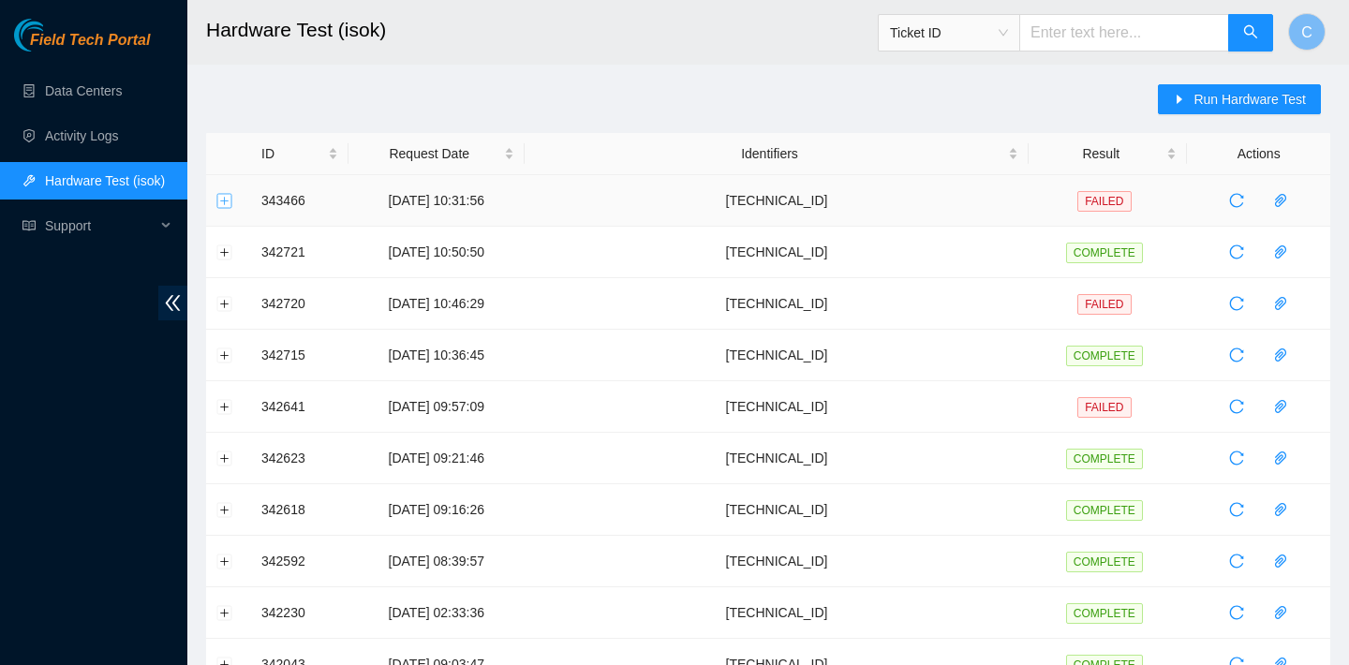
click at [223, 202] on button "Expand row" at bounding box center [224, 200] width 15 height 15
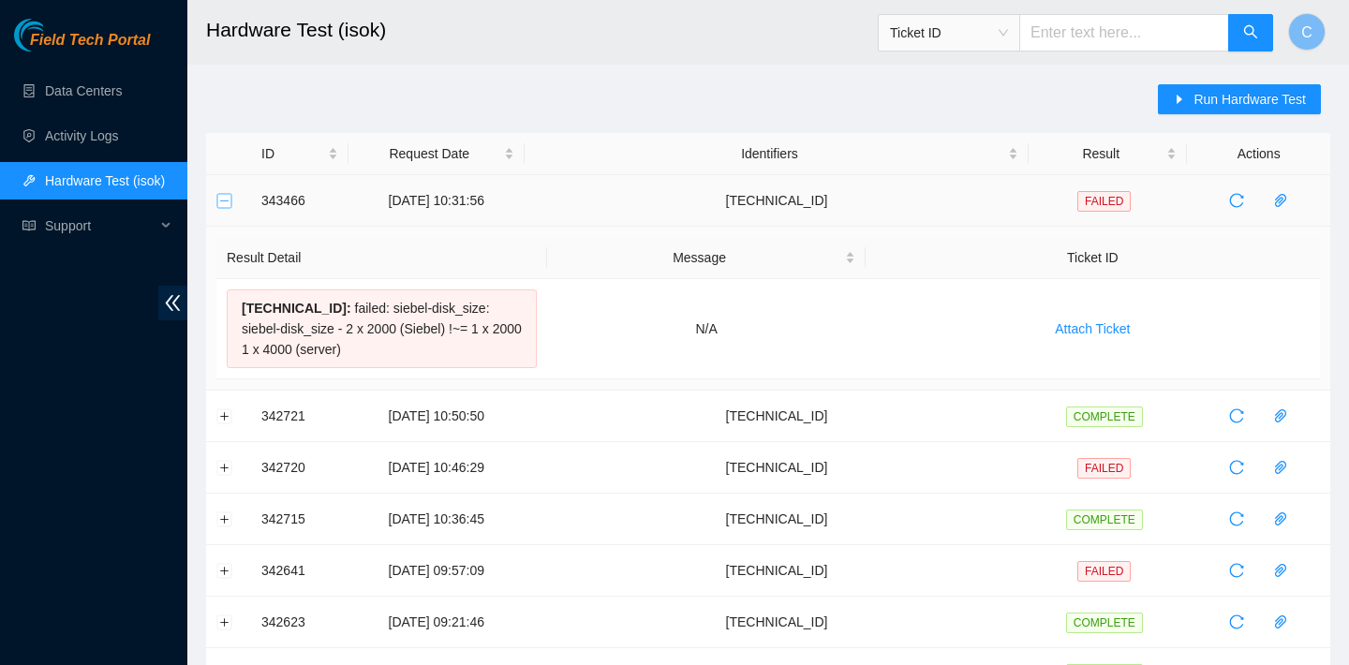
click at [223, 202] on button "Collapse row" at bounding box center [224, 200] width 15 height 15
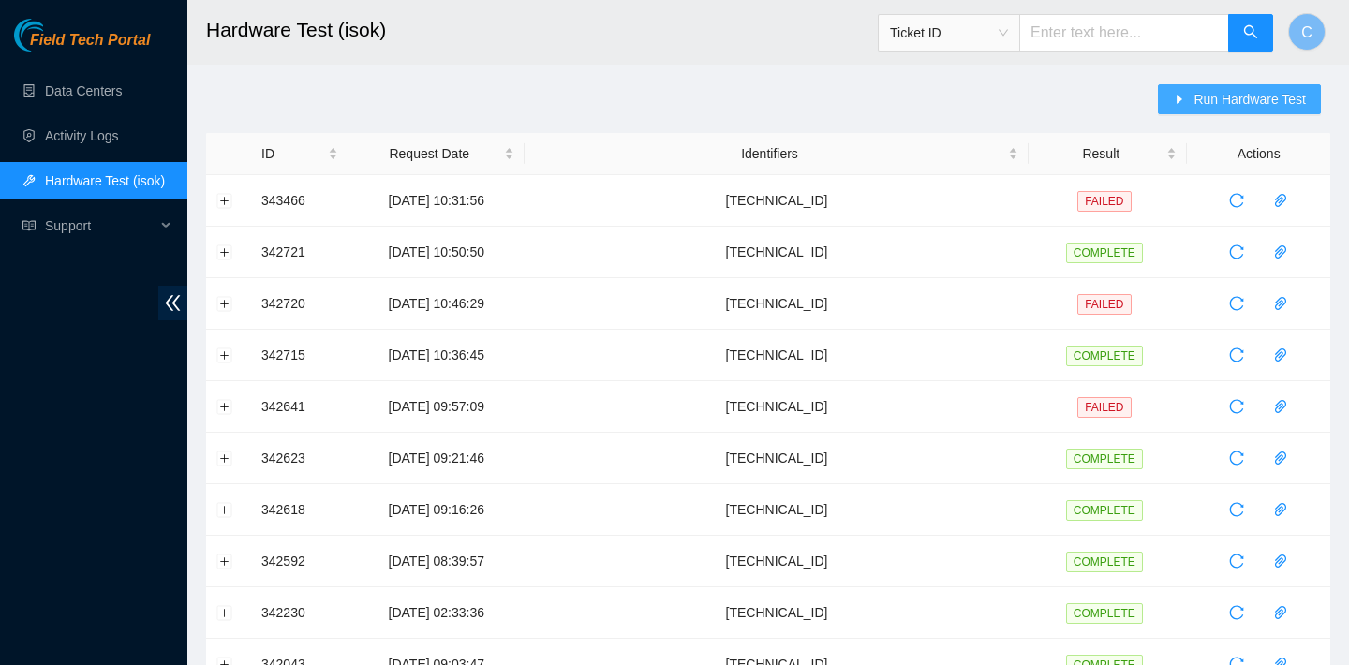
click at [1170, 101] on button "Run Hardware Test" at bounding box center [1239, 99] width 163 height 30
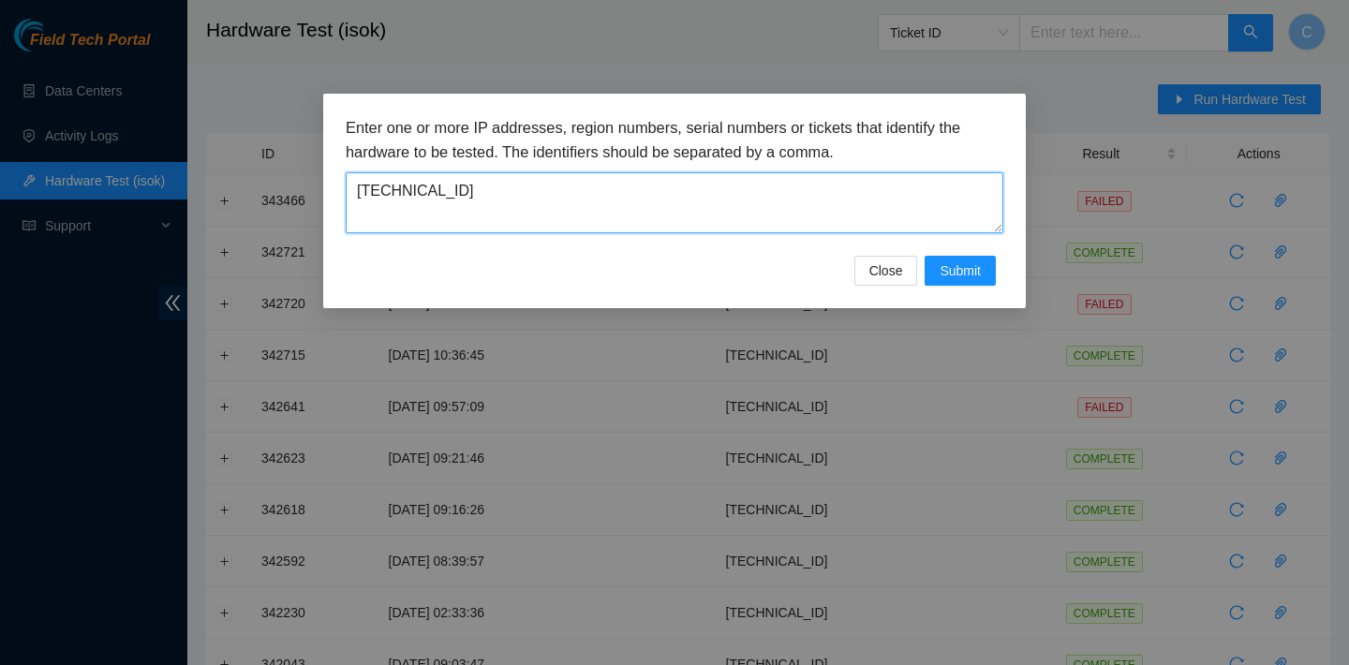
click at [915, 172] on textarea "[TECHNICAL_ID]" at bounding box center [675, 202] width 658 height 61
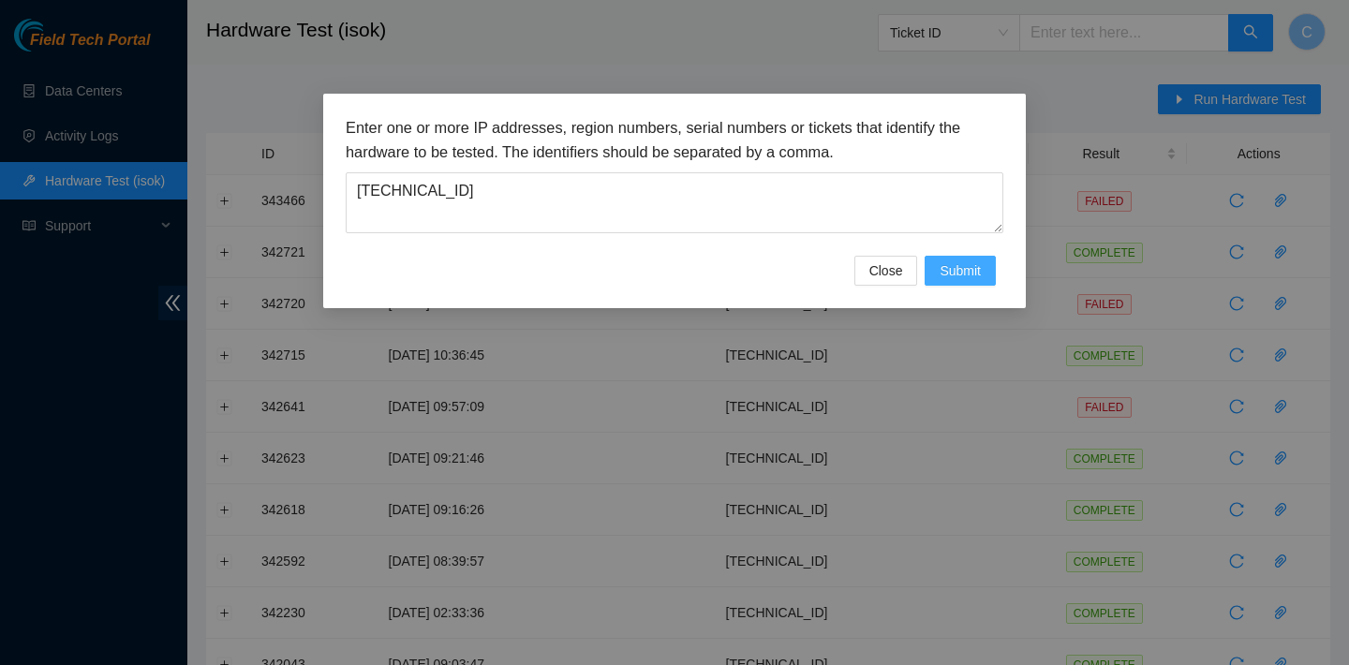
click at [951, 264] on span "Submit" at bounding box center [960, 270] width 41 height 21
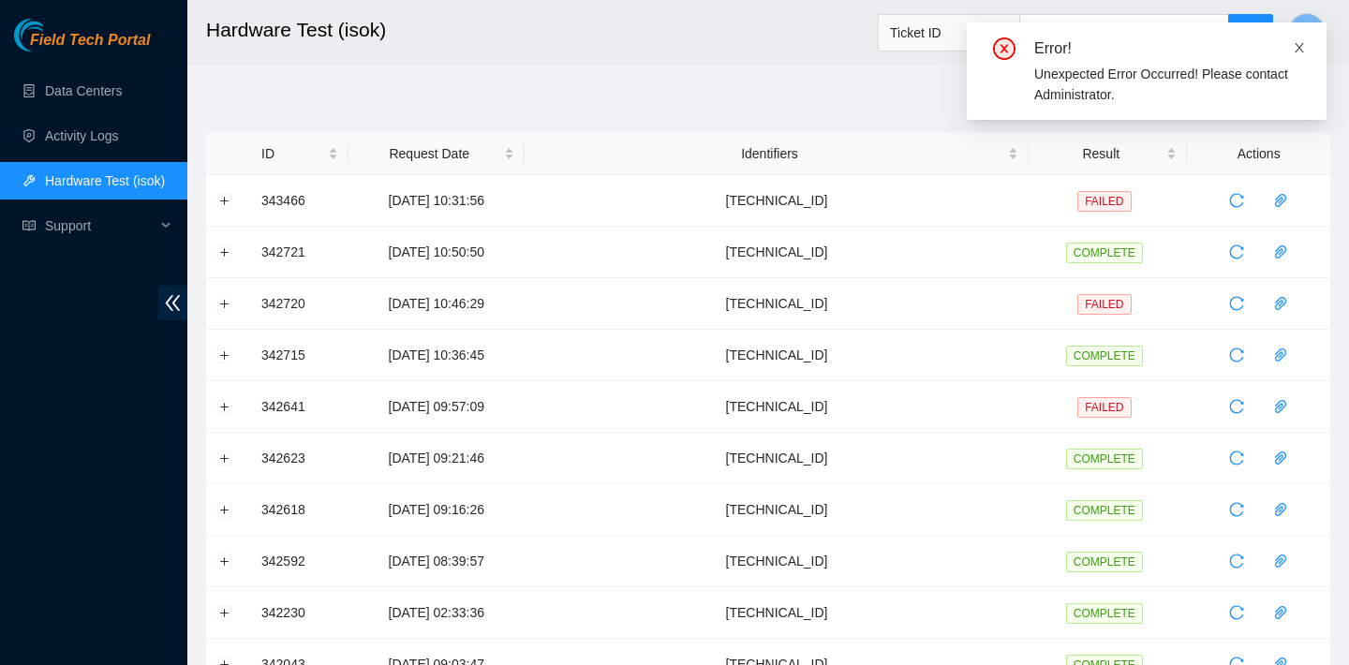
click at [1299, 47] on icon "close" at bounding box center [1299, 47] width 9 height 9
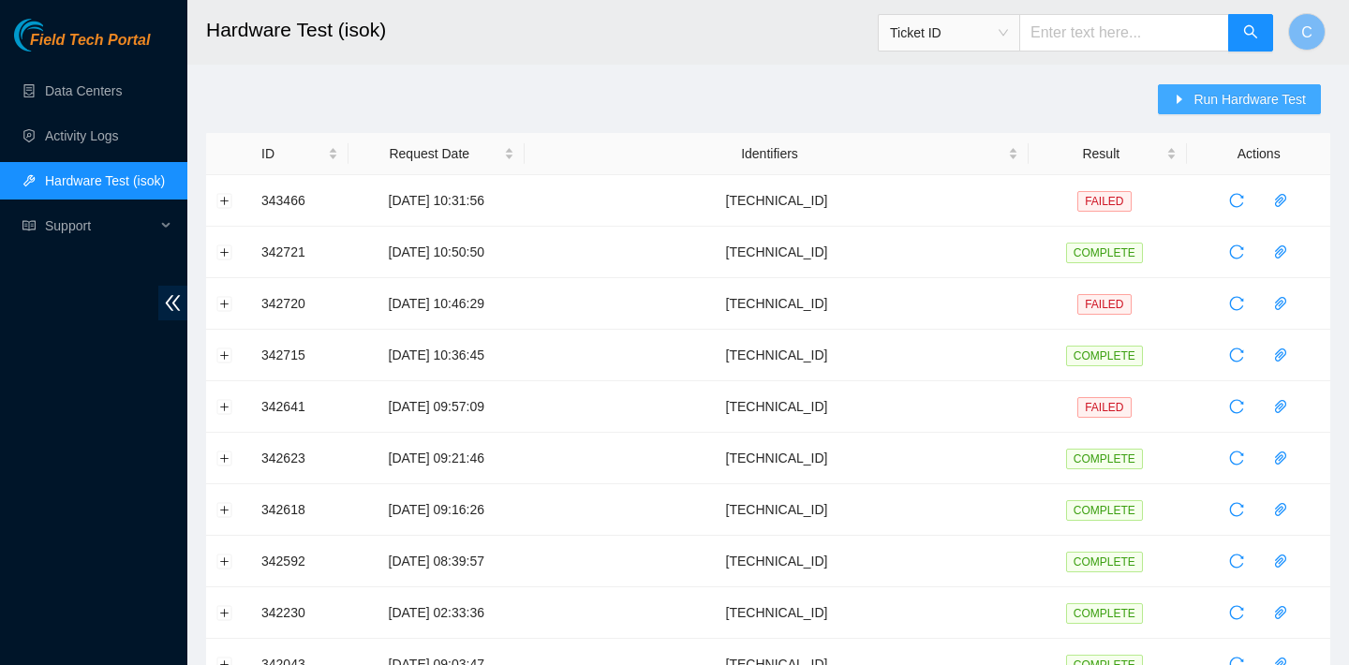
click at [1164, 97] on button "Run Hardware Test" at bounding box center [1239, 99] width 163 height 30
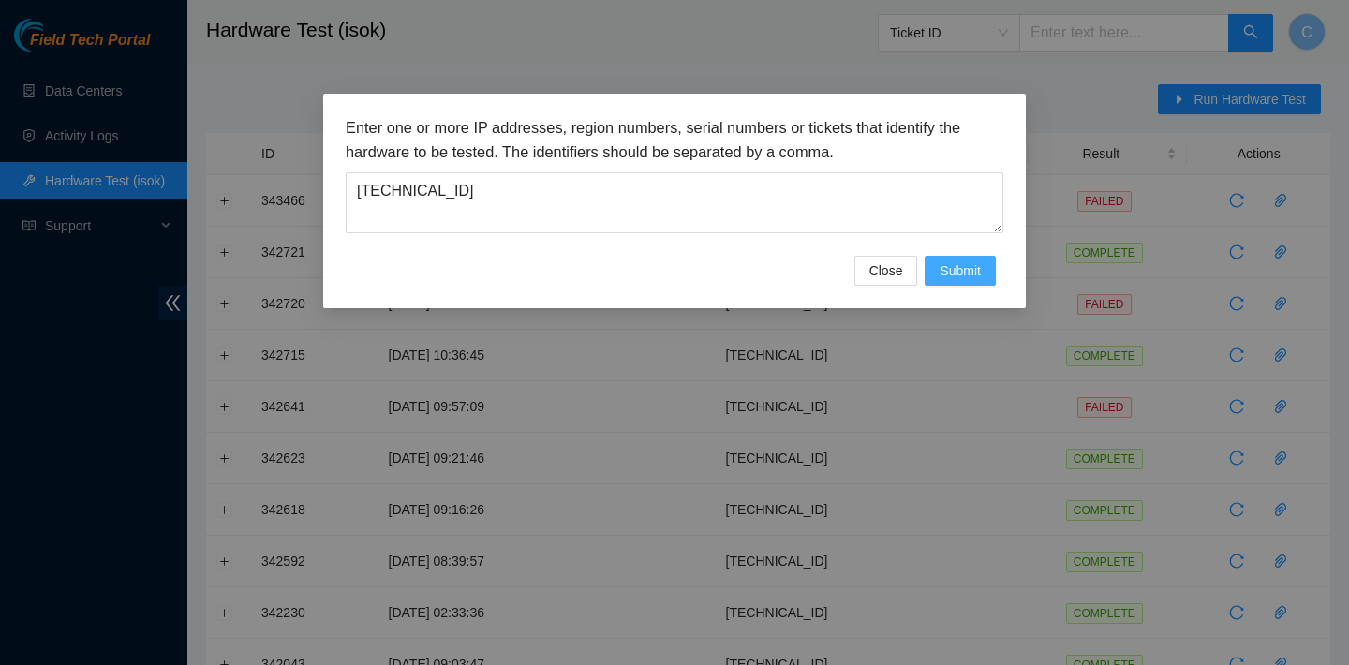
click at [973, 258] on button "Submit" at bounding box center [960, 271] width 71 height 30
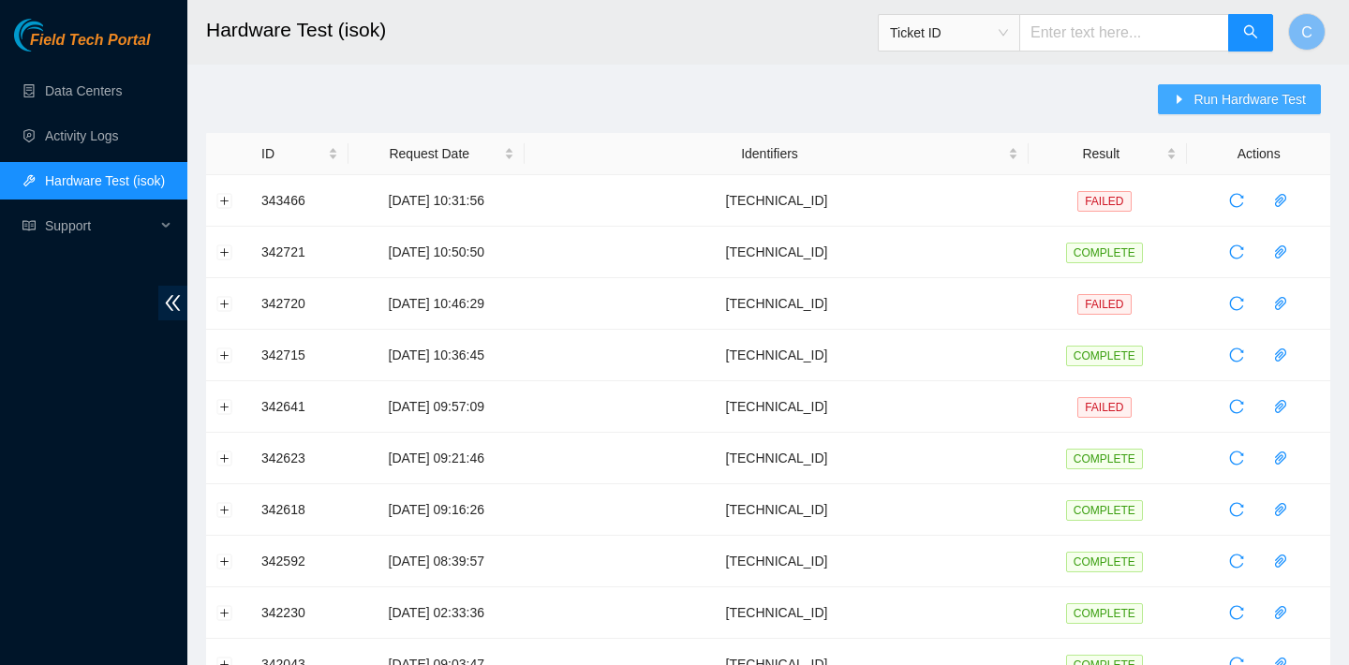
click at [1298, 105] on span "Run Hardware Test" at bounding box center [1249, 99] width 112 height 21
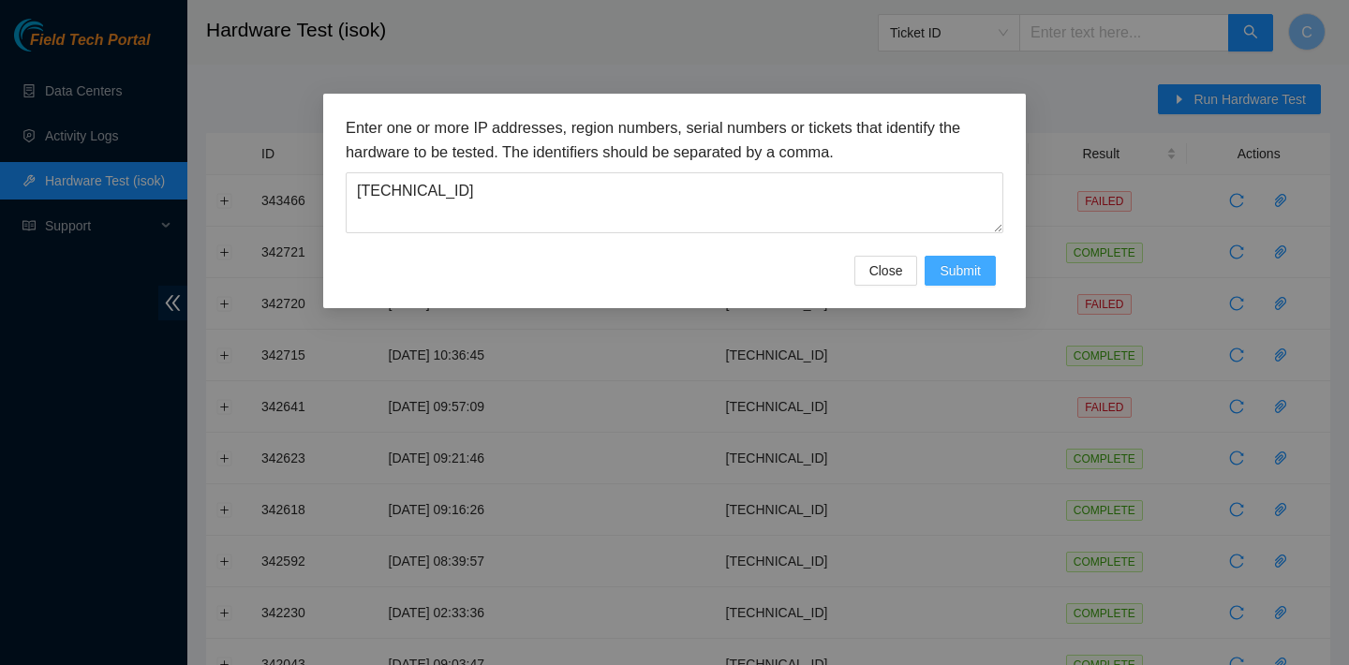
click at [963, 272] on span "Submit" at bounding box center [960, 270] width 41 height 21
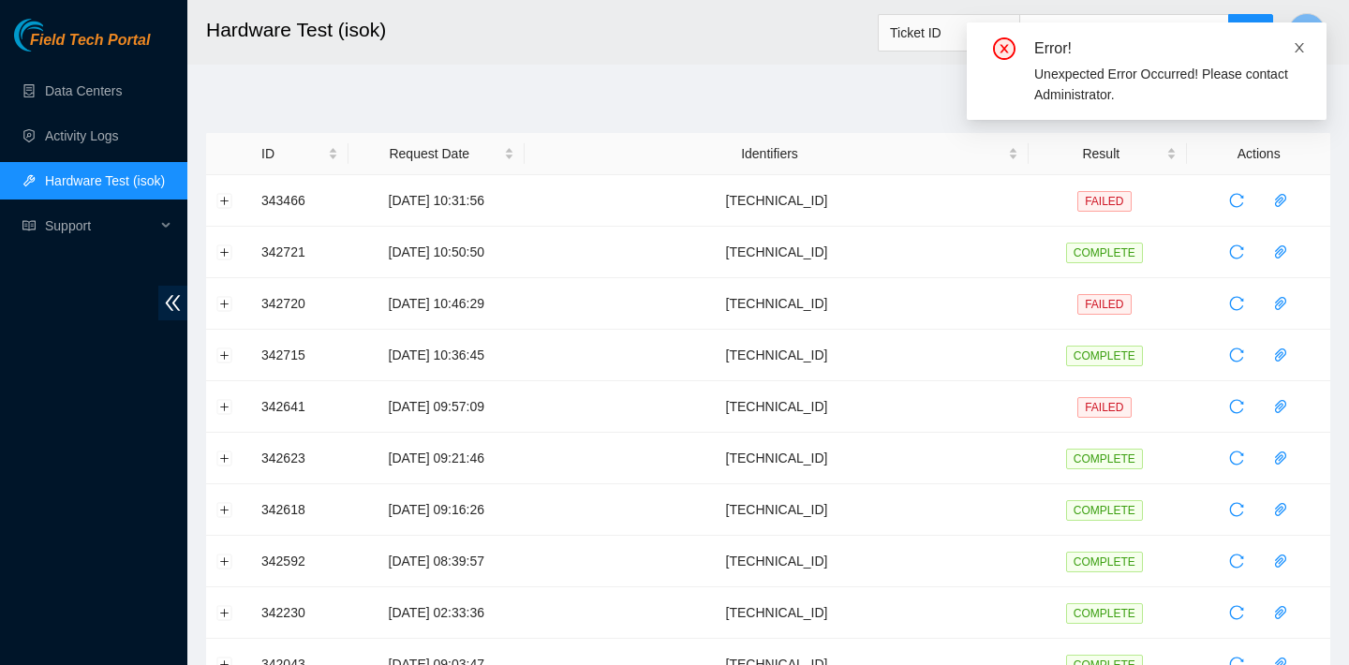
click at [1300, 40] on span at bounding box center [1299, 47] width 13 height 15
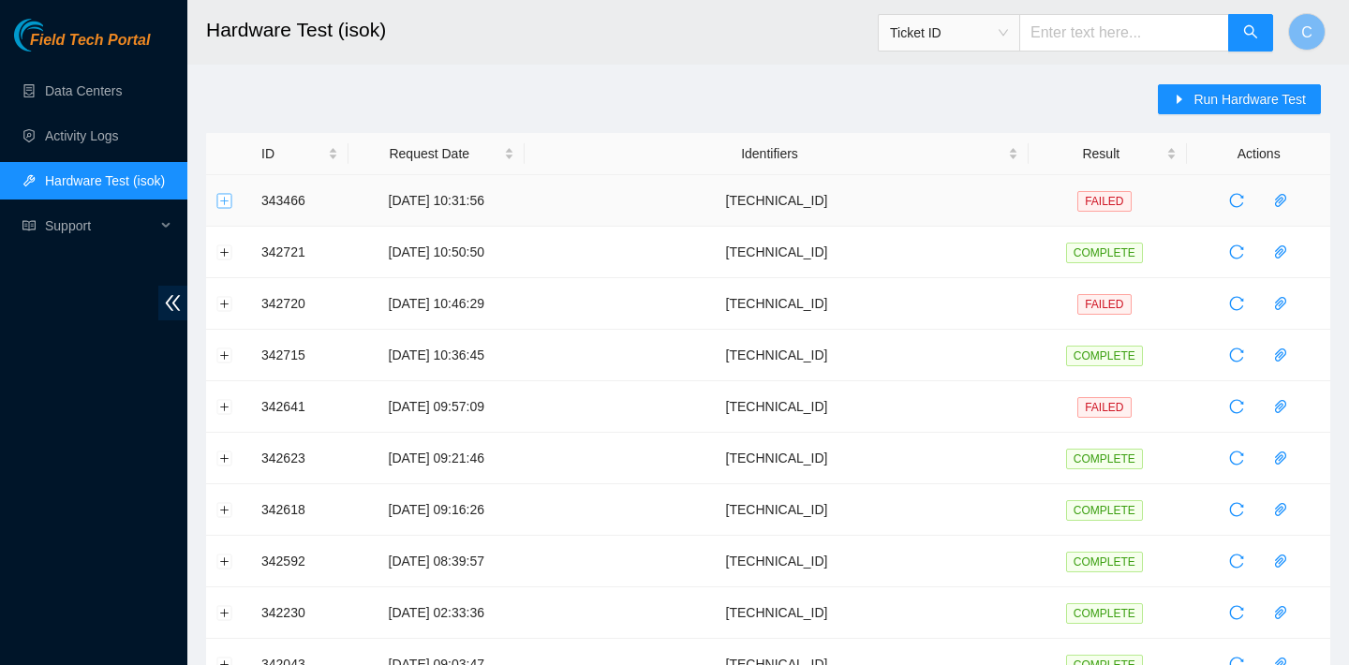
click at [225, 201] on button "Expand row" at bounding box center [224, 200] width 15 height 15
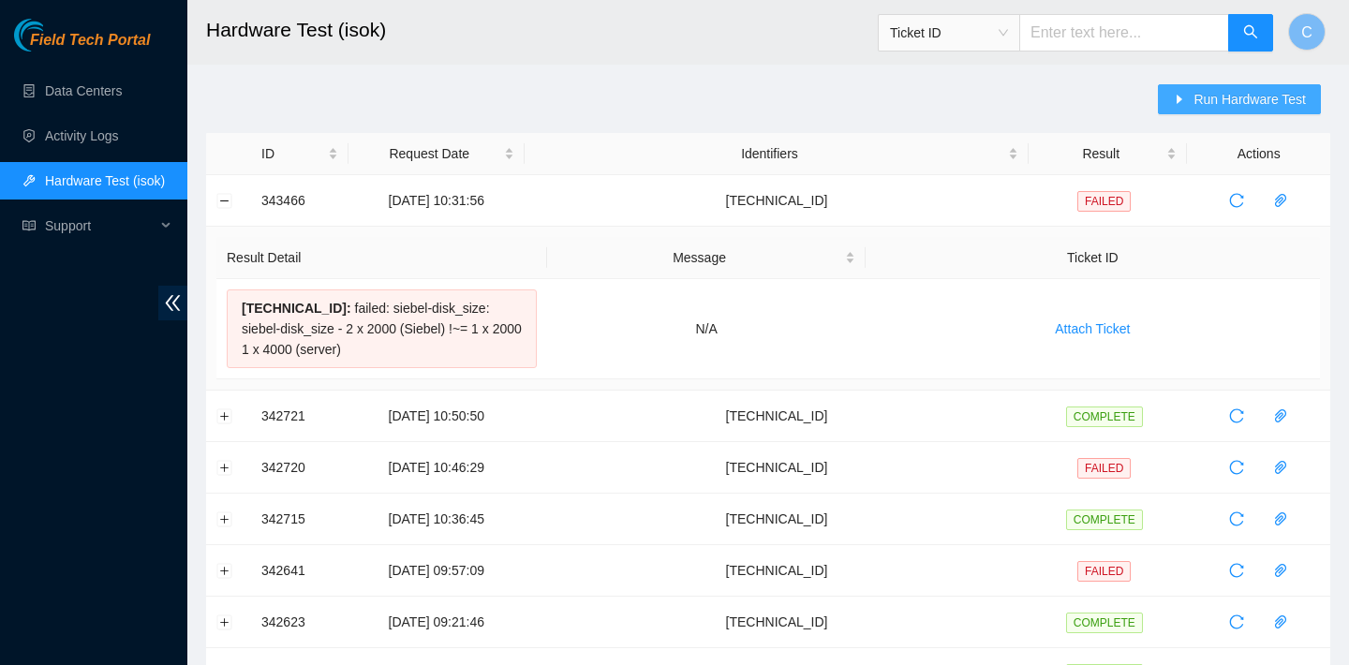
click at [1231, 101] on span "Run Hardware Test" at bounding box center [1249, 99] width 112 height 21
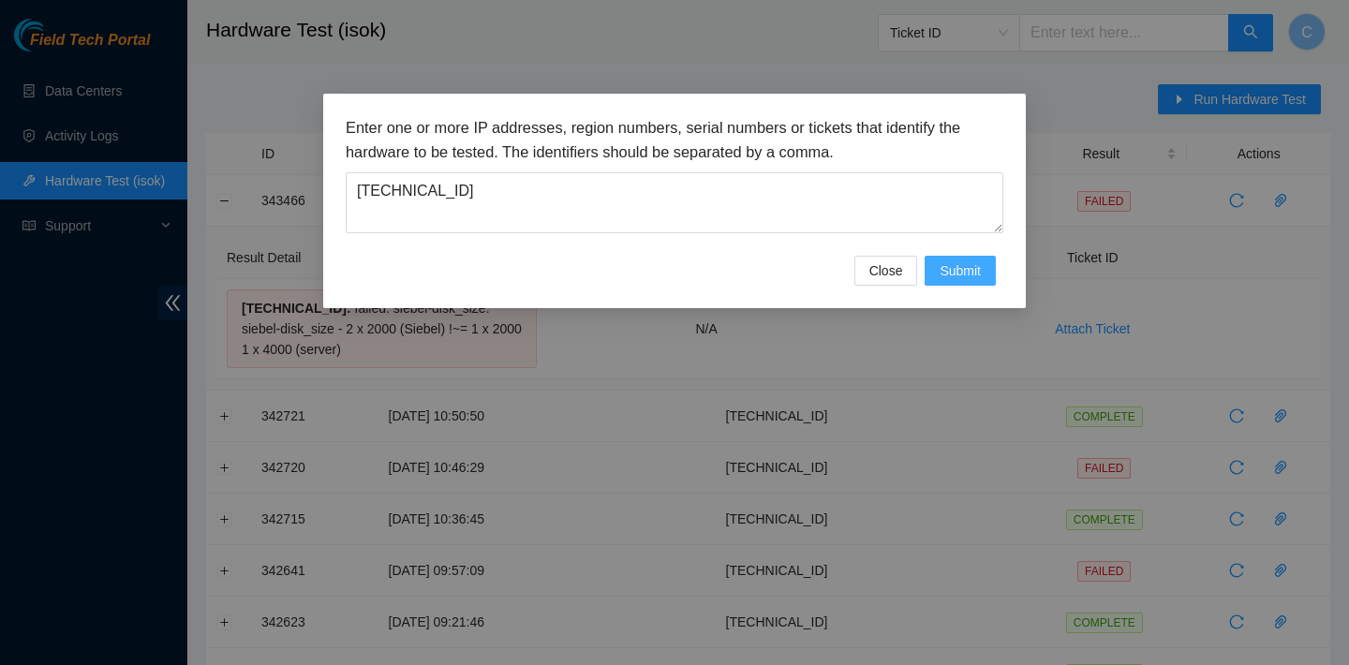
click at [968, 269] on span "Submit" at bounding box center [960, 270] width 41 height 21
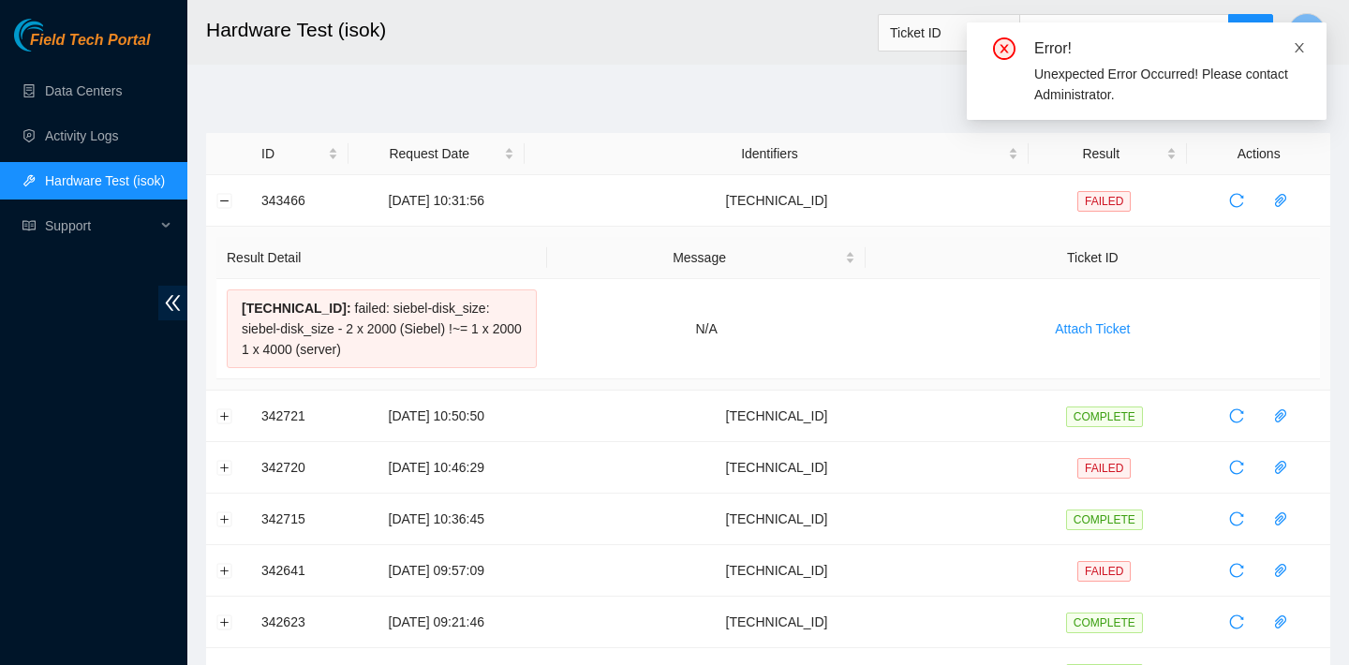
click at [1294, 47] on icon "close" at bounding box center [1299, 47] width 13 height 13
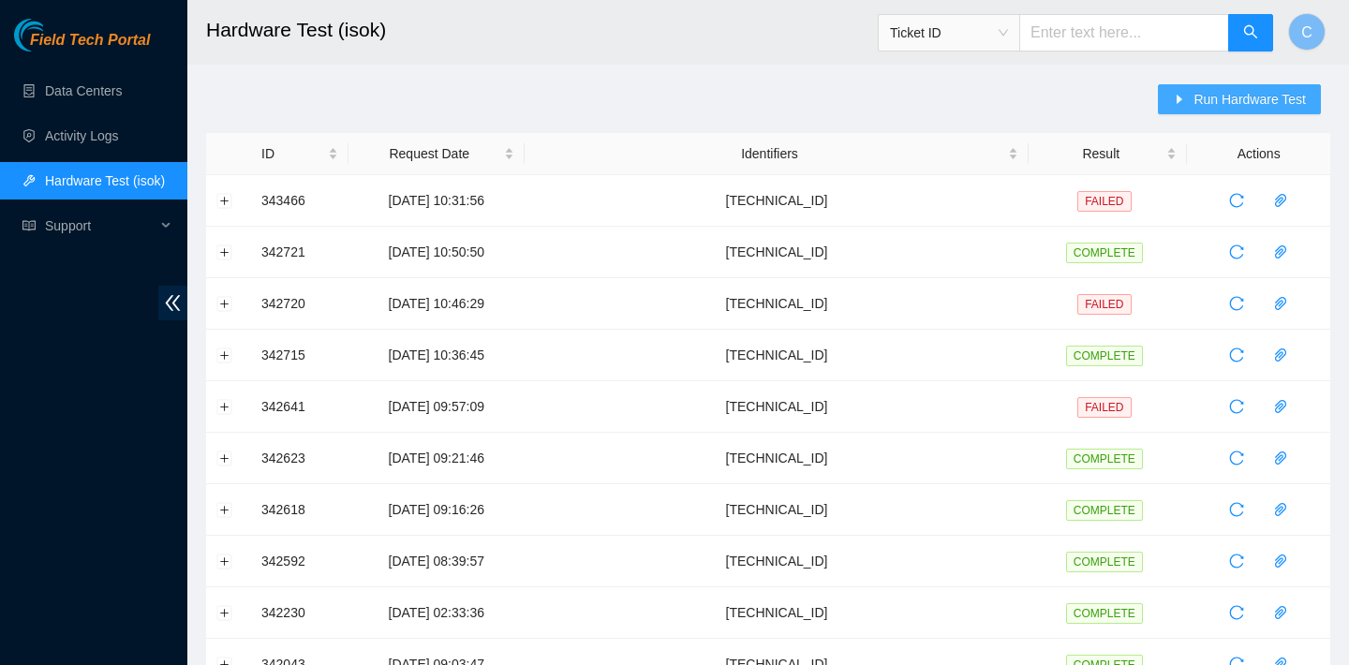
click at [1225, 110] on button "Run Hardware Test" at bounding box center [1239, 99] width 163 height 30
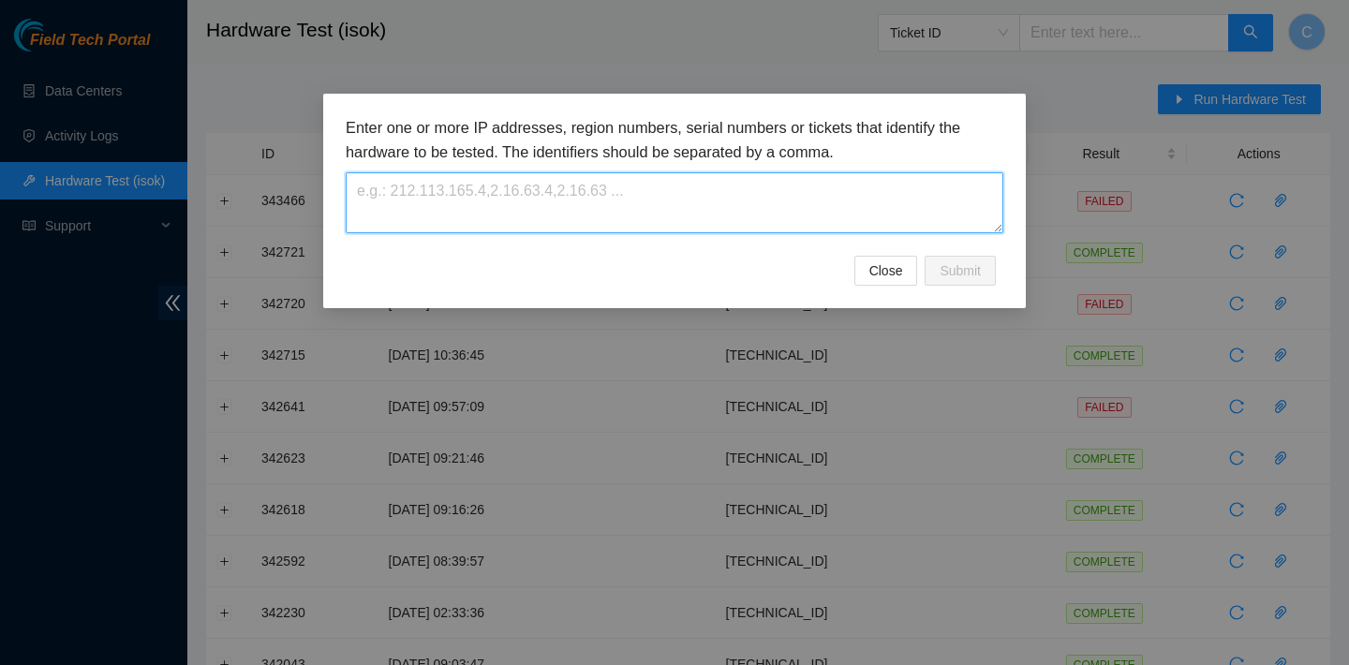
click at [826, 216] on textarea at bounding box center [675, 202] width 658 height 61
paste textarea "[TECHNICAL_ID]"
type textarea "[TECHNICAL_ID]"
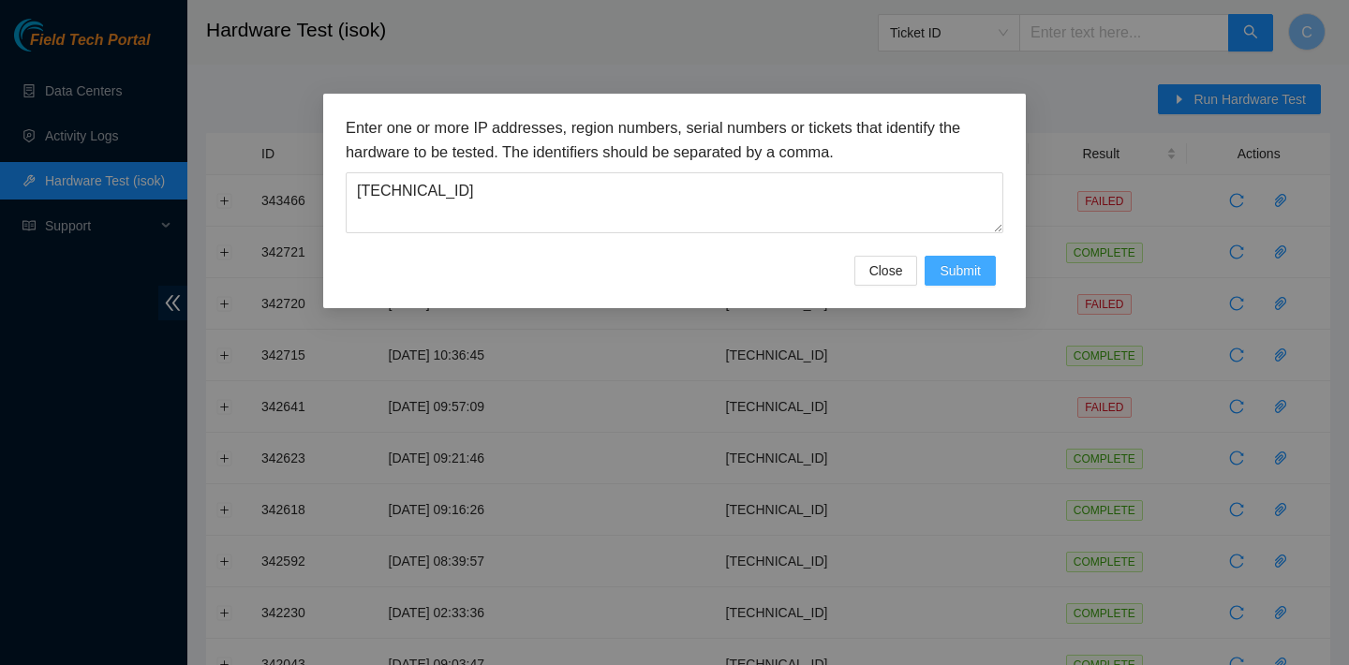
click at [955, 281] on button "Submit" at bounding box center [960, 271] width 71 height 30
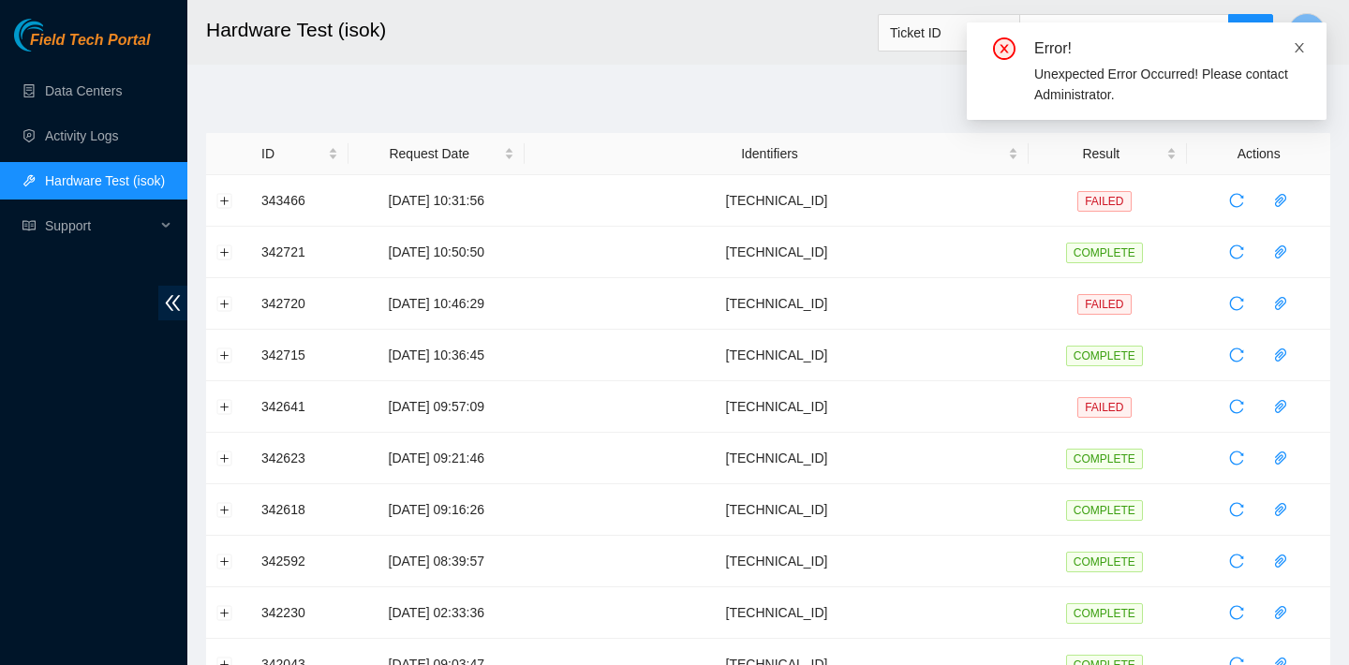
click at [1296, 43] on icon "close" at bounding box center [1299, 47] width 9 height 9
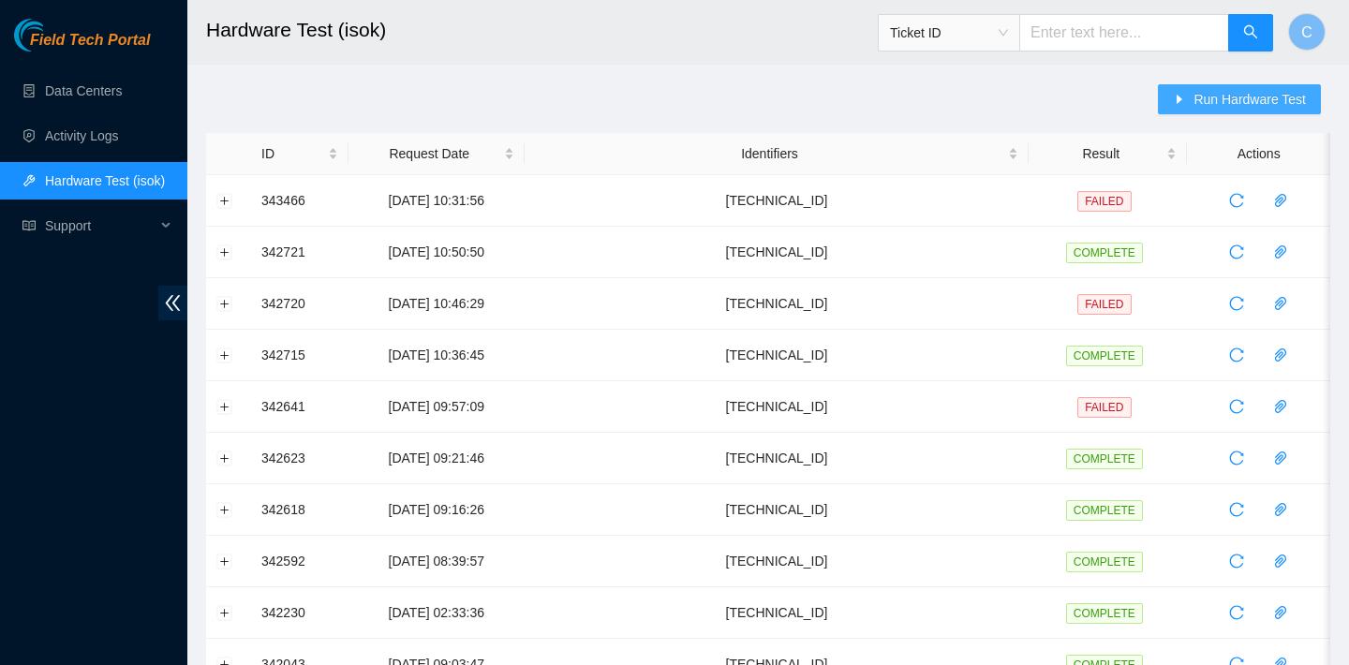
click at [1266, 95] on span "Run Hardware Test" at bounding box center [1249, 99] width 112 height 21
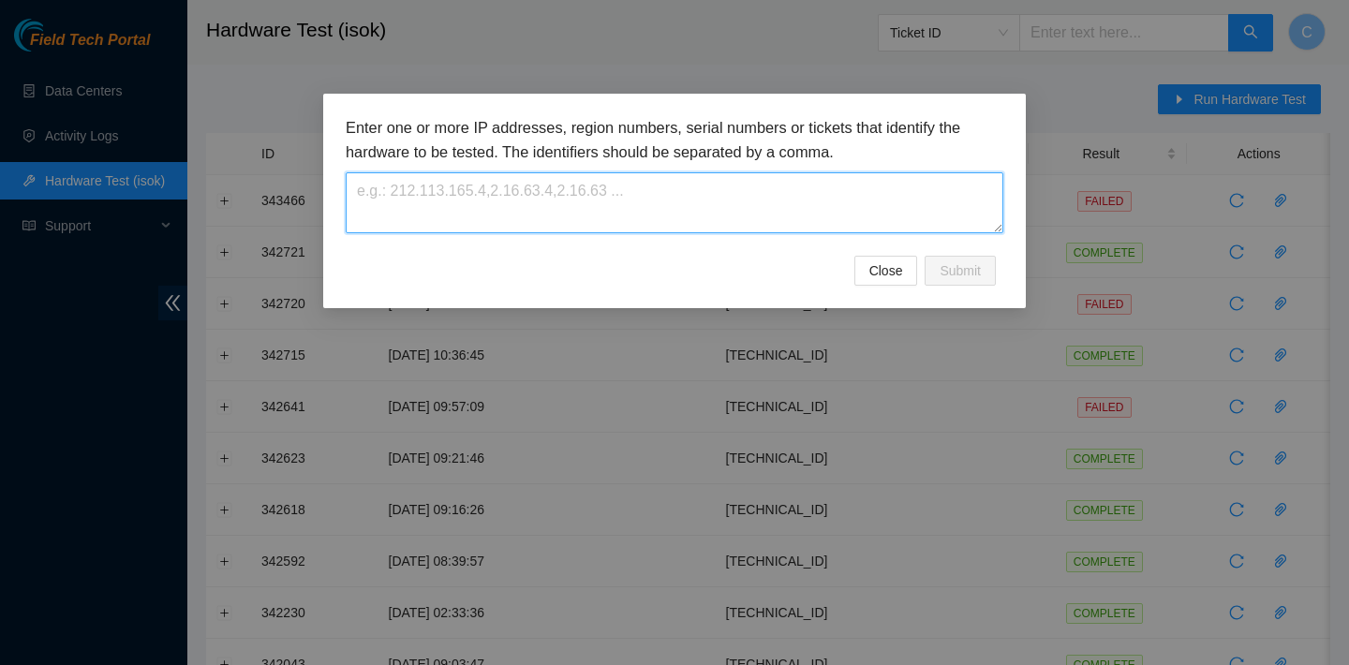
click at [940, 208] on textarea at bounding box center [675, 202] width 658 height 61
paste textarea "2.17.192.34"
type textarea "2.17.192.34"
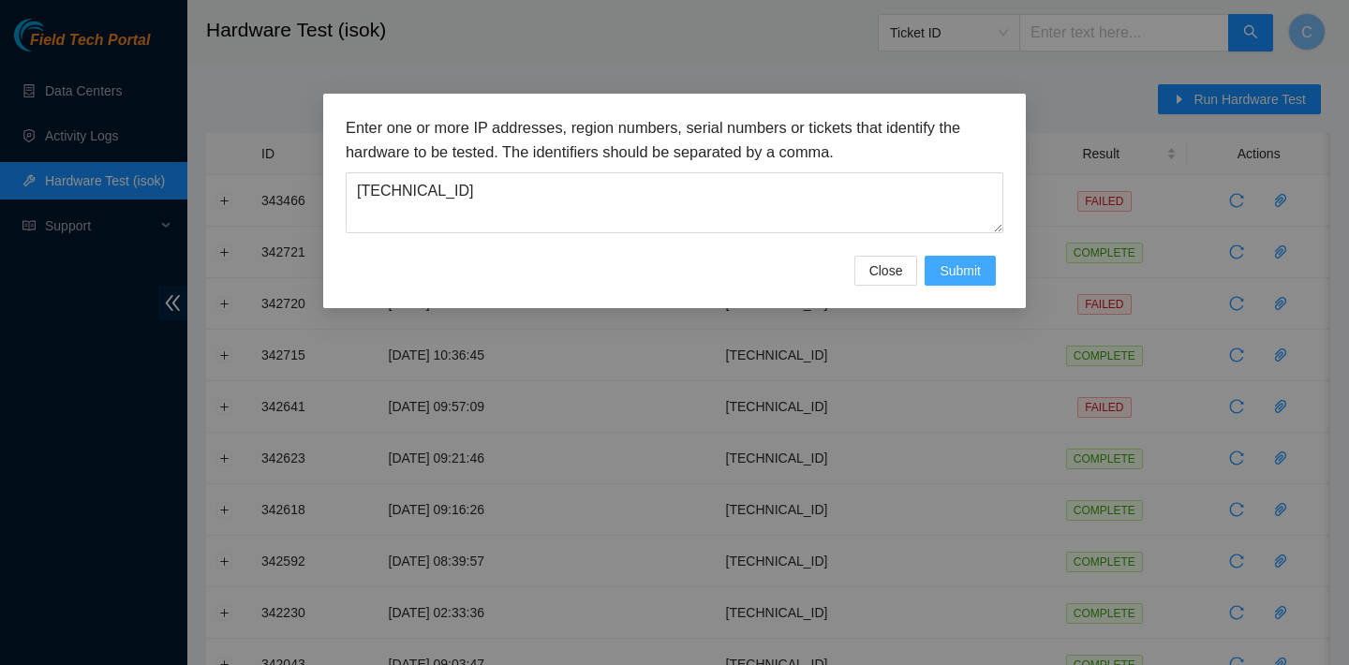
click at [962, 271] on span "Submit" at bounding box center [960, 270] width 41 height 21
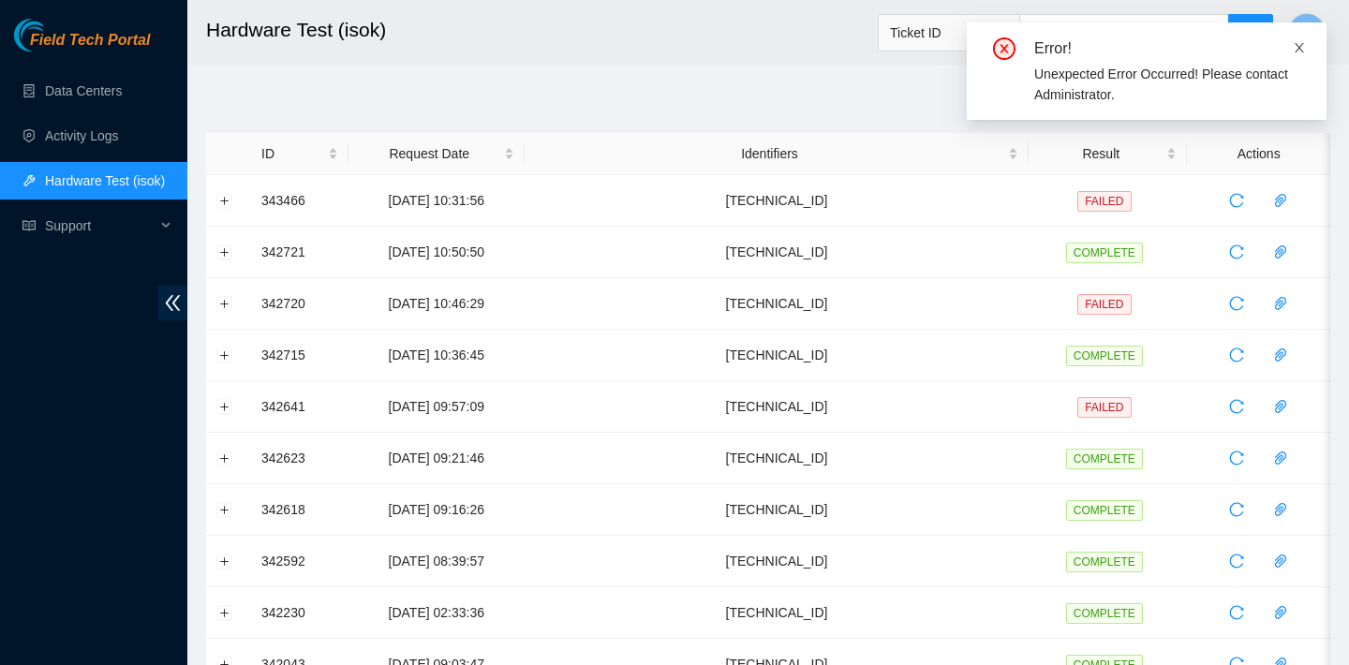
click at [1299, 48] on icon "close" at bounding box center [1299, 47] width 9 height 9
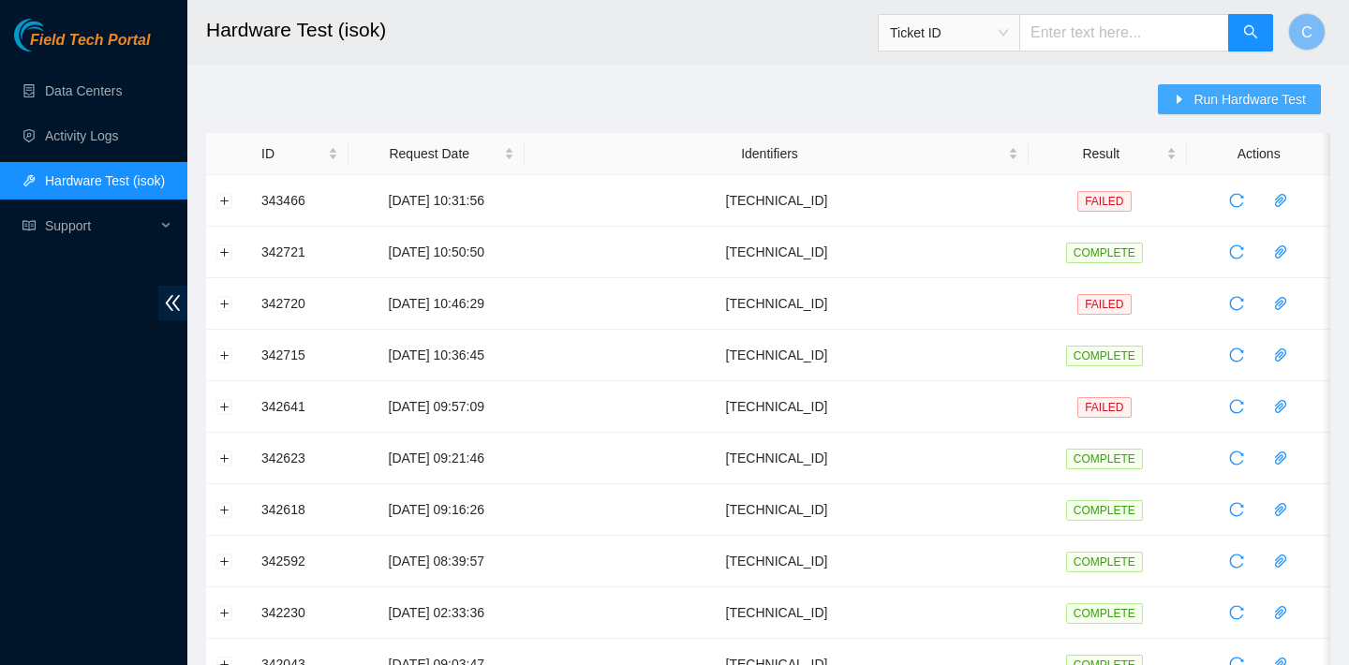
click at [1208, 89] on span "Run Hardware Test" at bounding box center [1249, 99] width 112 height 21
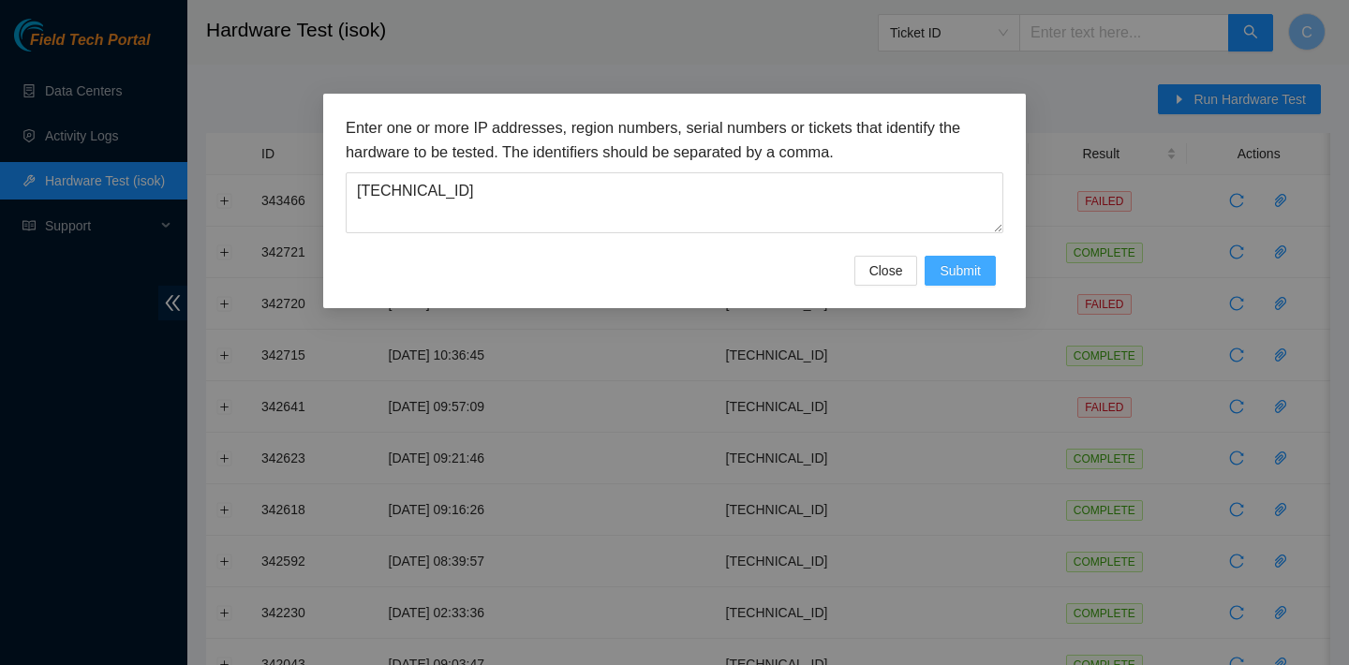
click at [970, 268] on span "Submit" at bounding box center [960, 270] width 41 height 21
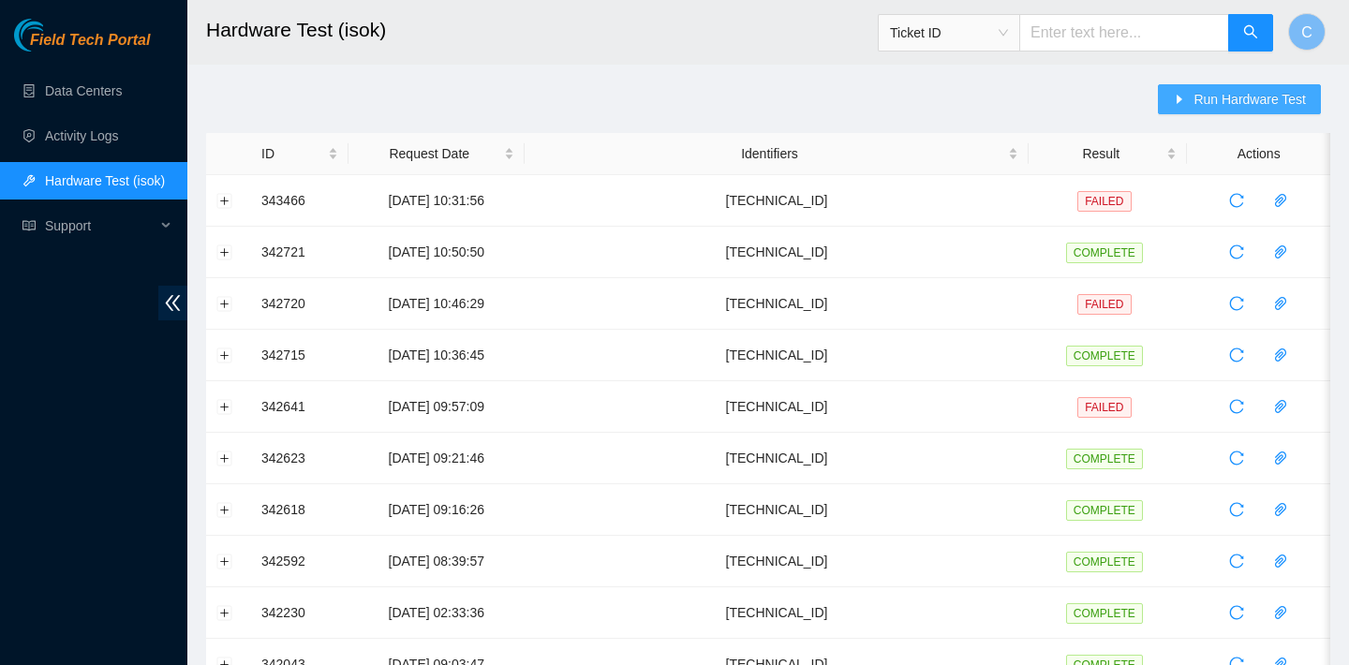
click at [1261, 89] on span "Run Hardware Test" at bounding box center [1249, 99] width 112 height 21
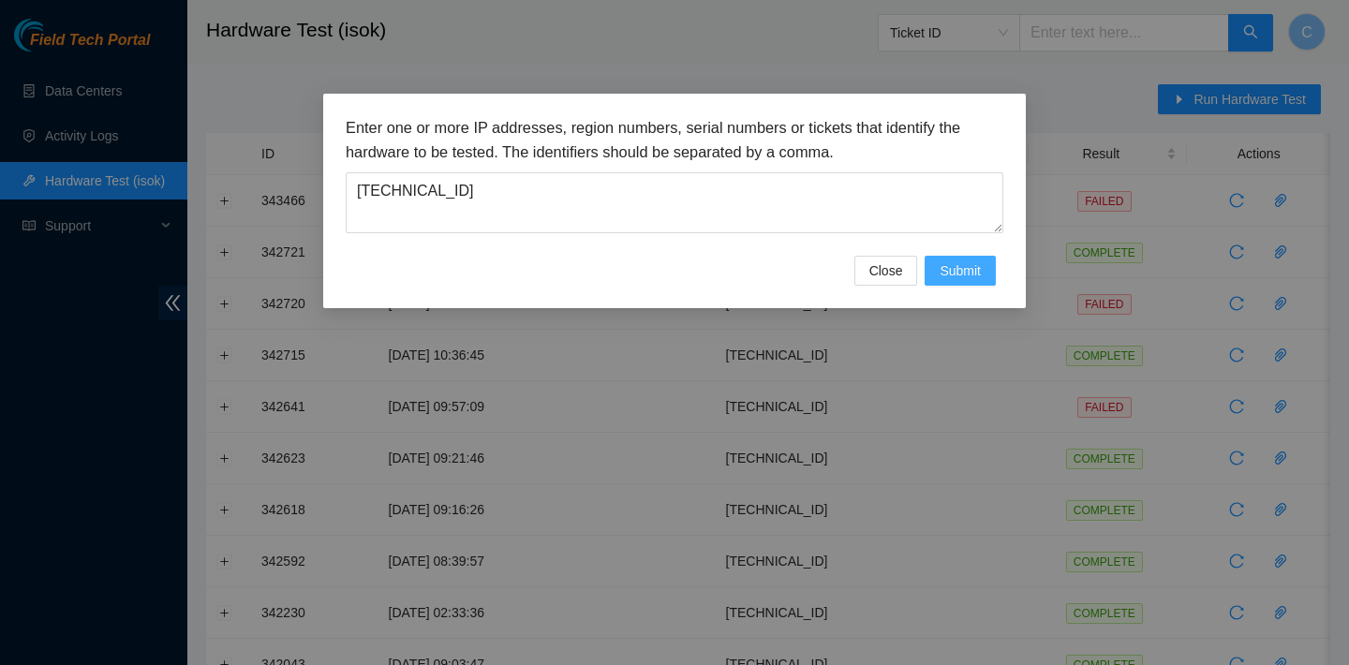
click at [966, 274] on span "Submit" at bounding box center [960, 270] width 41 height 21
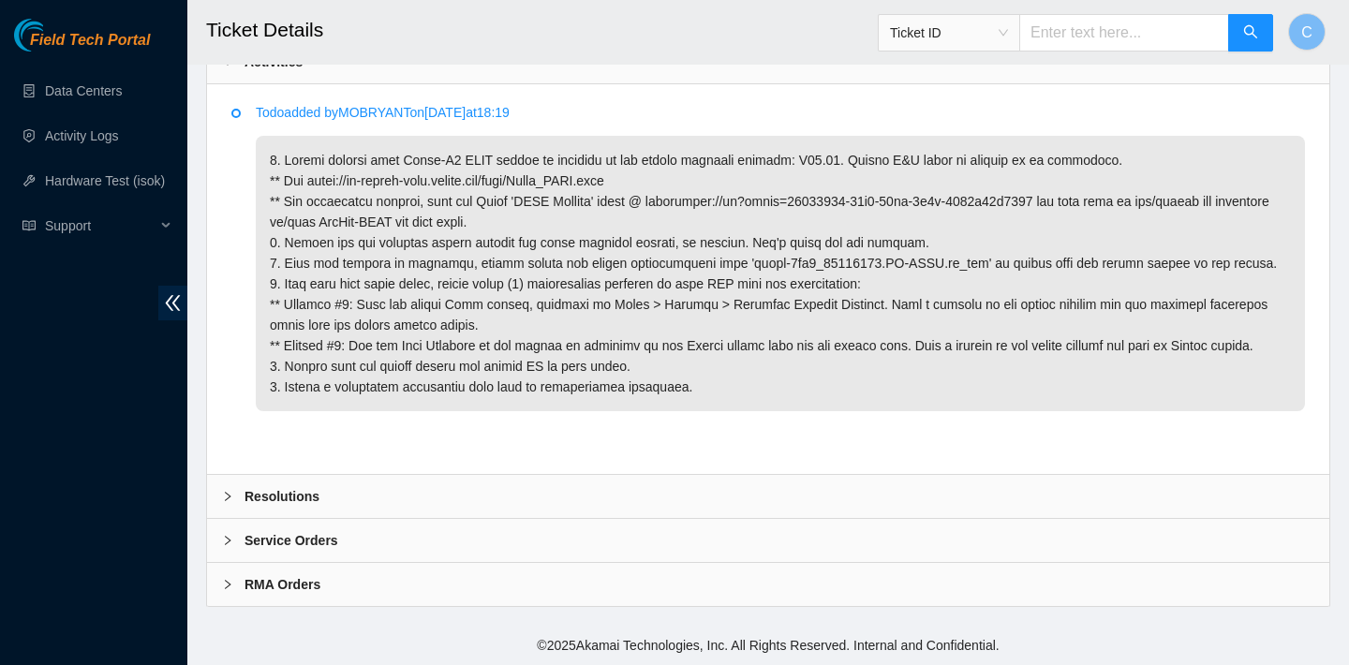
scroll to position [948, 0]
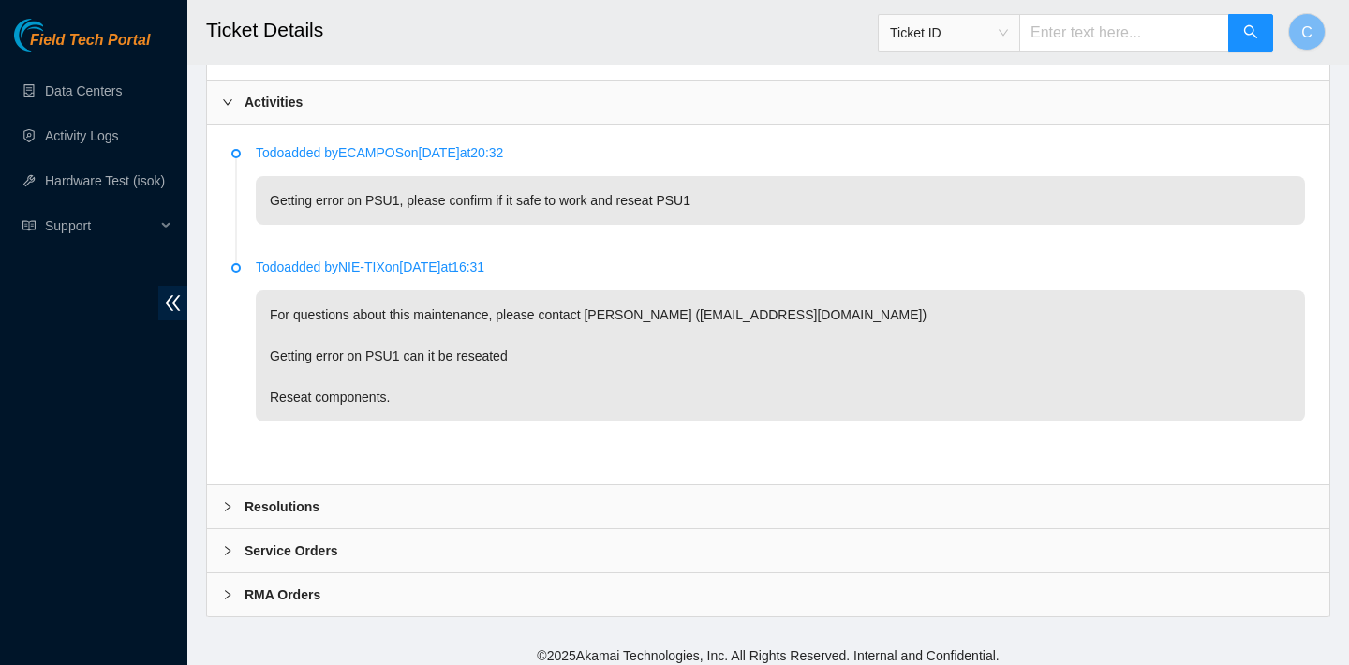
scroll to position [920, 0]
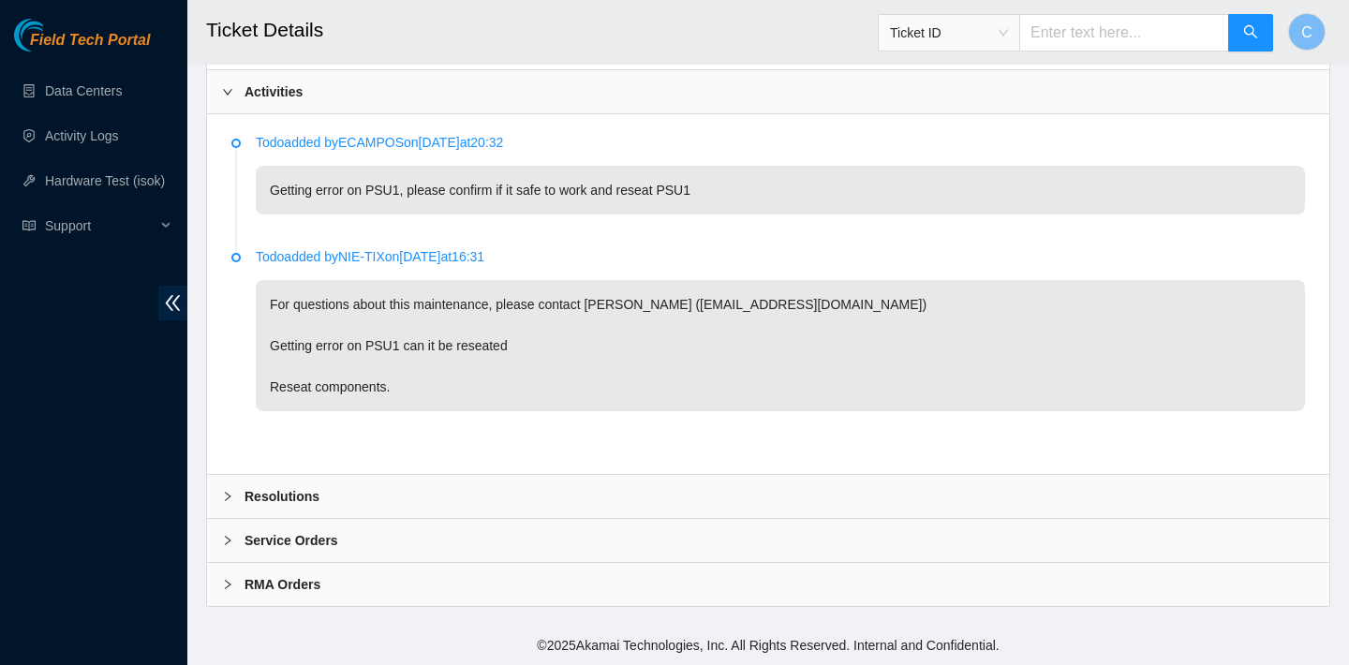
click at [570, 486] on div "Resolutions" at bounding box center [768, 496] width 1122 height 43
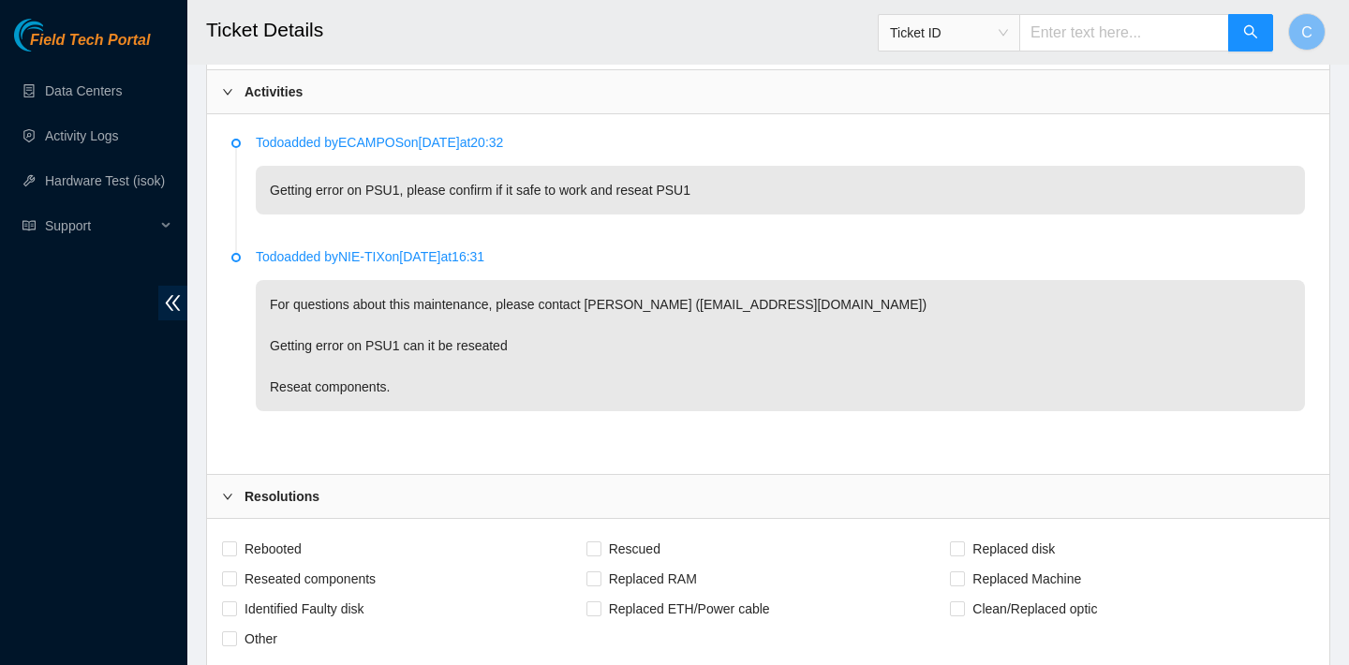
scroll to position [1083, 0]
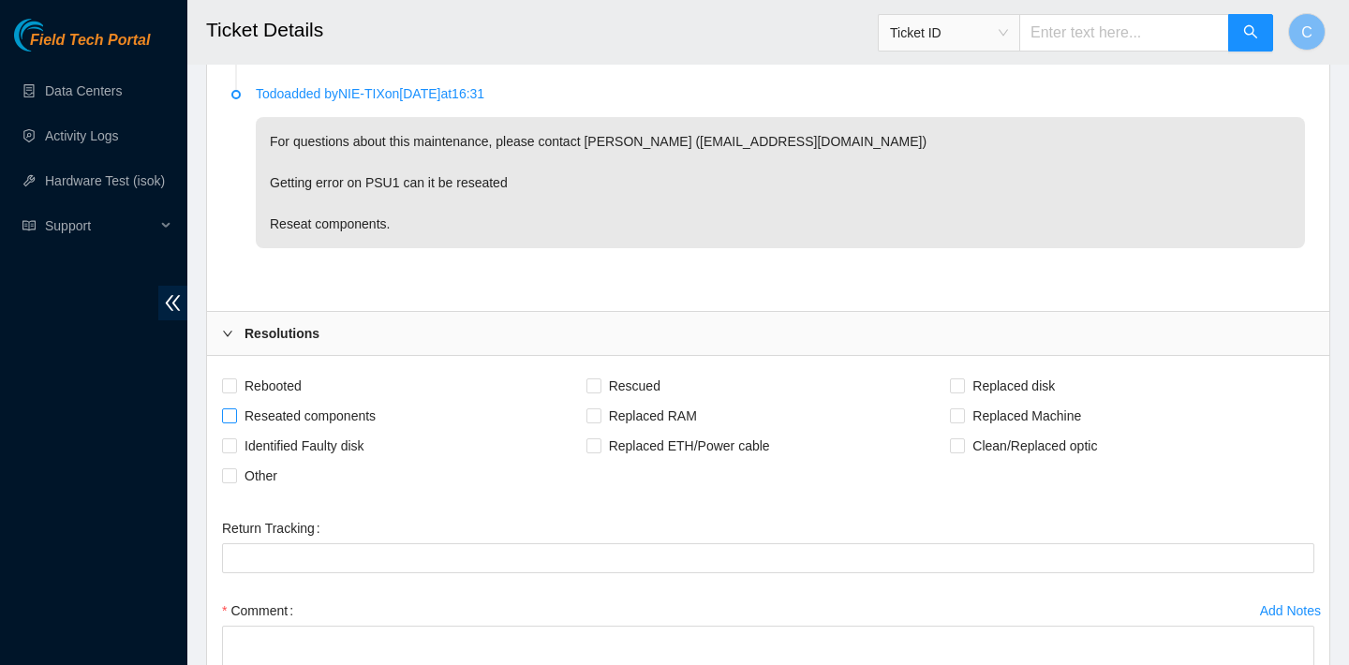
click at [363, 412] on span "Reseated components" at bounding box center [310, 416] width 146 height 30
click at [235, 412] on input "Reseated components" at bounding box center [228, 414] width 13 height 13
checkbox input "true"
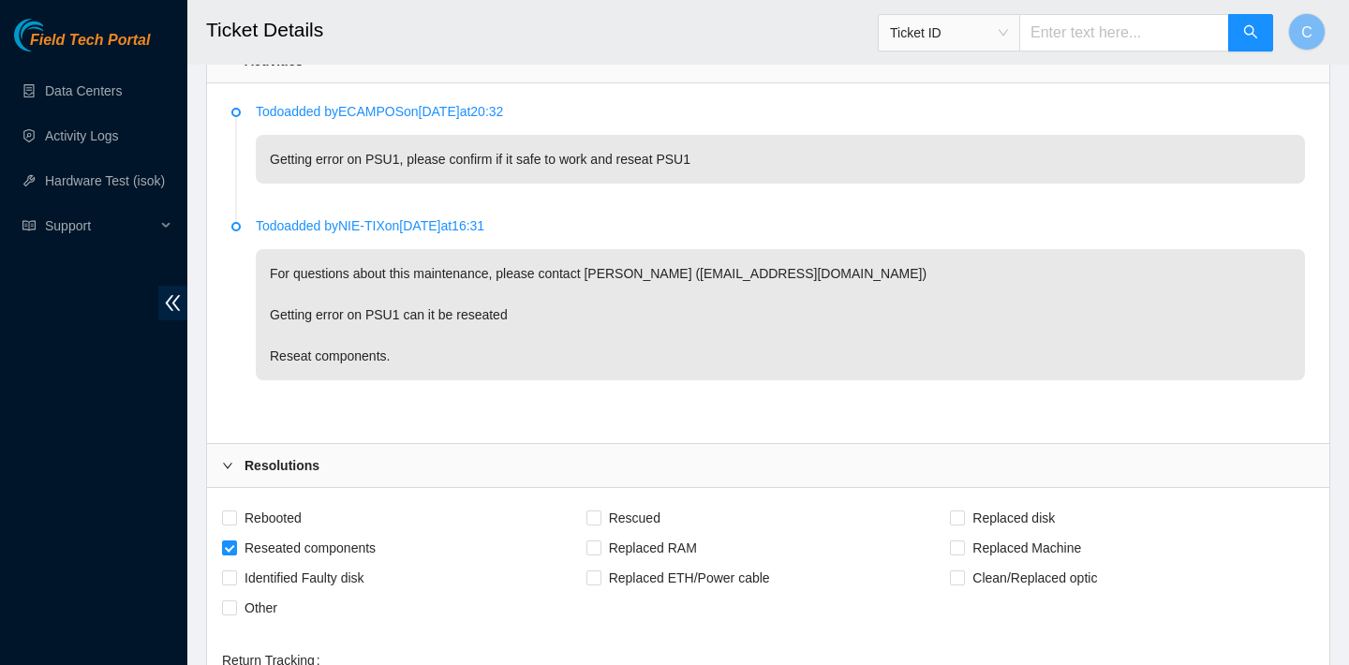
scroll to position [1153, 0]
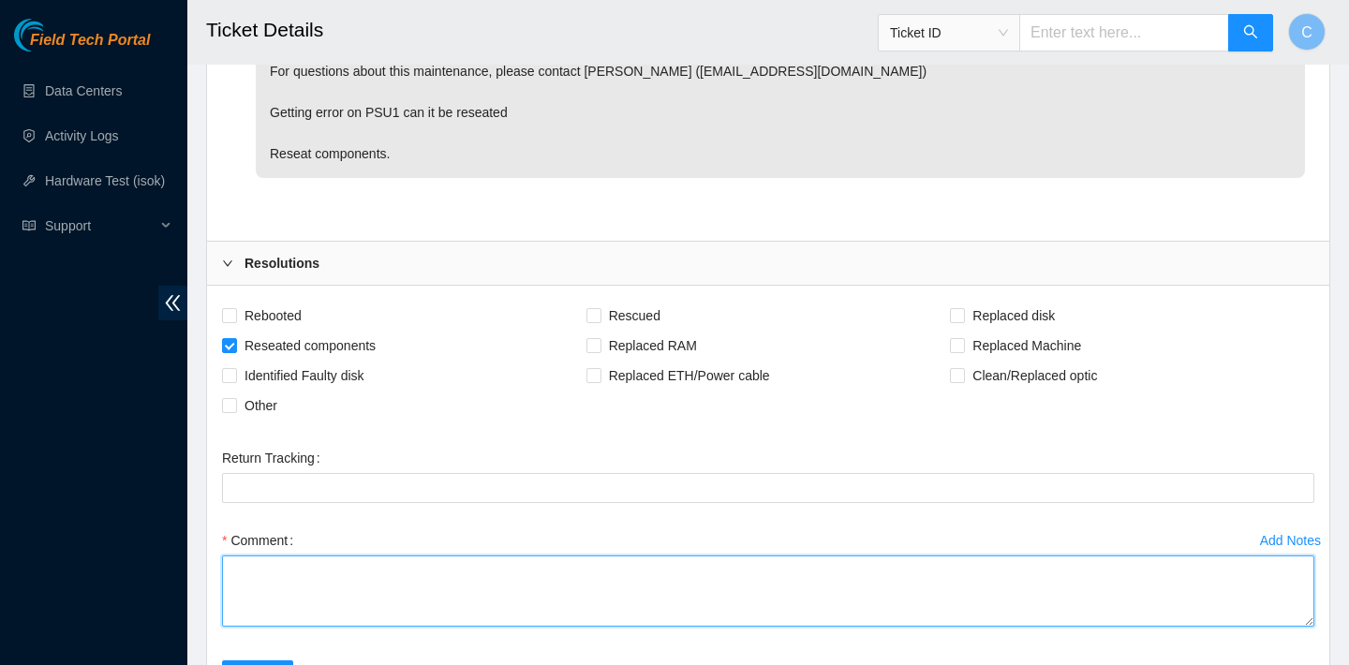
click at [379, 577] on textarea "Comment" at bounding box center [768, 590] width 1092 height 71
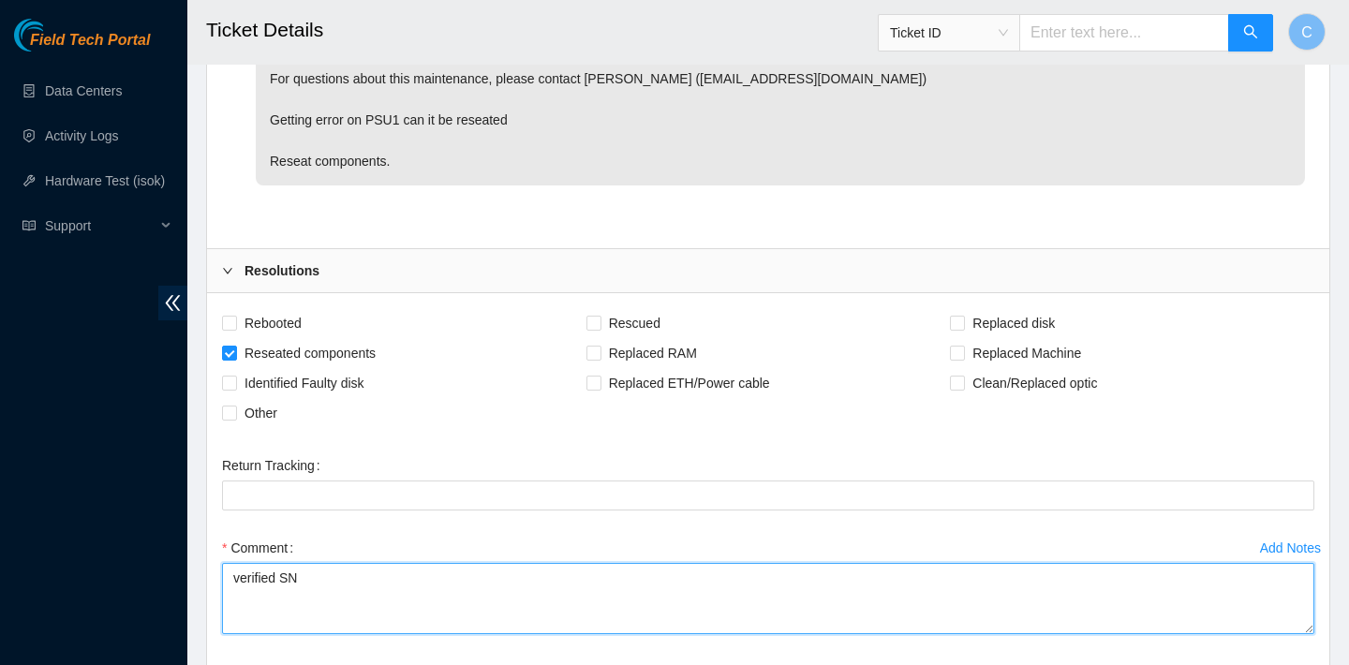
scroll to position [1303, 0]
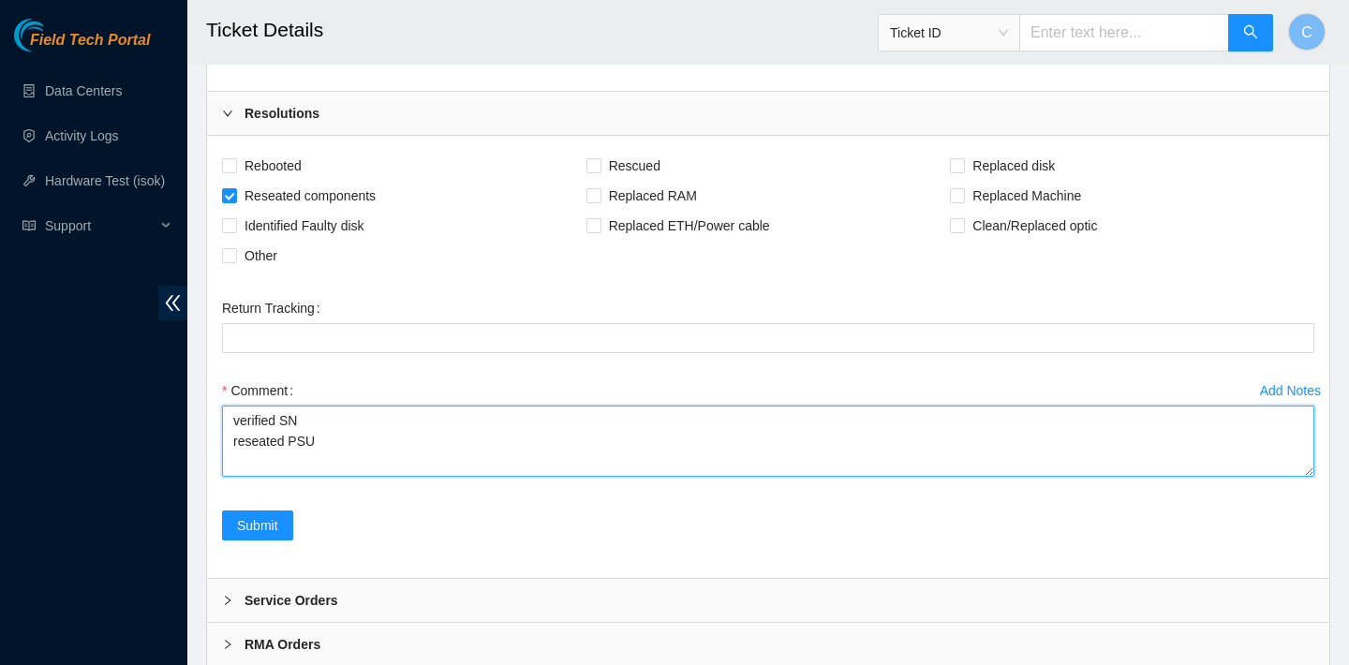
type textarea "verified SN reseated PSU"
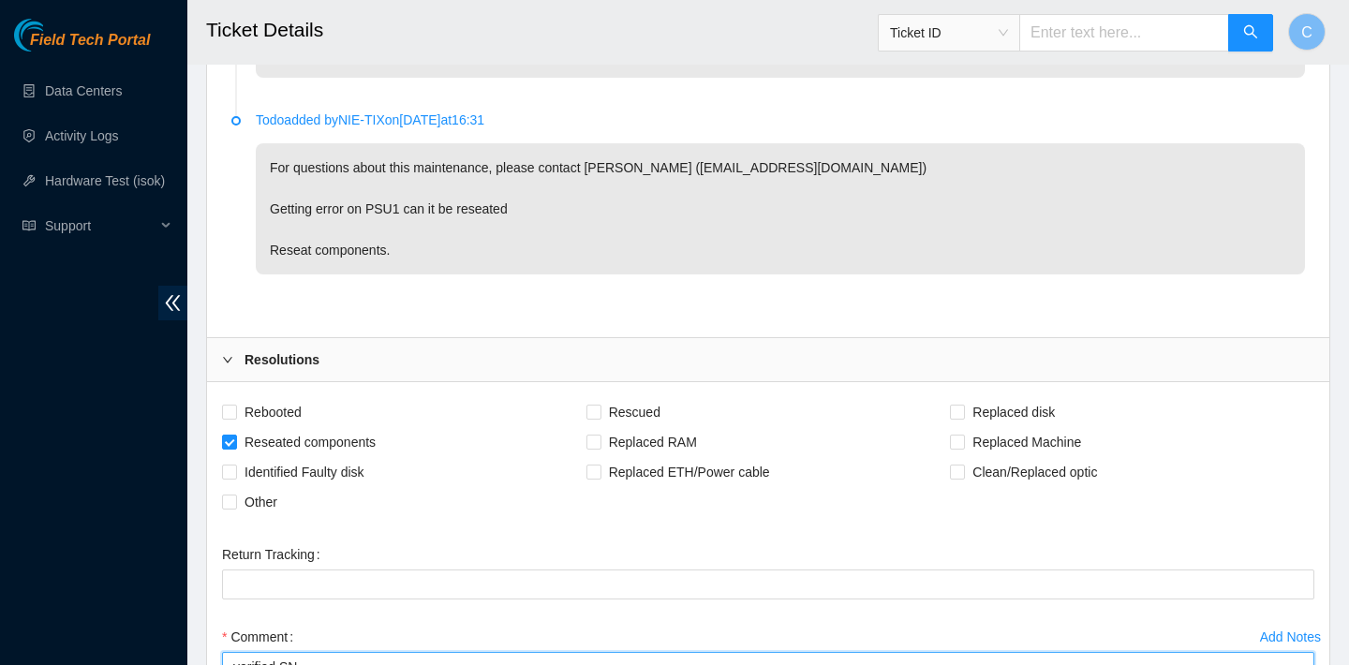
scroll to position [1363, 0]
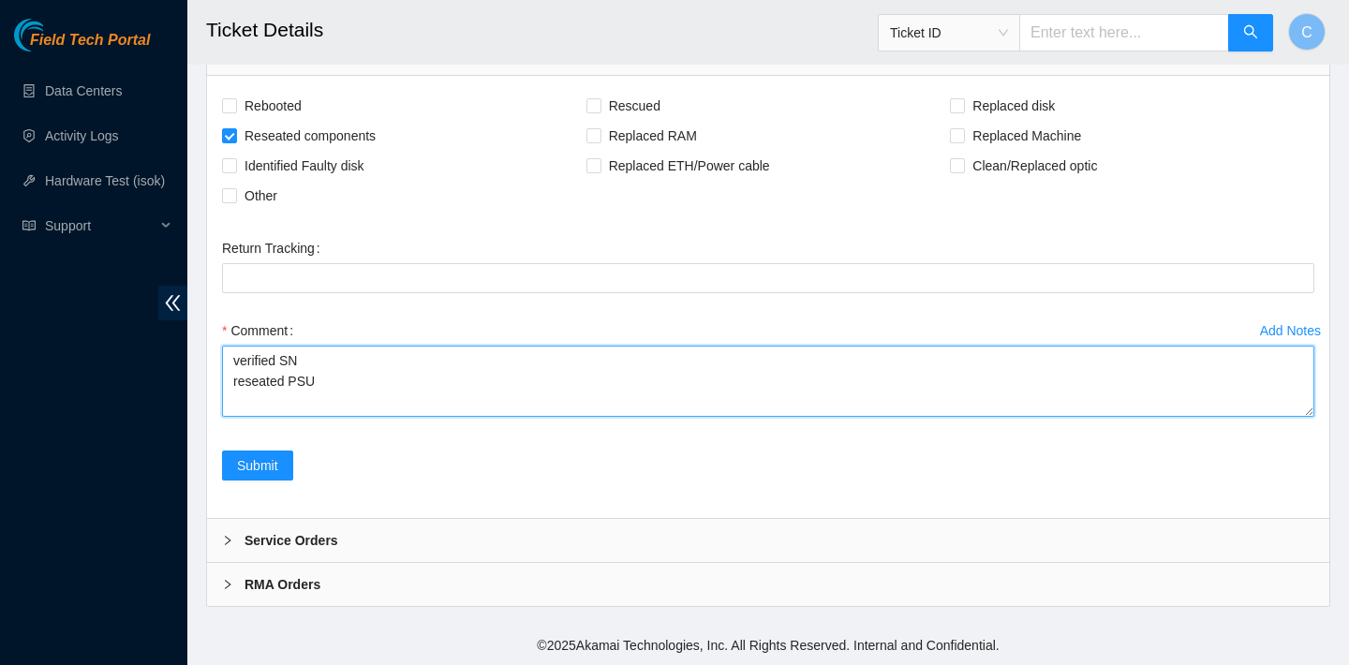
drag, startPoint x: 342, startPoint y: 407, endPoint x: 199, endPoint y: 345, distance: 156.1
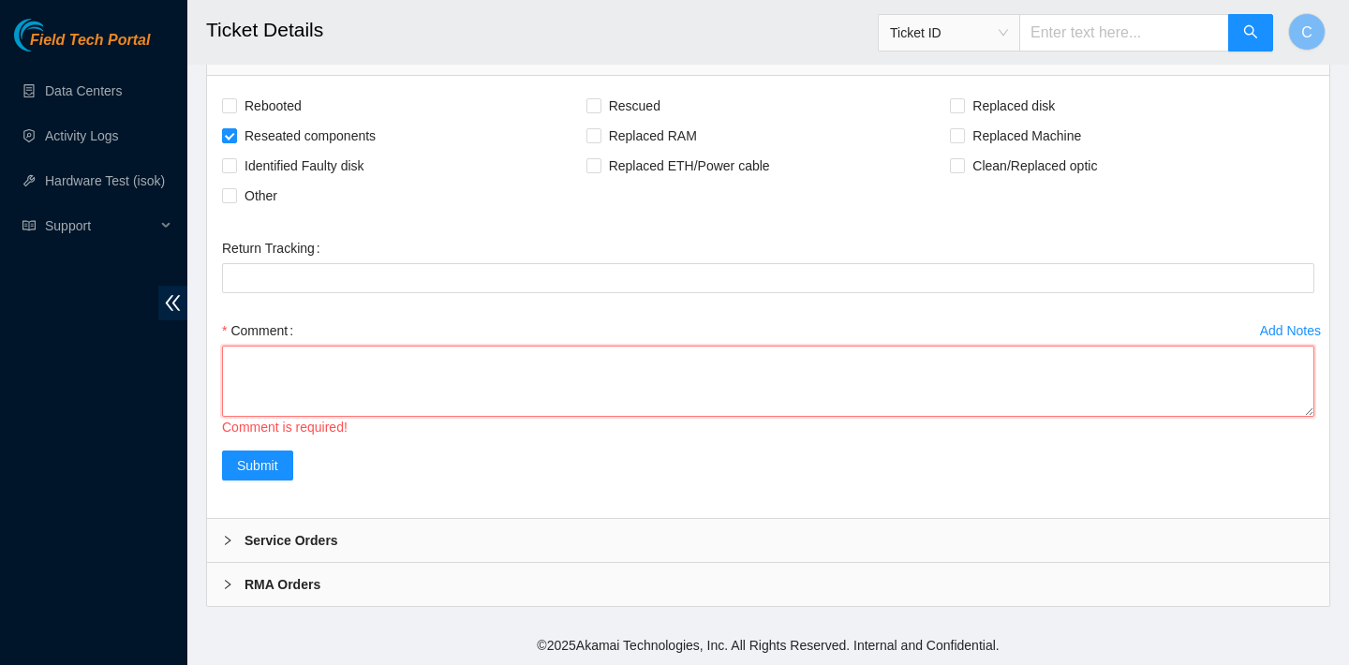
paste textarea "PSU LED's are green currently, Server indicator light was Amber on front and re…"
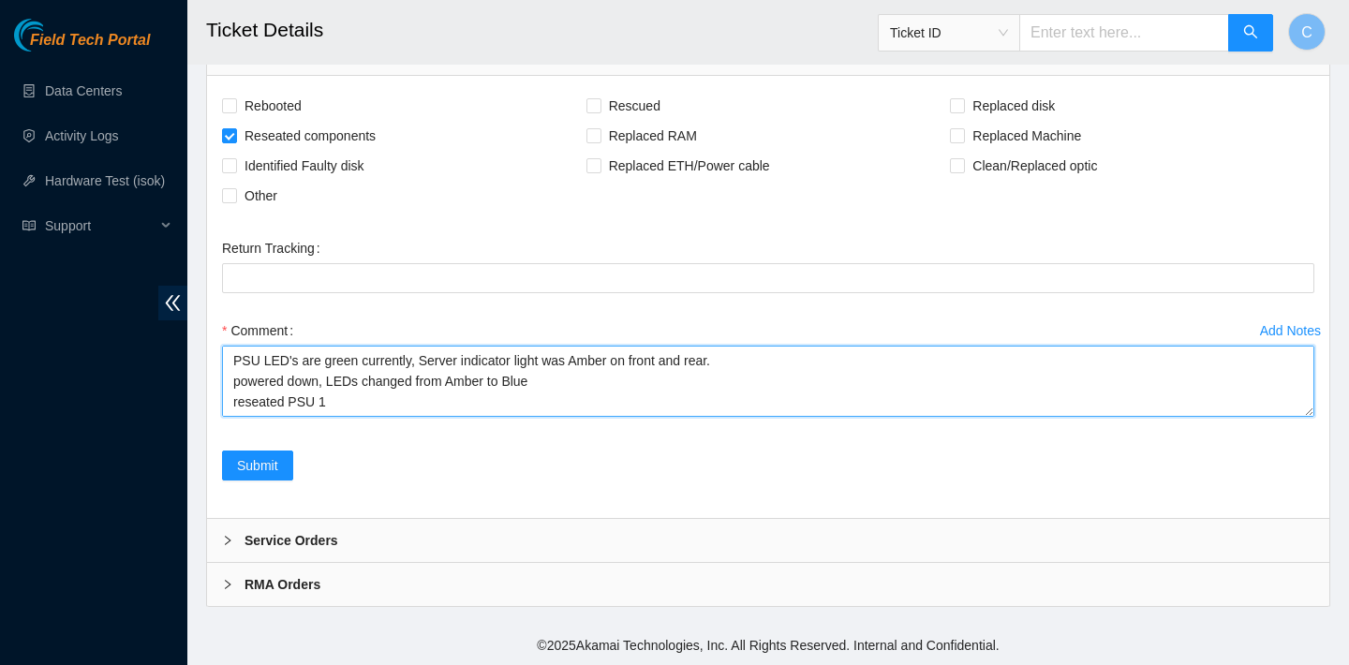
scroll to position [41, 0]
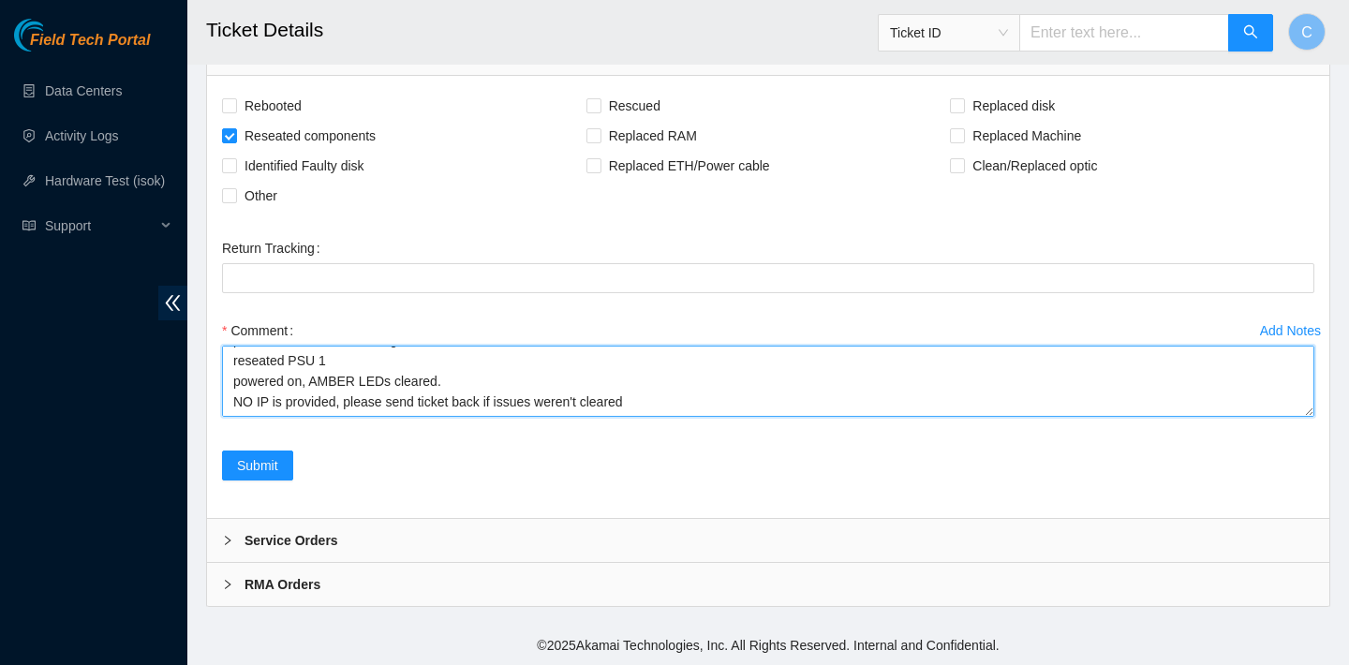
type textarea "PSU LED's are green currently, Server indicator light was Amber on front and re…"
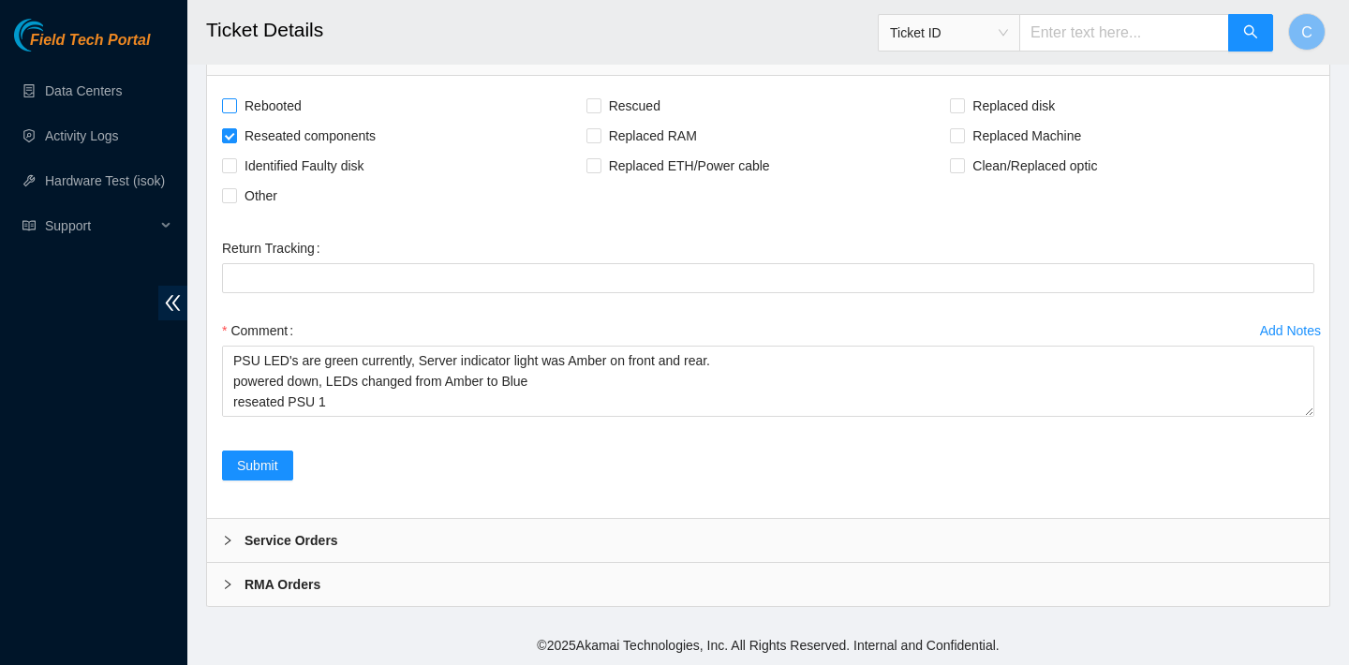
click at [300, 97] on span "Rebooted" at bounding box center [273, 106] width 72 height 30
click at [235, 98] on input "Rebooted" at bounding box center [228, 104] width 13 height 13
checkbox input "true"
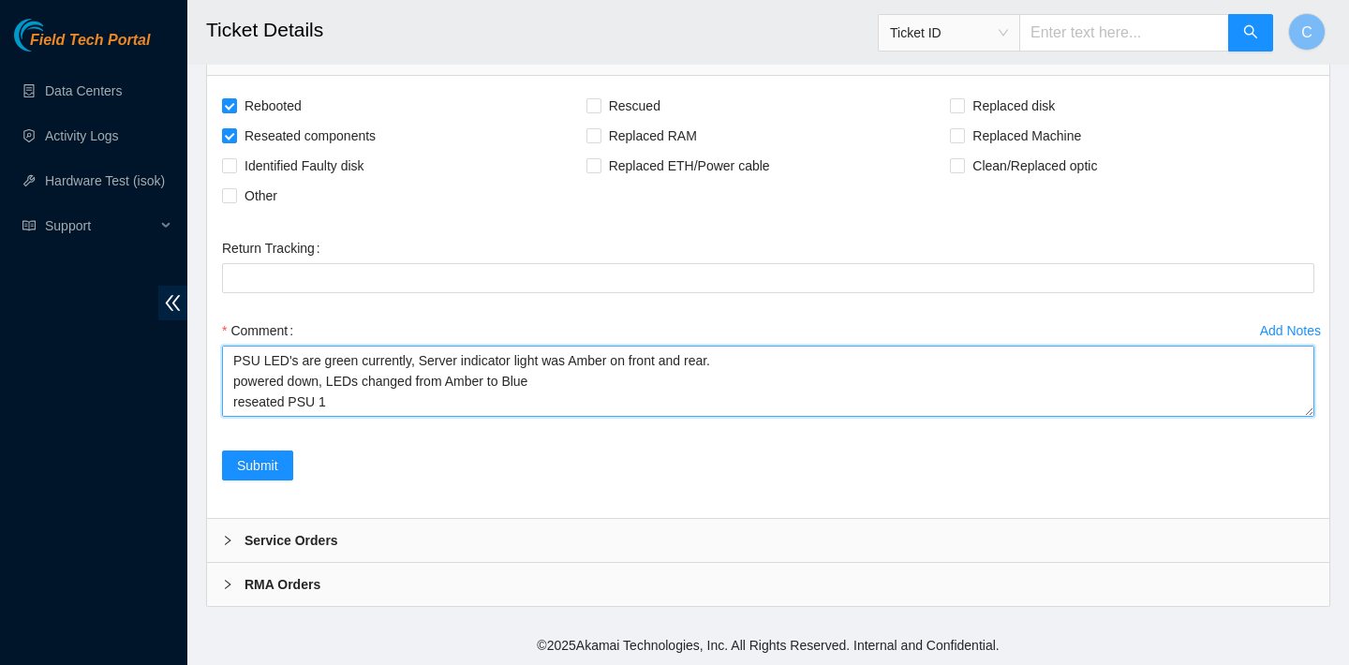
click at [231, 357] on textarea "PSU LED's are green currently, Server indicator light was Amber on front and re…" at bounding box center [768, 381] width 1092 height 71
click at [230, 362] on textarea "PSU LED's are green currently, Server indicator light was Amber on front and re…" at bounding box center [768, 381] width 1092 height 71
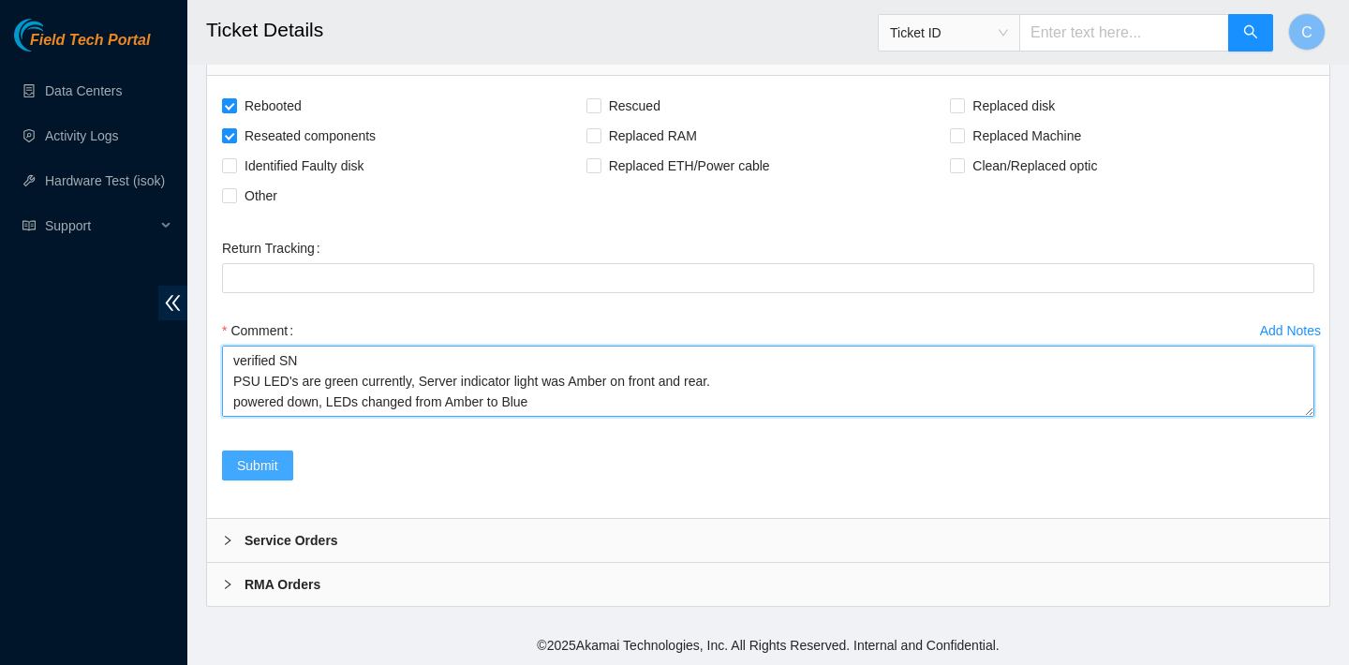
type textarea "verified SN PSU LED's are green currently, Server indicator light was Amber on …"
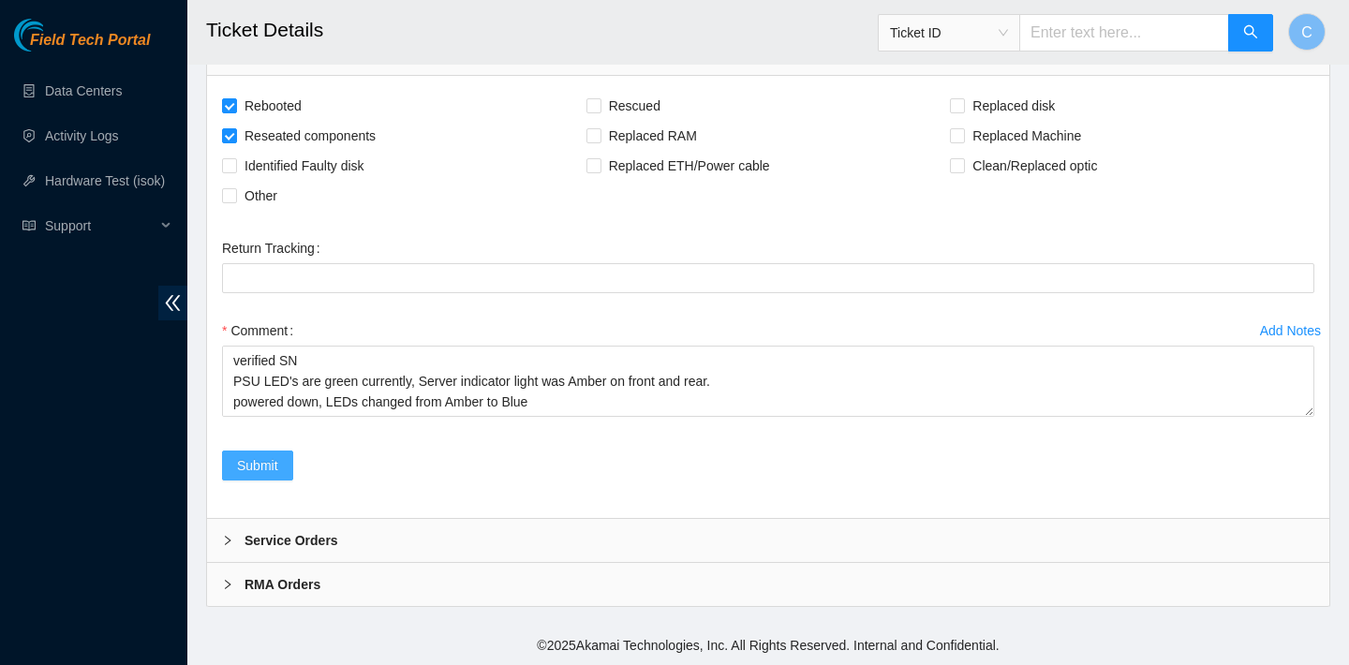
click at [279, 472] on button "Submit" at bounding box center [257, 466] width 71 height 30
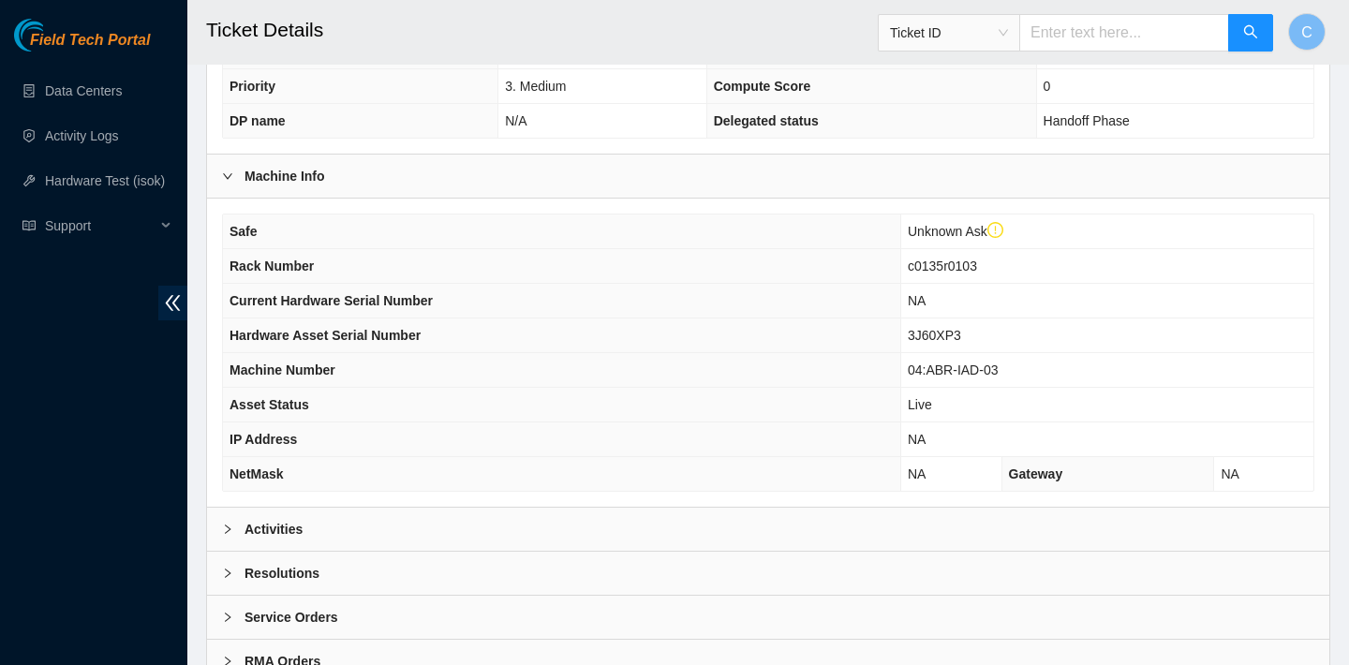
scroll to position [559, 0]
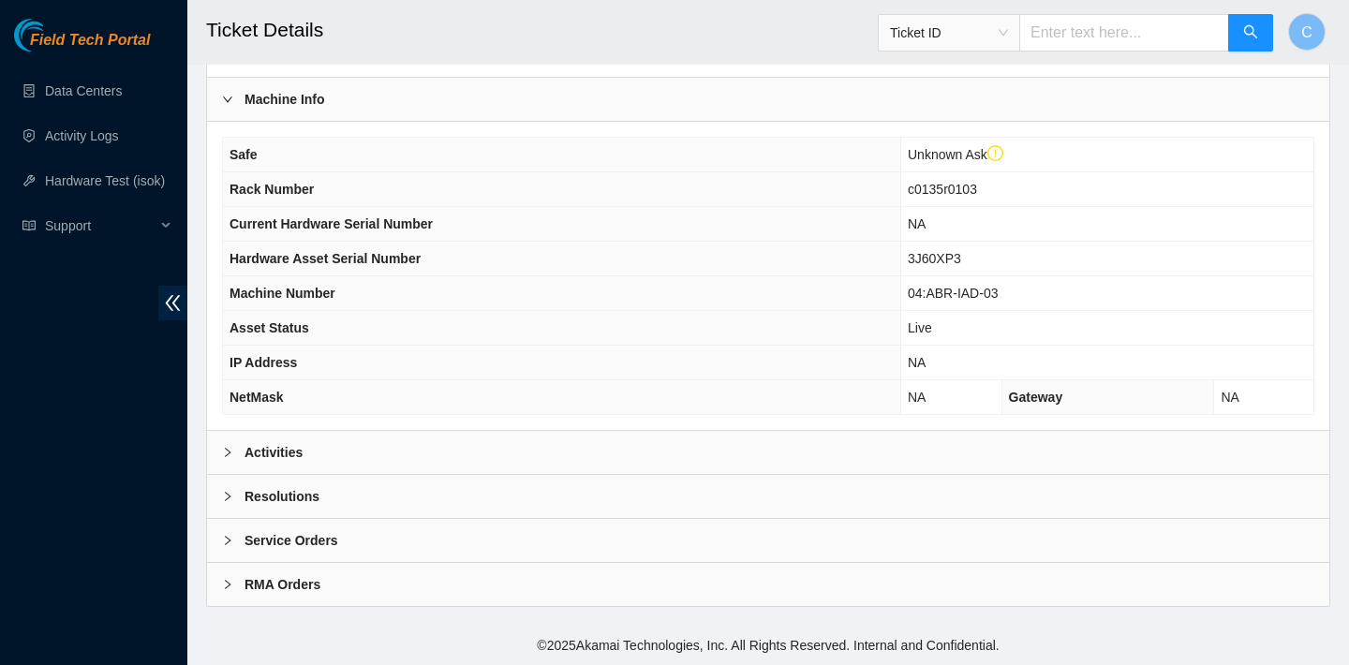
click at [486, 463] on div "Activities" at bounding box center [768, 452] width 1122 height 43
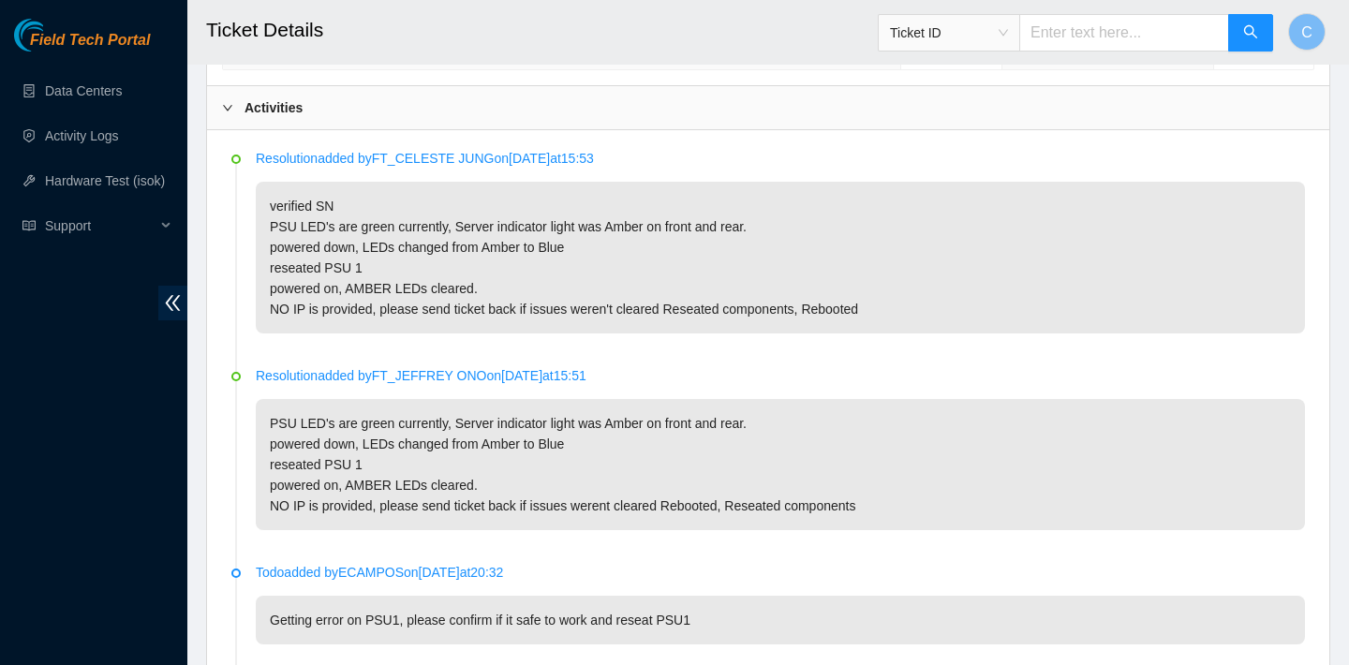
scroll to position [952, 0]
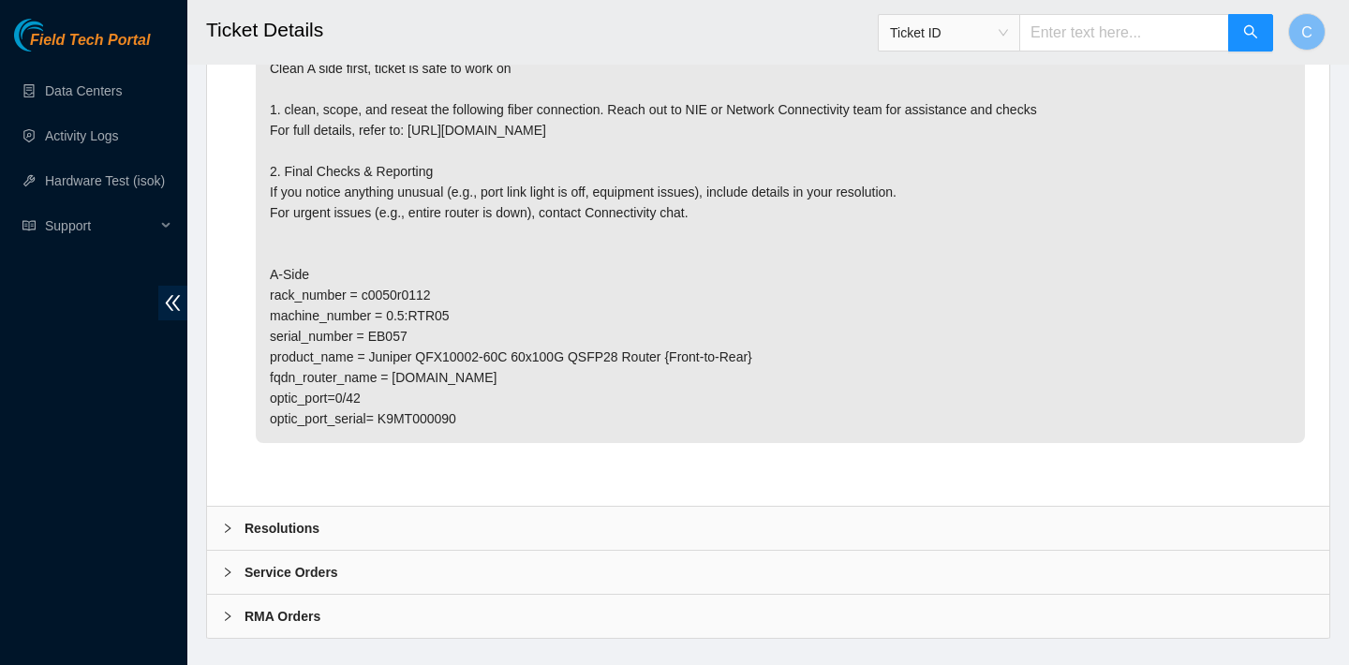
scroll to position [1068, 0]
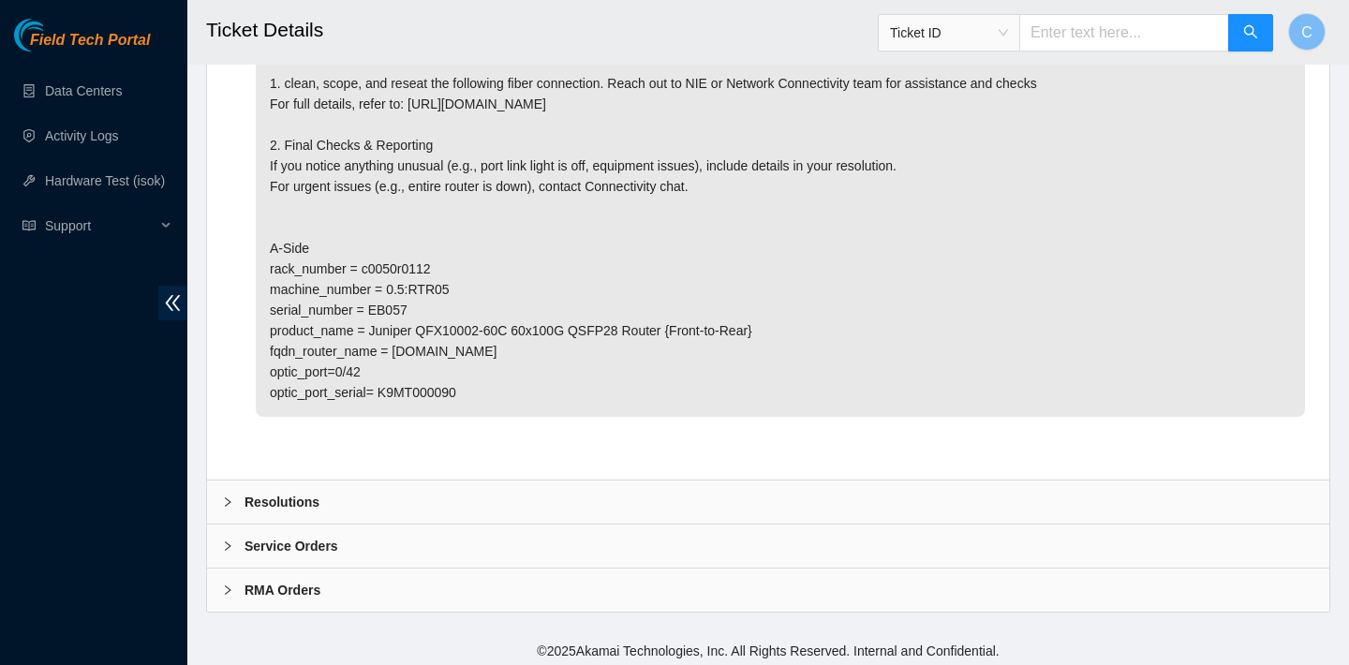
click at [486, 492] on div "Resolutions" at bounding box center [768, 502] width 1122 height 43
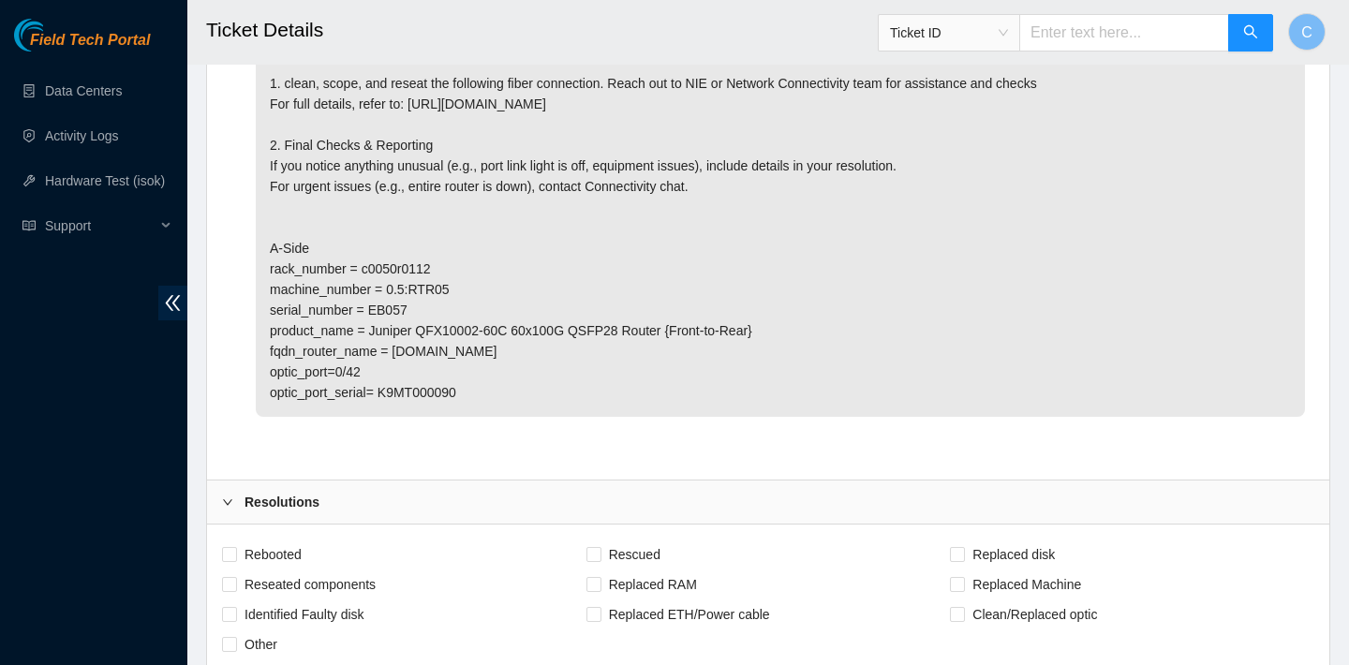
scroll to position [1211, 0]
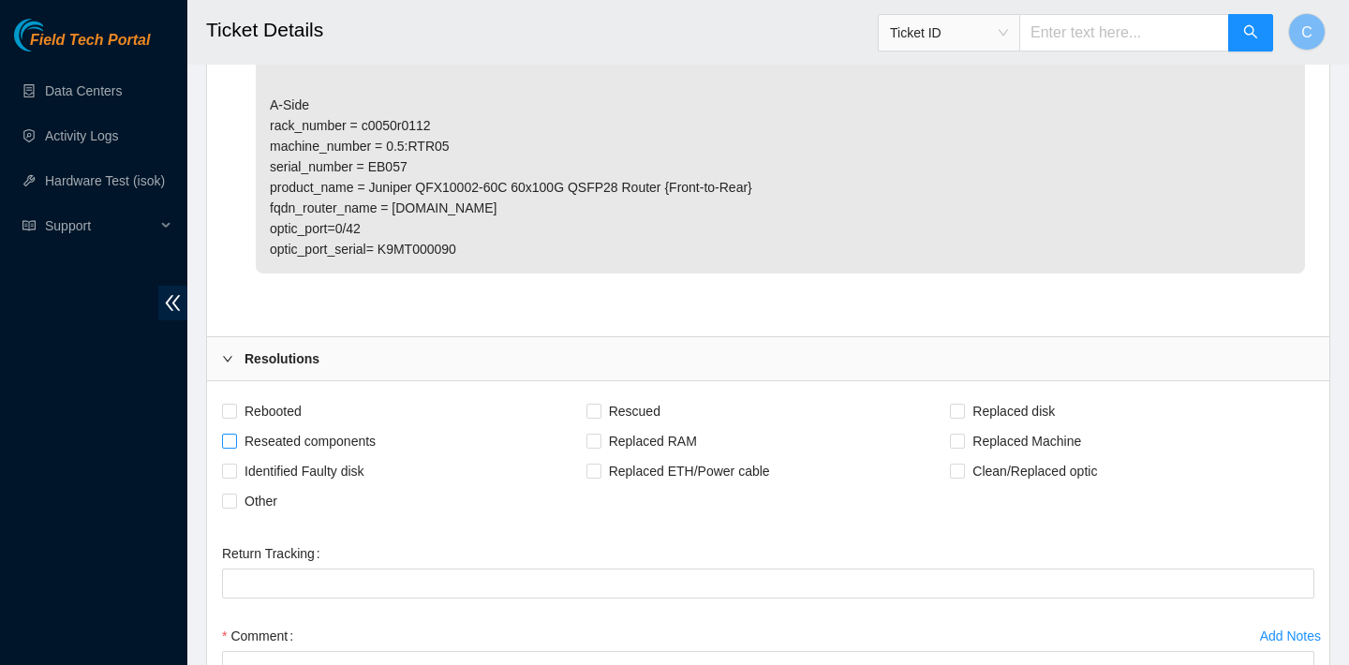
click at [357, 438] on span "Reseated components" at bounding box center [310, 441] width 146 height 30
click at [235, 438] on input "Reseated components" at bounding box center [228, 440] width 13 height 13
checkbox input "true"
click at [996, 477] on span "Clean/Replaced optic" at bounding box center [1035, 471] width 140 height 30
click at [963, 477] on input "Clean/Replaced optic" at bounding box center [956, 470] width 13 height 13
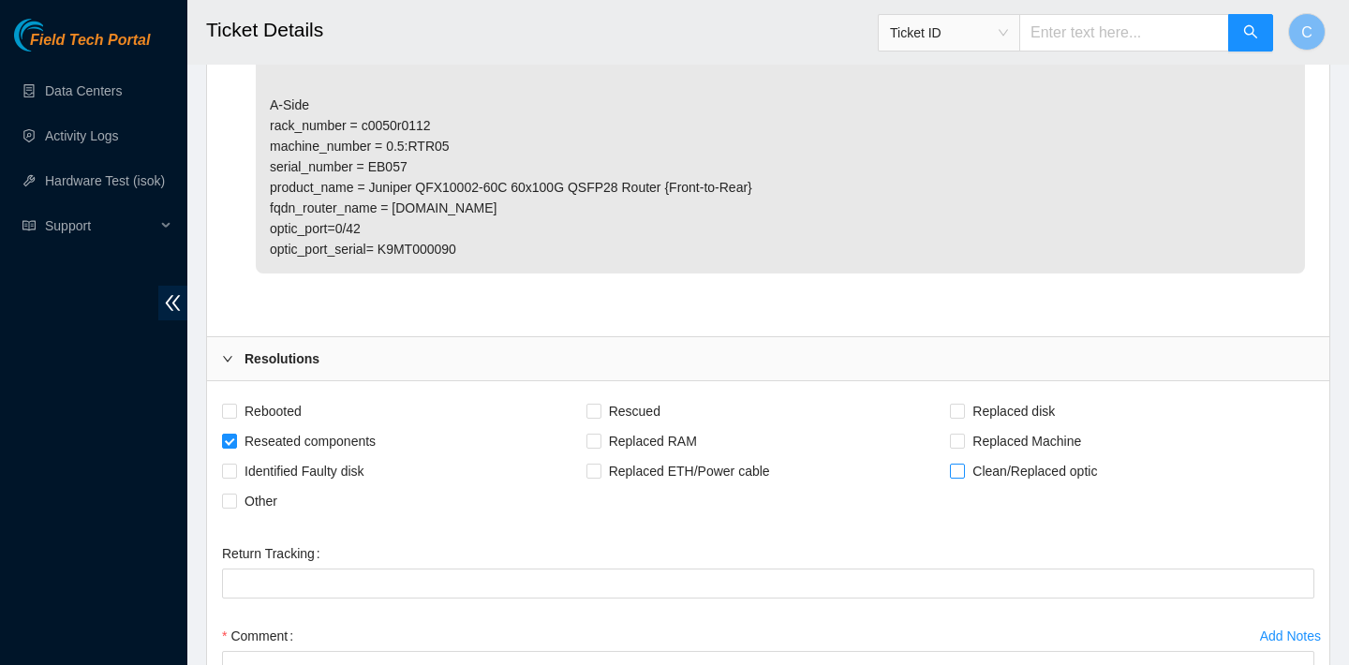
checkbox input "true"
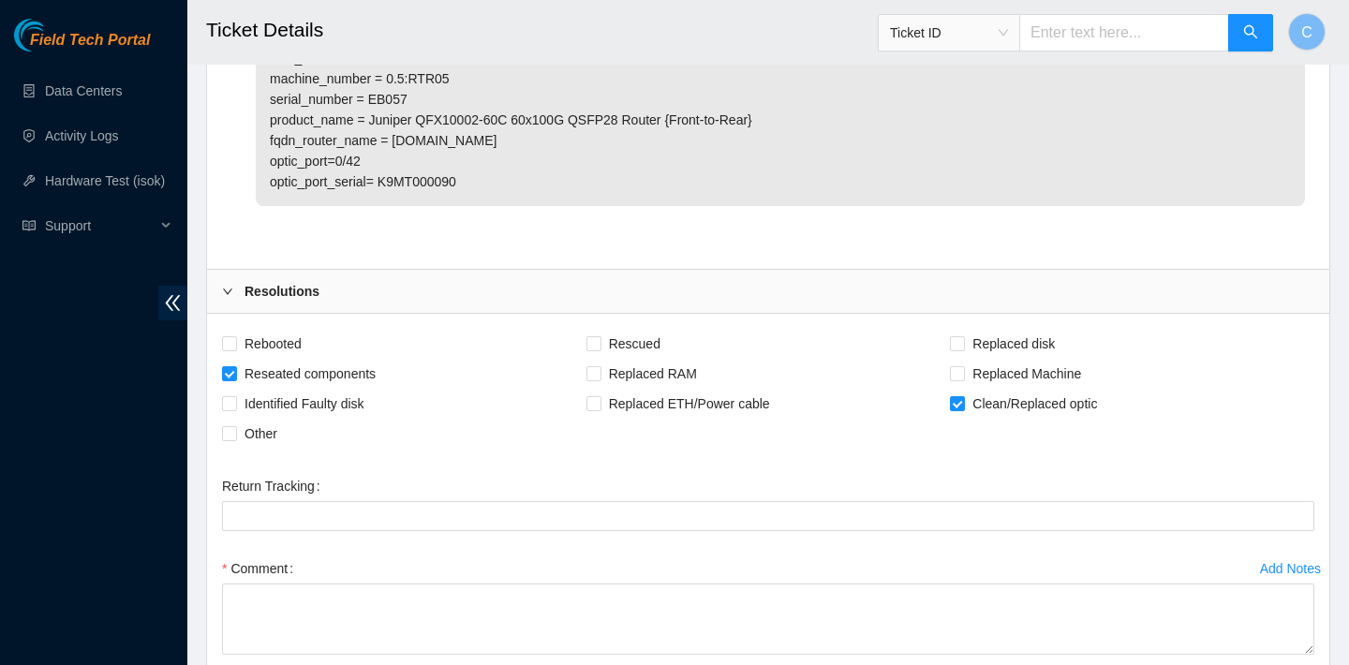
scroll to position [1281, 0]
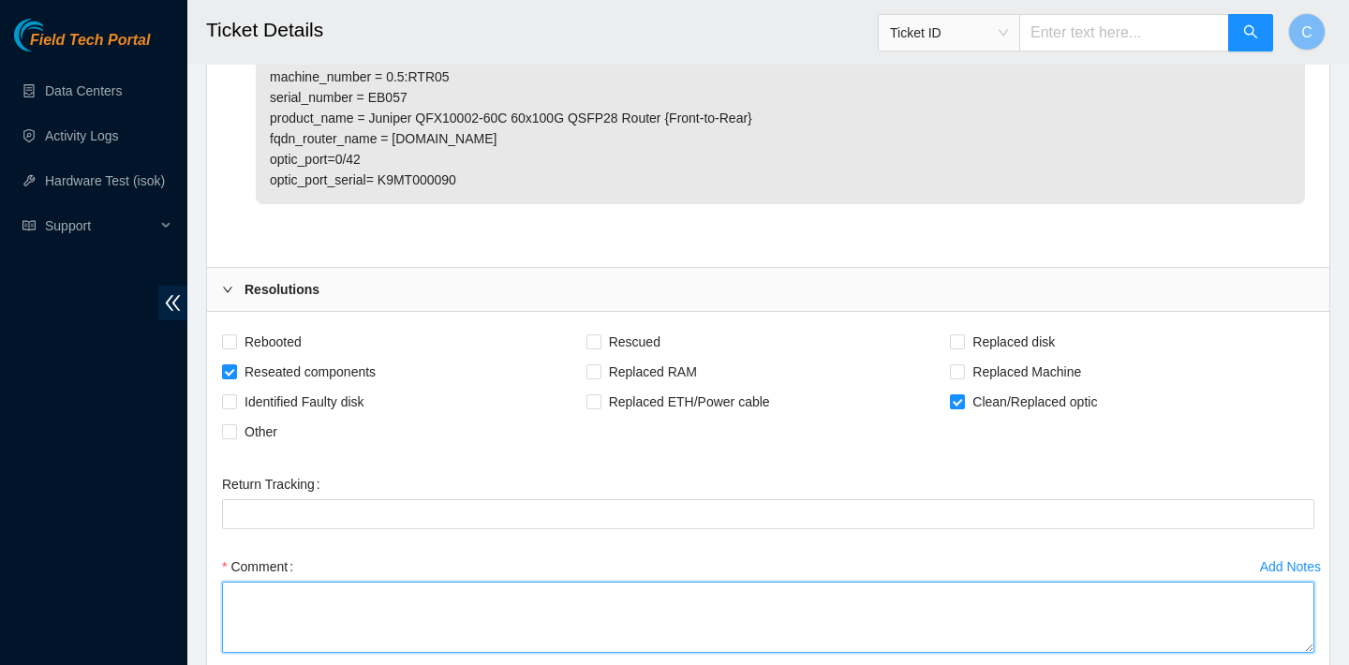
click at [363, 609] on textarea "Comment" at bounding box center [768, 617] width 1092 height 71
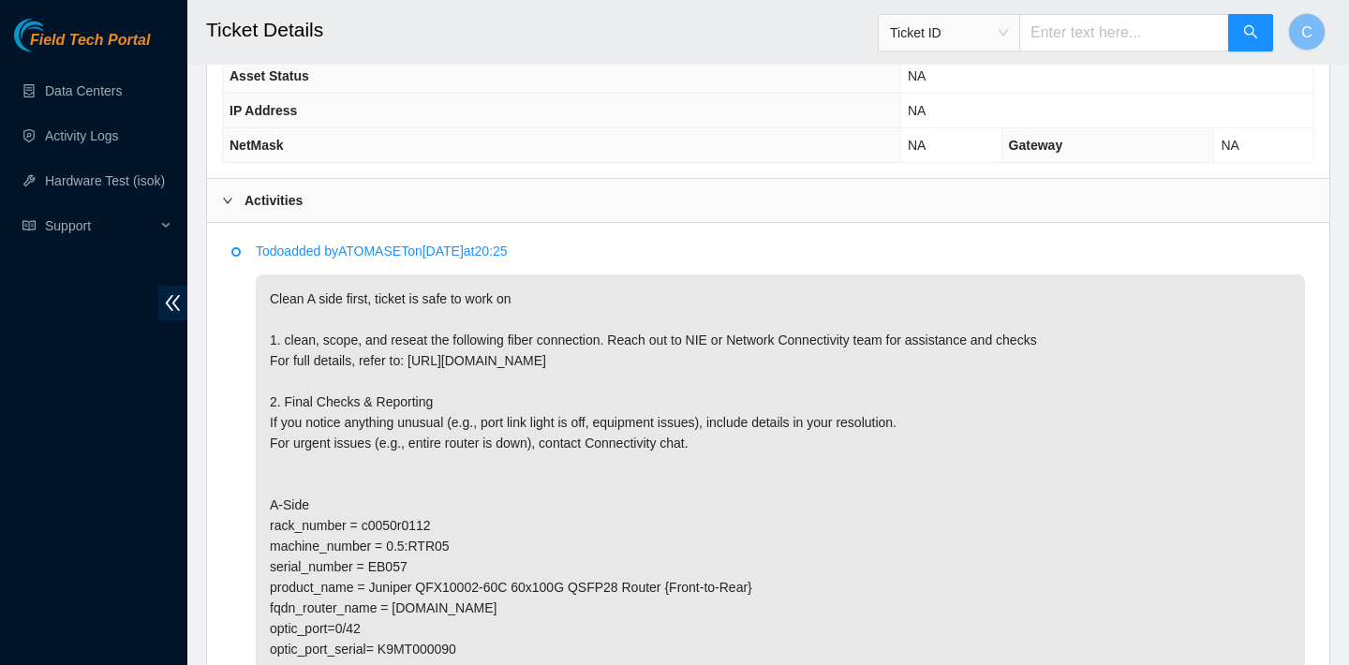
scroll to position [1517, 0]
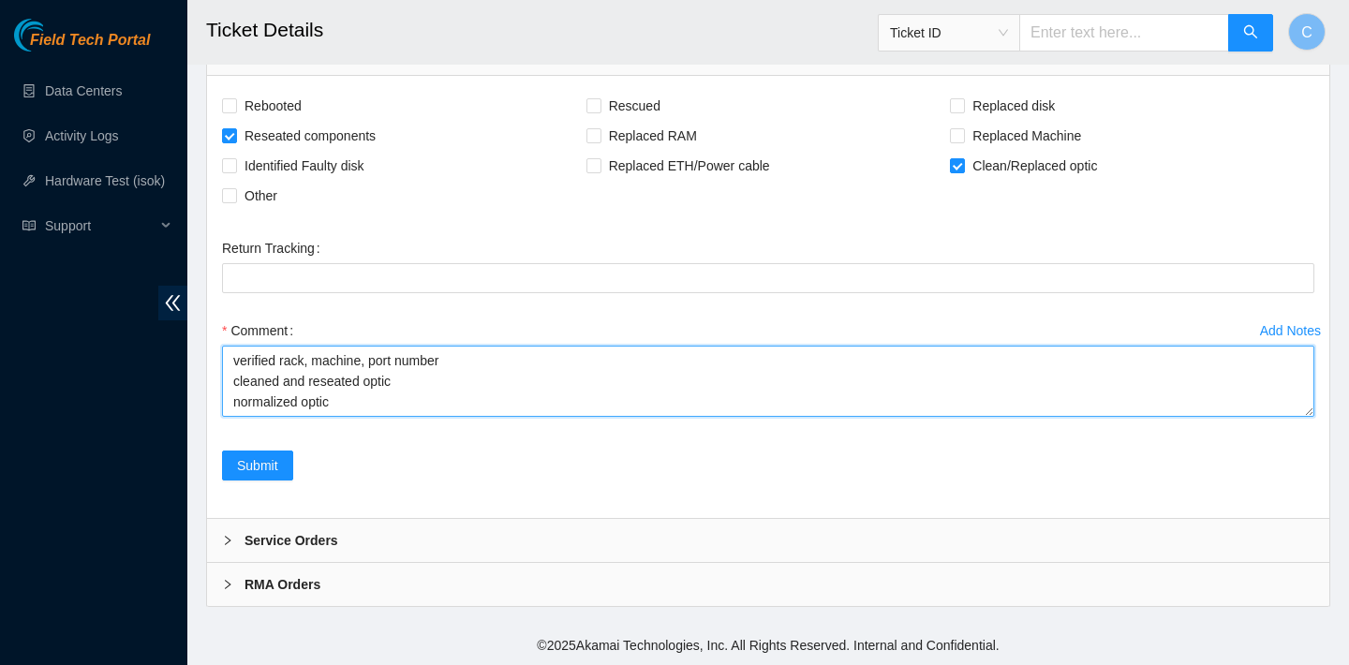
drag, startPoint x: 365, startPoint y: 382, endPoint x: 307, endPoint y: 382, distance: 58.1
click at [307, 382] on textarea "verified rack, machine, port number cleaned and reseated optic normalized optic" at bounding box center [768, 381] width 1092 height 71
click at [340, 400] on textarea "verified rack, machine, port number cleaned optic normalized optic" at bounding box center [768, 381] width 1092 height 71
type textarea "verified rack, machine, port number cleaned optic normalized fiber/optic"
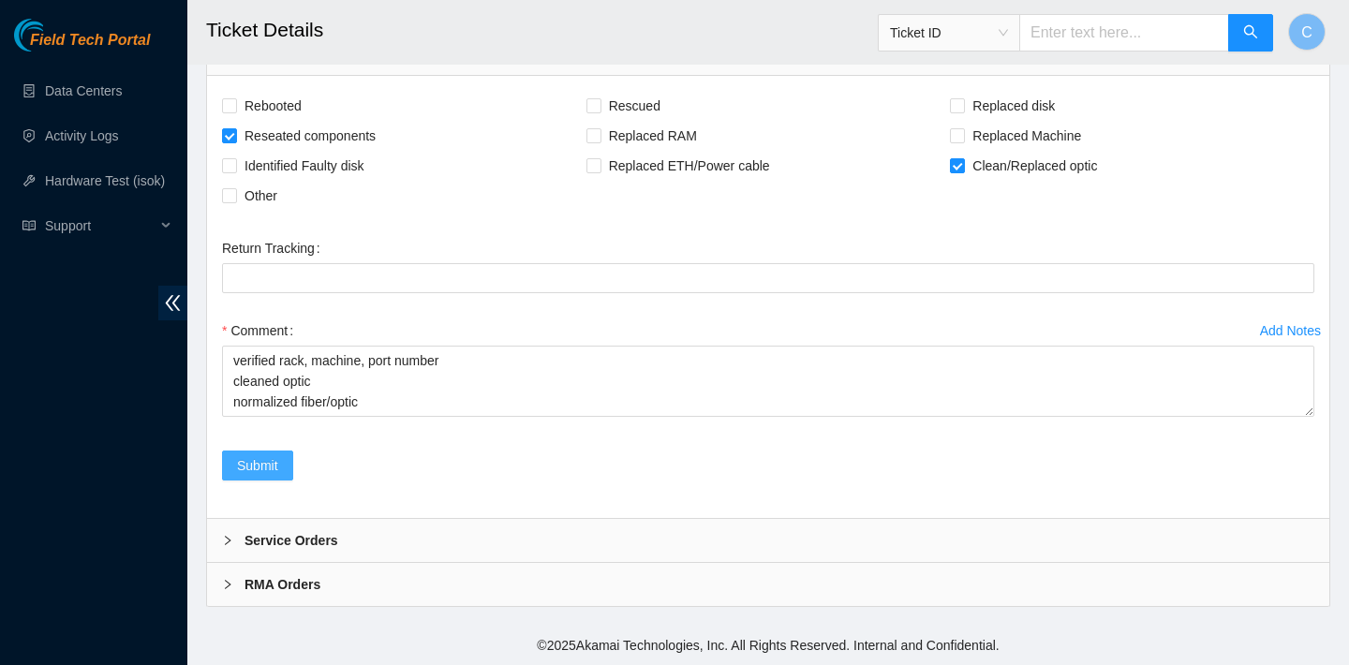
click at [287, 466] on button "Submit" at bounding box center [257, 466] width 71 height 30
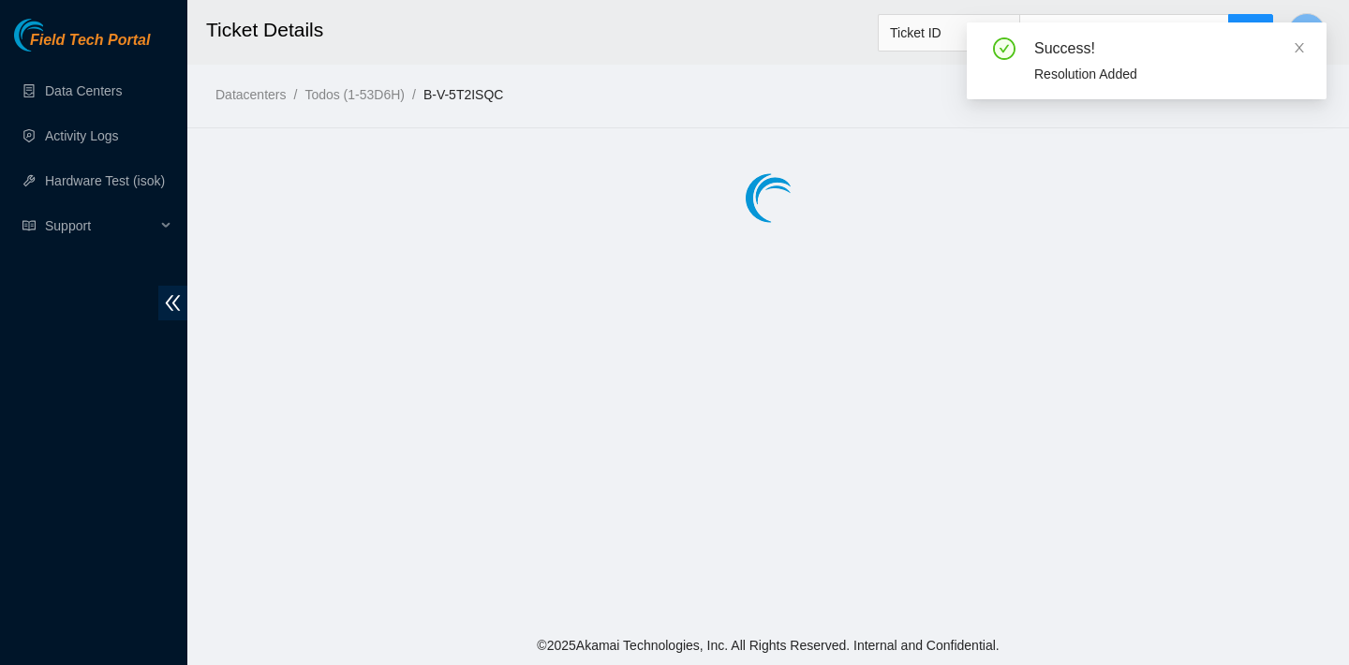
scroll to position [0, 0]
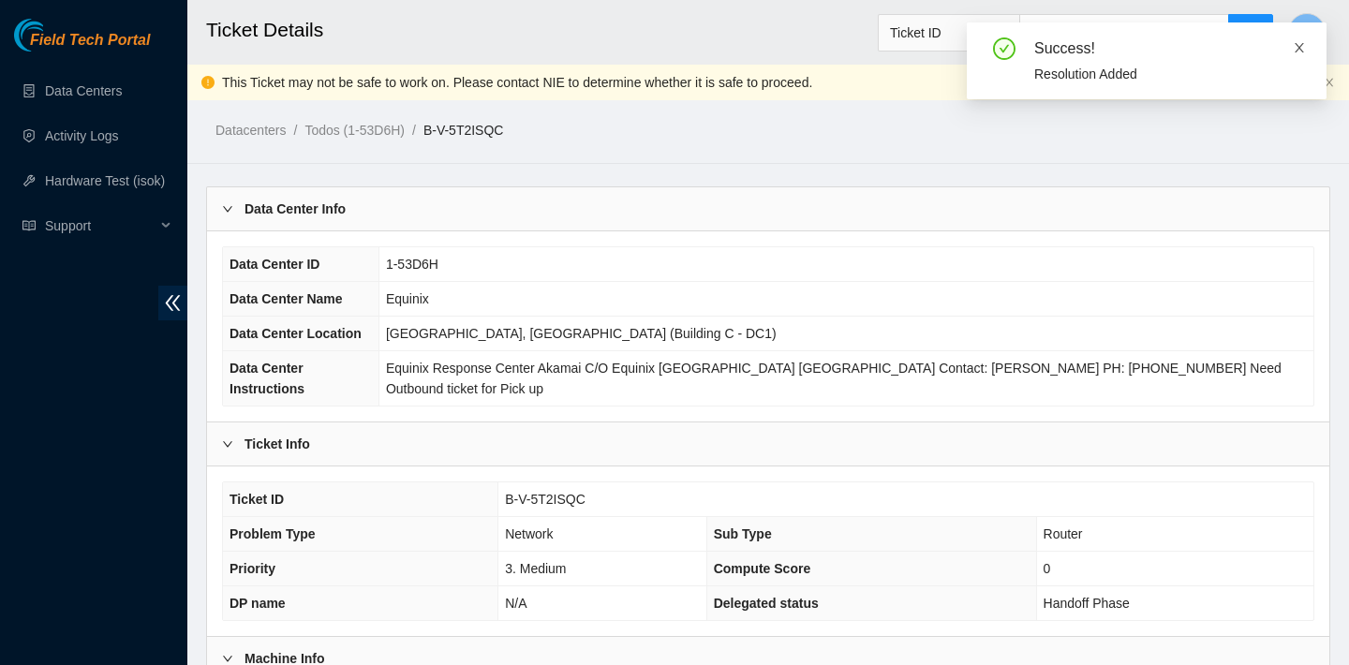
click at [1299, 46] on icon "close" at bounding box center [1299, 47] width 9 height 9
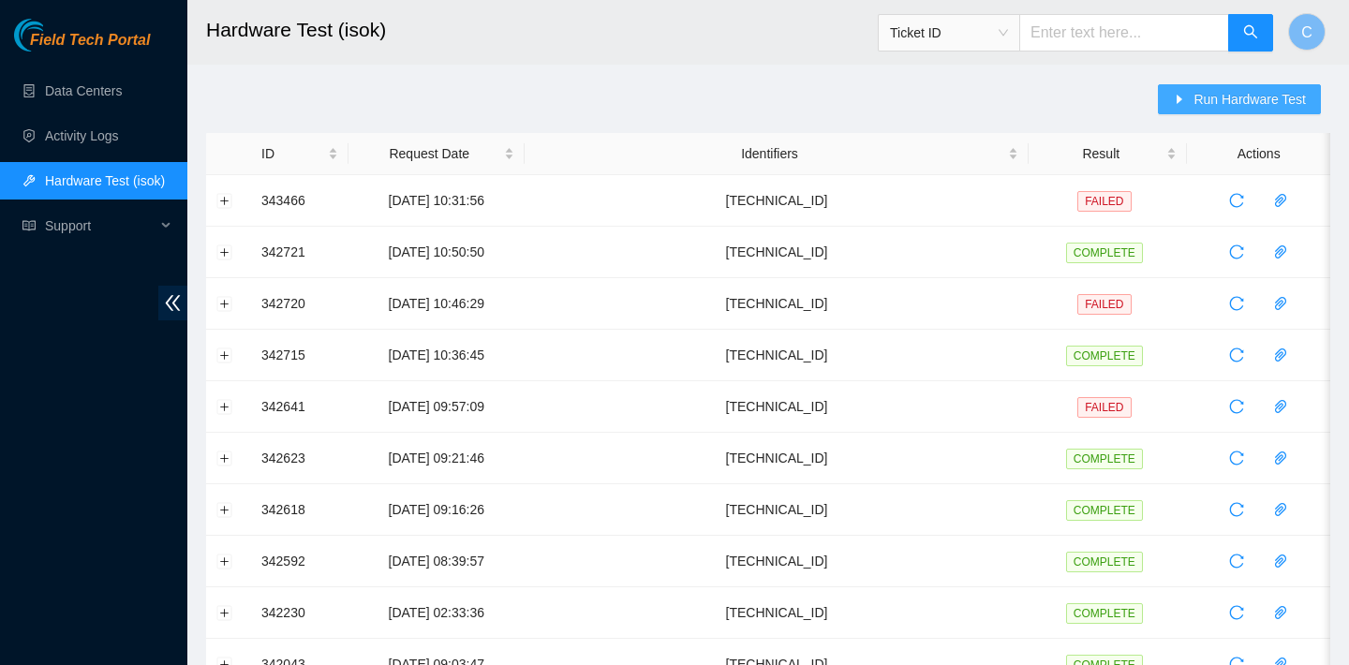
click at [1179, 101] on icon "caret-right" at bounding box center [1179, 99] width 13 height 13
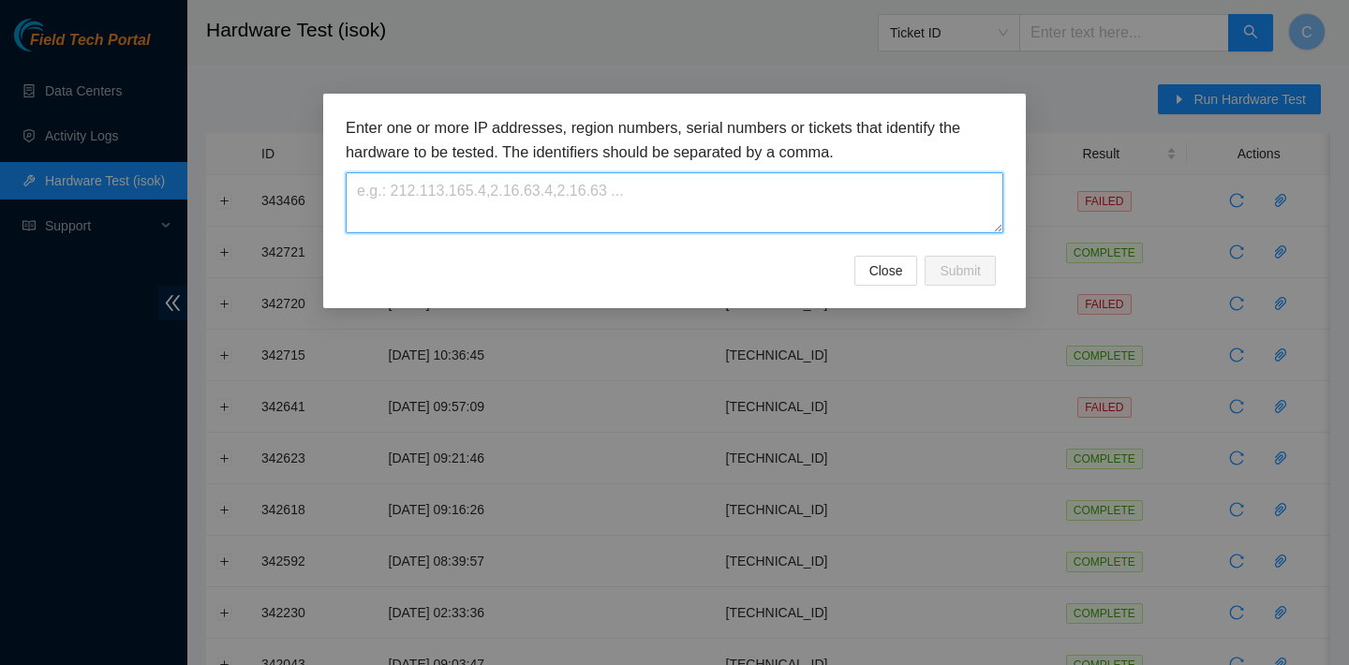
click at [952, 202] on textarea at bounding box center [675, 202] width 658 height 61
paste textarea "[TECHNICAL_ID]"
type textarea "[TECHNICAL_ID]"
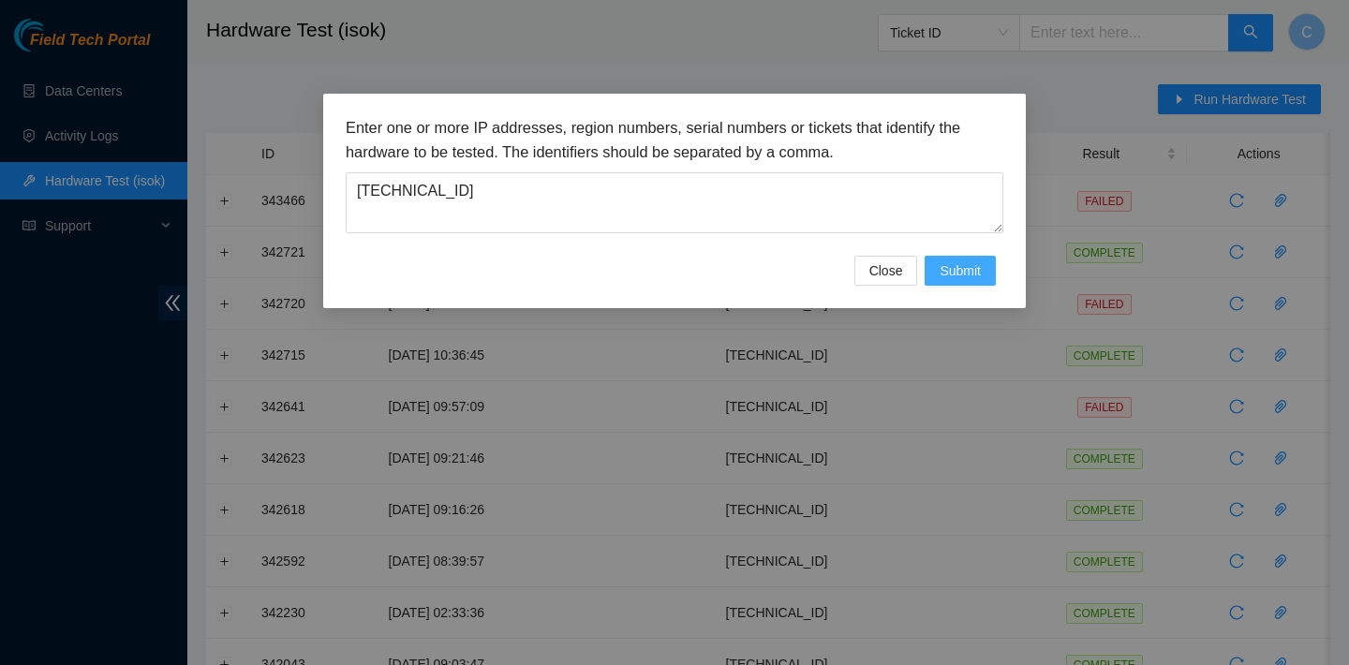
click at [979, 267] on span "Submit" at bounding box center [960, 270] width 41 height 21
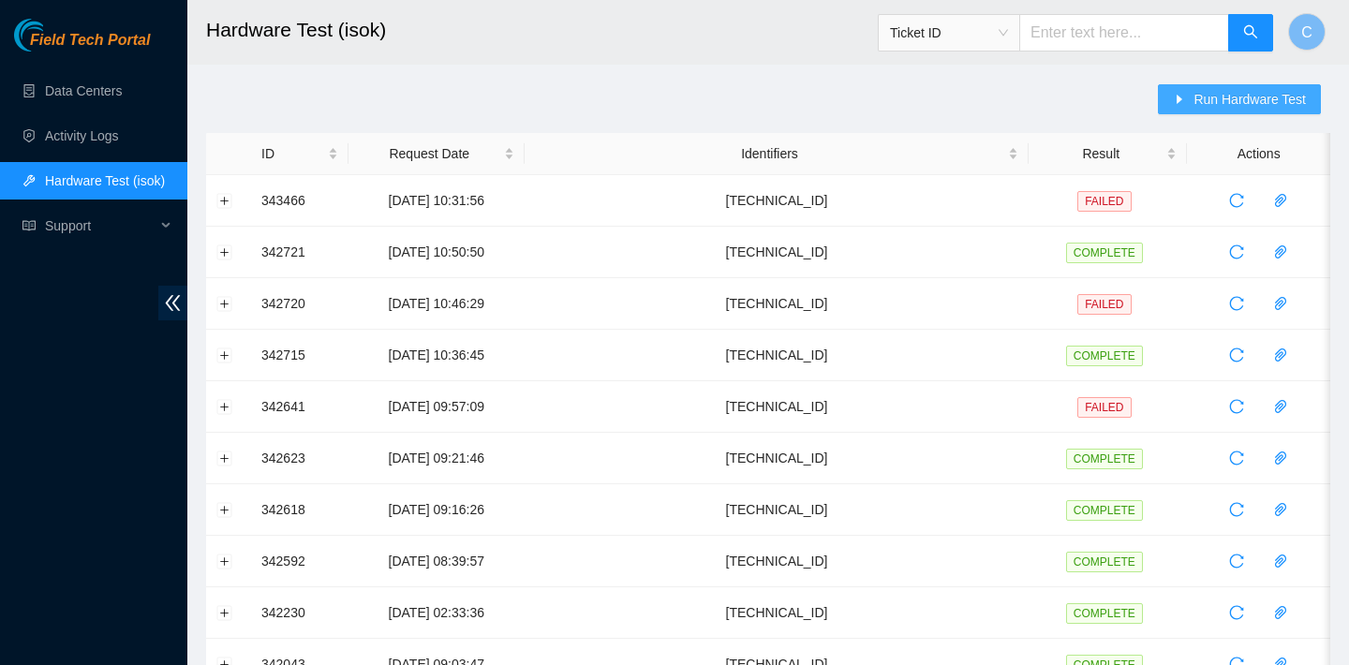
click at [1244, 100] on span "Run Hardware Test" at bounding box center [1249, 99] width 112 height 21
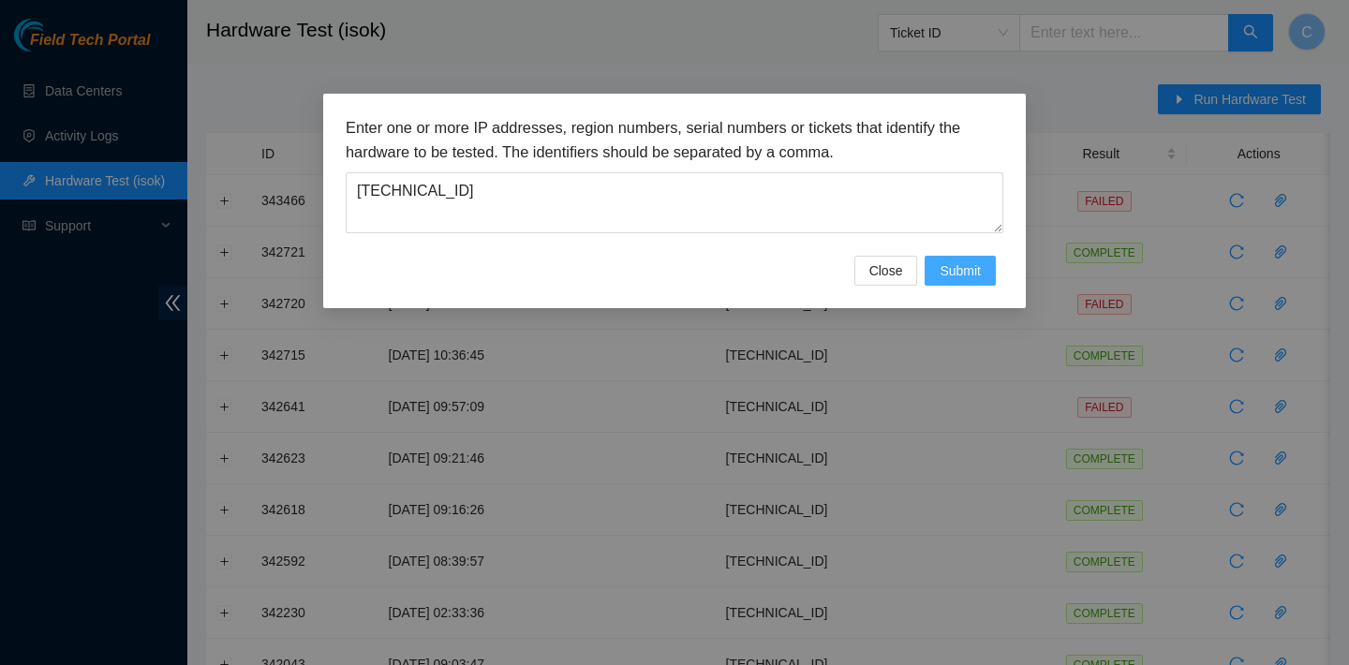
click at [970, 282] on button "Submit" at bounding box center [960, 271] width 71 height 30
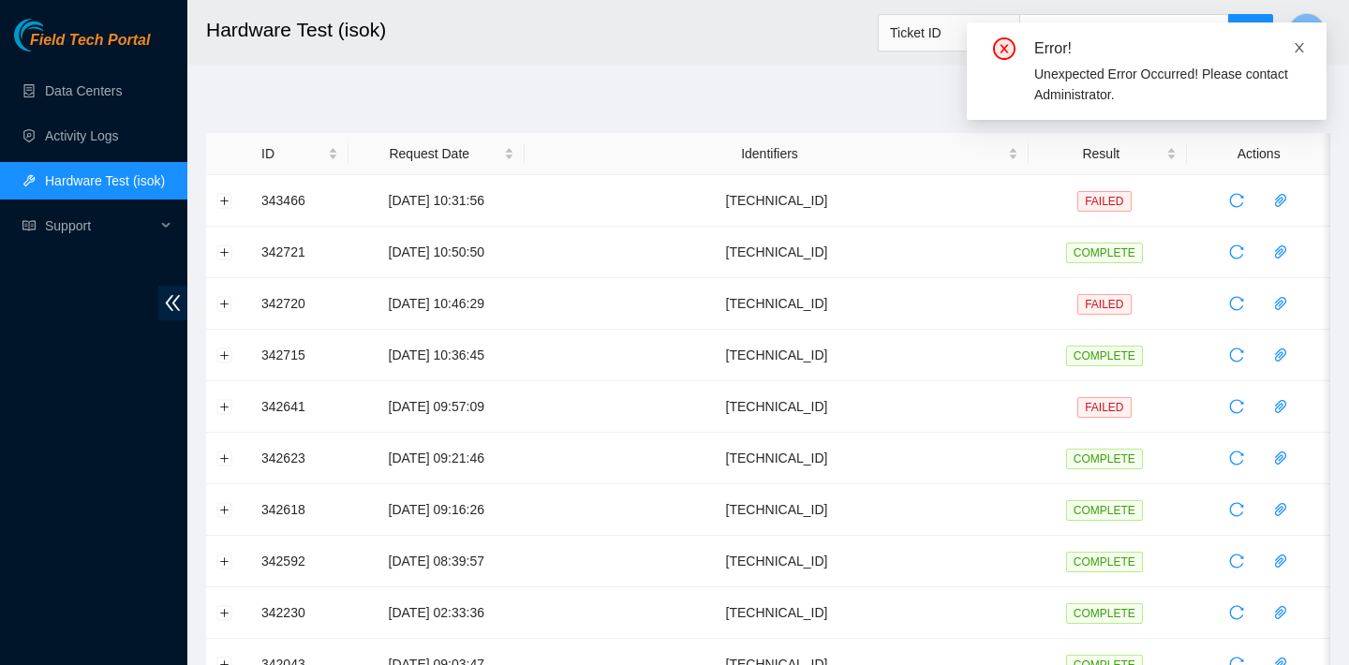
click at [1296, 51] on icon "close" at bounding box center [1299, 47] width 9 height 9
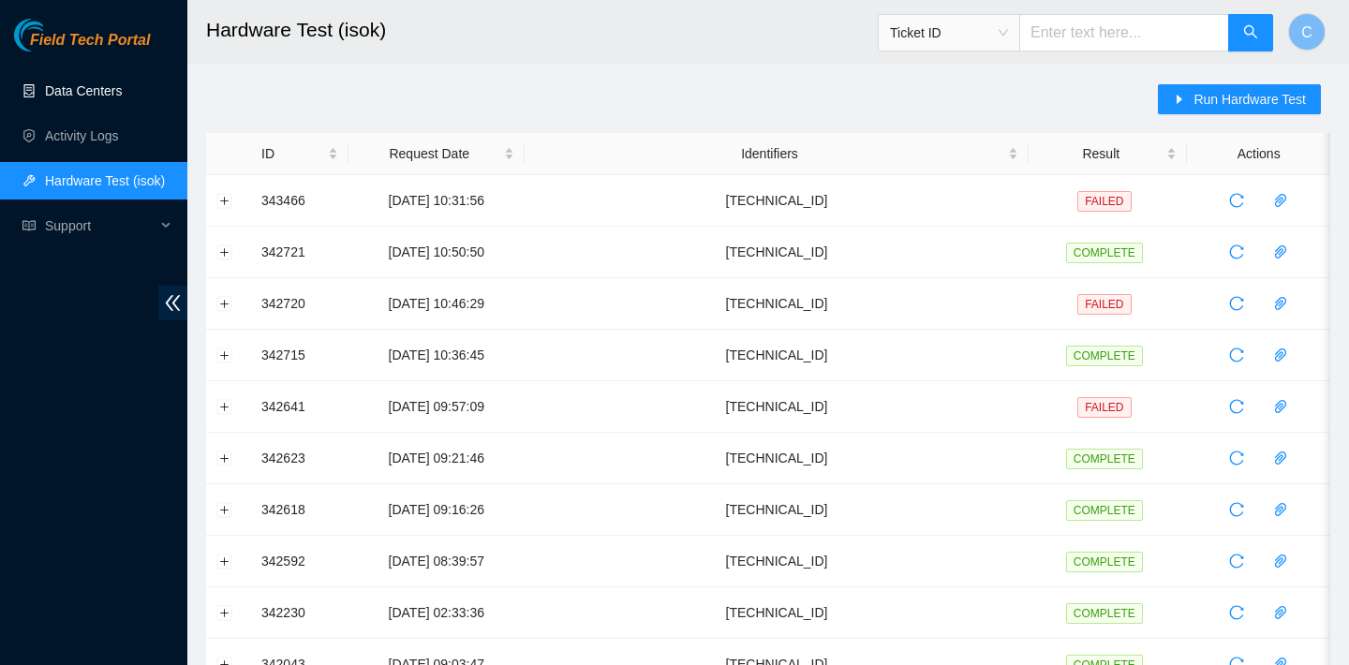
click at [113, 85] on link "Data Centers" at bounding box center [83, 90] width 77 height 15
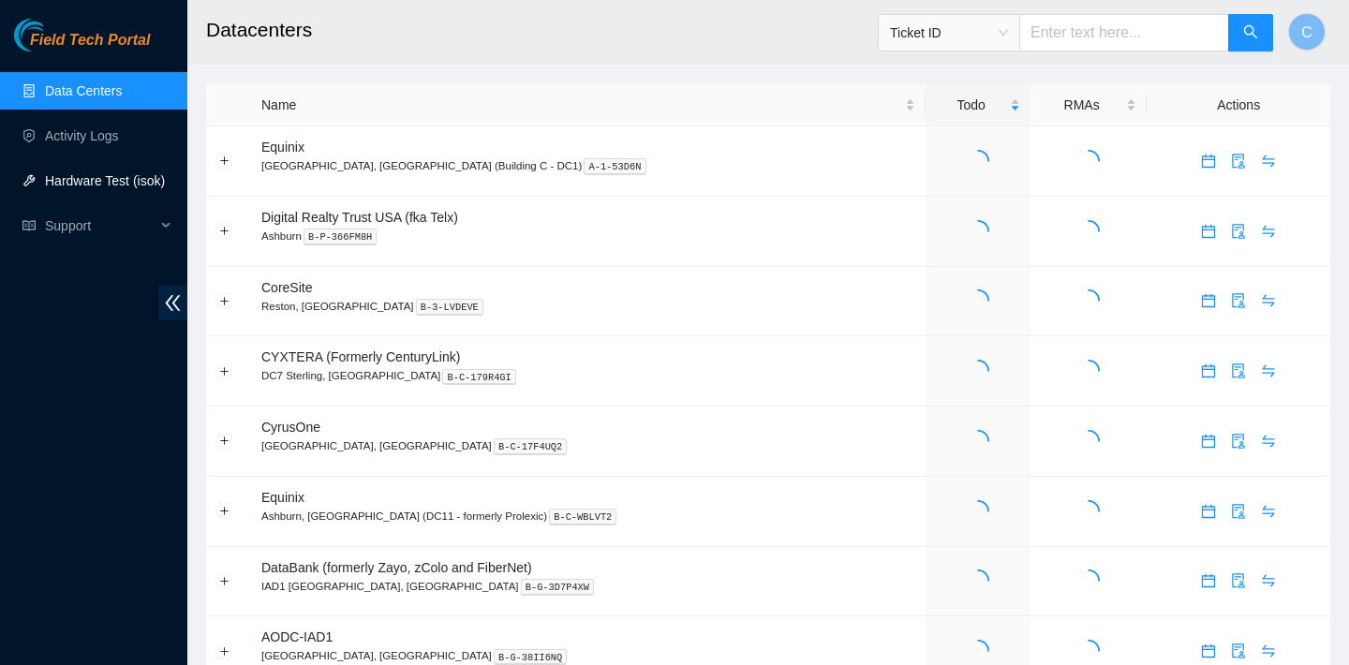
click at [123, 181] on link "Hardware Test (isok)" at bounding box center [105, 180] width 120 height 15
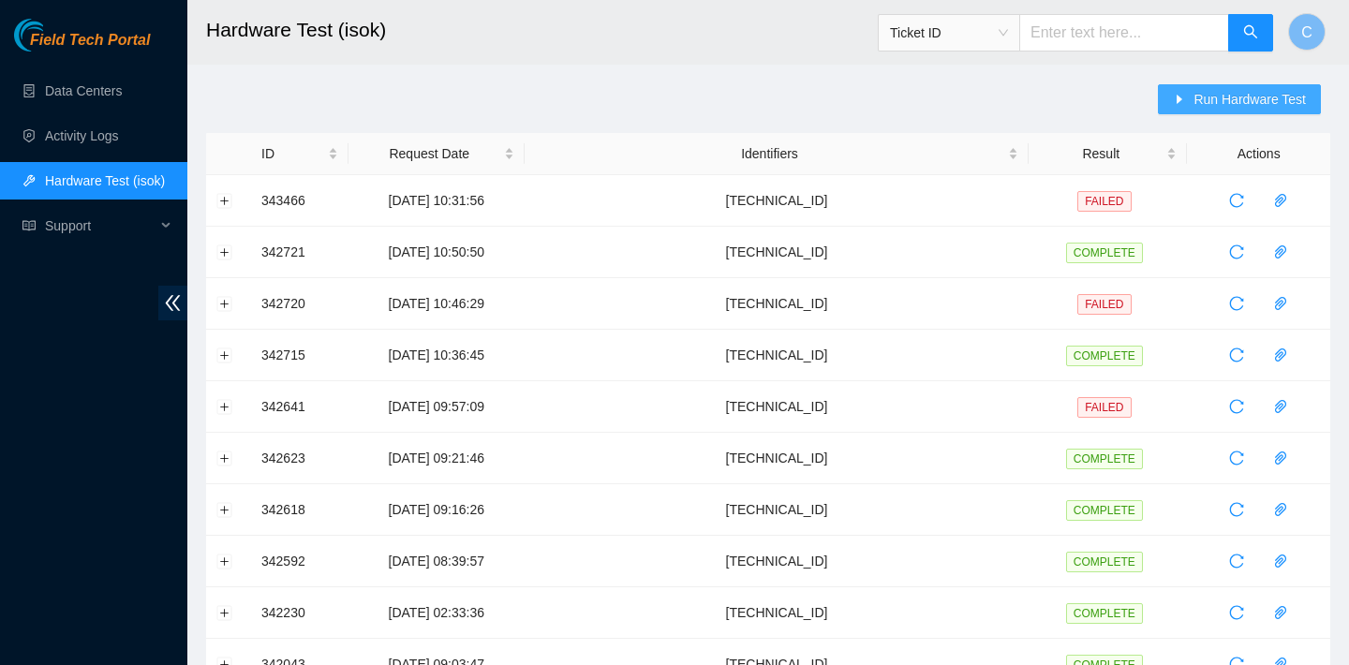
click at [1188, 84] on button "Run Hardware Test" at bounding box center [1239, 99] width 163 height 30
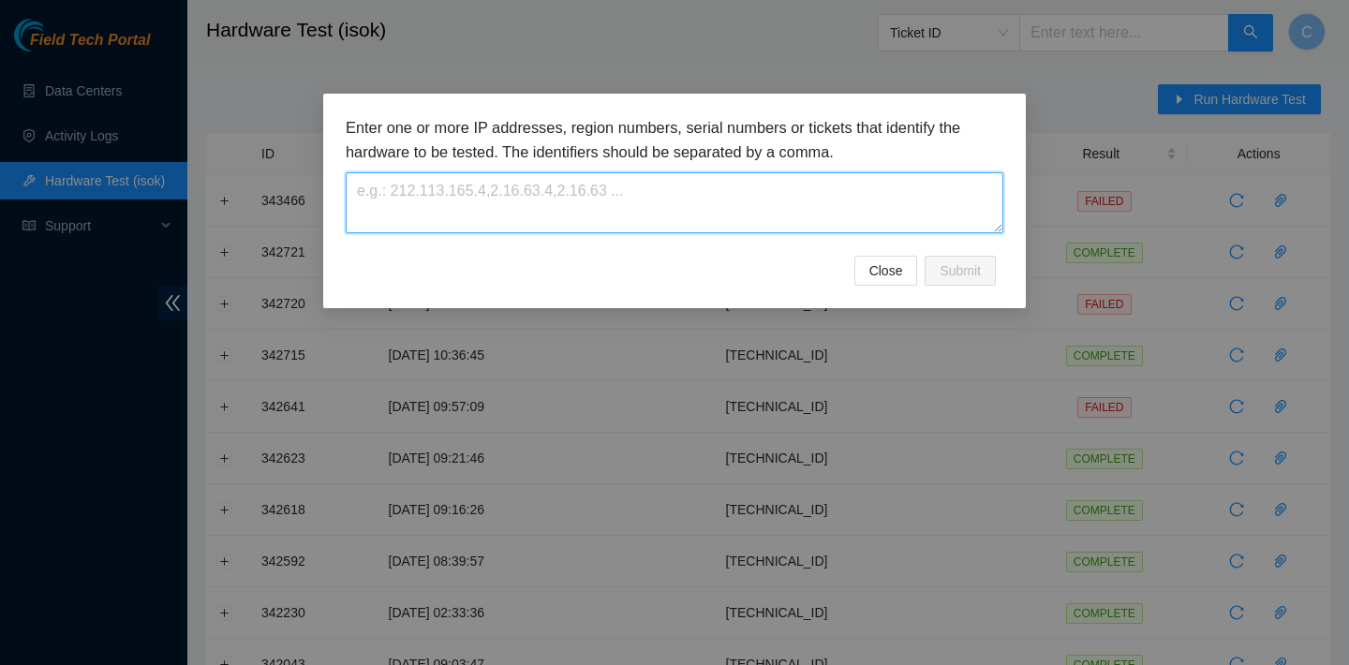
click at [935, 206] on textarea at bounding box center [675, 202] width 658 height 61
paste textarea "[TECHNICAL_ID]"
type textarea "[TECHNICAL_ID]"
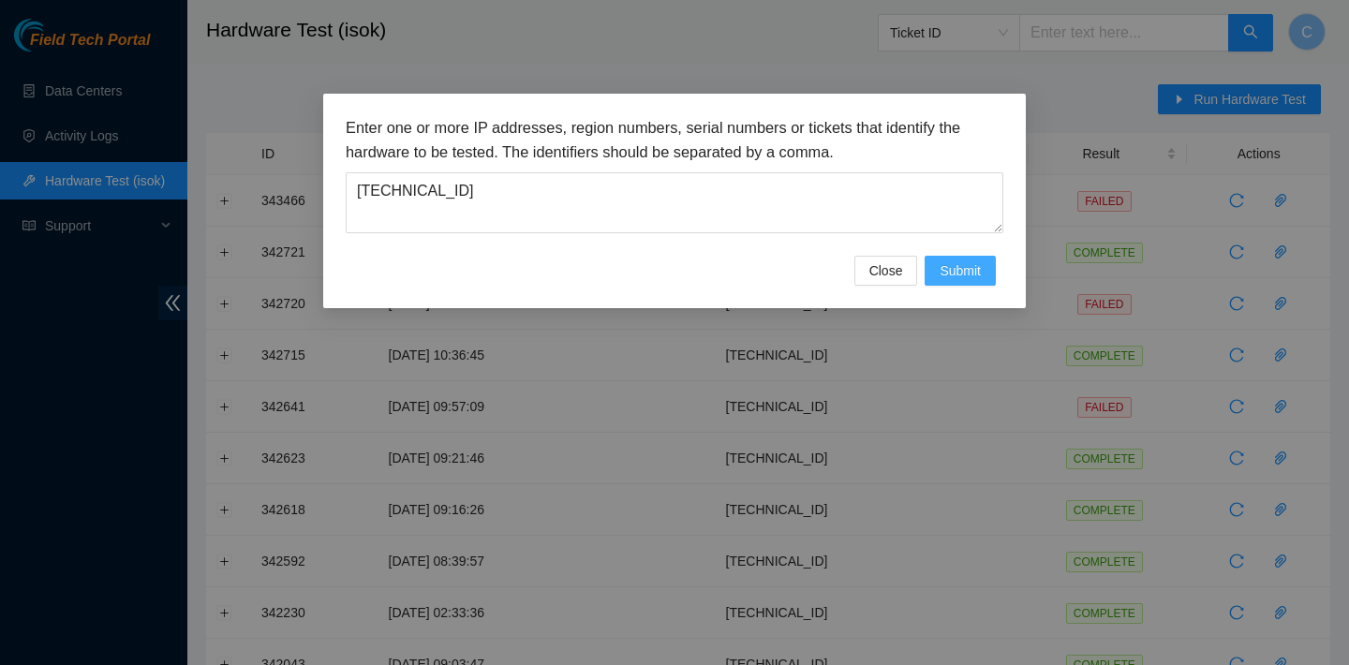
click at [974, 282] on button "Submit" at bounding box center [960, 271] width 71 height 30
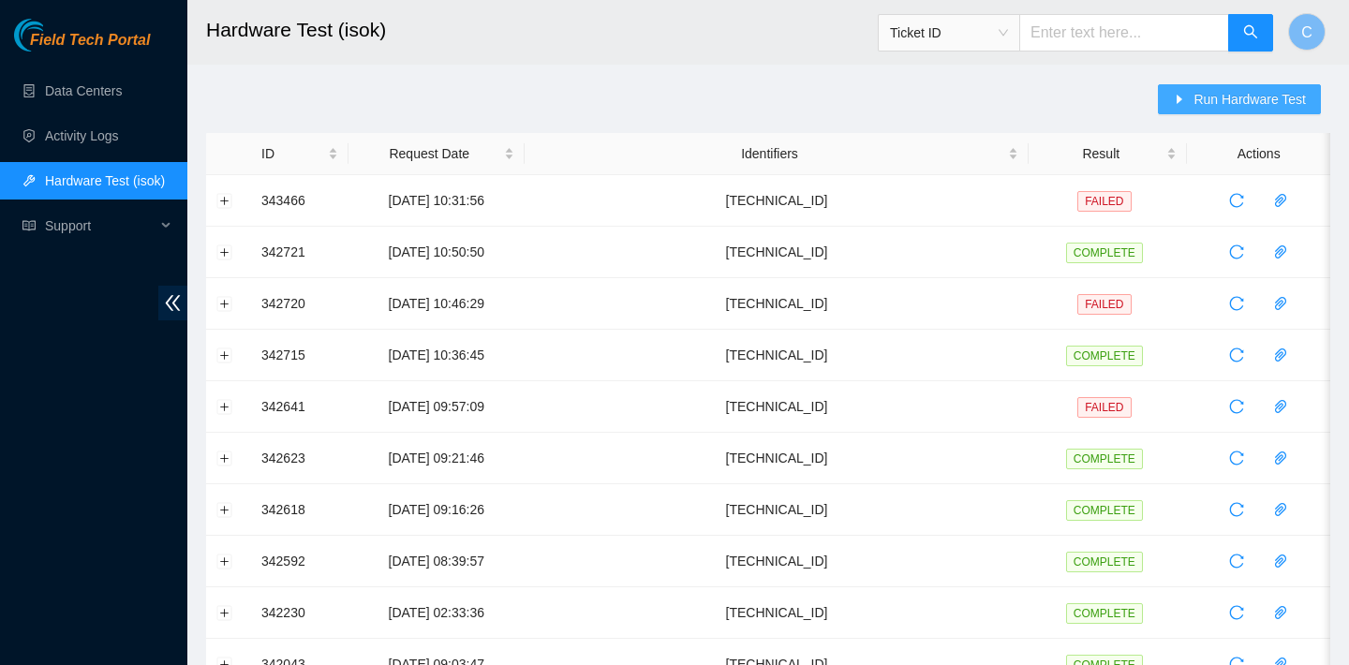
click at [1176, 103] on icon "caret-right" at bounding box center [1179, 99] width 13 height 13
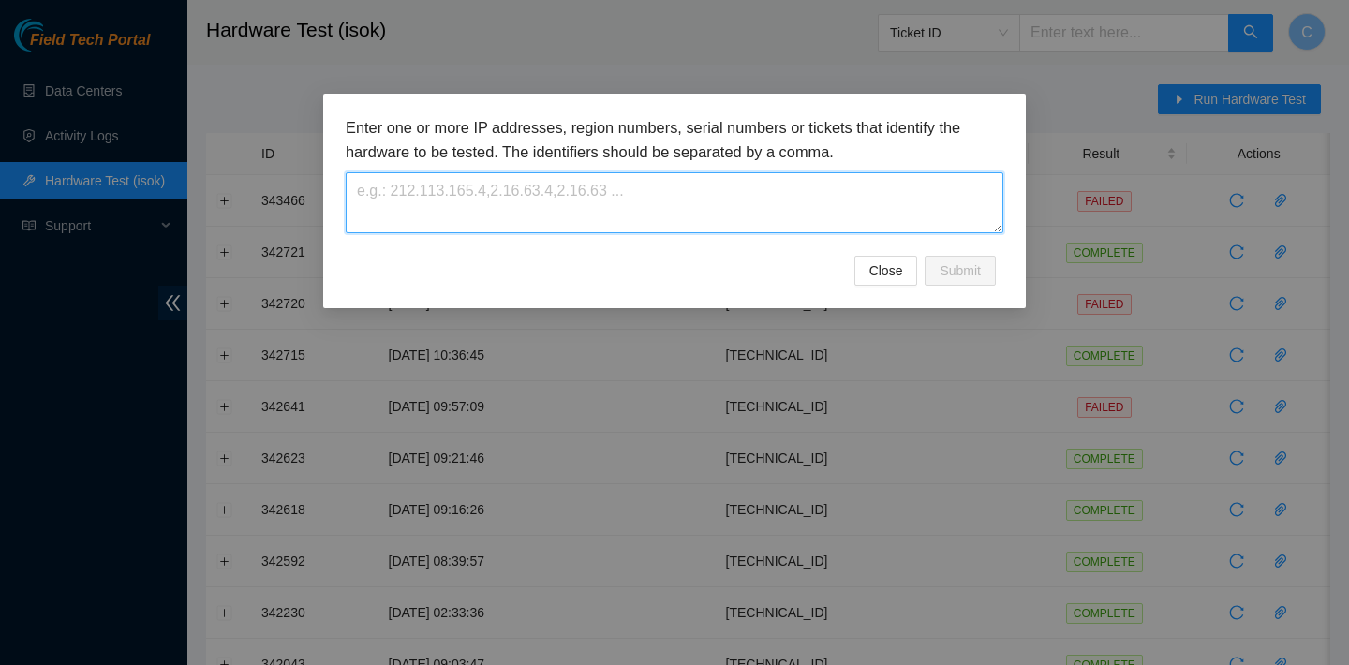
click at [939, 209] on textarea at bounding box center [675, 202] width 658 height 61
paste textarea "[TECHNICAL_ID]"
type textarea "[TECHNICAL_ID]"
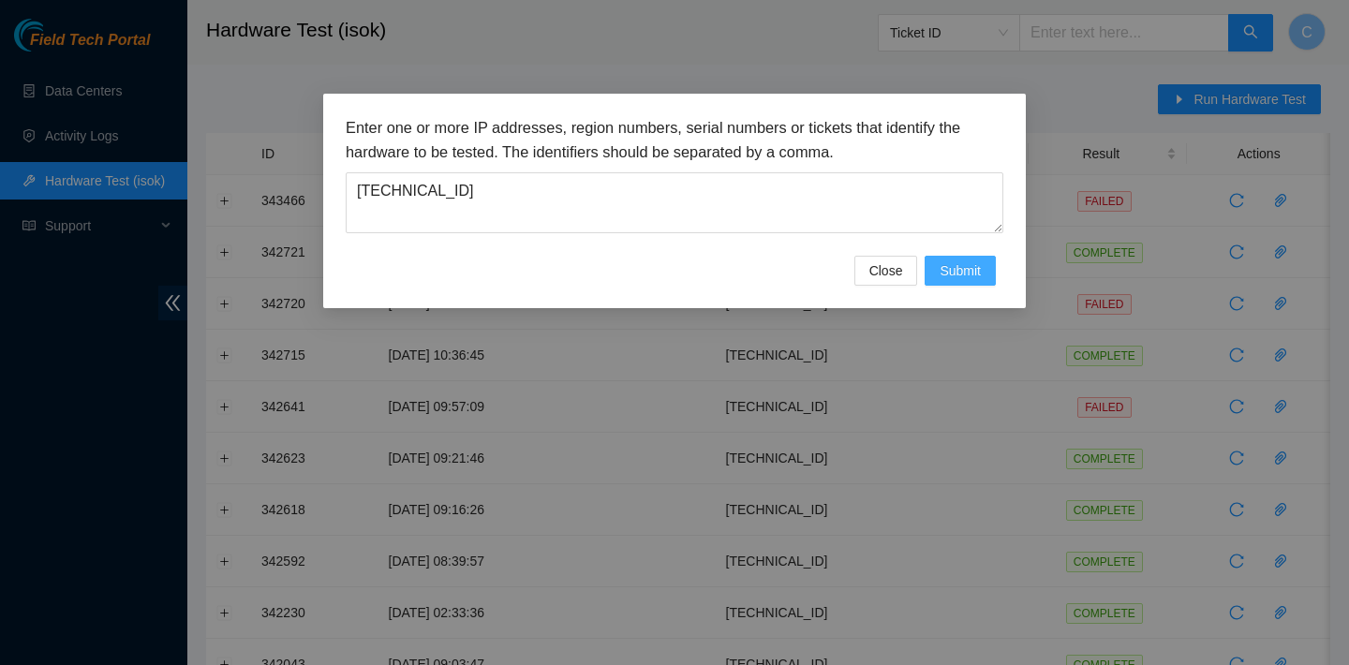
click at [973, 275] on span "Submit" at bounding box center [960, 270] width 41 height 21
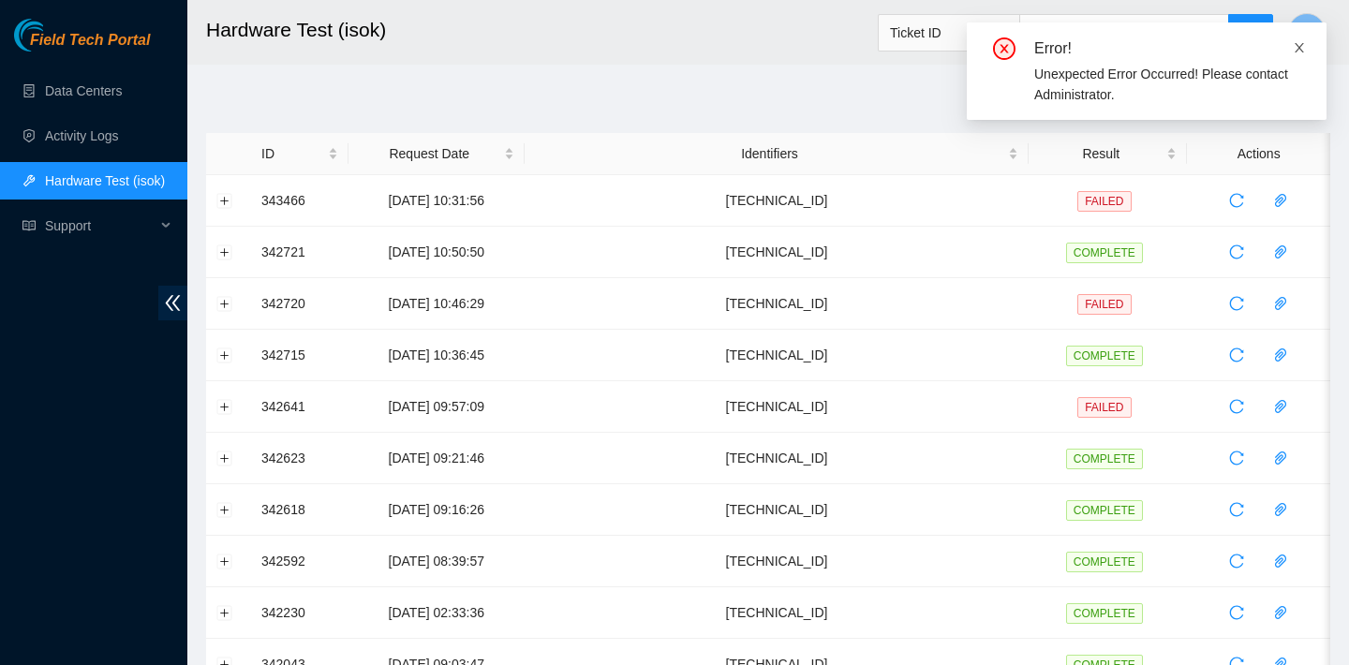
click at [1297, 50] on icon "close" at bounding box center [1299, 47] width 9 height 9
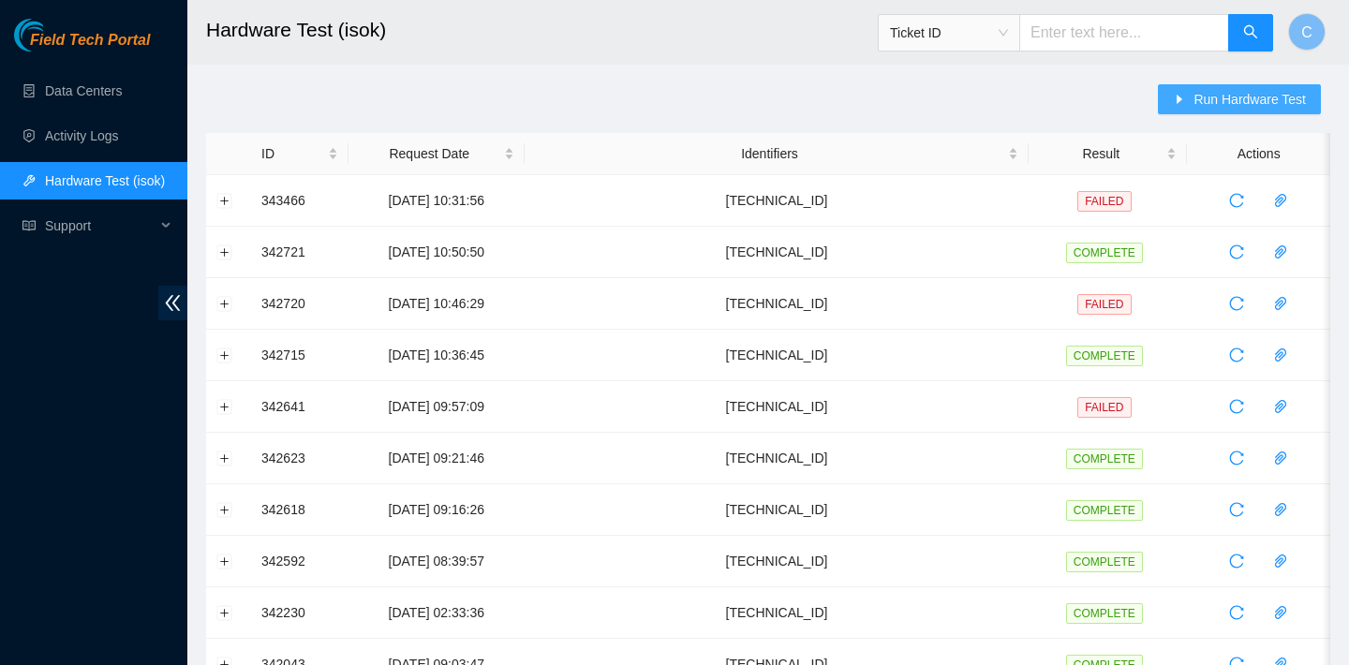
click at [1218, 87] on button "Run Hardware Test" at bounding box center [1239, 99] width 163 height 30
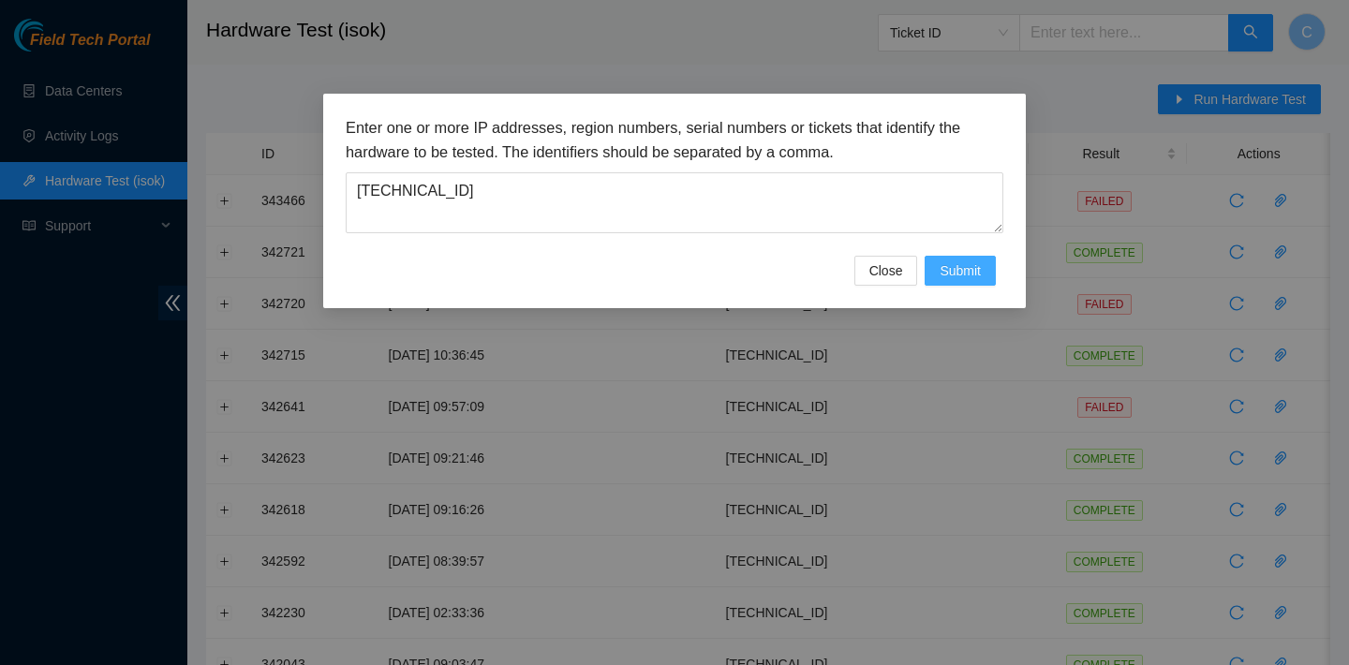
click at [967, 265] on span "Submit" at bounding box center [960, 270] width 41 height 21
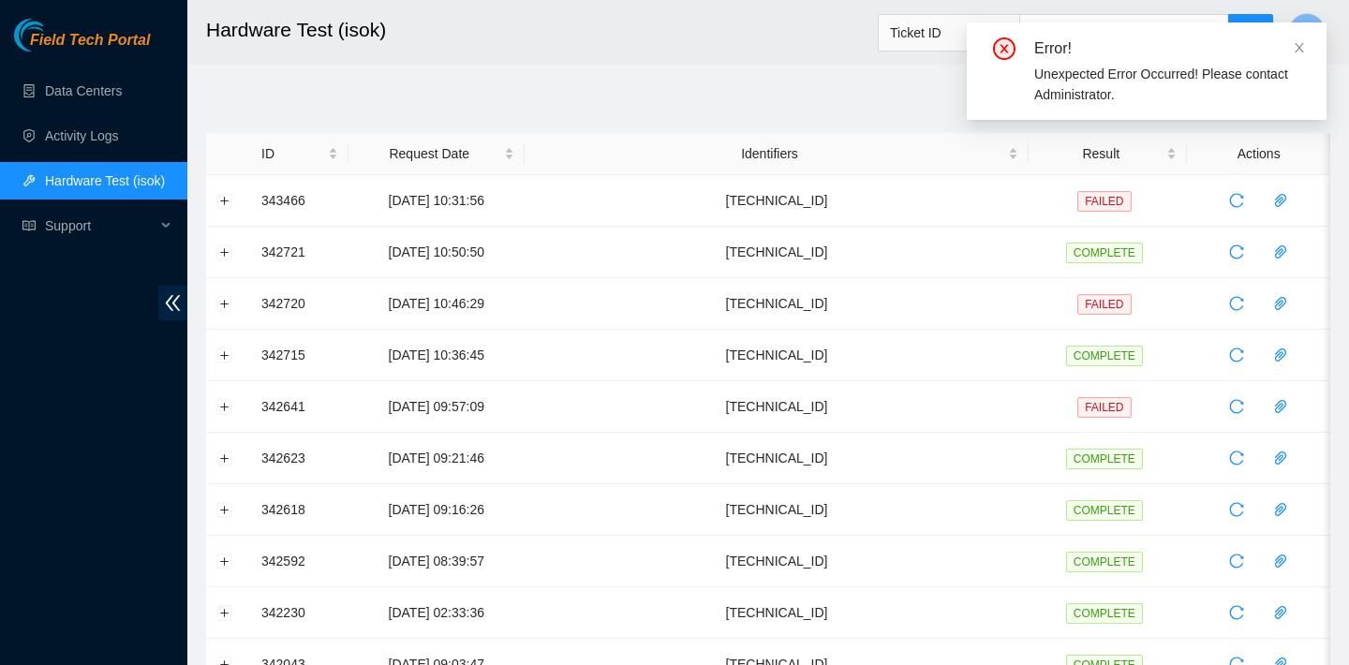
click at [1290, 45] on div "Error!" at bounding box center [1169, 48] width 270 height 22
click at [1298, 48] on icon "close" at bounding box center [1299, 47] width 9 height 9
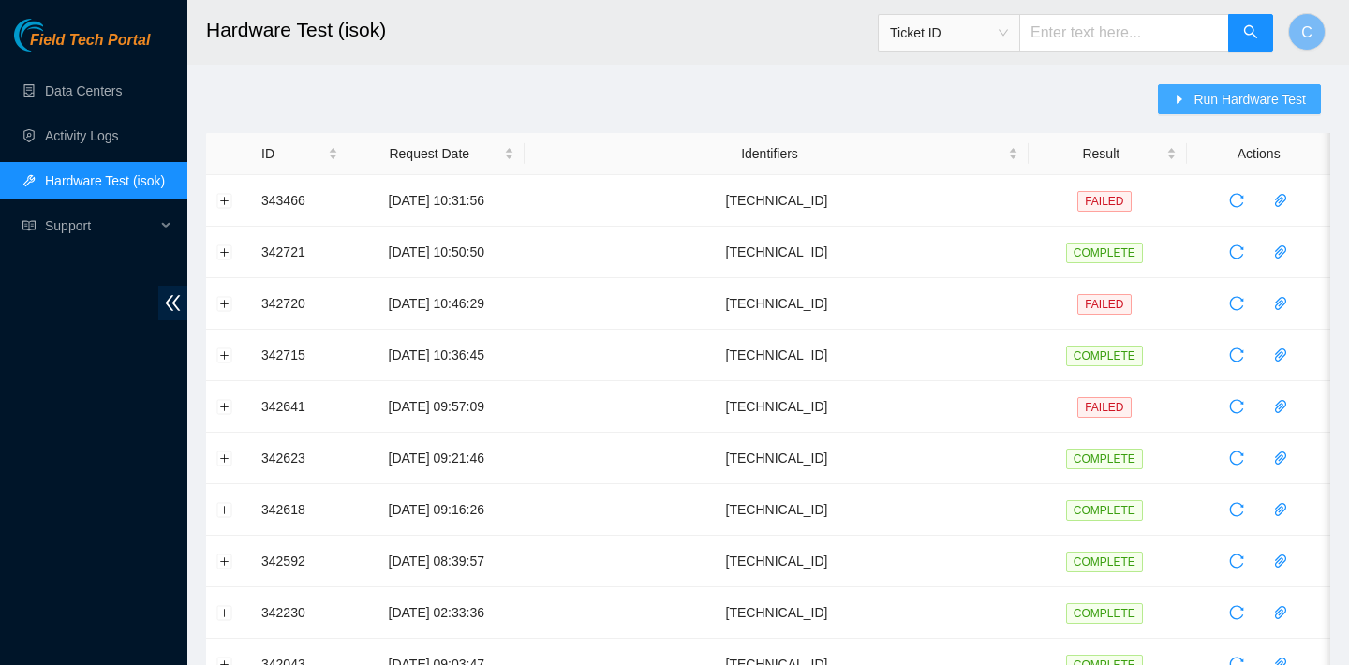
click at [1189, 90] on button "Run Hardware Test" at bounding box center [1239, 99] width 163 height 30
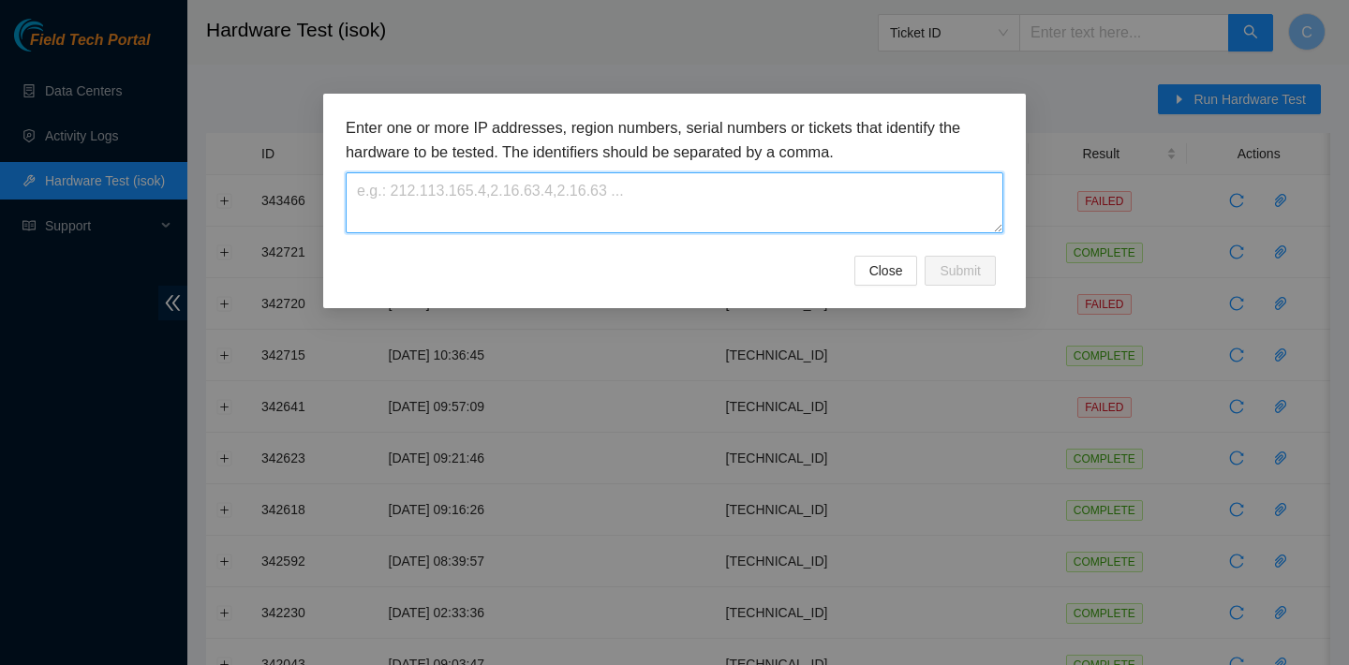
click at [922, 226] on textarea at bounding box center [675, 202] width 658 height 61
paste textarea "[TECHNICAL_ID]"
type textarea "[TECHNICAL_ID]"
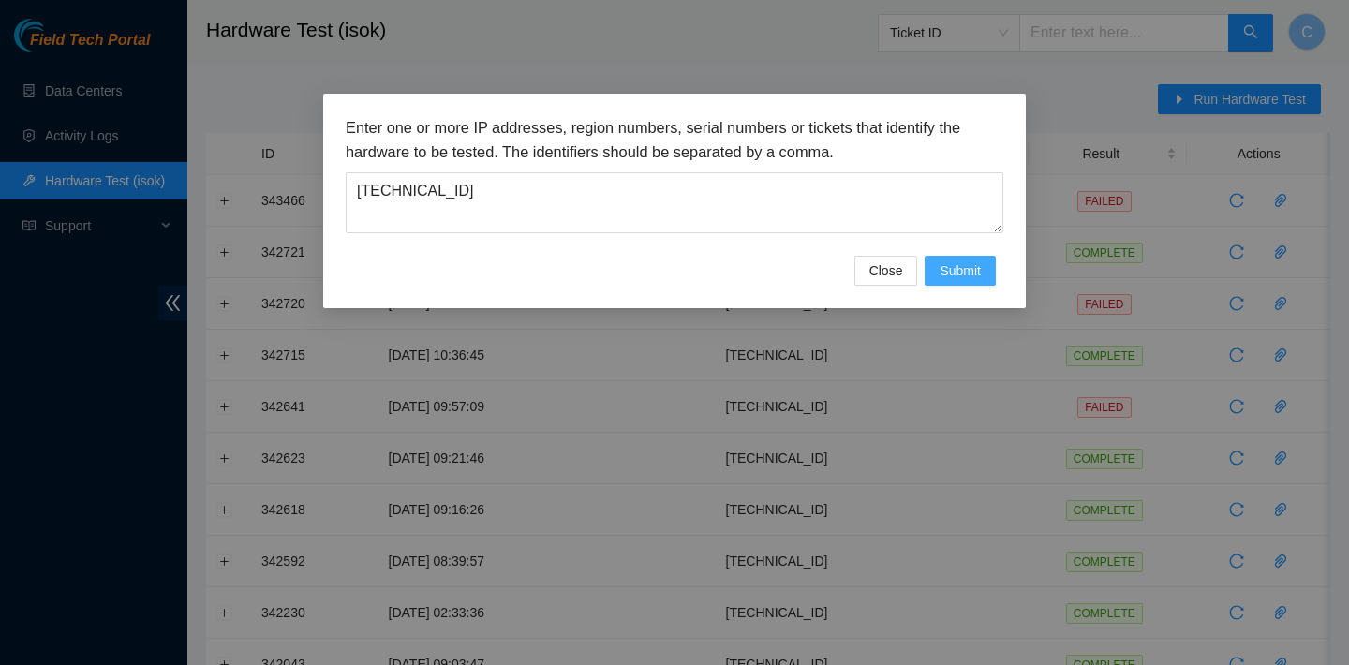
click at [979, 280] on span "Submit" at bounding box center [960, 270] width 41 height 21
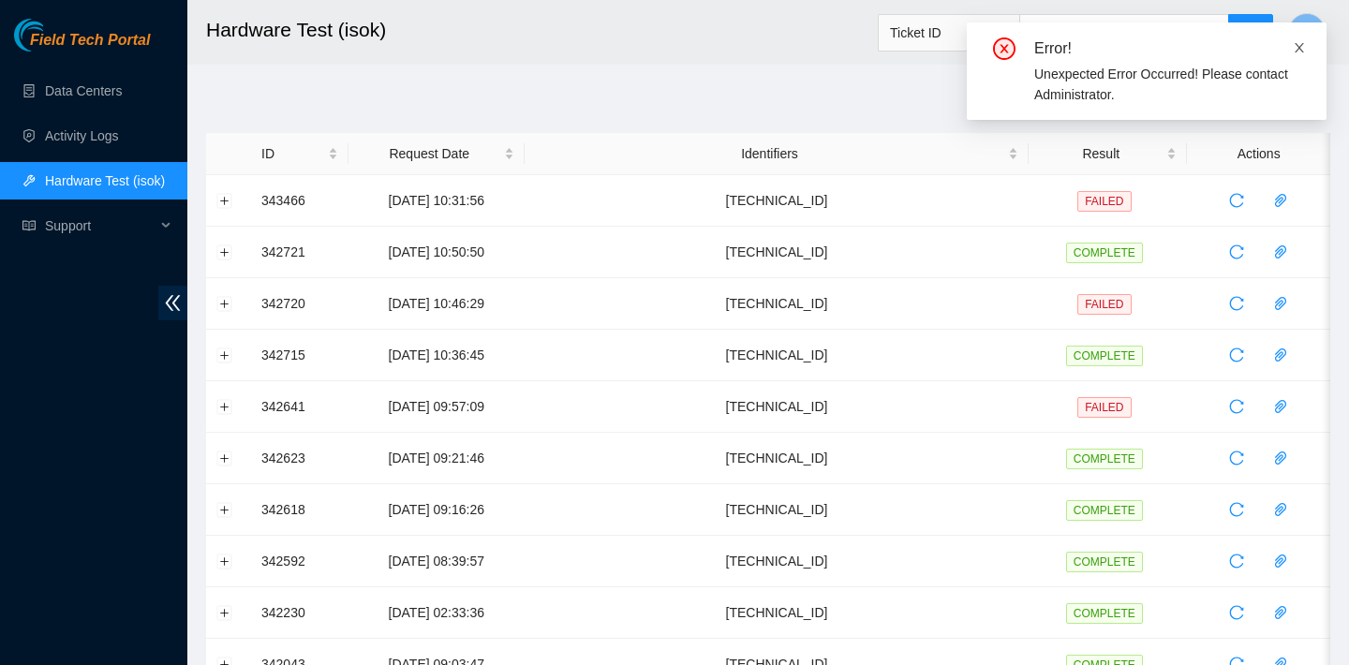
click at [1298, 52] on icon "close" at bounding box center [1299, 47] width 13 height 13
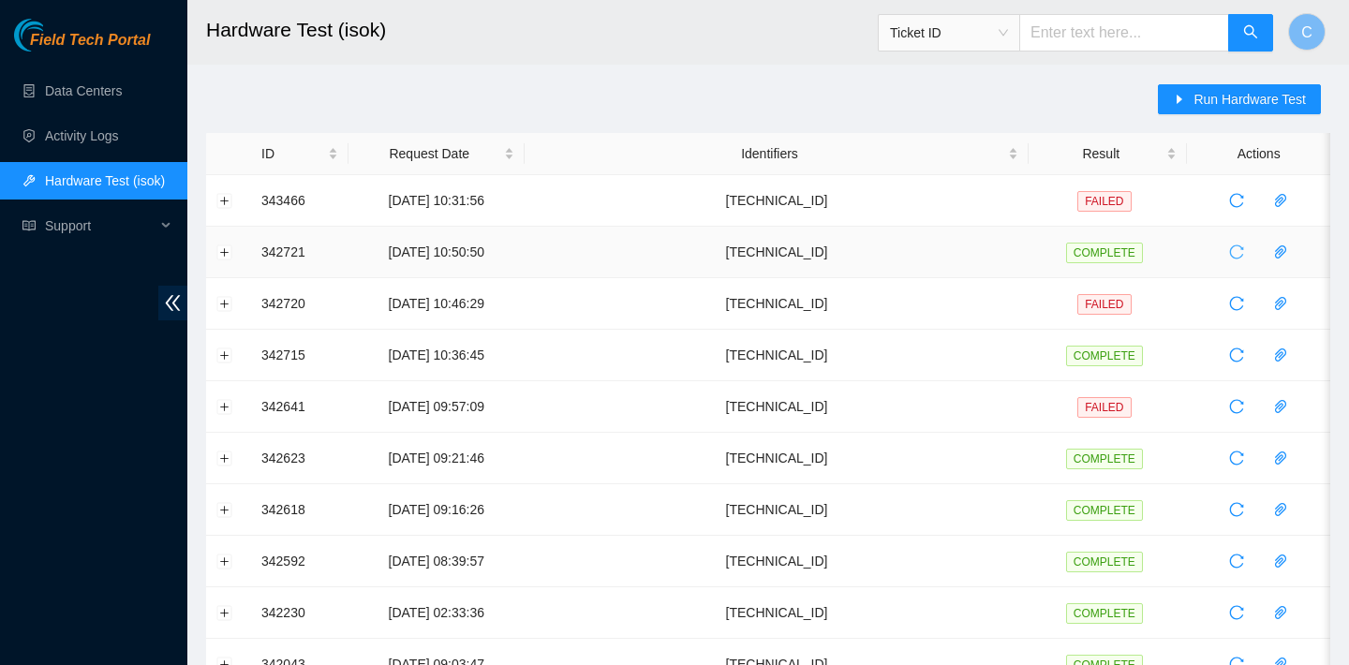
click at [1240, 250] on icon "reload" at bounding box center [1236, 251] width 15 height 15
click at [222, 199] on button "Expand row" at bounding box center [224, 200] width 15 height 15
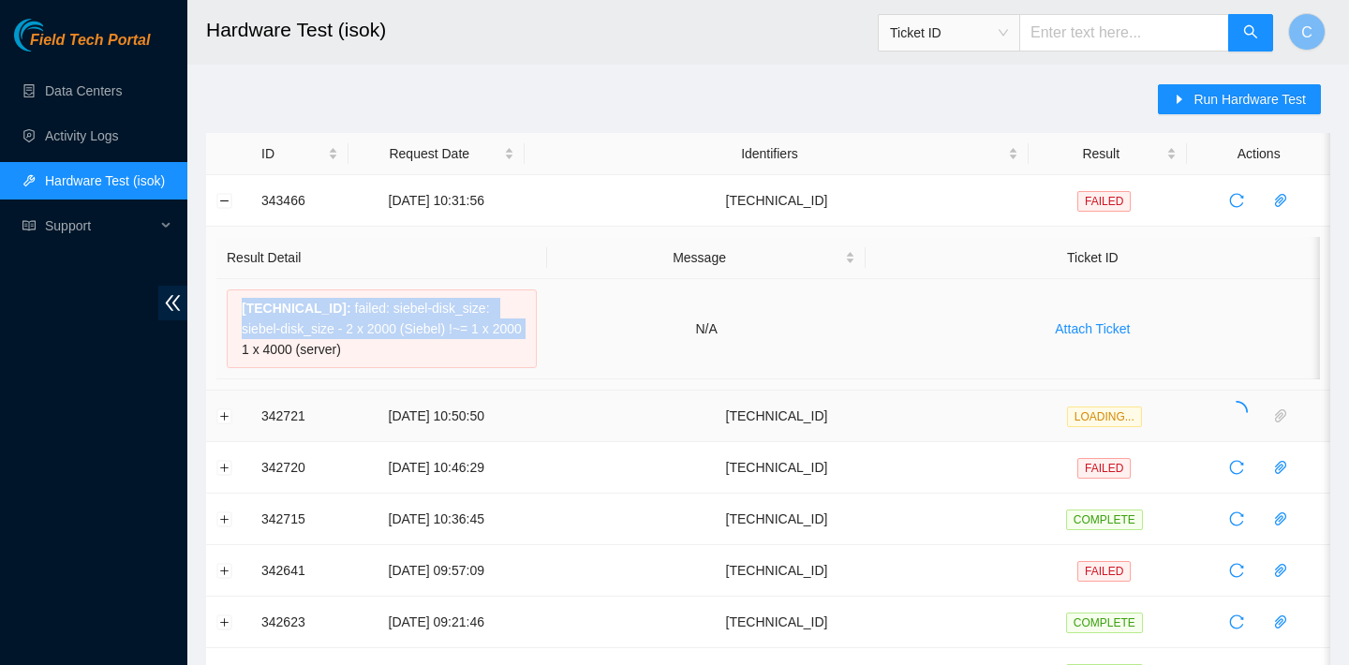
drag, startPoint x: 422, startPoint y: 347, endPoint x: 252, endPoint y: 291, distance: 178.3
click at [252, 292] on div "[TECHNICAL_ID] : failed: siebel-disk_size: siebel-disk_size - 2 x 2000 (Siebel)…" at bounding box center [382, 328] width 310 height 79
click at [242, 303] on span "[TECHNICAL_ID] :" at bounding box center [297, 308] width 110 height 15
drag, startPoint x: 239, startPoint y: 303, endPoint x: 348, endPoint y: 360, distance: 123.6
click at [348, 360] on div "[TECHNICAL_ID] : failed: siebel-disk_size: siebel-disk_size - 2 x 2000 (Siebel)…" at bounding box center [382, 328] width 310 height 79
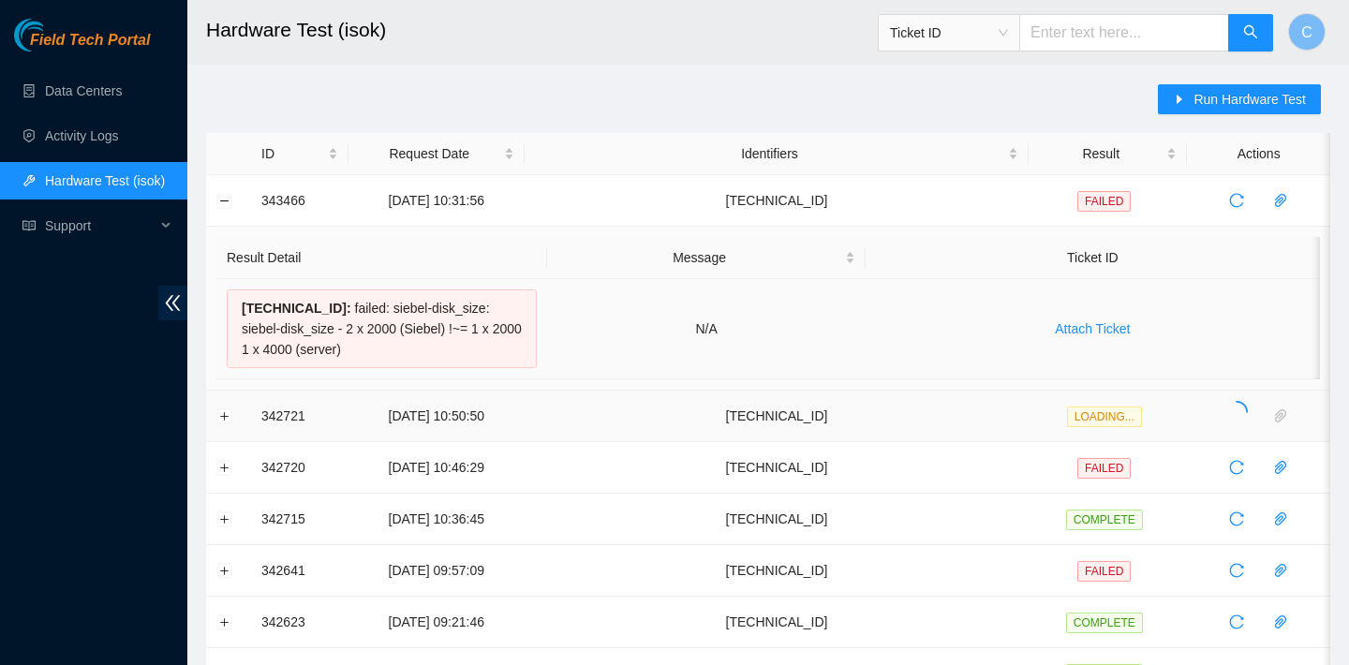
copy div "[TECHNICAL_ID] : failed: siebel-disk_size: siebel-disk_size - 2 x 2000 (Siebel)…"
